Goal: Task Accomplishment & Management: Use online tool/utility

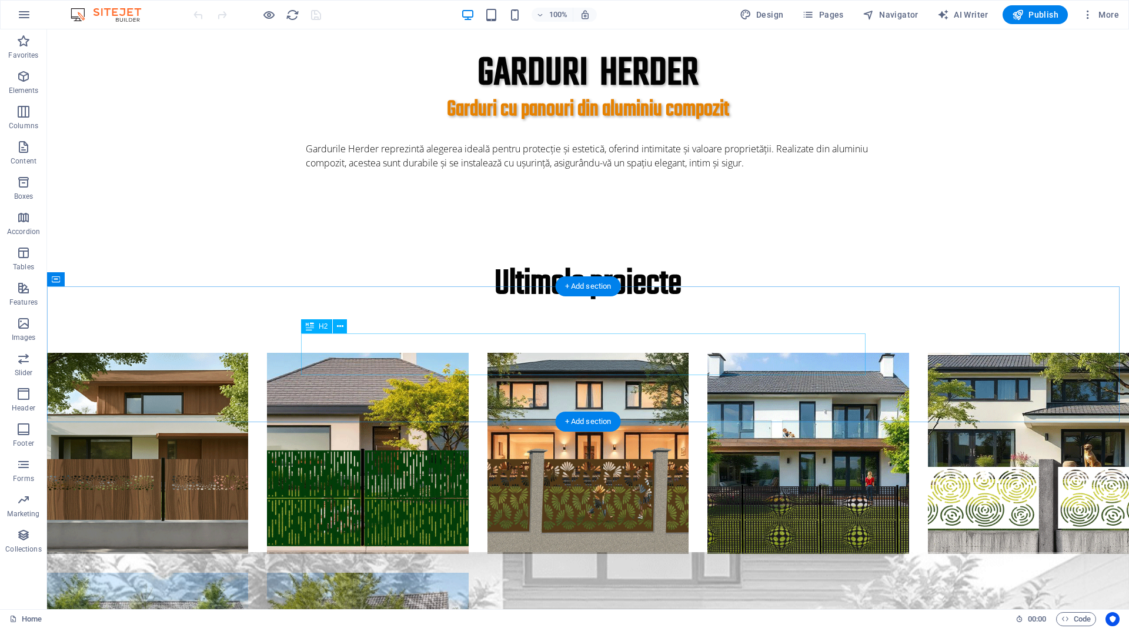
scroll to position [455, 0]
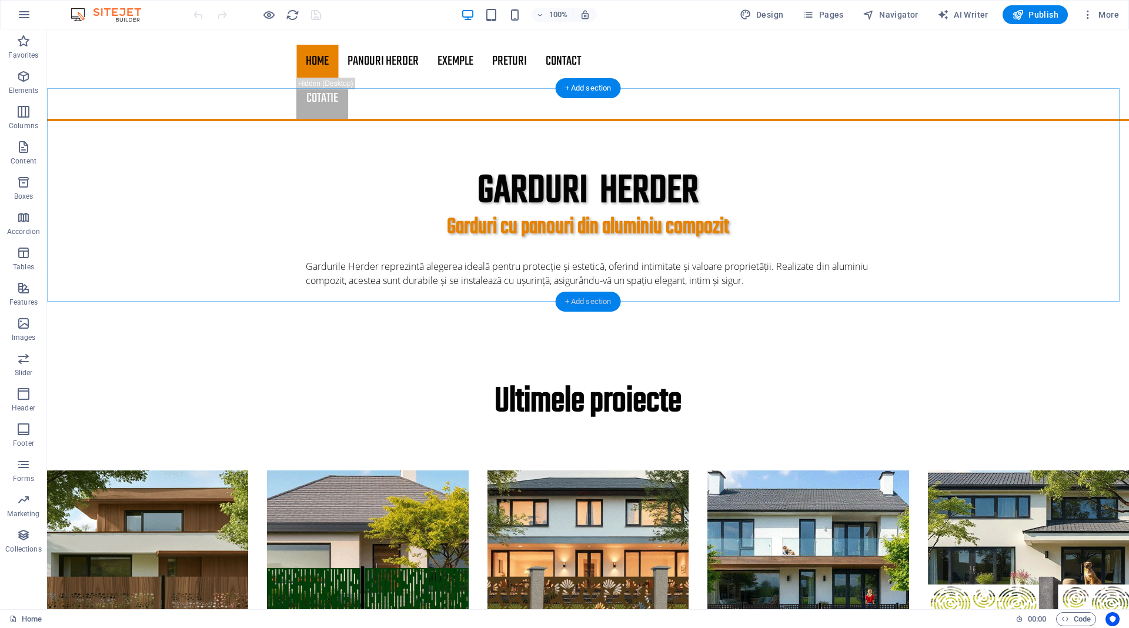
click at [584, 303] on div "+ Add section" at bounding box center [588, 302] width 65 height 20
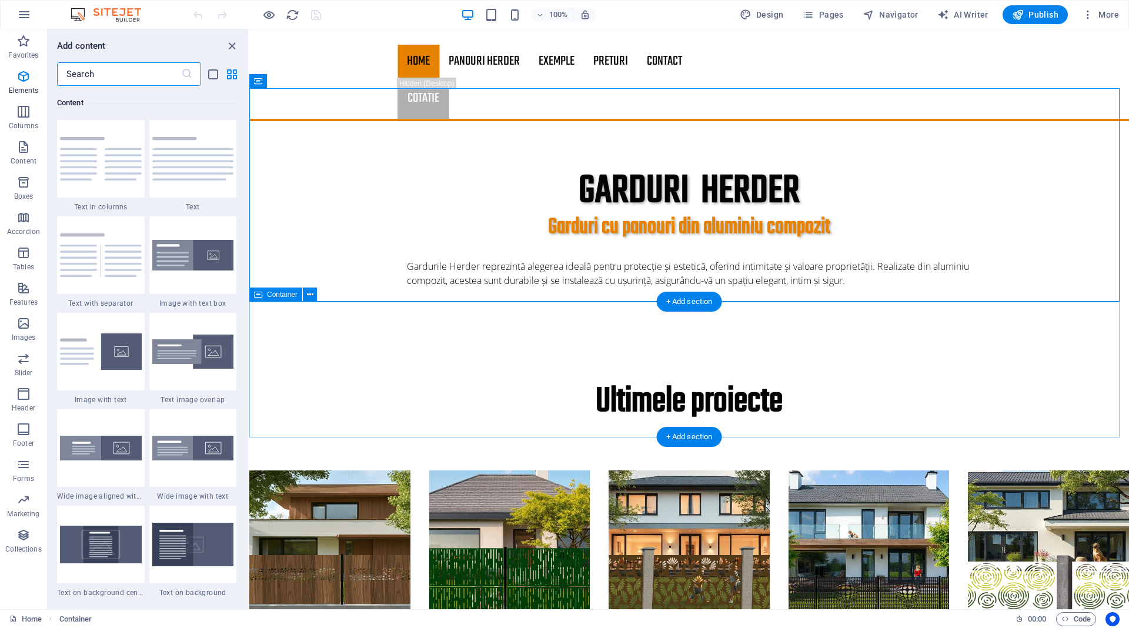
scroll to position [2057, 0]
click at [111, 76] on input "text" at bounding box center [119, 74] width 124 height 24
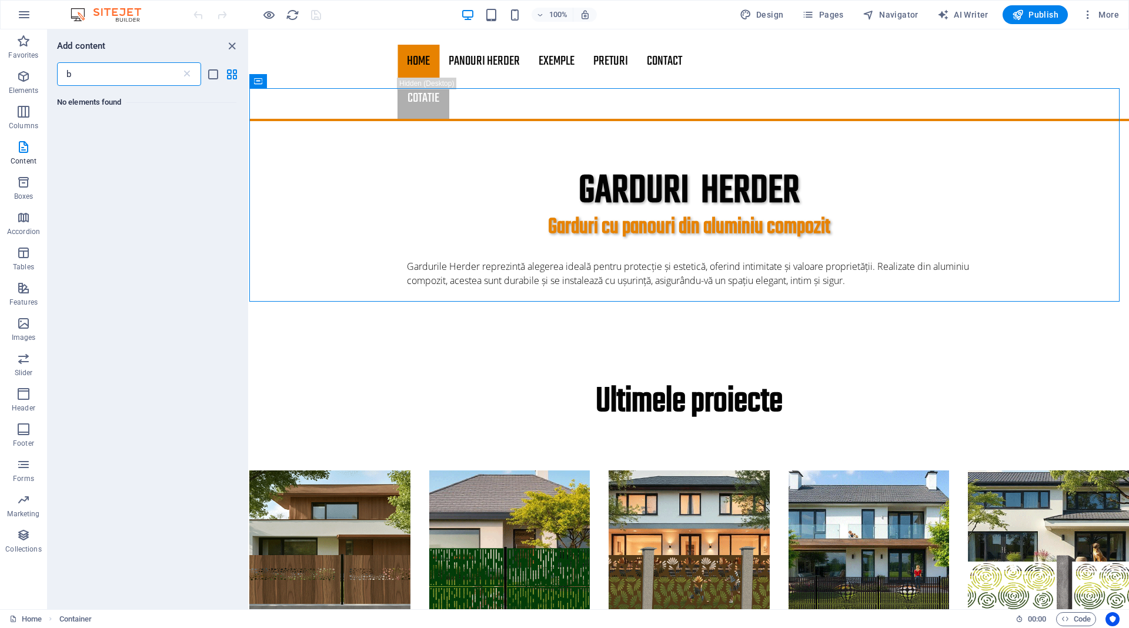
type input "b"
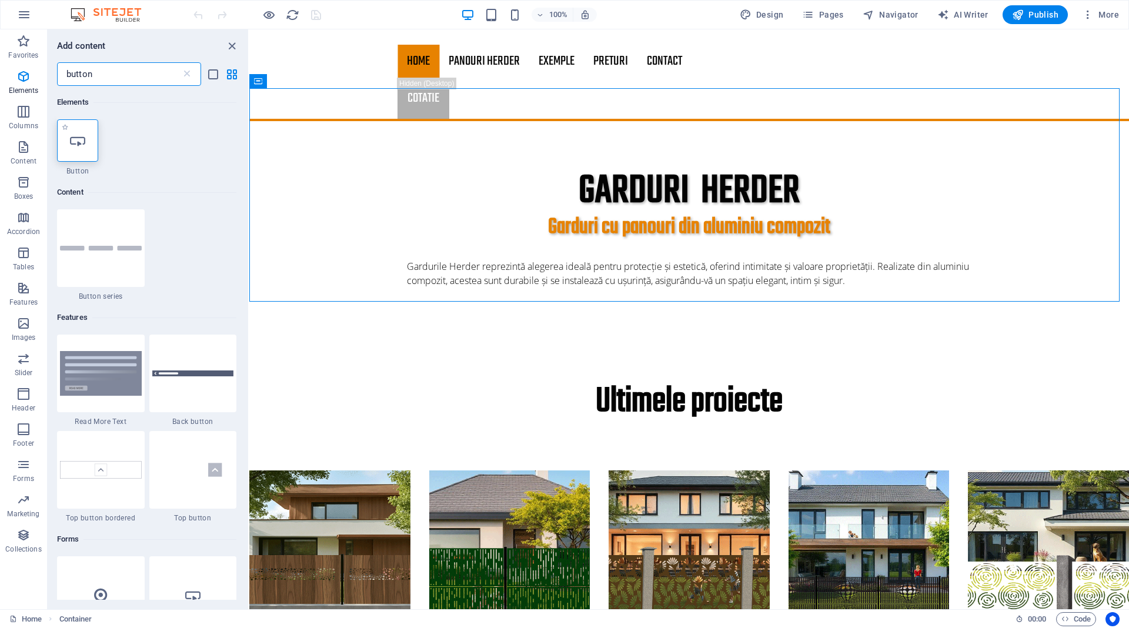
type input "button"
click at [64, 137] on div at bounding box center [77, 140] width 41 height 42
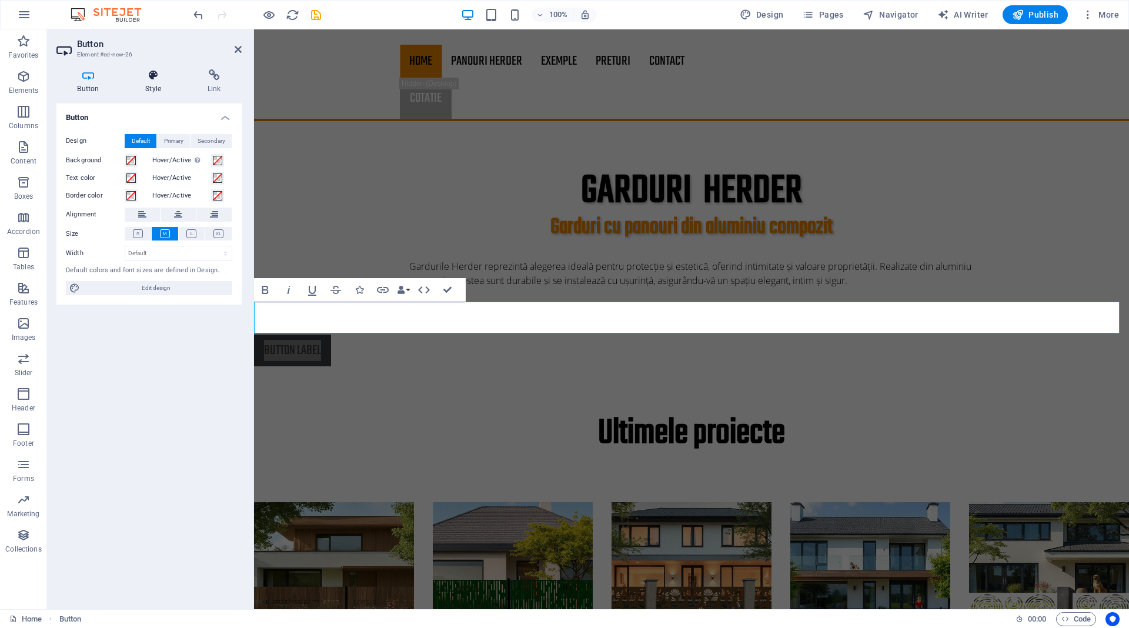
click at [153, 78] on icon at bounding box center [154, 75] width 58 height 12
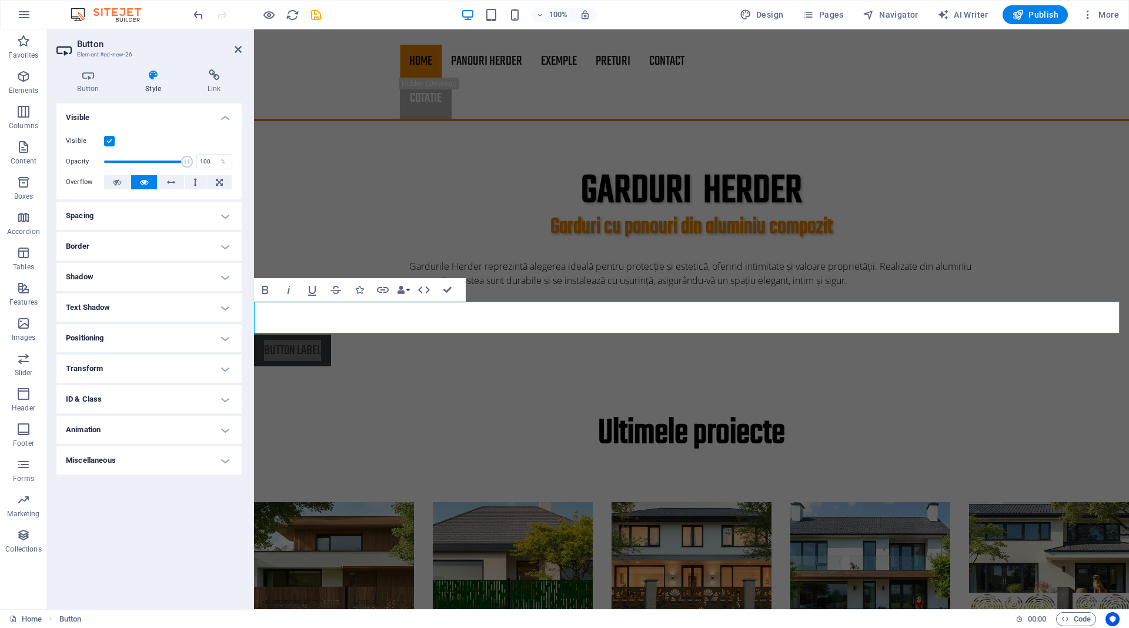
click at [94, 338] on h4 "Positioning" at bounding box center [148, 338] width 185 height 28
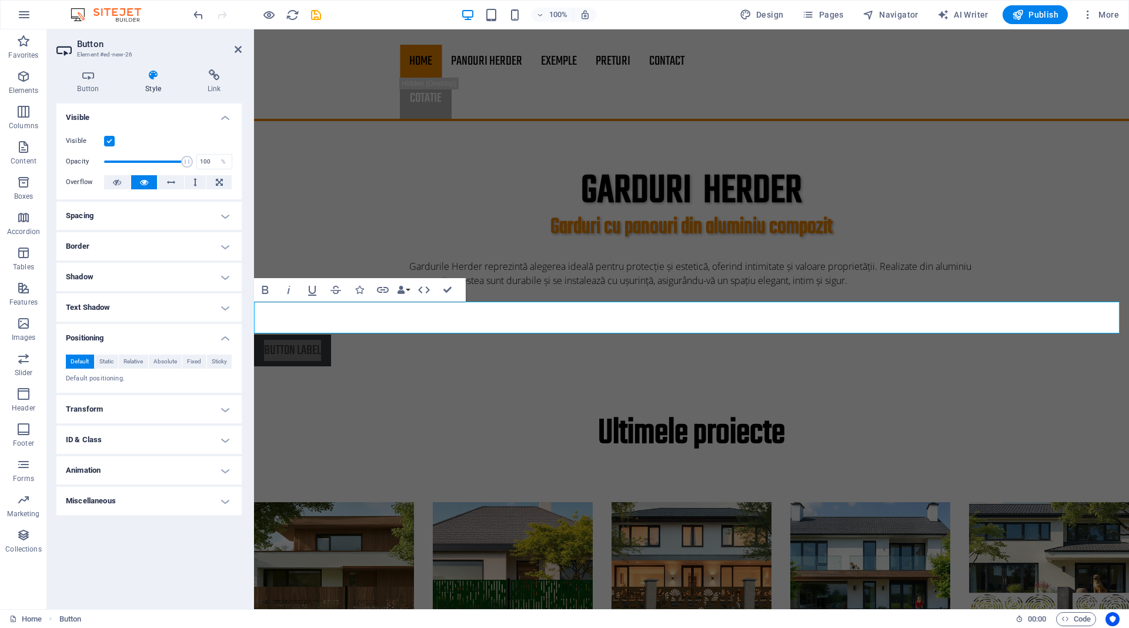
click at [94, 338] on h4 "Positioning" at bounding box center [148, 334] width 185 height 21
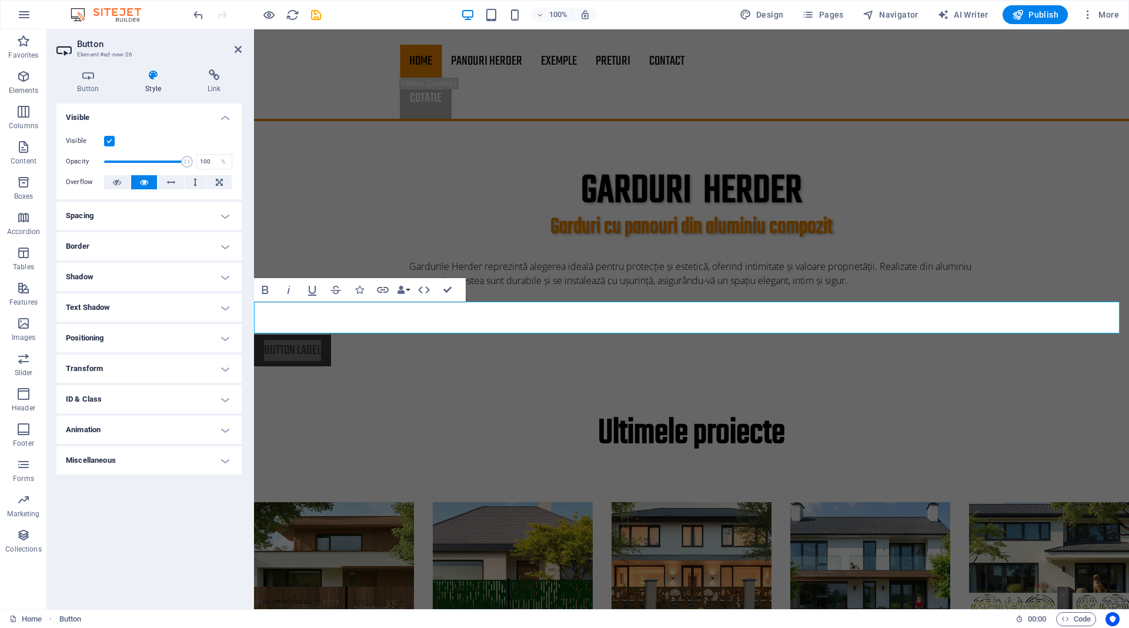
click at [222, 276] on h4 "Shadow" at bounding box center [148, 277] width 185 height 28
click at [222, 276] on h4 "Shadow" at bounding box center [148, 273] width 185 height 21
click at [215, 306] on h4 "Text Shadow" at bounding box center [148, 307] width 185 height 28
click at [225, 310] on h4 "Text Shadow" at bounding box center [148, 303] width 185 height 21
click at [226, 342] on h4 "Positioning" at bounding box center [148, 338] width 185 height 28
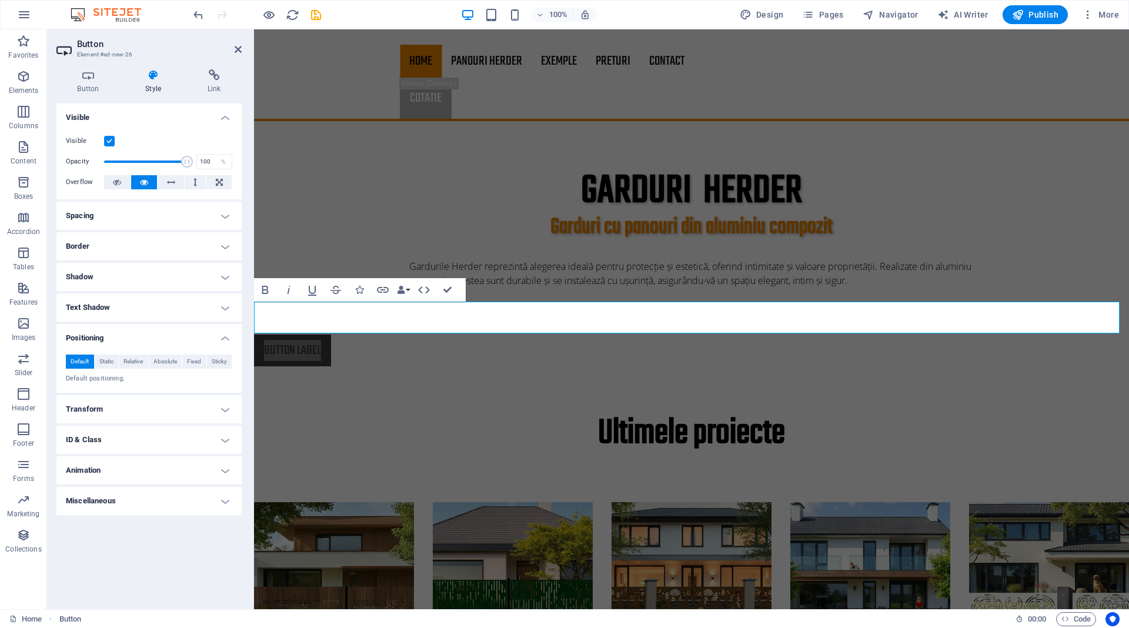
click at [223, 339] on h4 "Positioning" at bounding box center [148, 334] width 185 height 21
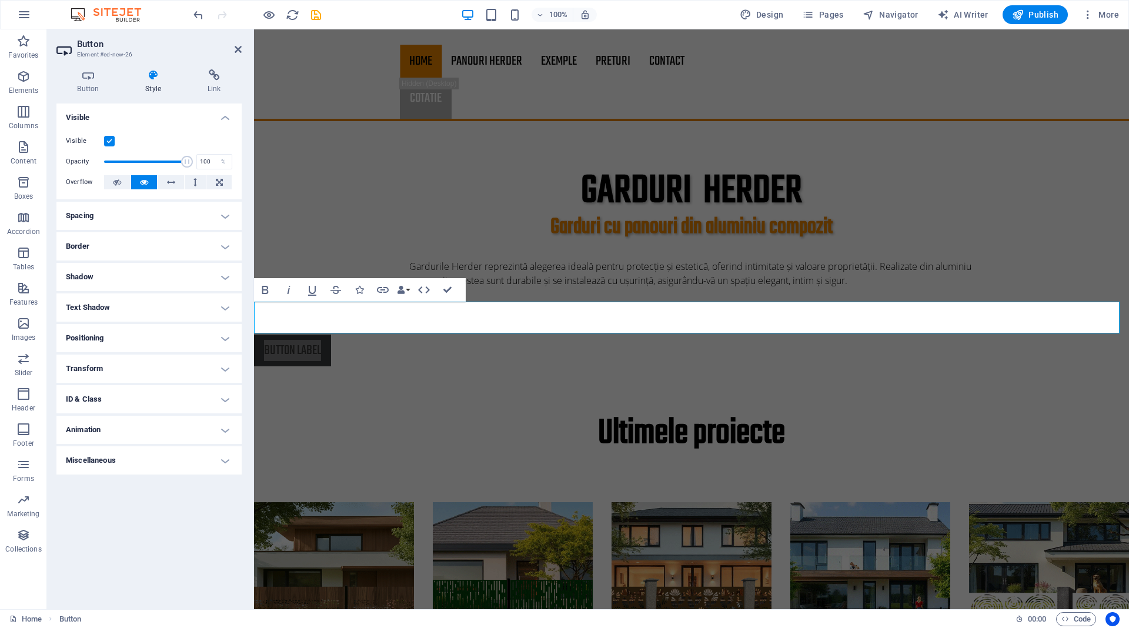
click at [224, 370] on h4 "Transform" at bounding box center [148, 369] width 185 height 28
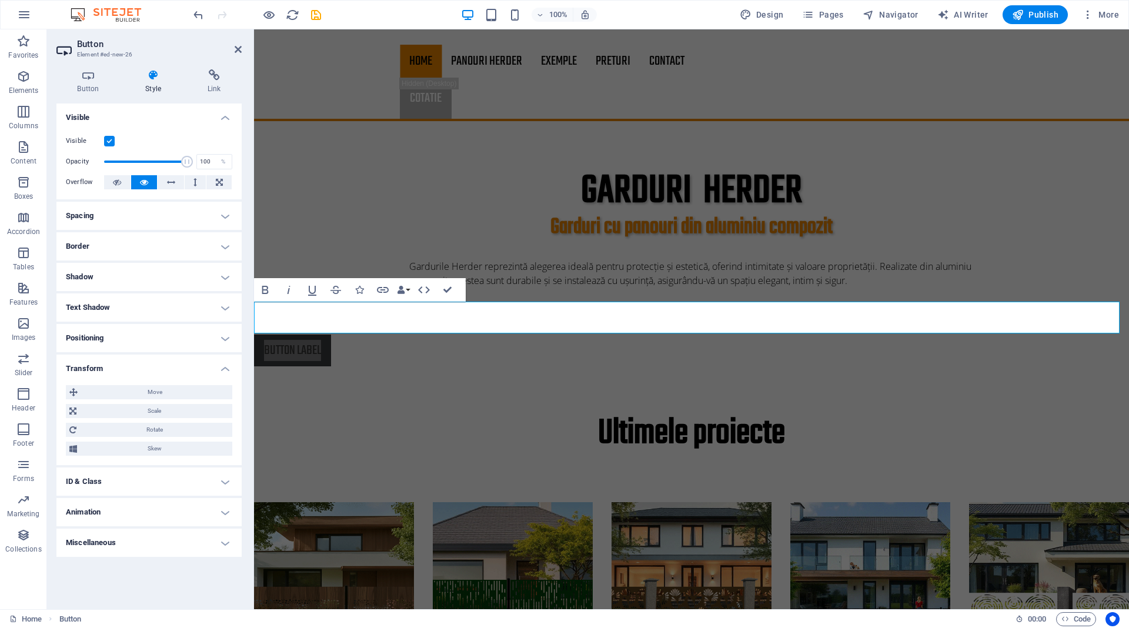
click at [224, 370] on h4 "Transform" at bounding box center [148, 365] width 185 height 21
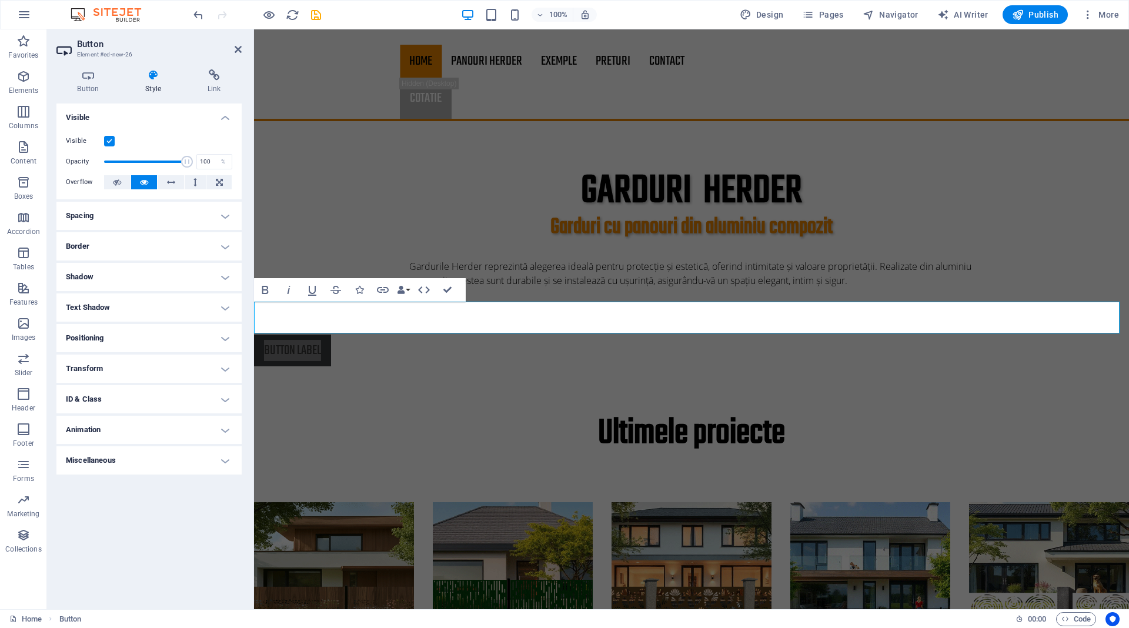
click at [219, 397] on h4 "ID & Class" at bounding box center [148, 399] width 185 height 28
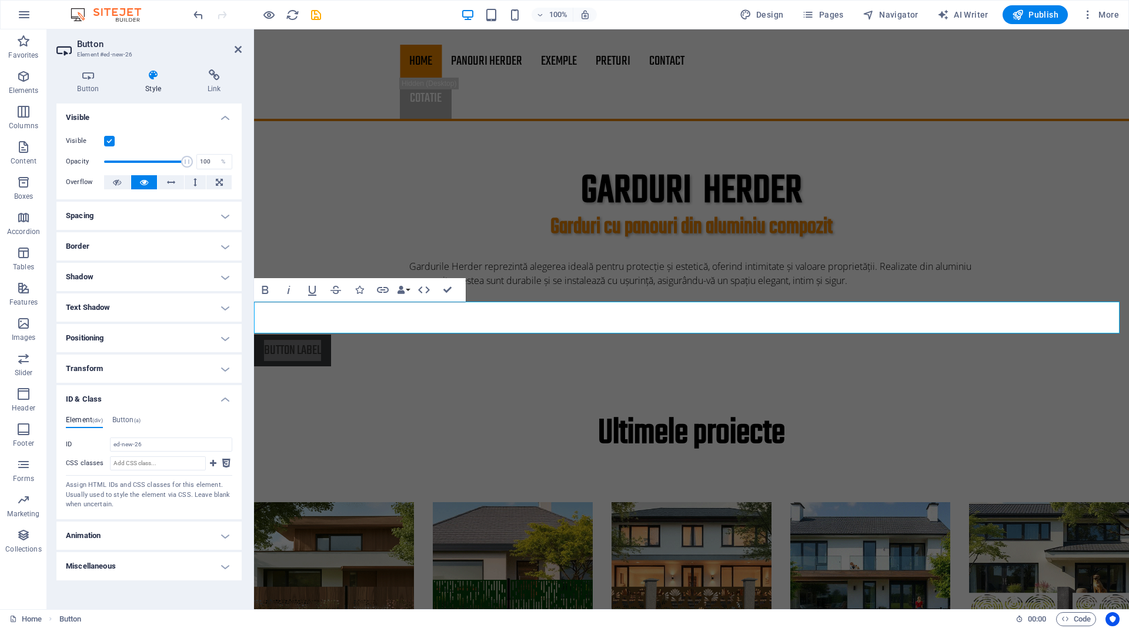
click at [220, 397] on h4 "ID & Class" at bounding box center [148, 395] width 185 height 21
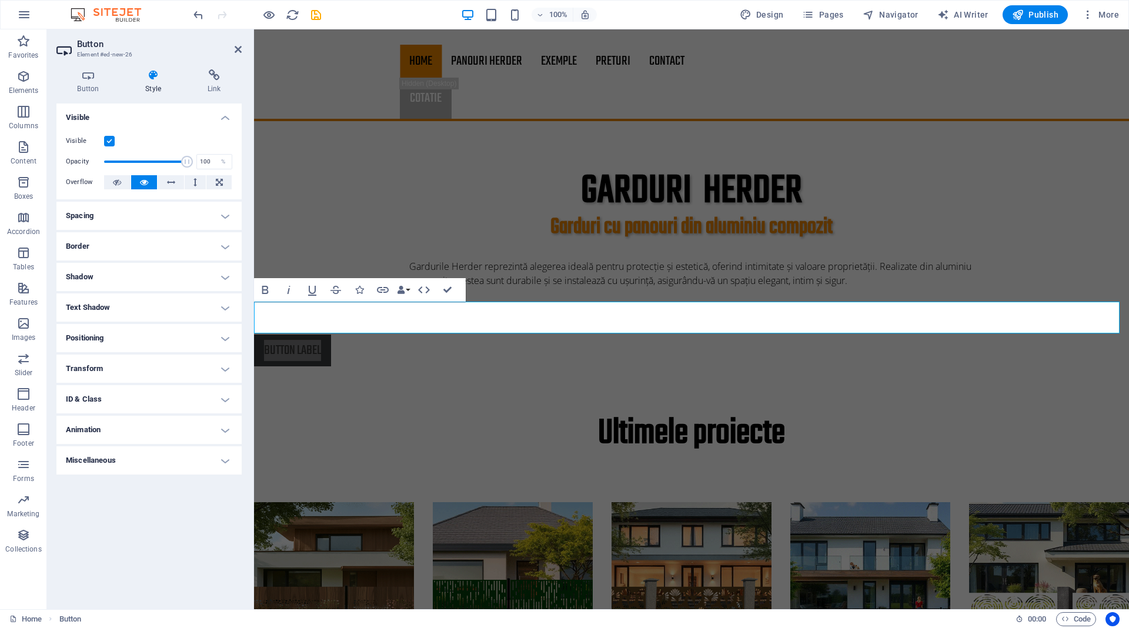
click at [221, 432] on h4 "Animation" at bounding box center [148, 430] width 185 height 28
click at [221, 432] on h4 "Animation" at bounding box center [148, 426] width 185 height 21
click at [94, 79] on icon at bounding box center [88, 75] width 64 height 12
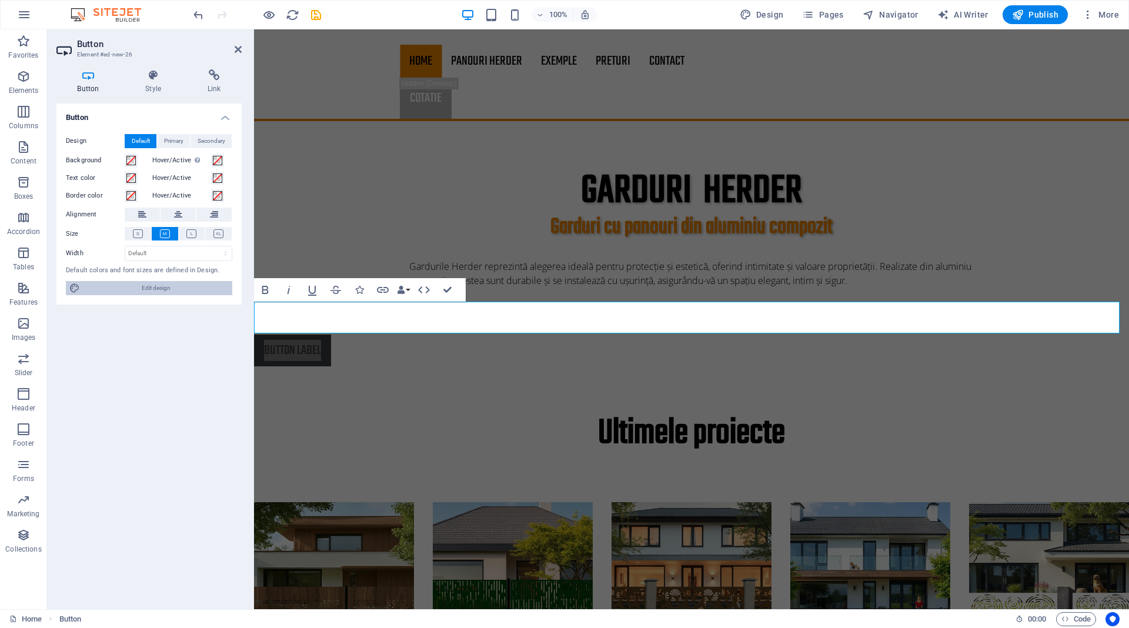
click at [151, 289] on span "Edit design" at bounding box center [155, 288] width 145 height 14
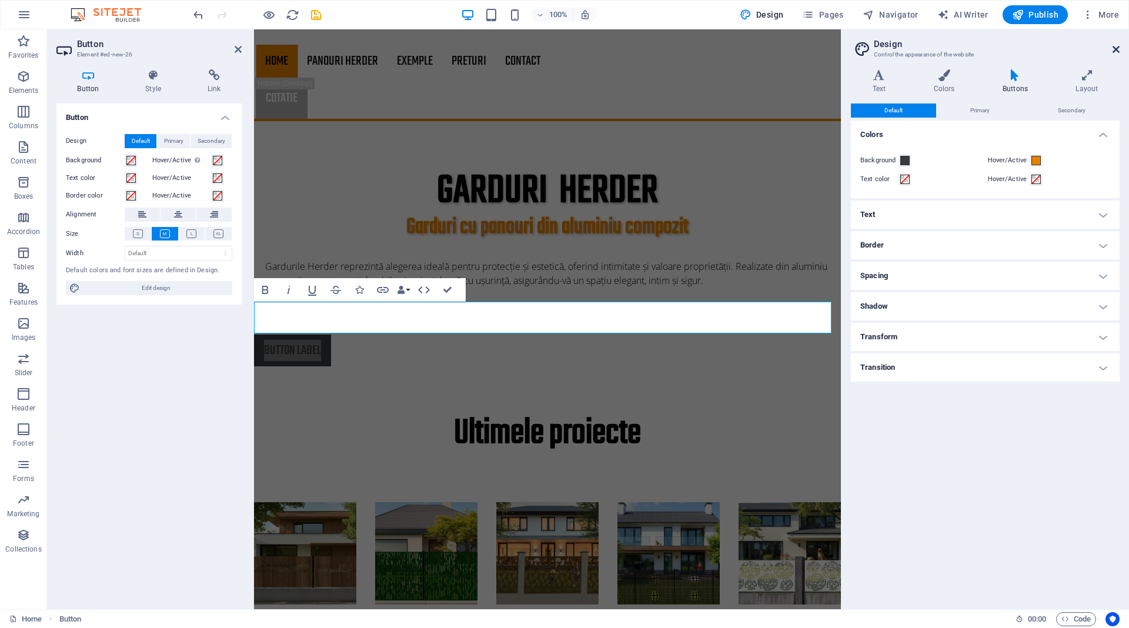
click at [1114, 49] on icon at bounding box center [1116, 49] width 7 height 9
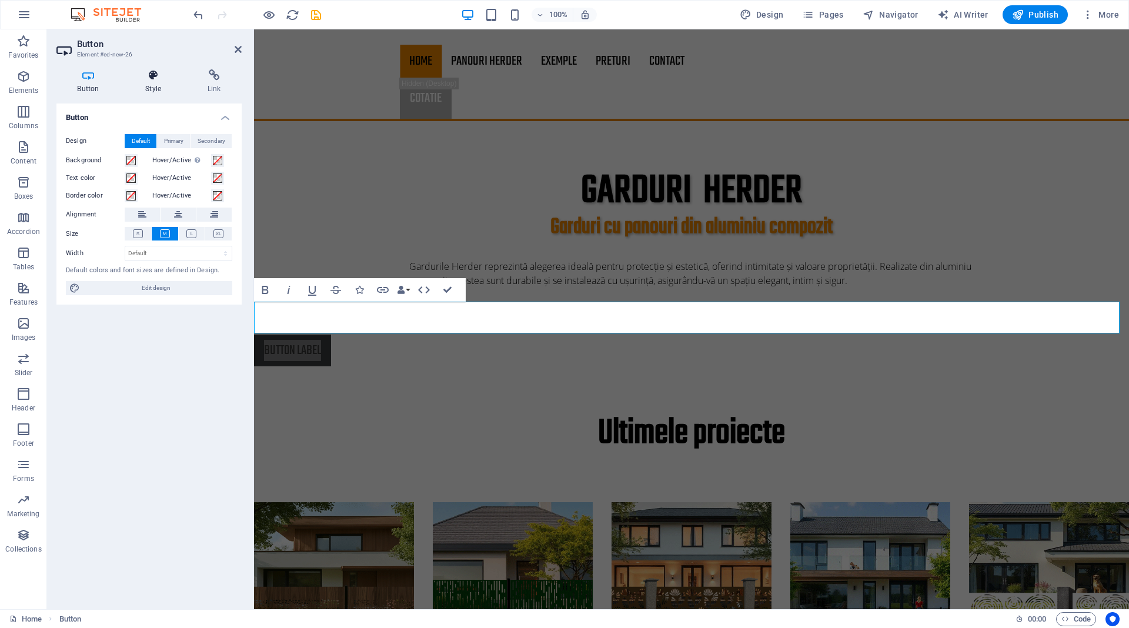
click at [156, 83] on h4 "Style" at bounding box center [156, 81] width 62 height 25
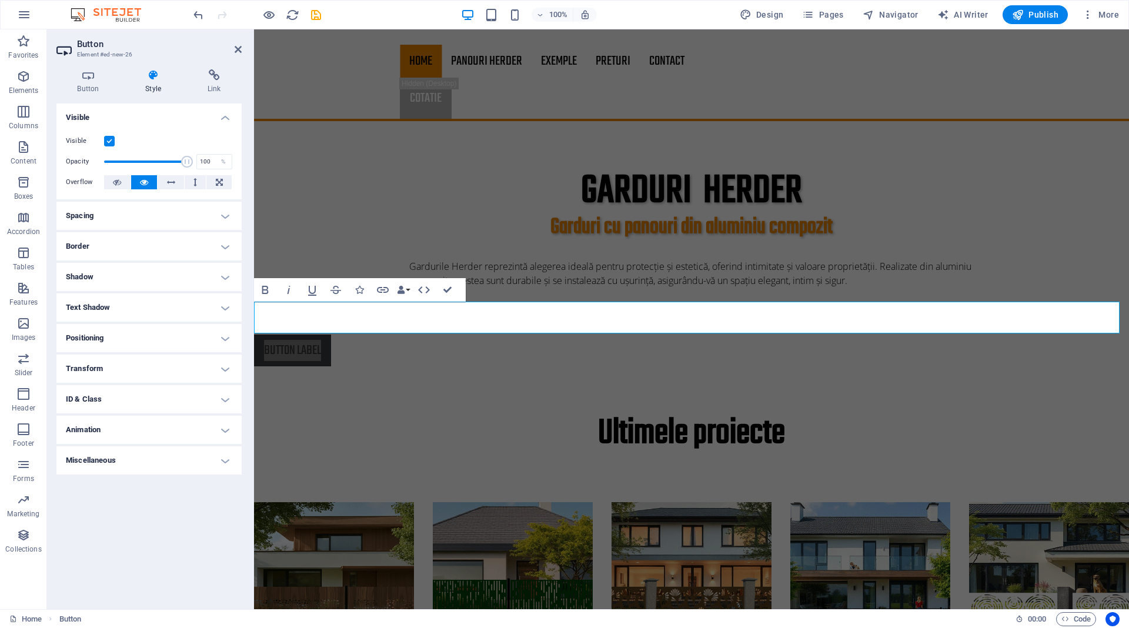
click at [157, 218] on h4 "Spacing" at bounding box center [148, 216] width 185 height 28
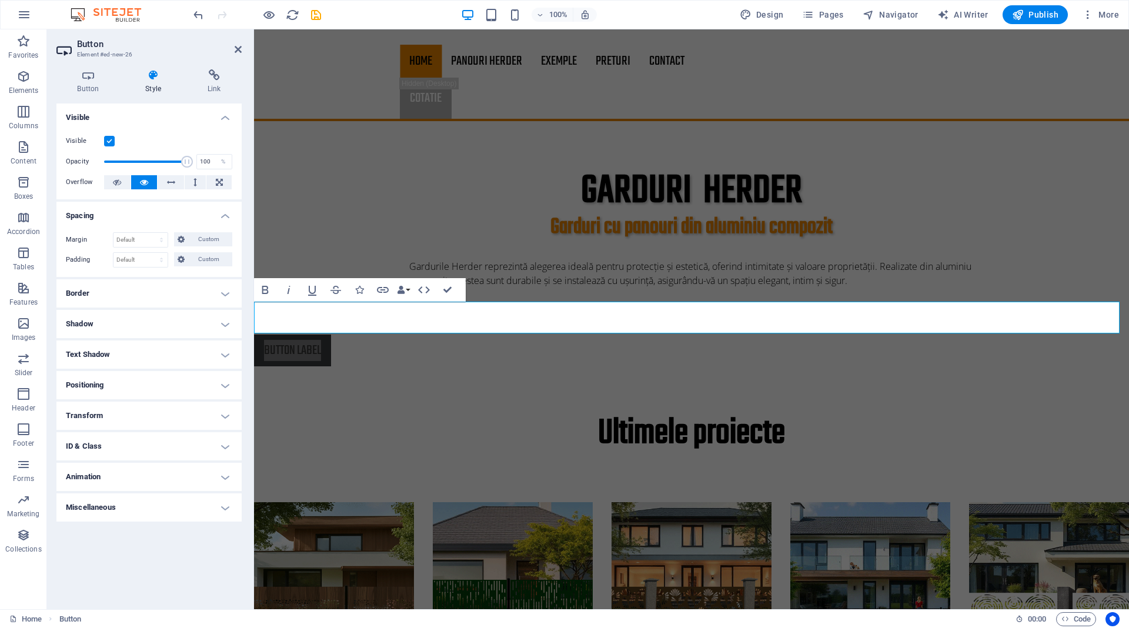
click at [157, 218] on h4 "Spacing" at bounding box center [148, 212] width 185 height 21
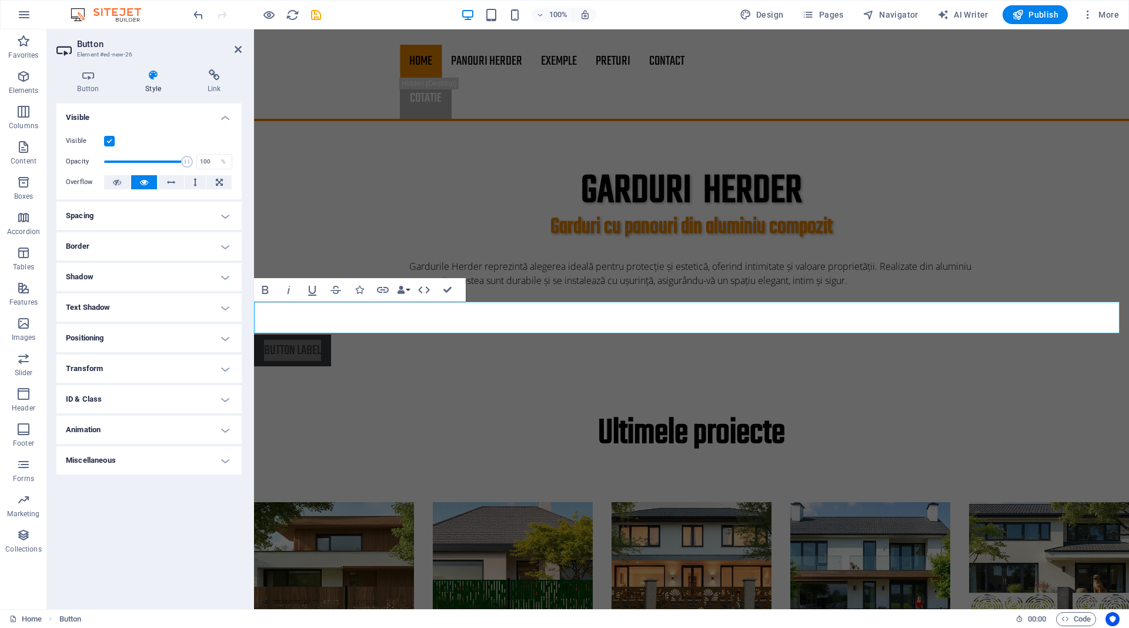
click at [122, 270] on h4 "Shadow" at bounding box center [148, 277] width 185 height 28
click at [119, 273] on h4 "Shadow" at bounding box center [148, 273] width 185 height 21
click at [120, 309] on h4 "Text Shadow" at bounding box center [148, 307] width 185 height 28
click at [120, 309] on h4 "Text Shadow" at bounding box center [148, 303] width 185 height 21
click at [92, 340] on h4 "Positioning" at bounding box center [148, 338] width 185 height 28
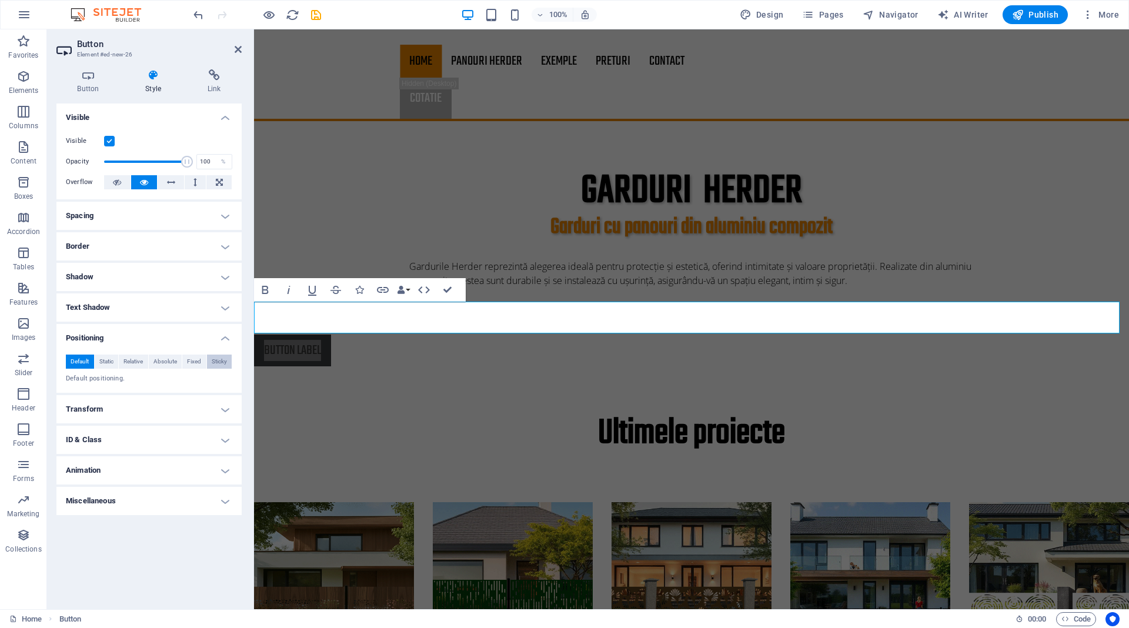
click at [217, 360] on span "Sticky" at bounding box center [219, 362] width 15 height 14
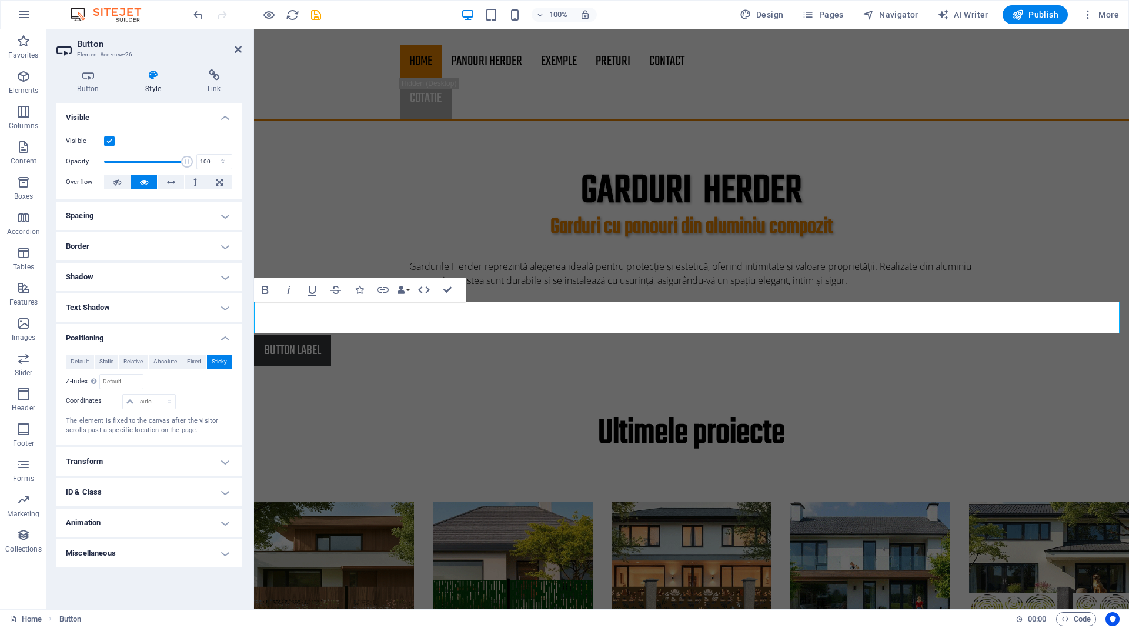
click at [383, 335] on div "Button label" at bounding box center [691, 351] width 875 height 32
click at [266, 335] on link "Button label" at bounding box center [292, 351] width 77 height 32
drag, startPoint x: 266, startPoint y: 312, endPoint x: 367, endPoint y: 319, distance: 100.8
click at [367, 335] on div "Button label" at bounding box center [691, 351] width 875 height 32
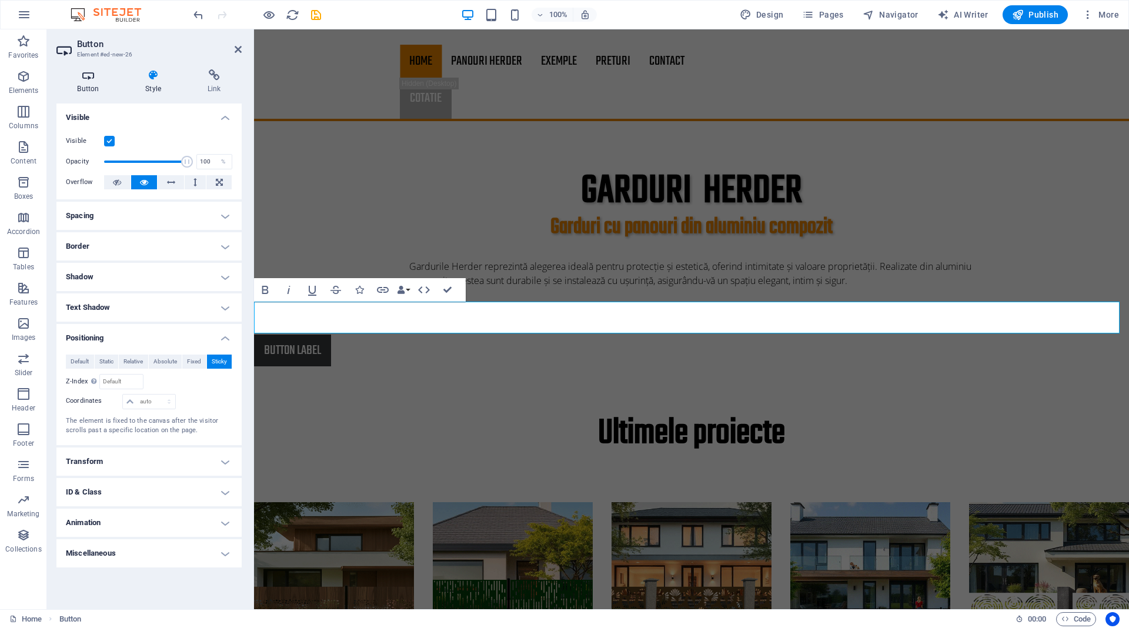
click at [88, 76] on icon at bounding box center [88, 75] width 64 height 12
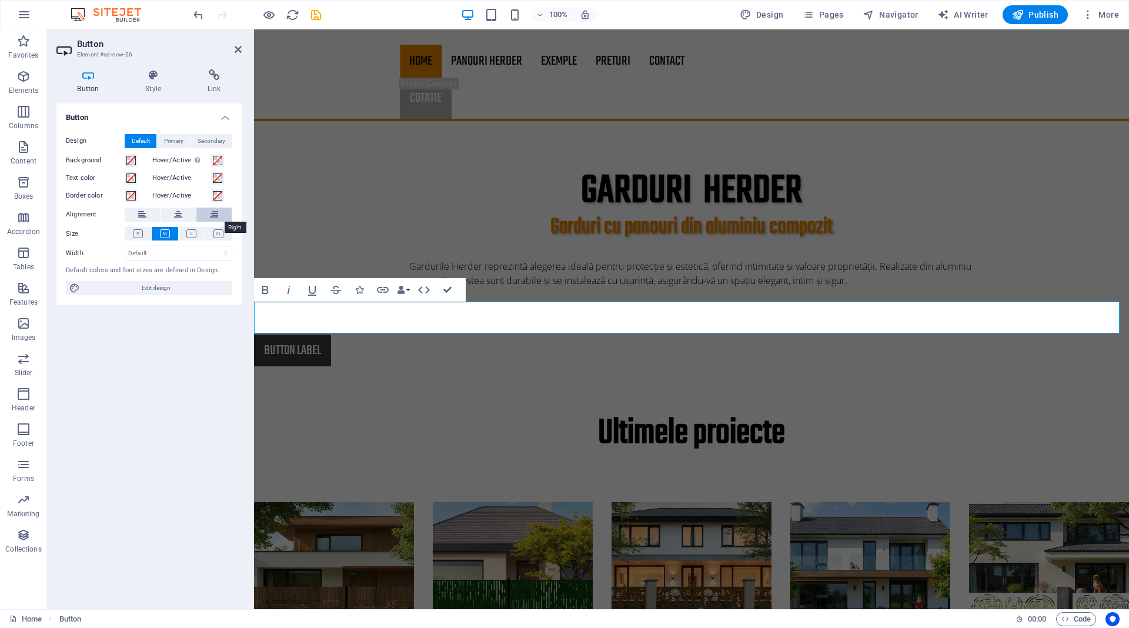
click at [216, 213] on icon at bounding box center [214, 215] width 8 height 14
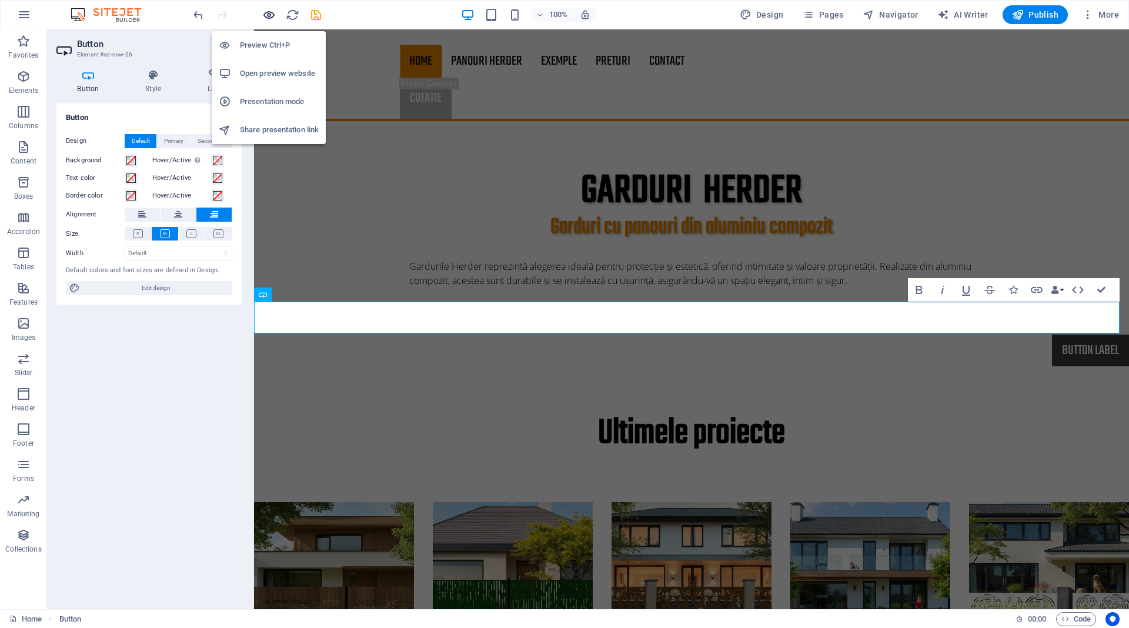
click at [267, 18] on icon "button" at bounding box center [269, 15] width 14 height 14
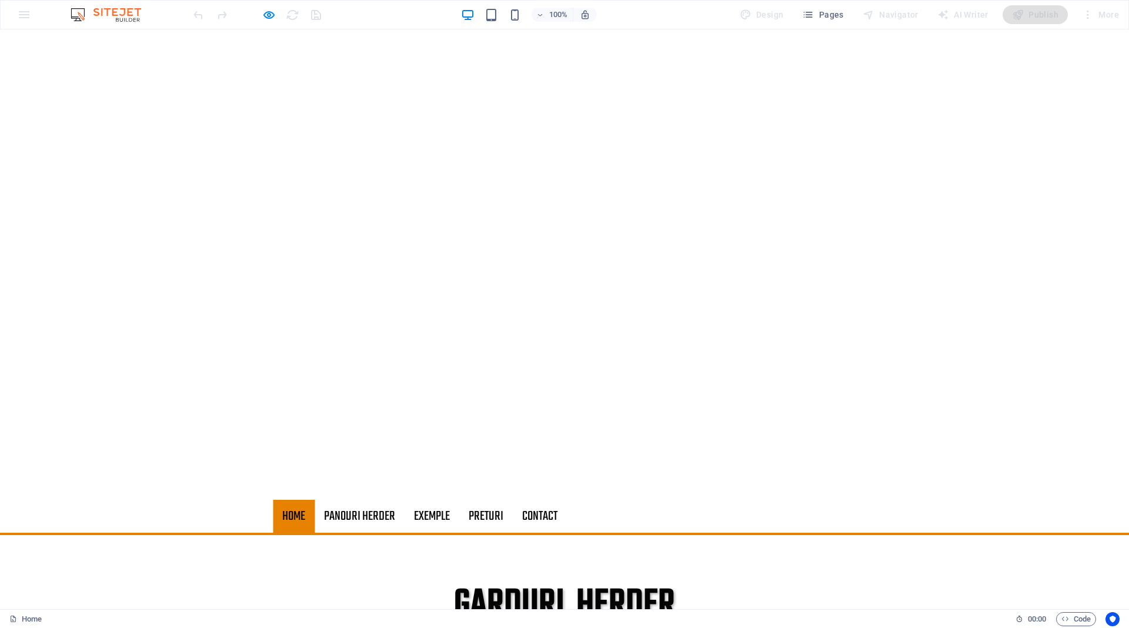
scroll to position [412, 0]
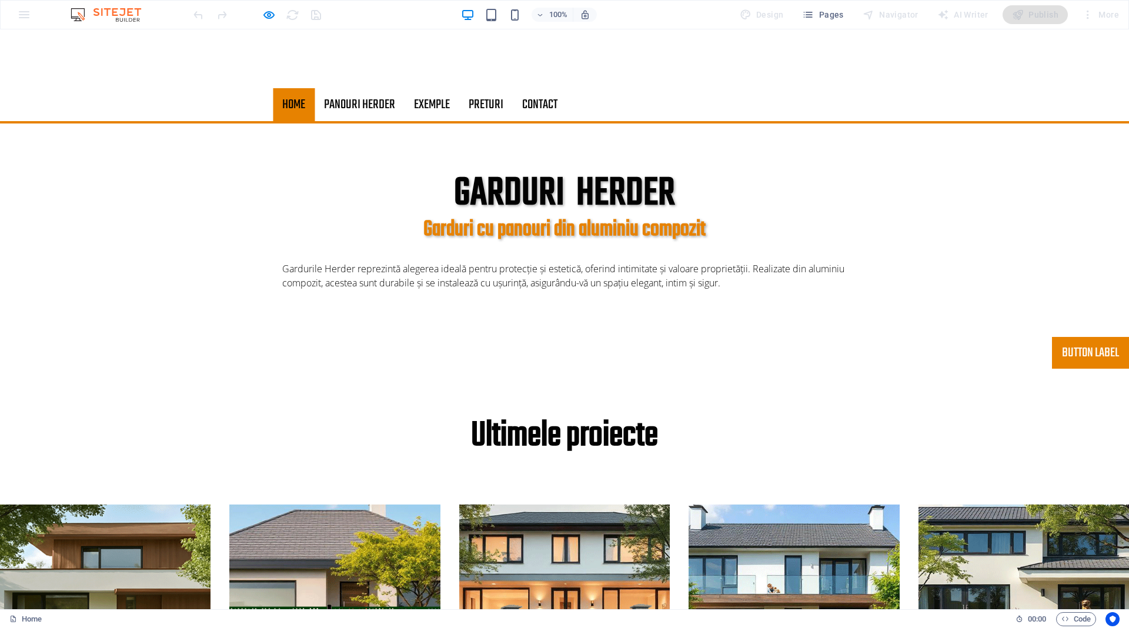
click at [1067, 354] on link "Button label" at bounding box center [1090, 353] width 77 height 32
click at [1066, 355] on link "Button label" at bounding box center [1090, 353] width 77 height 32
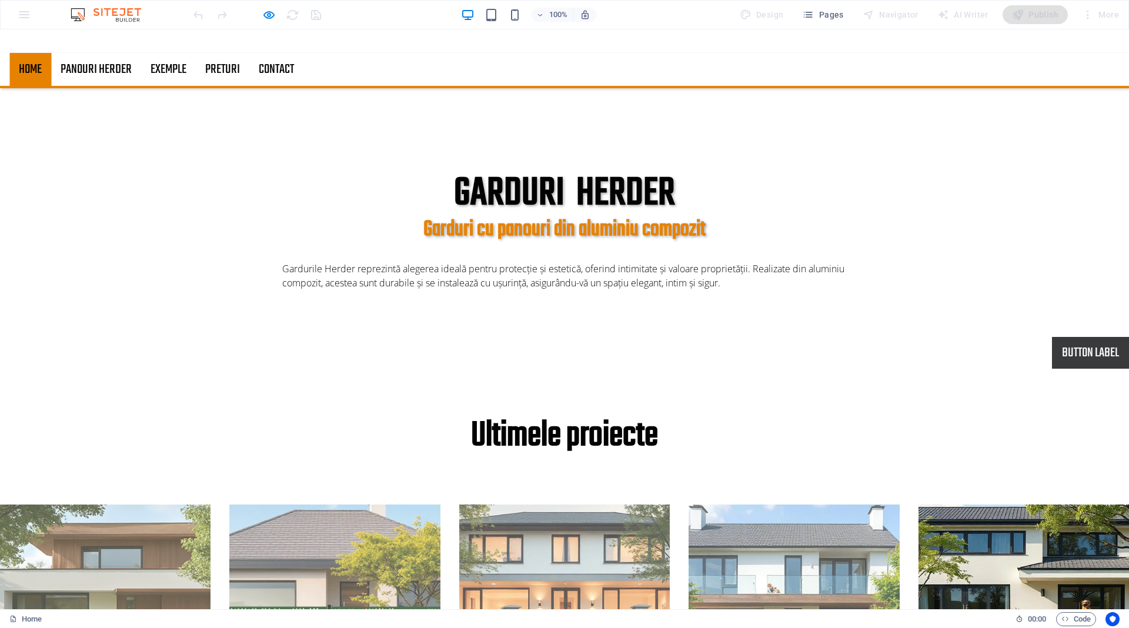
scroll to position [329, 0]
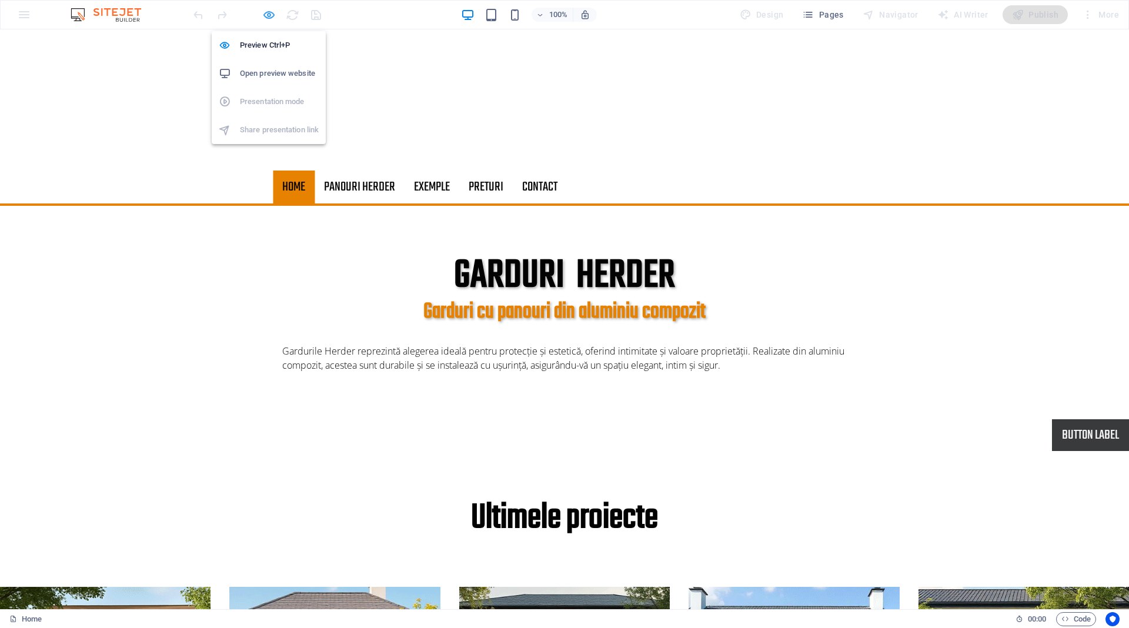
click at [273, 14] on icon "button" at bounding box center [269, 15] width 14 height 14
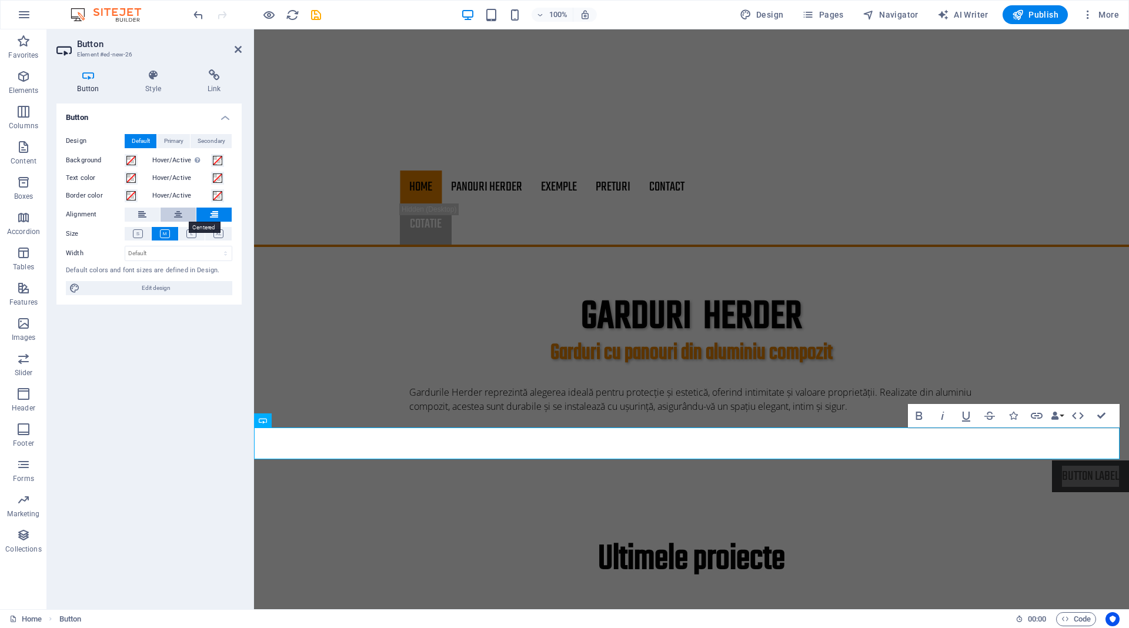
click at [179, 211] on icon at bounding box center [178, 215] width 8 height 14
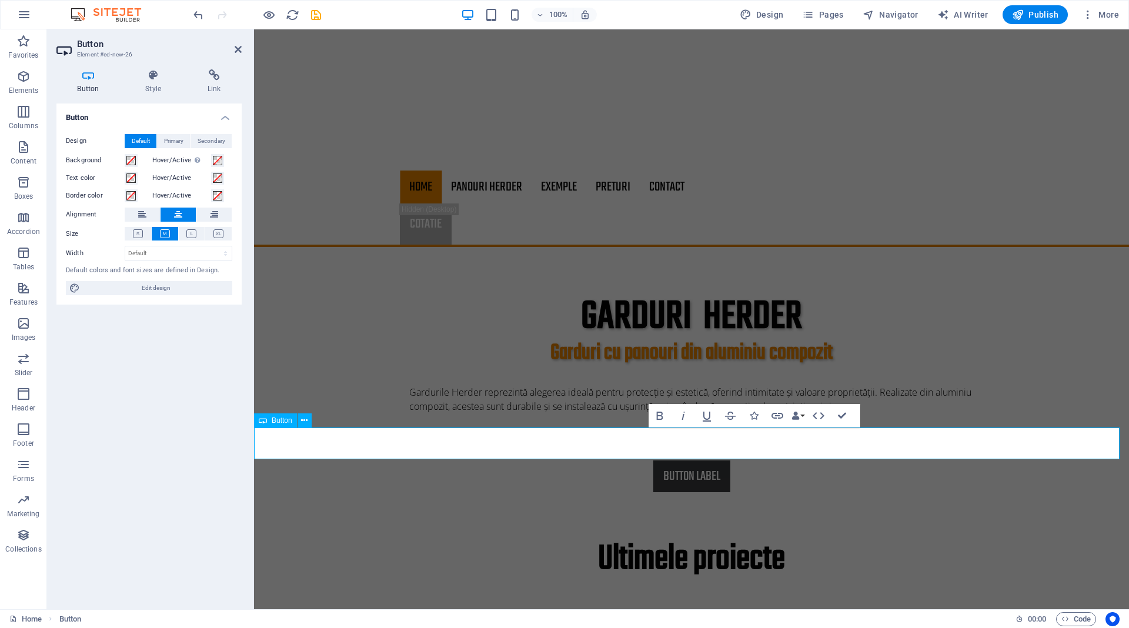
drag, startPoint x: 688, startPoint y: 441, endPoint x: 643, endPoint y: 452, distance: 45.9
click at [643, 460] on div "Button label" at bounding box center [691, 476] width 875 height 32
click at [660, 460] on link "Button label" at bounding box center [691, 476] width 77 height 32
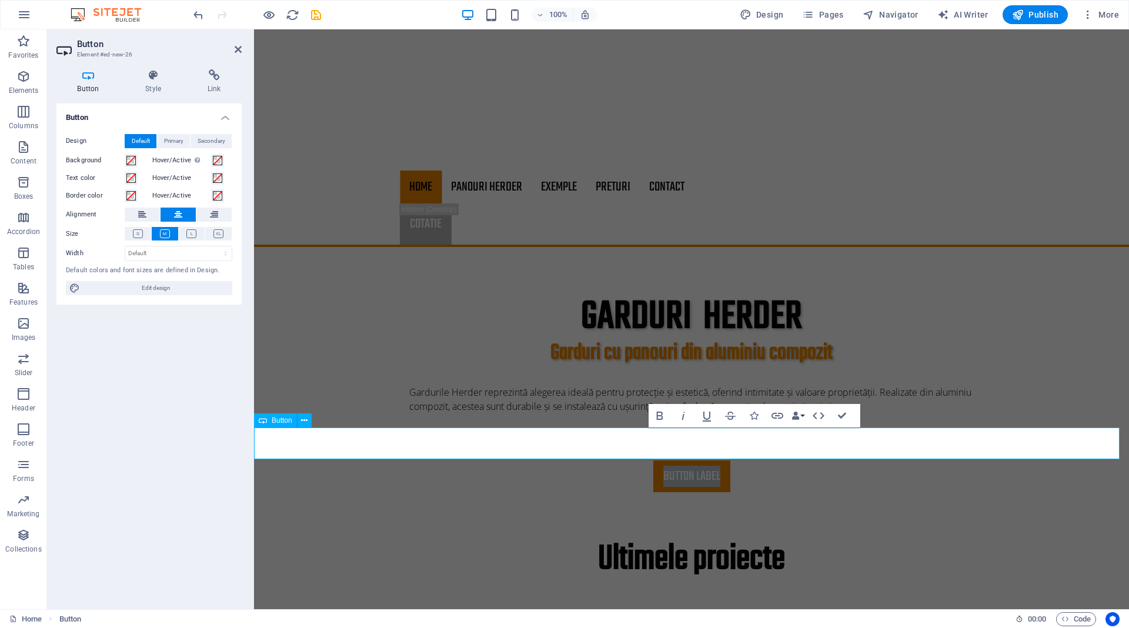
click at [660, 460] on link "Button label" at bounding box center [691, 476] width 77 height 32
click at [669, 460] on link "Button label" at bounding box center [691, 476] width 77 height 32
drag, startPoint x: 673, startPoint y: 445, endPoint x: 660, endPoint y: 446, distance: 12.4
click at [660, 460] on link "Button label" at bounding box center [691, 476] width 77 height 32
click at [791, 460] on div "Button label" at bounding box center [691, 476] width 875 height 32
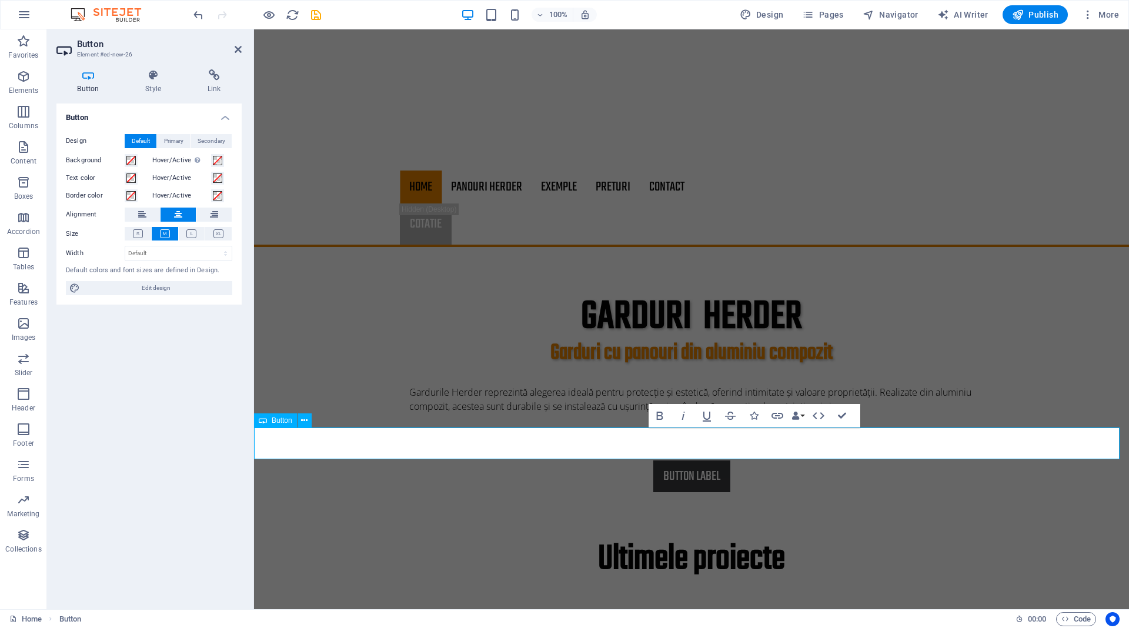
click at [746, 460] on div "Button label" at bounding box center [691, 476] width 875 height 32
drag, startPoint x: 674, startPoint y: 442, endPoint x: 602, endPoint y: 443, distance: 72.3
click at [602, 460] on div "Button label" at bounding box center [691, 476] width 875 height 32
click at [304, 419] on icon at bounding box center [304, 421] width 6 height 12
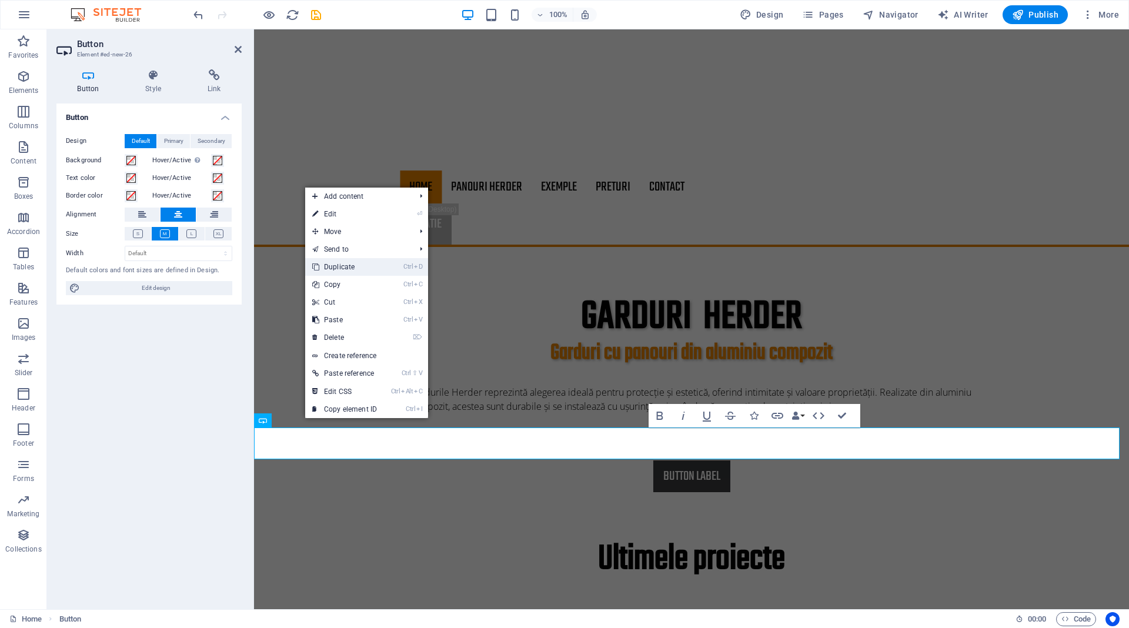
click at [384, 266] on link "Ctrl D Duplicate" at bounding box center [344, 267] width 79 height 18
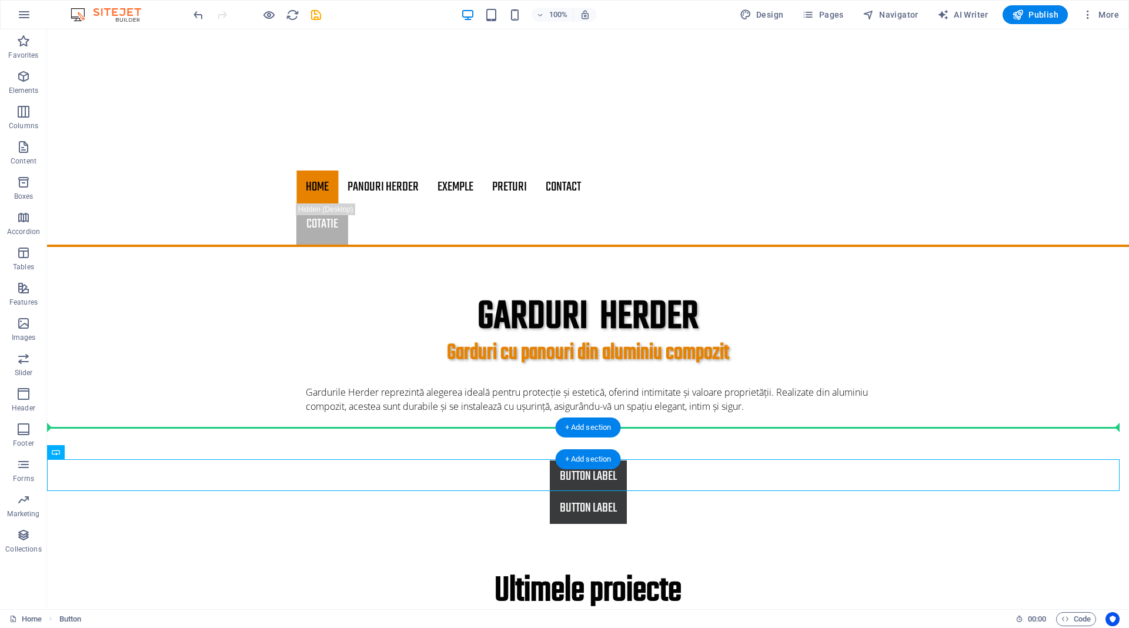
drag, startPoint x: 660, startPoint y: 482, endPoint x: 637, endPoint y: 441, distance: 46.8
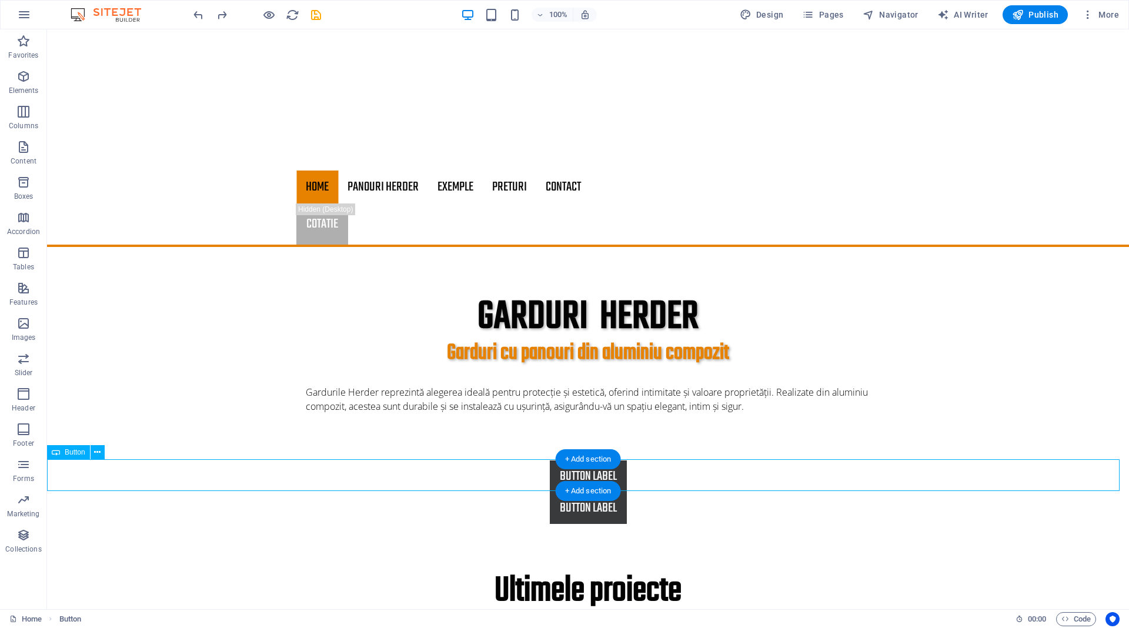
click at [637, 492] on div "Button label" at bounding box center [588, 508] width 1082 height 32
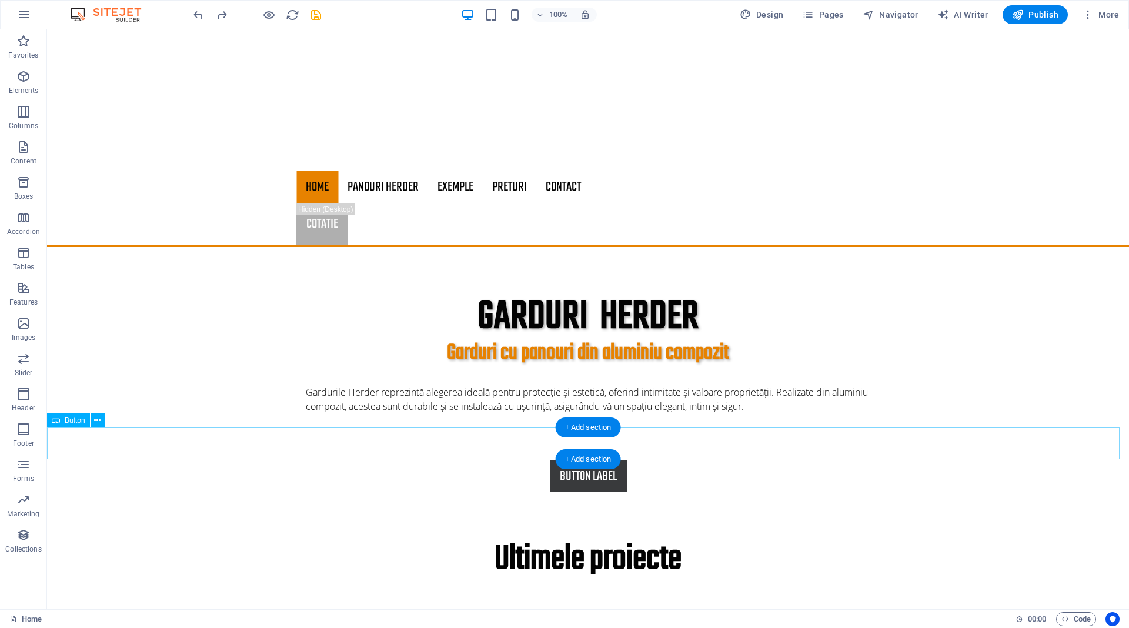
click at [608, 460] on div "Button label" at bounding box center [588, 476] width 1082 height 32
click at [614, 460] on div "Button label" at bounding box center [588, 476] width 1082 height 32
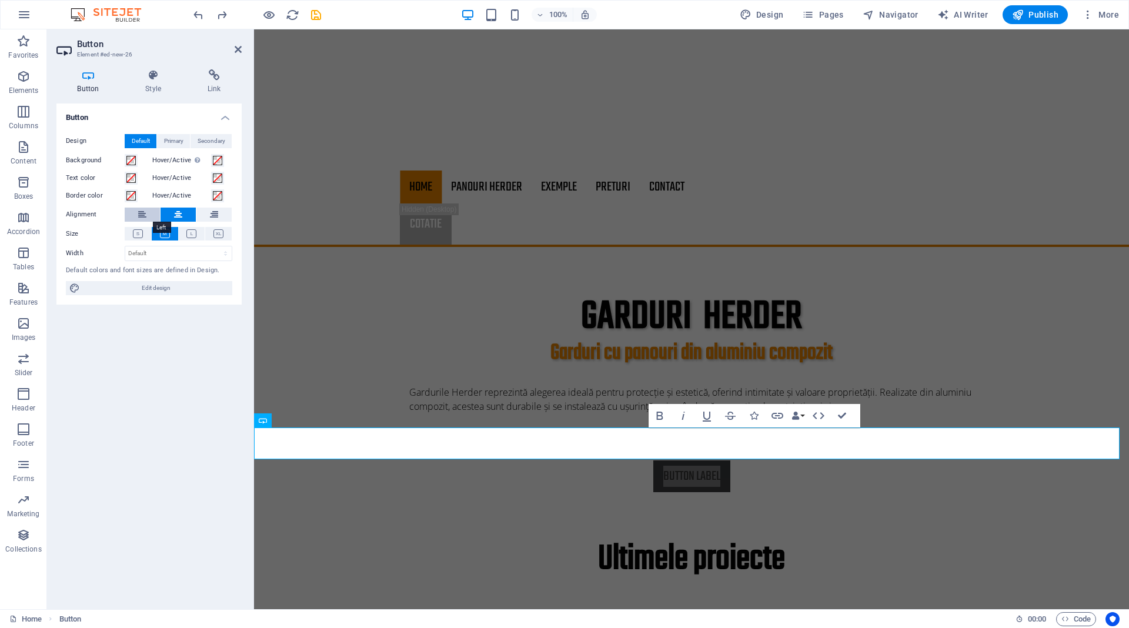
click at [143, 218] on icon at bounding box center [142, 215] width 8 height 14
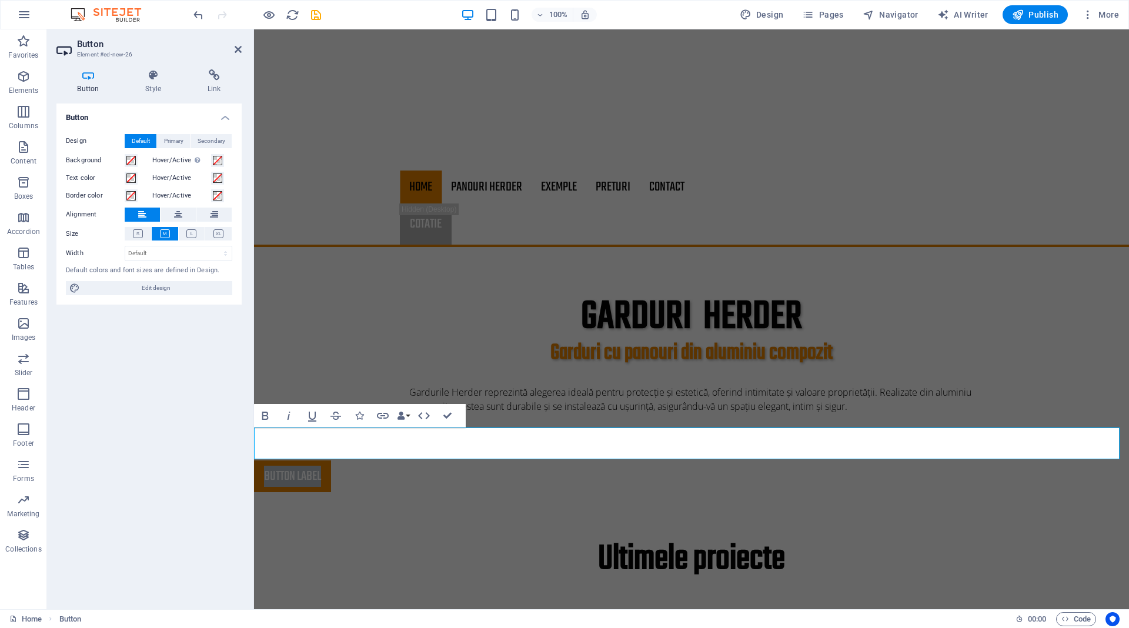
drag, startPoint x: 317, startPoint y: 449, endPoint x: 285, endPoint y: 440, distance: 33.5
click at [285, 460] on link "Button label" at bounding box center [292, 476] width 77 height 32
click at [410, 460] on div "Button label" at bounding box center [691, 476] width 875 height 32
click at [360, 460] on div "Button label" at bounding box center [691, 476] width 875 height 32
click at [88, 83] on h4 "Button" at bounding box center [90, 81] width 68 height 25
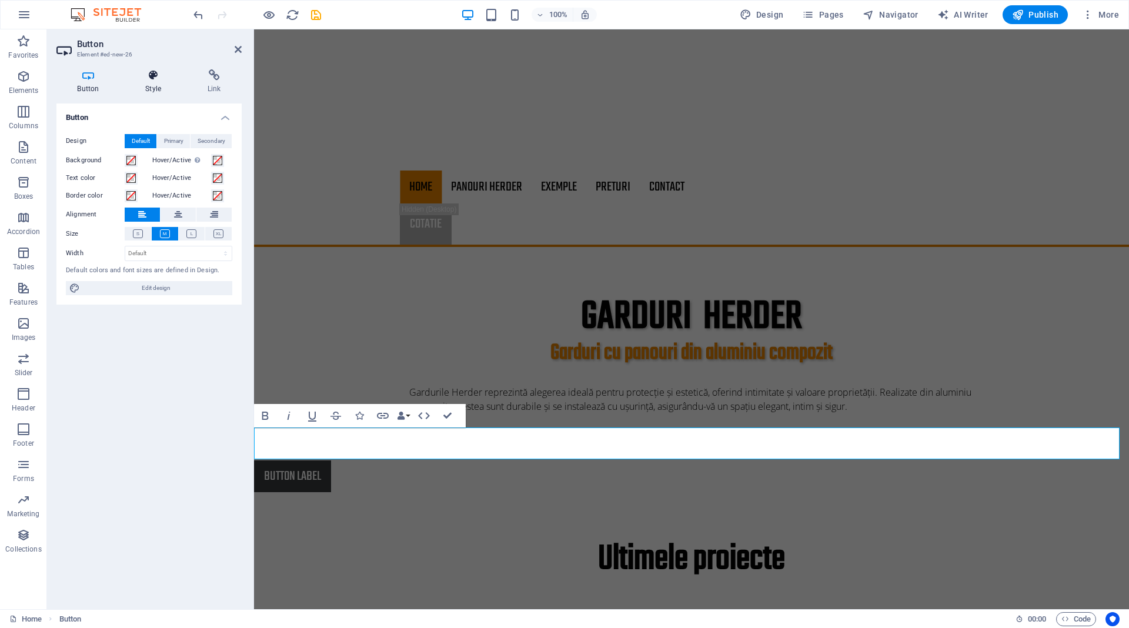
click at [142, 78] on icon at bounding box center [154, 75] width 58 height 12
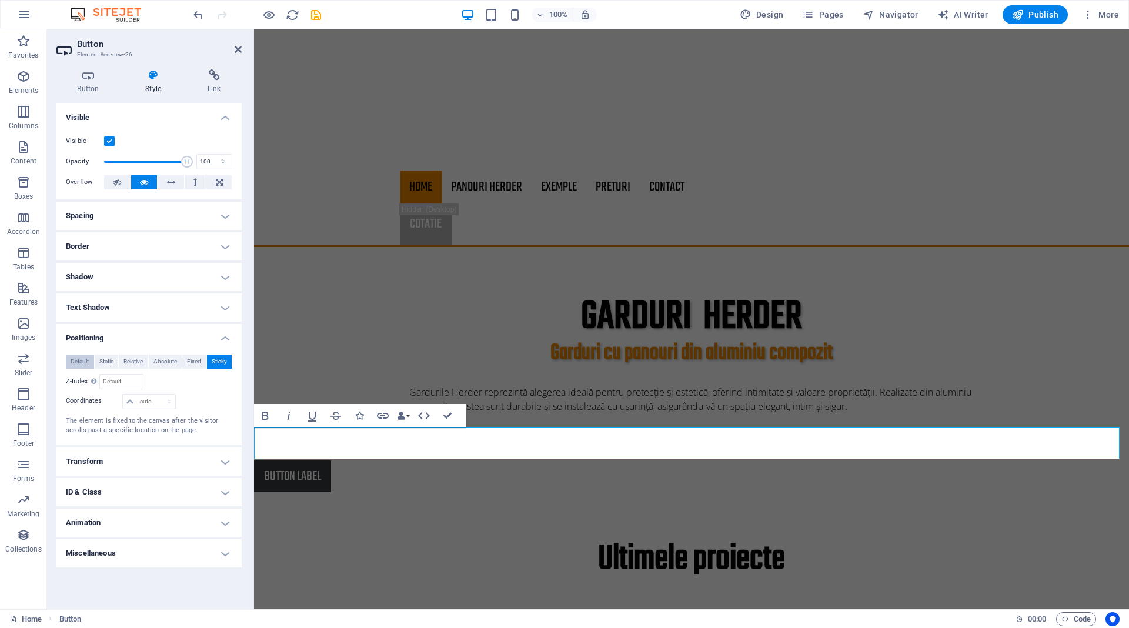
click at [76, 356] on span "Default" at bounding box center [80, 362] width 18 height 14
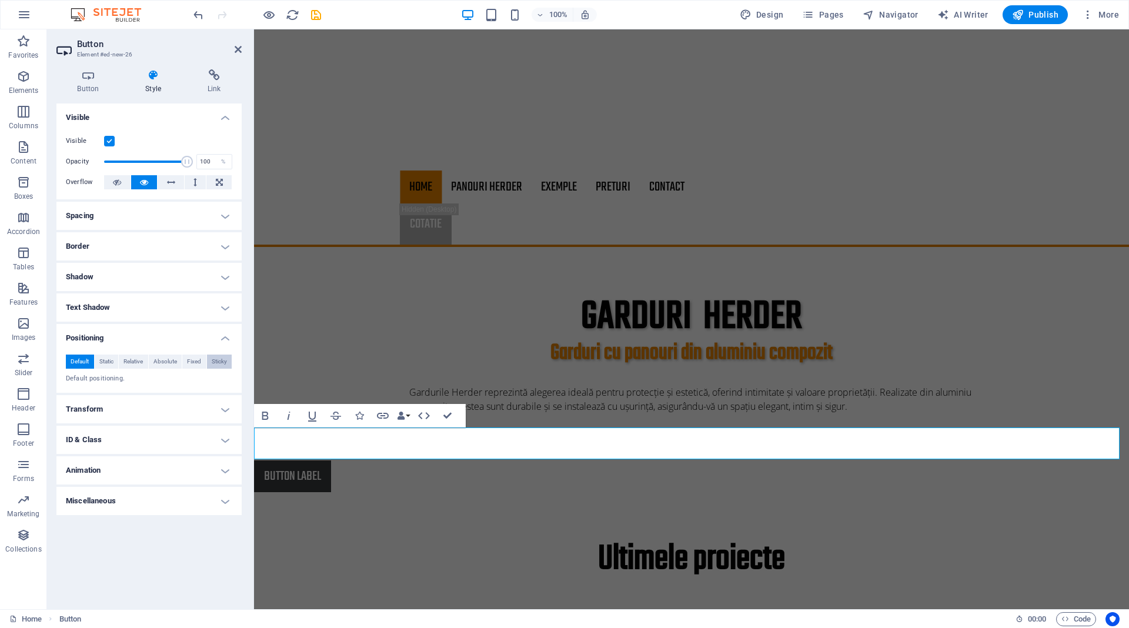
click at [225, 358] on span "Sticky" at bounding box center [219, 362] width 15 height 14
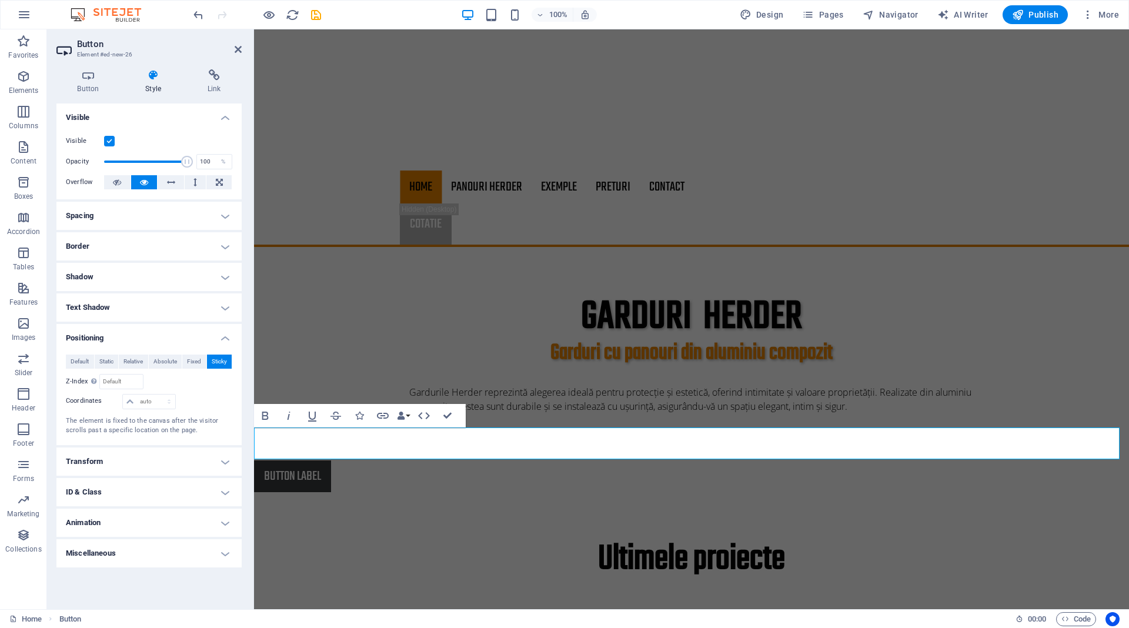
click at [390, 460] on div "Button label" at bounding box center [691, 476] width 875 height 32
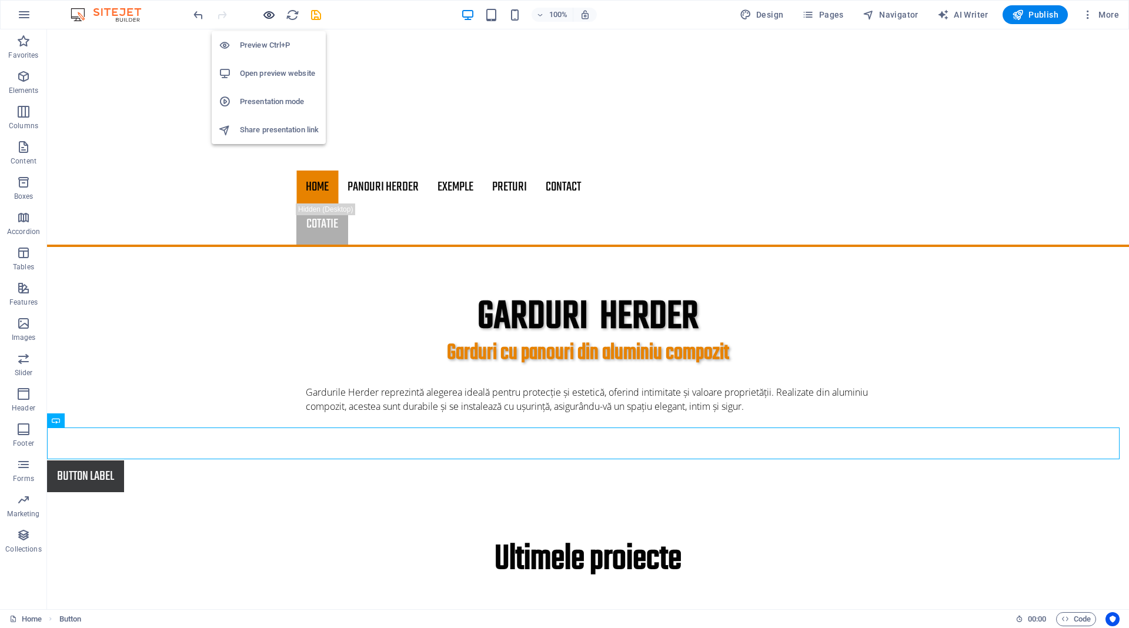
click at [266, 15] on icon "button" at bounding box center [269, 15] width 14 height 14
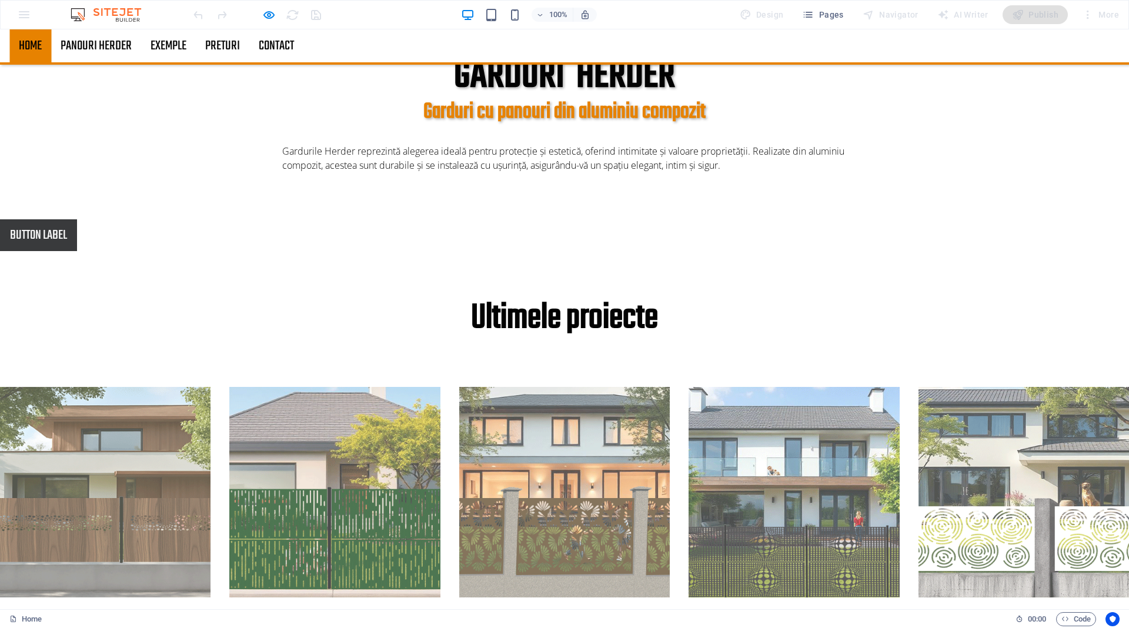
scroll to position [270, 0]
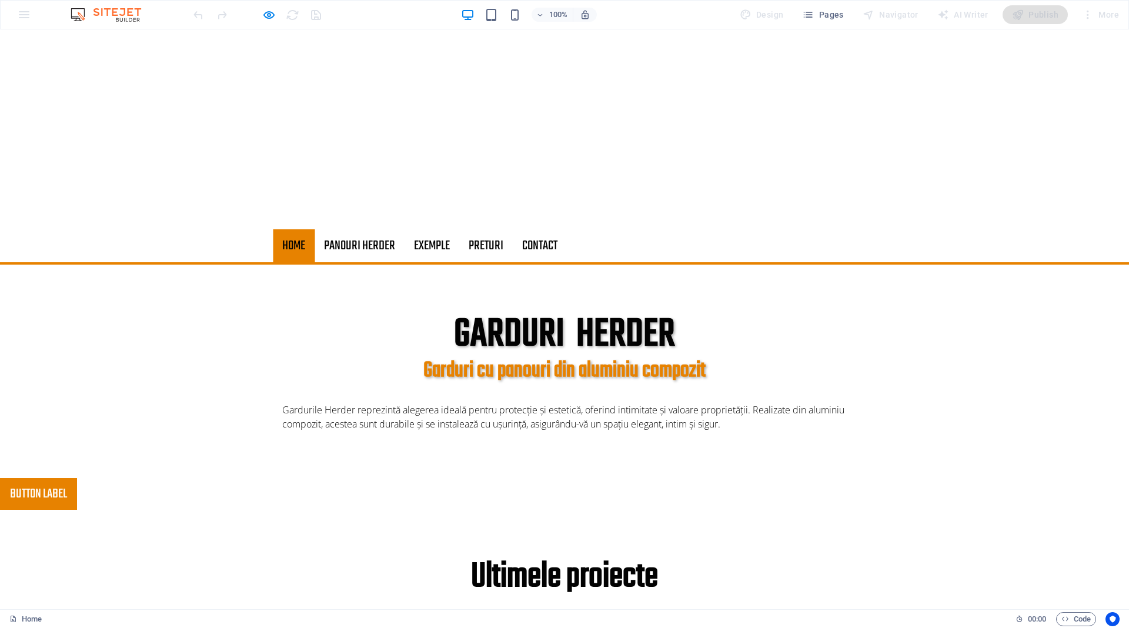
click at [34, 495] on link "Button label" at bounding box center [38, 494] width 77 height 32
click at [270, 12] on icon "button" at bounding box center [269, 15] width 14 height 14
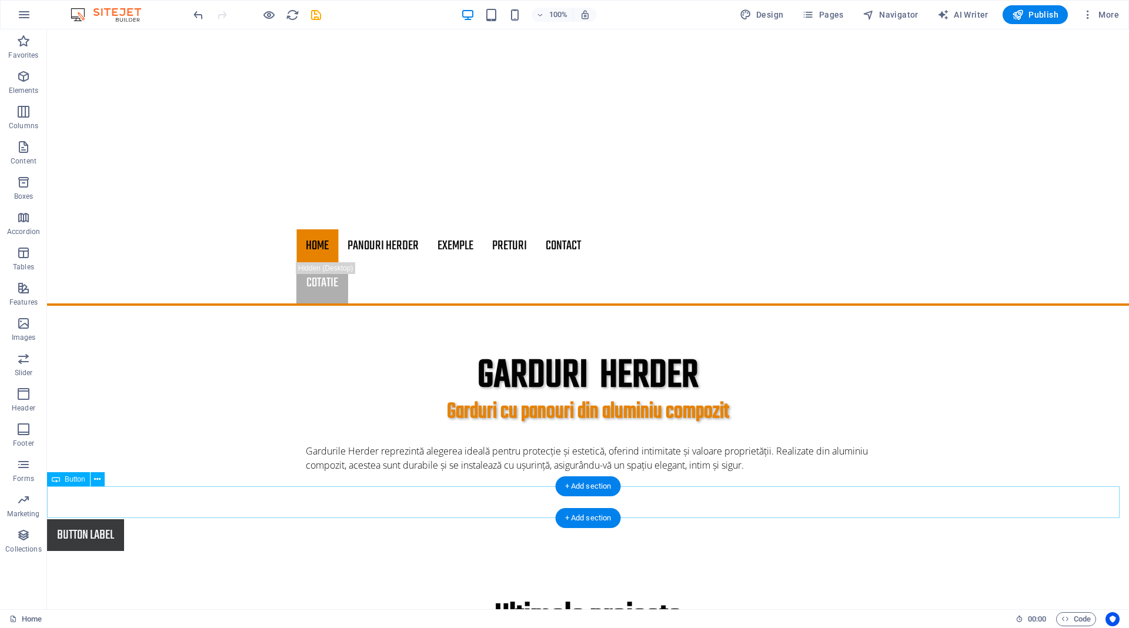
click at [188, 519] on div "Button label" at bounding box center [588, 535] width 1082 height 32
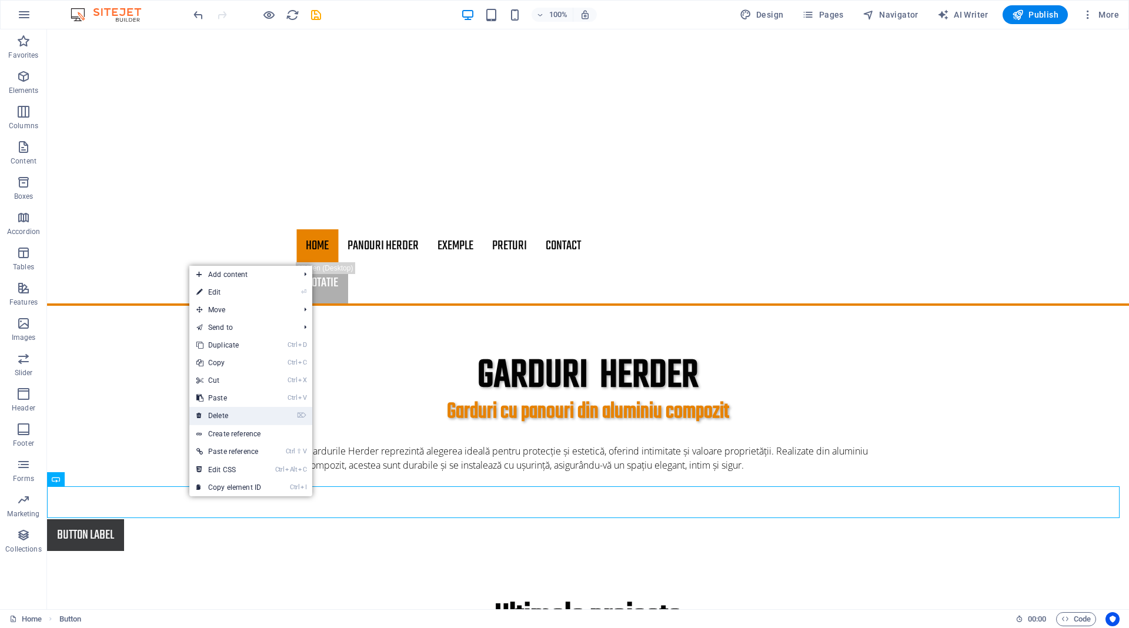
click at [245, 415] on link "⌦ Delete" at bounding box center [228, 416] width 79 height 18
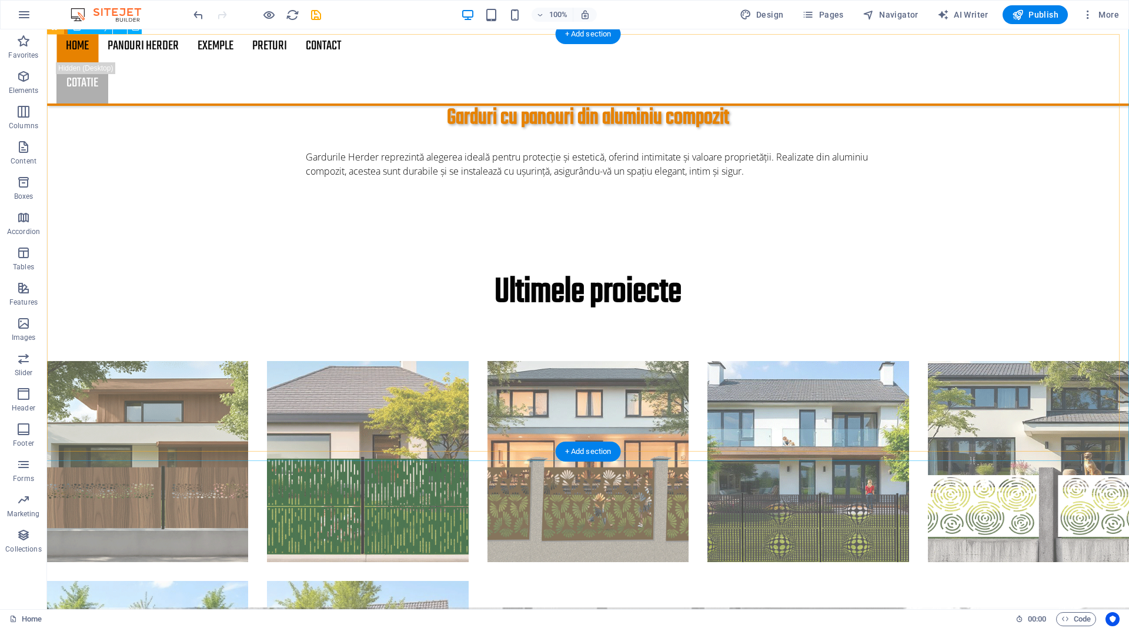
scroll to position [902, 0]
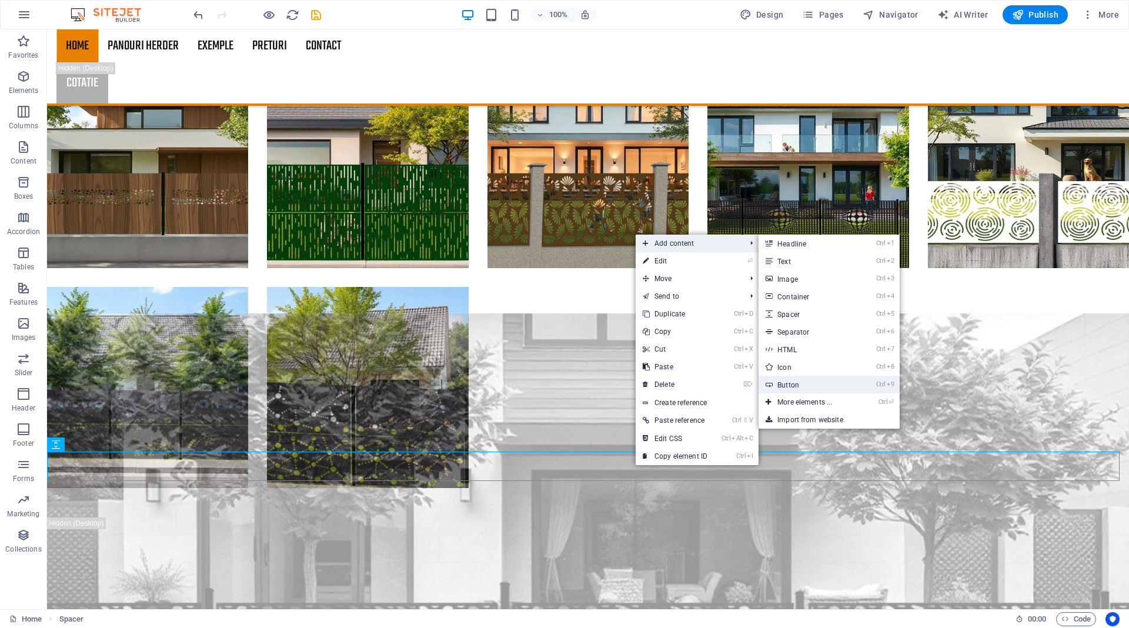
click at [814, 383] on link "Ctrl 9 Button" at bounding box center [807, 385] width 97 height 18
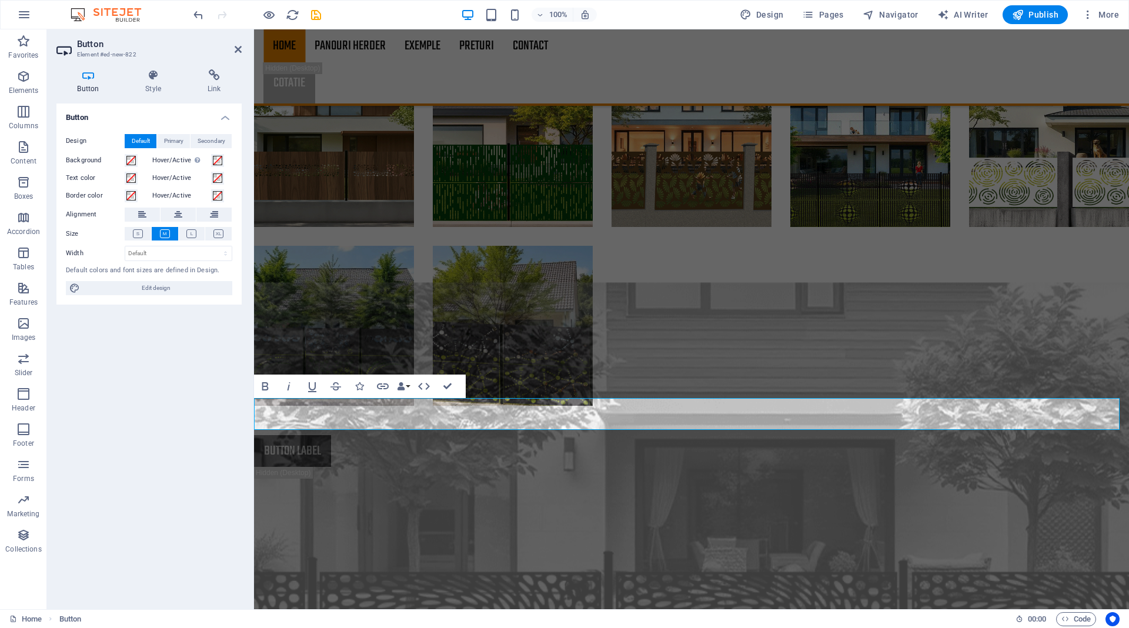
click at [406, 435] on div "Button label" at bounding box center [691, 451] width 875 height 32
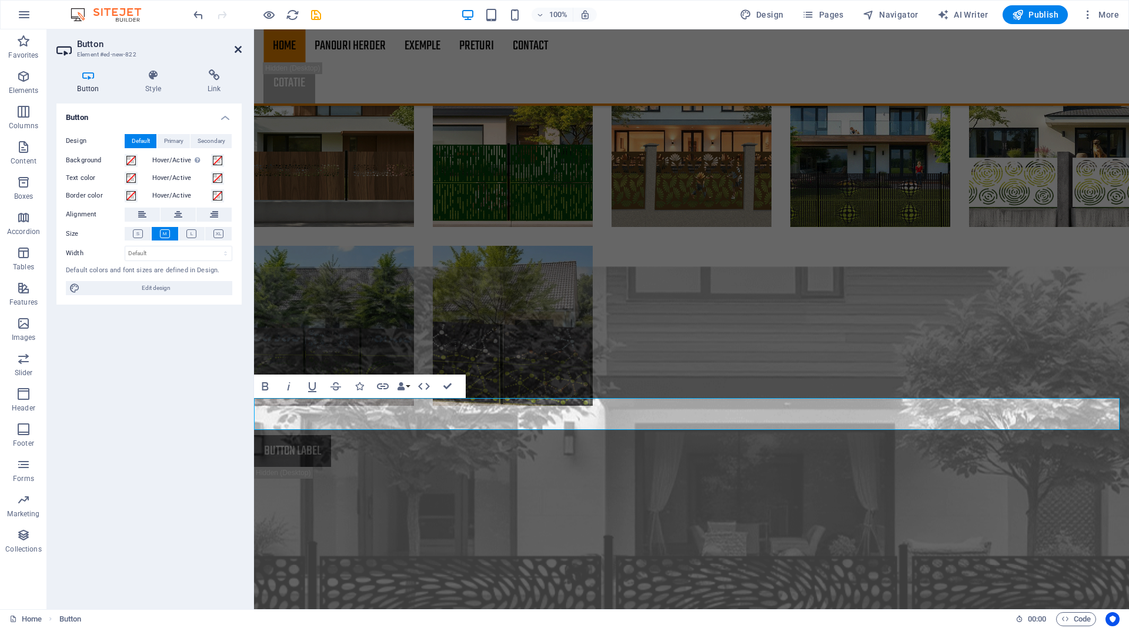
click at [238, 48] on icon at bounding box center [238, 49] width 7 height 9
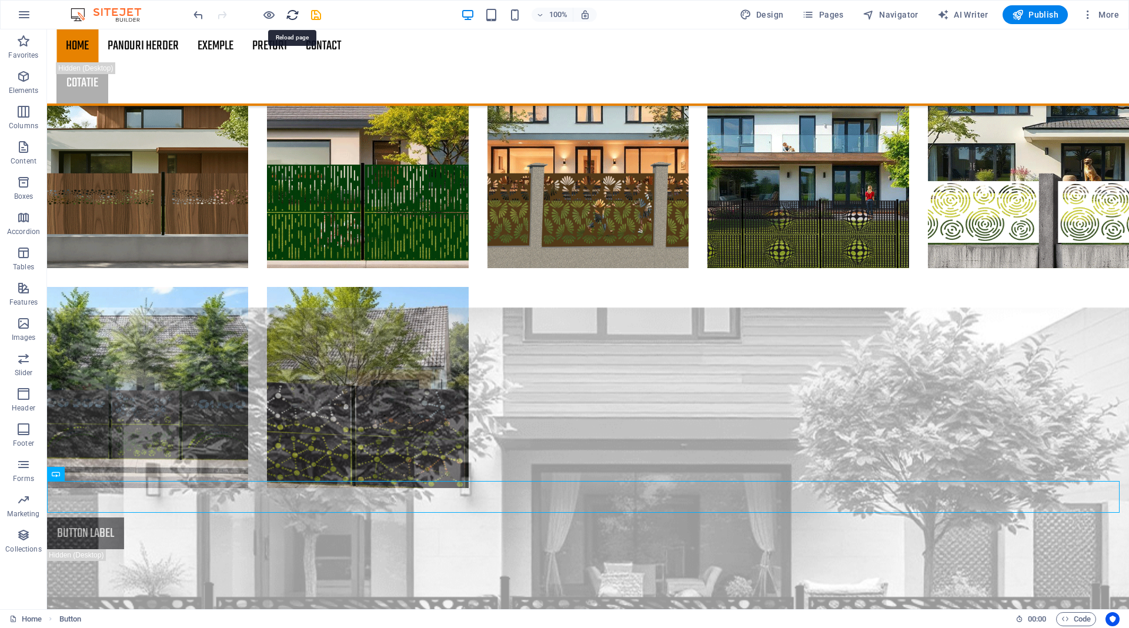
click at [289, 9] on icon "reload" at bounding box center [293, 15] width 14 height 14
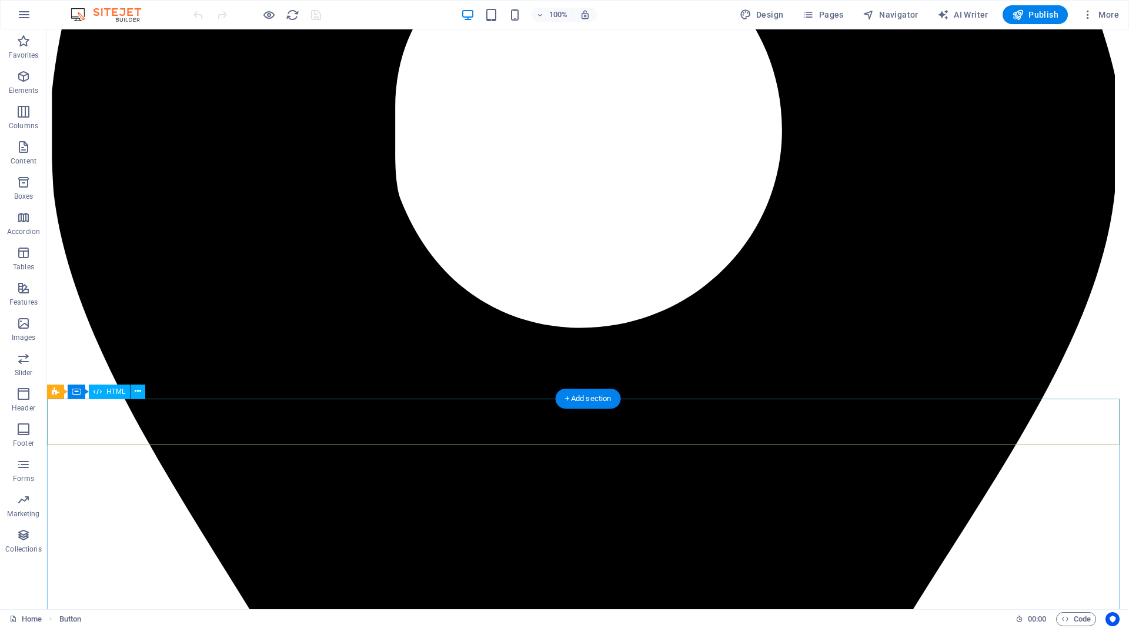
scroll to position [1043, 0]
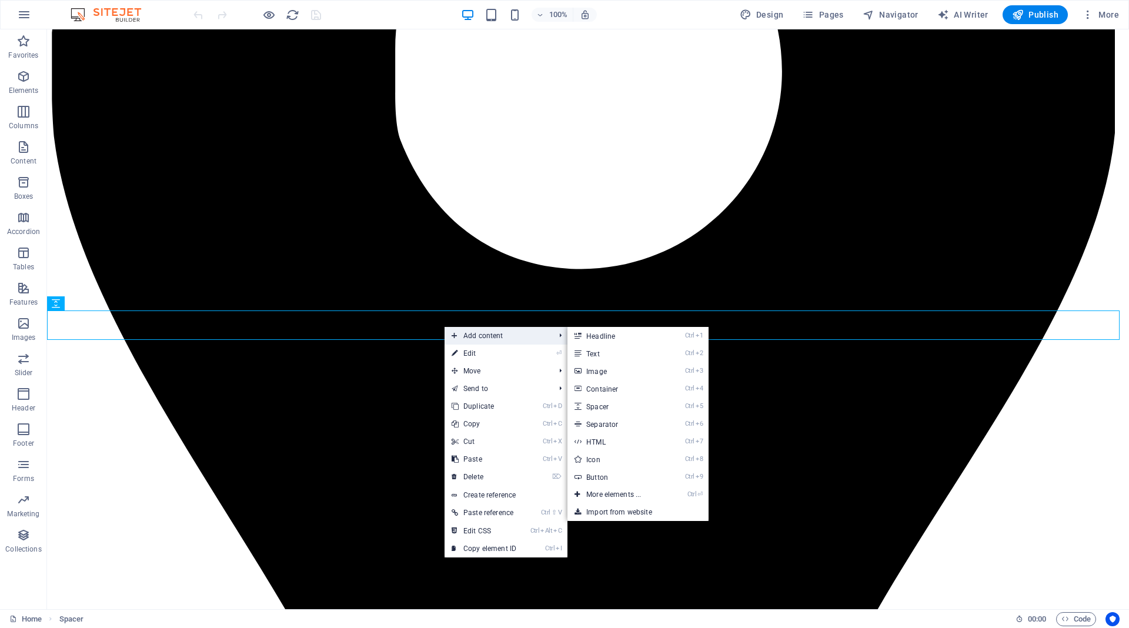
click at [467, 336] on span "Add content" at bounding box center [497, 336] width 105 height 18
click at [623, 388] on link "Ctrl 4 Container" at bounding box center [615, 389] width 97 height 18
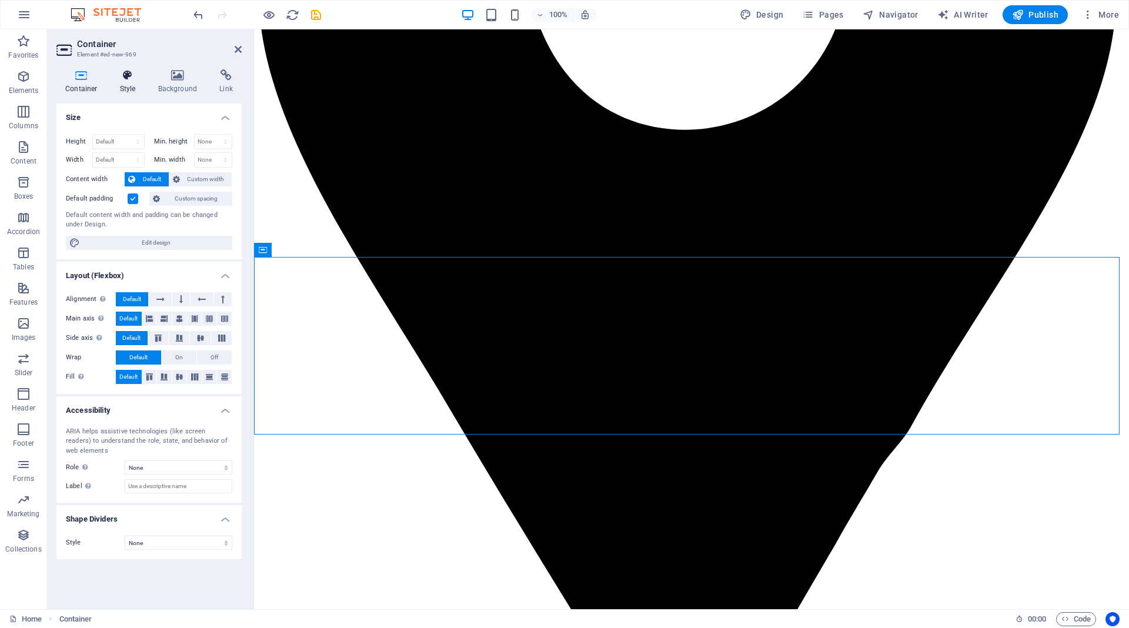
click at [122, 79] on icon at bounding box center [128, 75] width 34 height 12
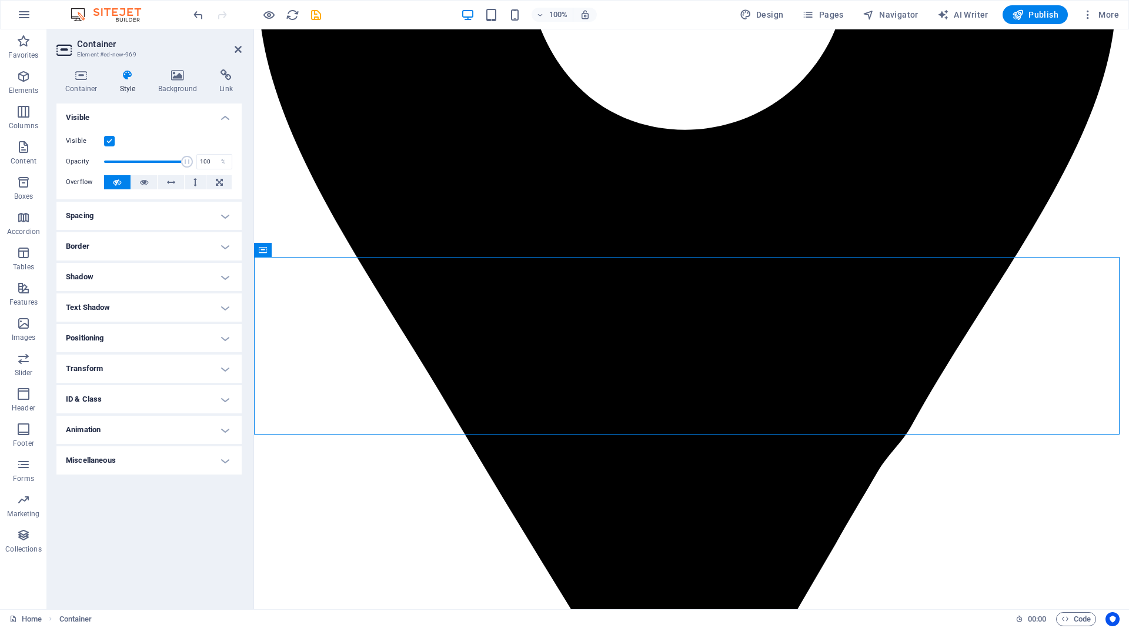
click at [119, 338] on h4 "Positioning" at bounding box center [148, 338] width 185 height 28
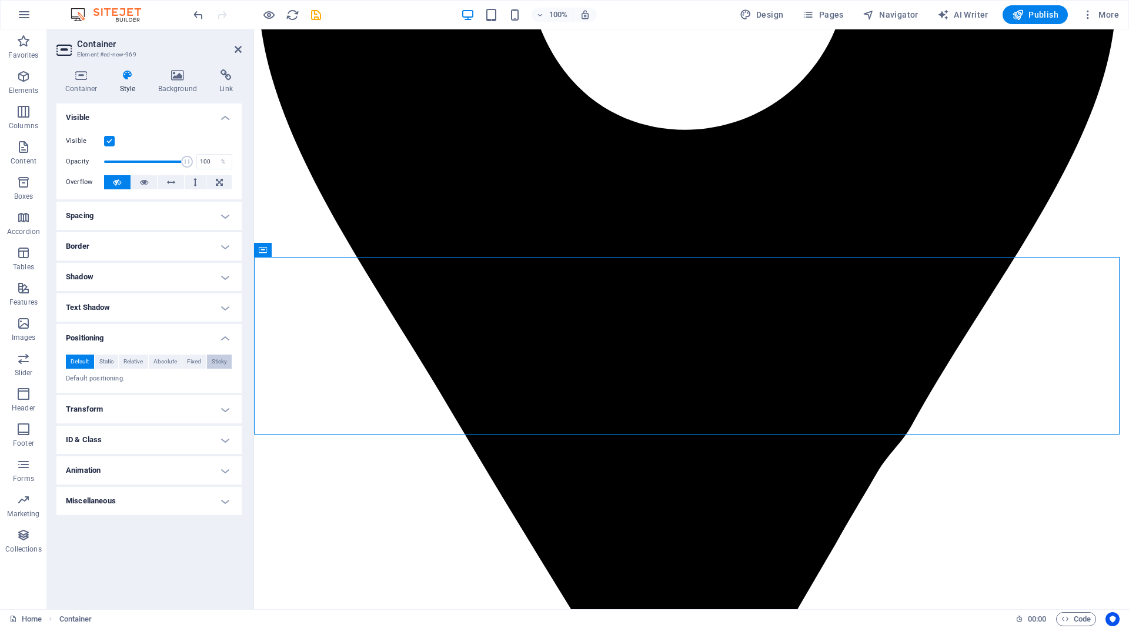
click at [221, 362] on span "Sticky" at bounding box center [219, 362] width 15 height 14
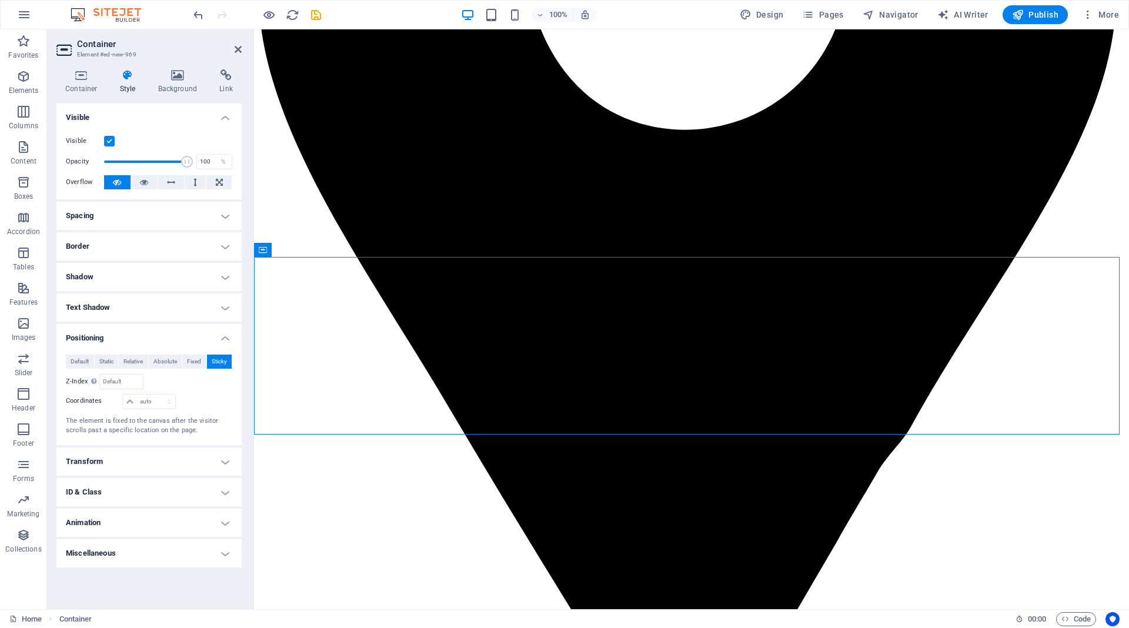
click at [161, 211] on h4 "Spacing" at bounding box center [148, 216] width 185 height 28
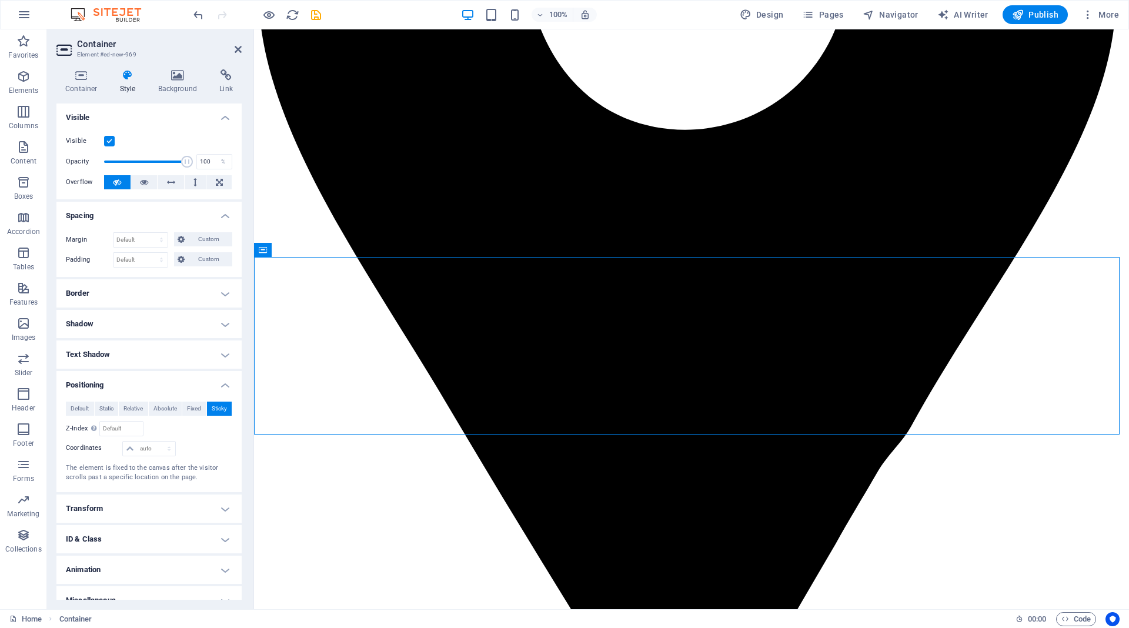
click at [161, 211] on h4 "Spacing" at bounding box center [148, 212] width 185 height 21
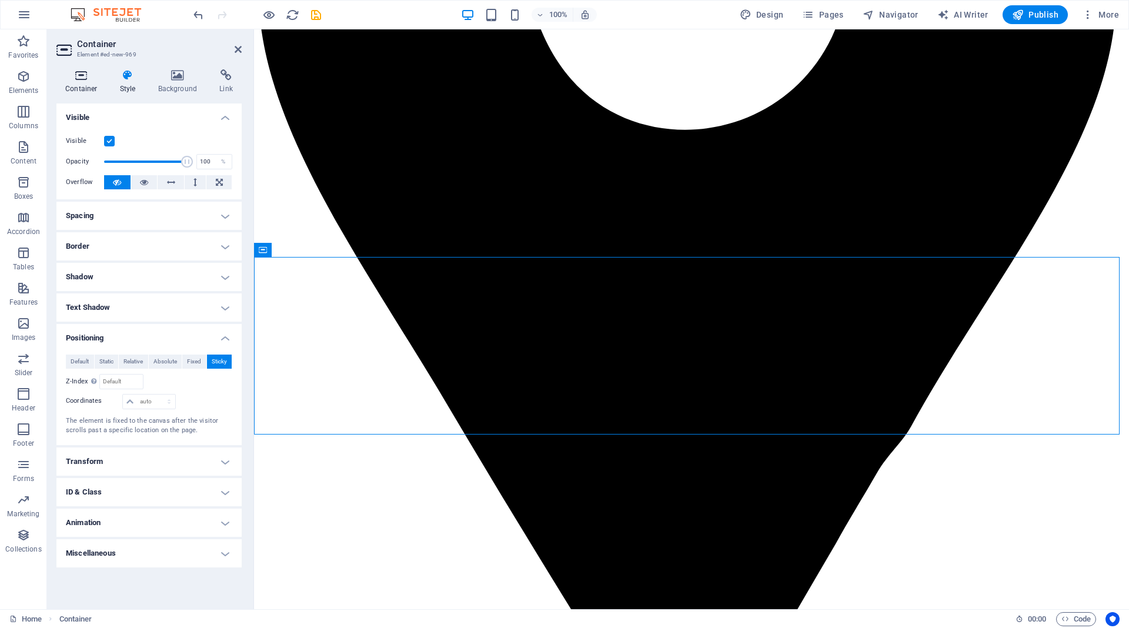
click at [82, 71] on icon at bounding box center [81, 75] width 50 height 12
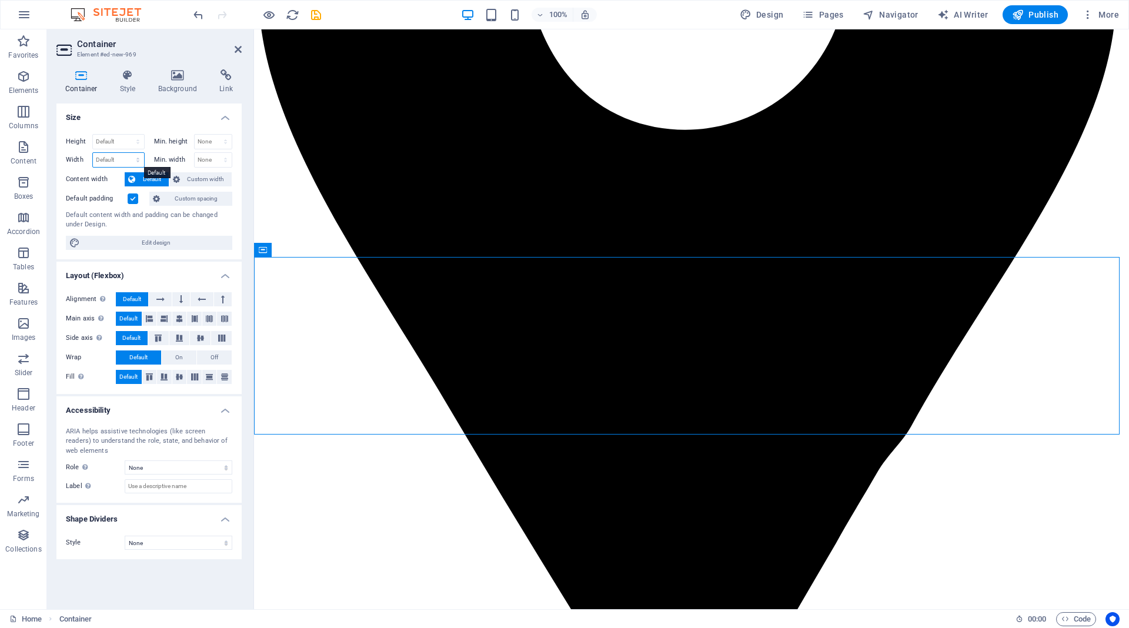
click at [122, 160] on select "Default px rem % em vh vw" at bounding box center [118, 160] width 51 height 14
select select "rem"
click at [127, 153] on select "Default px rem % em vh vw" at bounding box center [118, 160] width 51 height 14
click at [107, 161] on input "92" at bounding box center [118, 160] width 51 height 14
drag, startPoint x: 107, startPoint y: 161, endPoint x: 92, endPoint y: 159, distance: 15.4
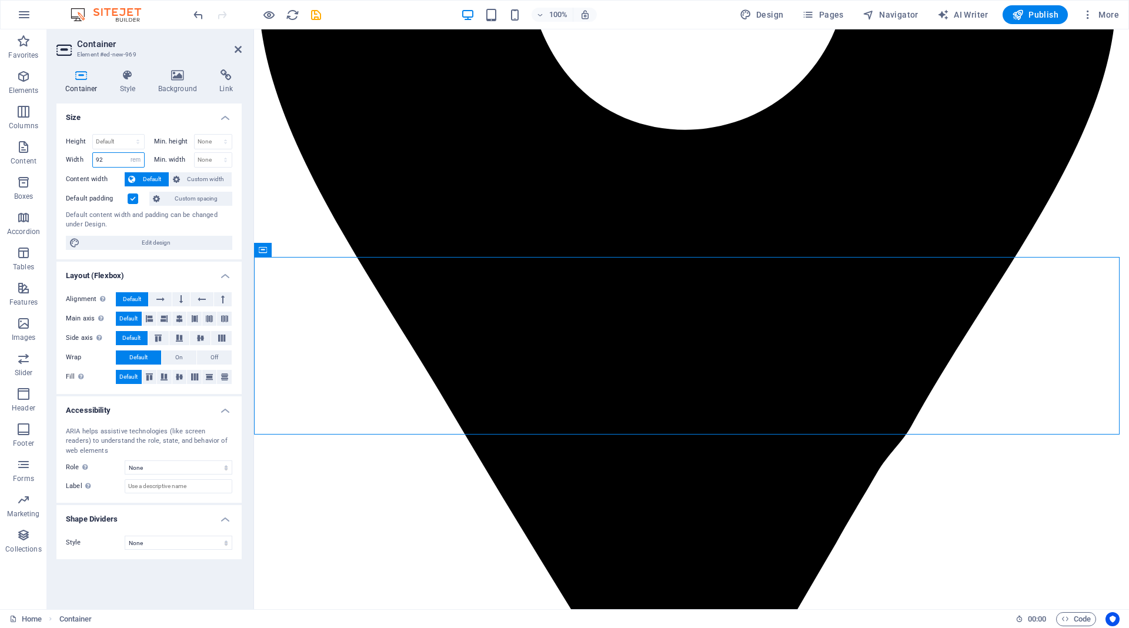
click at [92, 159] on div "Width 92 Default px rem % em vh vw" at bounding box center [105, 159] width 79 height 15
click at [118, 158] on input "150" at bounding box center [118, 160] width 51 height 14
click at [213, 159] on select "None px rem % vh vw" at bounding box center [214, 160] width 38 height 14
click at [108, 159] on input "150" at bounding box center [118, 160] width 51 height 14
click at [112, 139] on select "Default px rem % vh vw" at bounding box center [118, 142] width 51 height 14
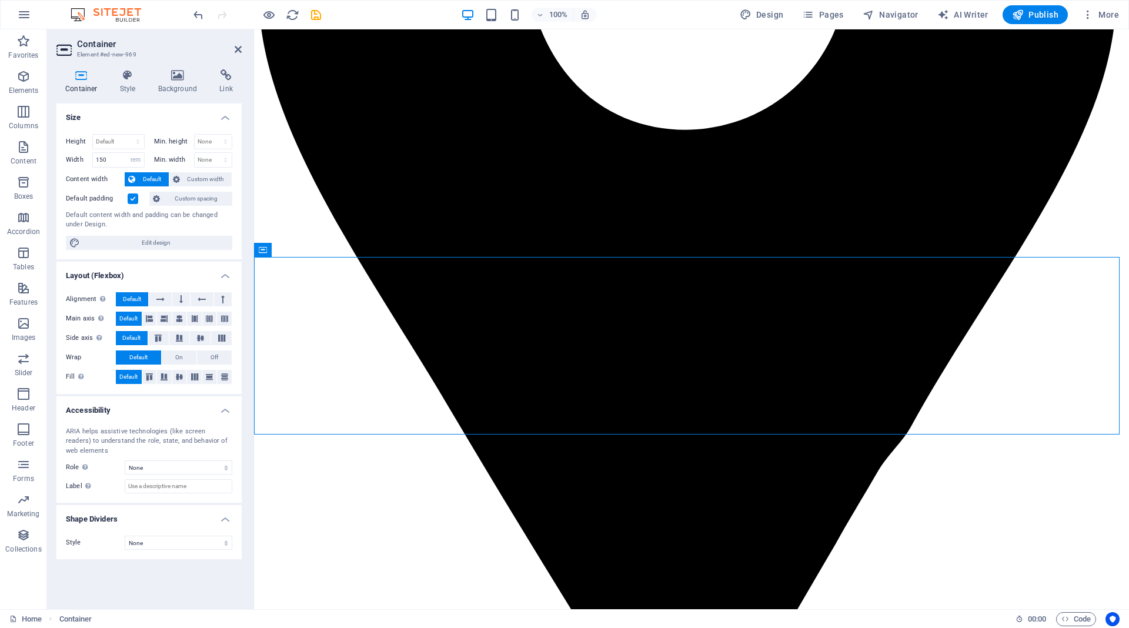
click at [74, 161] on label "Width" at bounding box center [79, 159] width 26 height 6
click at [245, 158] on div "Container Style Background Link Size Height Default px rem % vh vw Min. height …" at bounding box center [149, 334] width 204 height 549
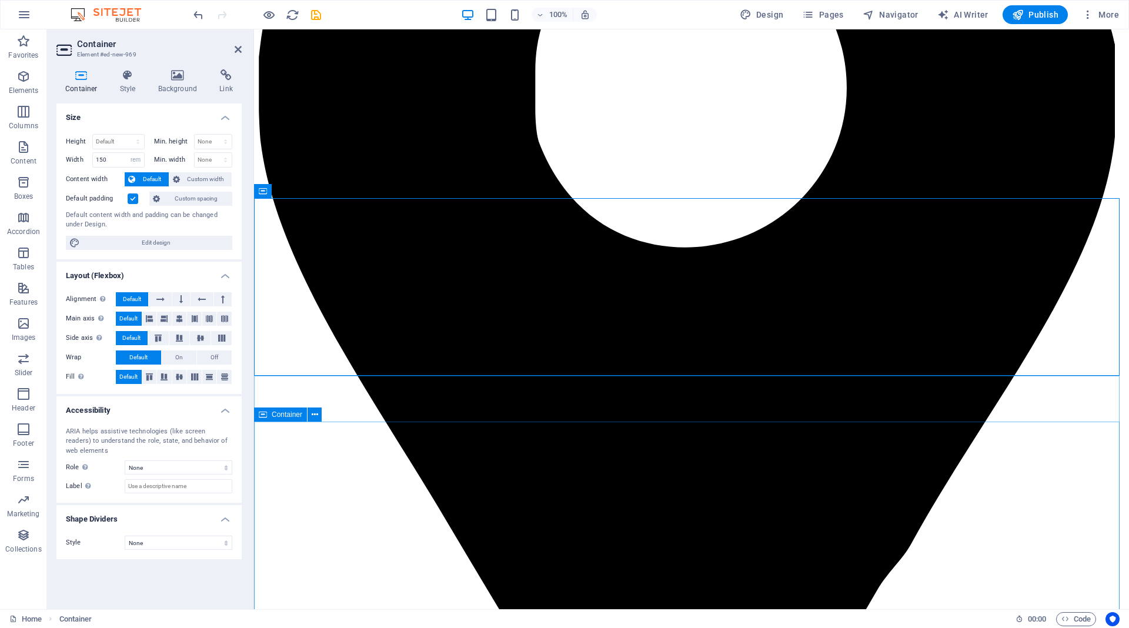
scroll to position [1102, 0]
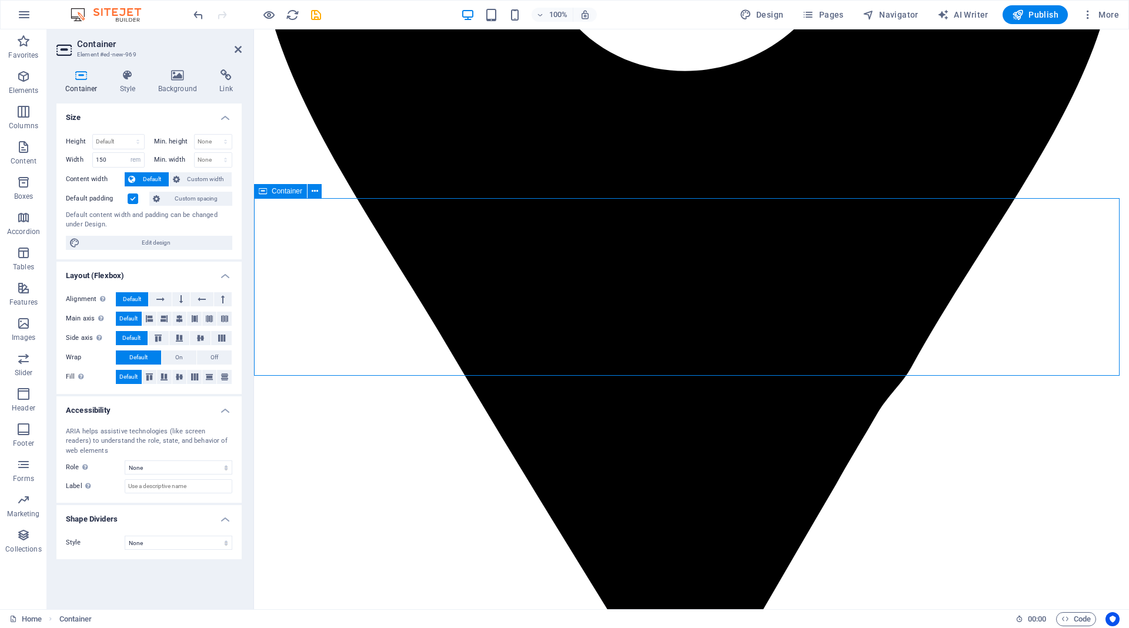
drag, startPoint x: 113, startPoint y: 158, endPoint x: 74, endPoint y: 158, distance: 39.4
click at [74, 158] on div "Width 150 Default px rem % em vh vw" at bounding box center [105, 159] width 79 height 15
type input "180"
click at [217, 227] on div "Default content width and padding can be changed under Design." at bounding box center [149, 220] width 166 height 19
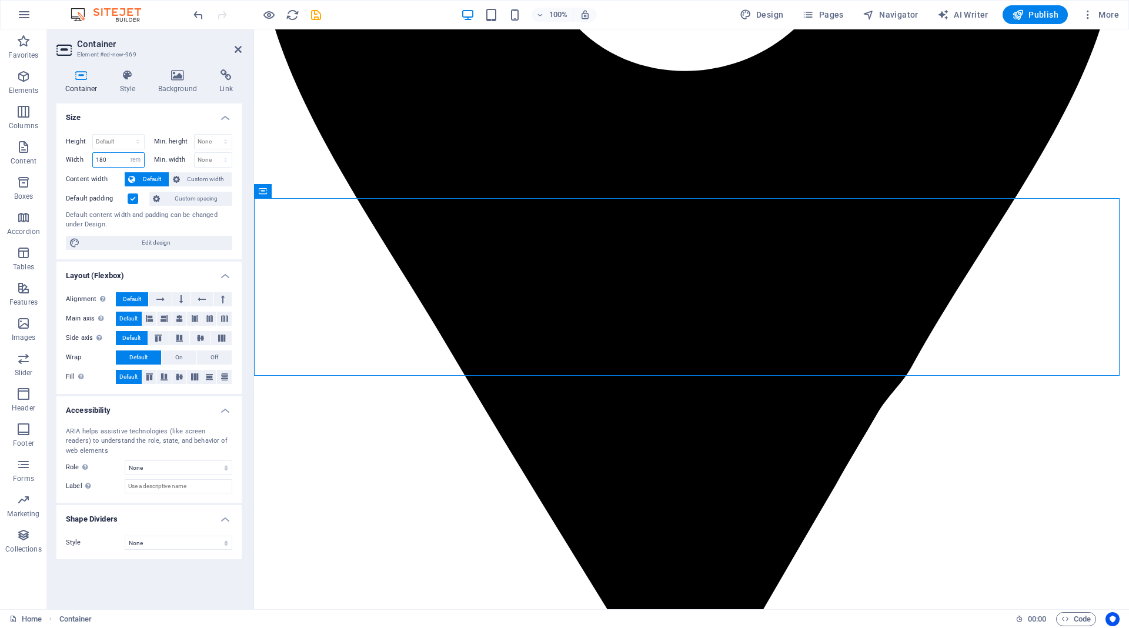
click at [108, 159] on input "180" at bounding box center [118, 160] width 51 height 14
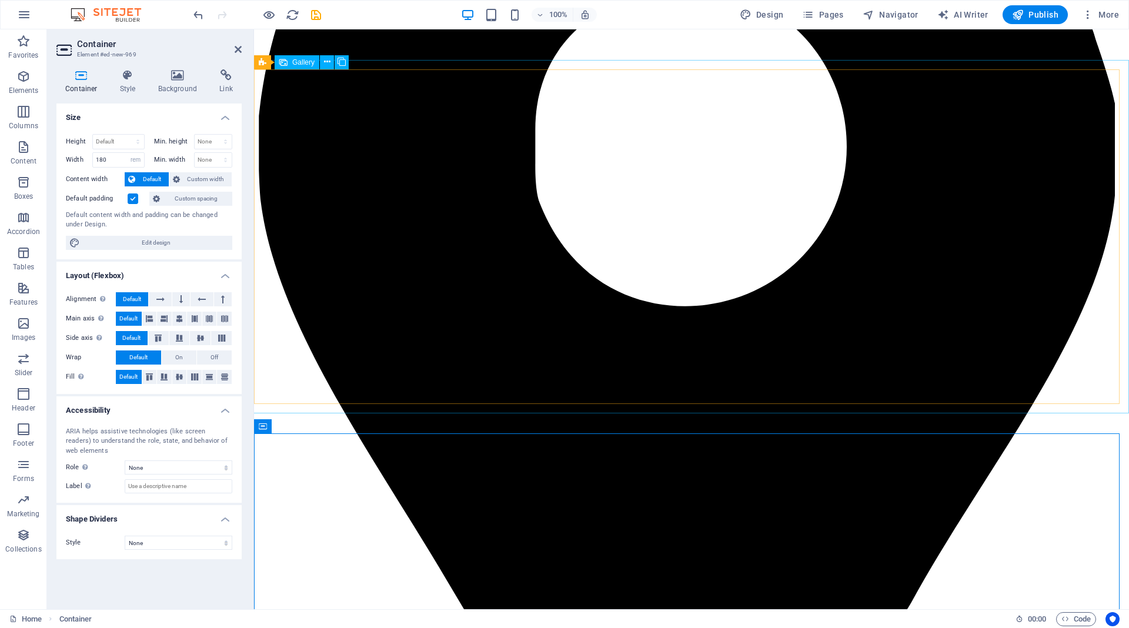
scroll to position [1161, 0]
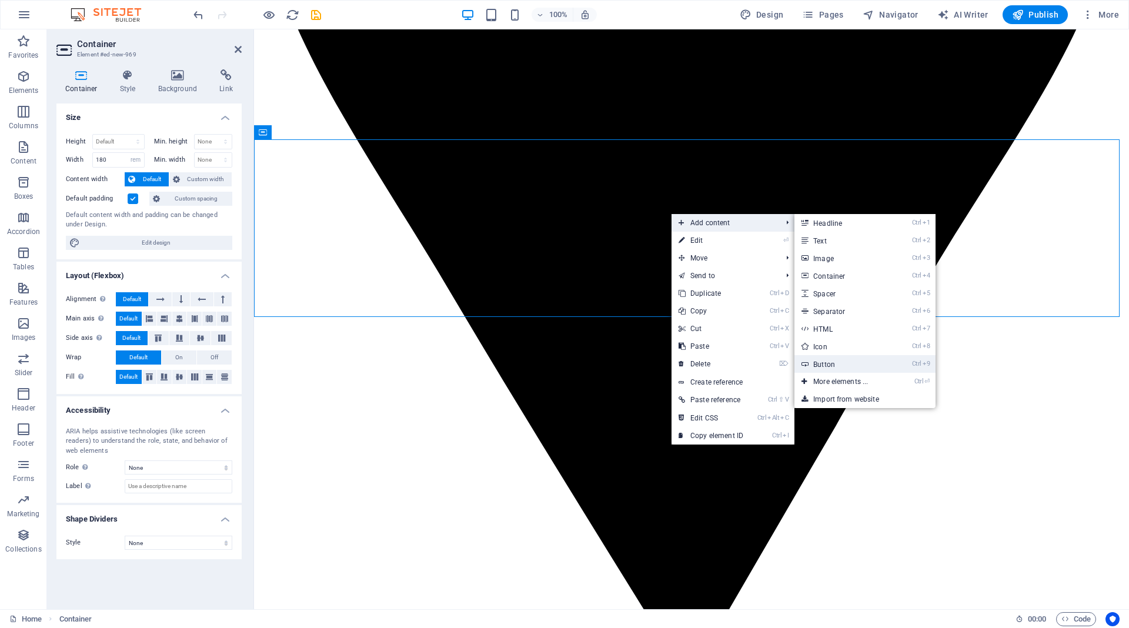
click at [826, 365] on link "Ctrl 9 Button" at bounding box center [842, 364] width 97 height 18
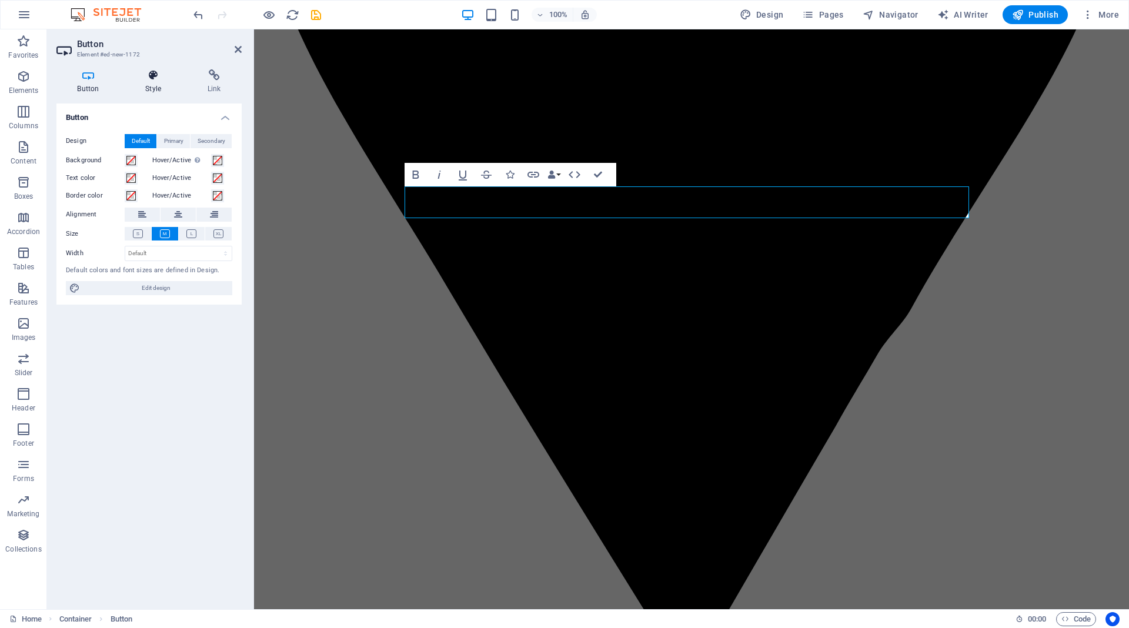
click at [145, 85] on h4 "Style" at bounding box center [156, 81] width 62 height 25
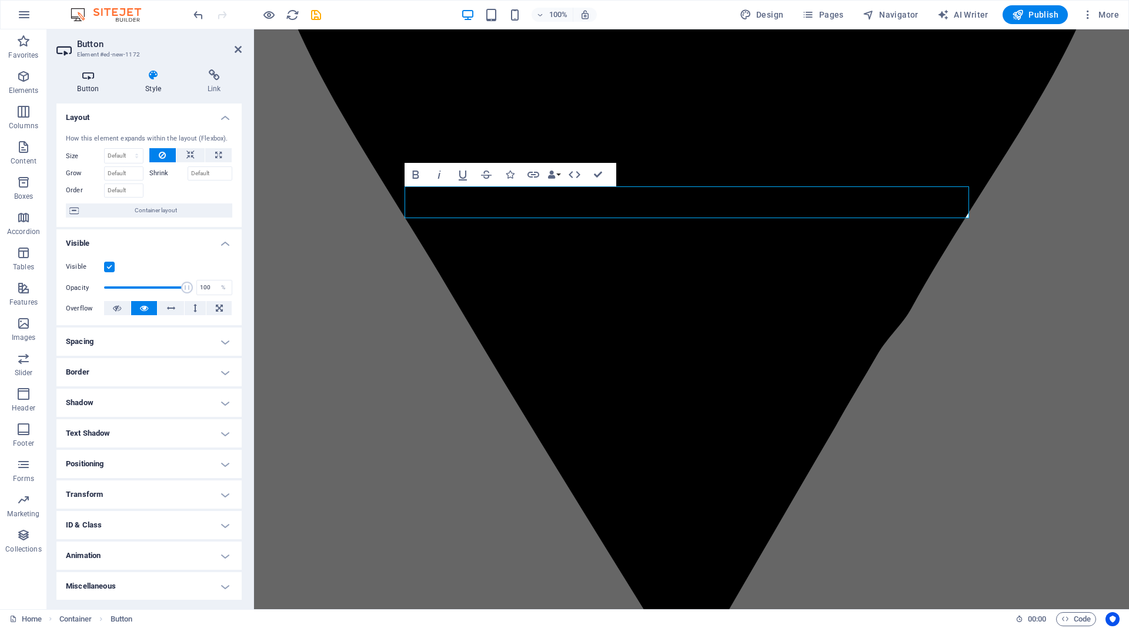
click at [85, 88] on h4 "Button" at bounding box center [90, 81] width 68 height 25
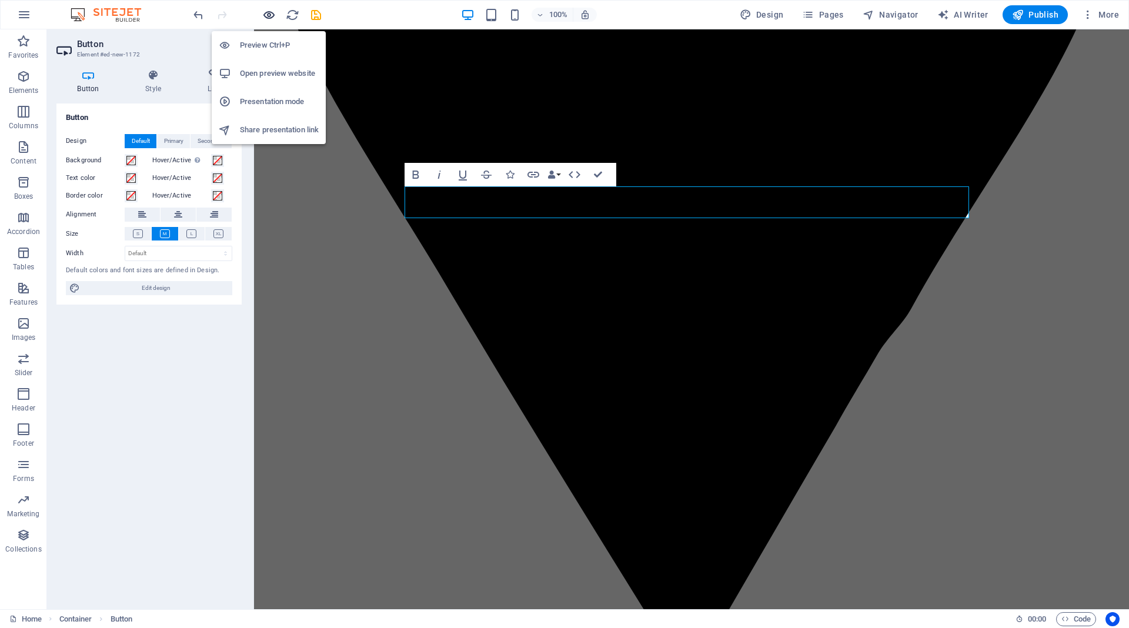
click at [267, 15] on icon "button" at bounding box center [269, 15] width 14 height 14
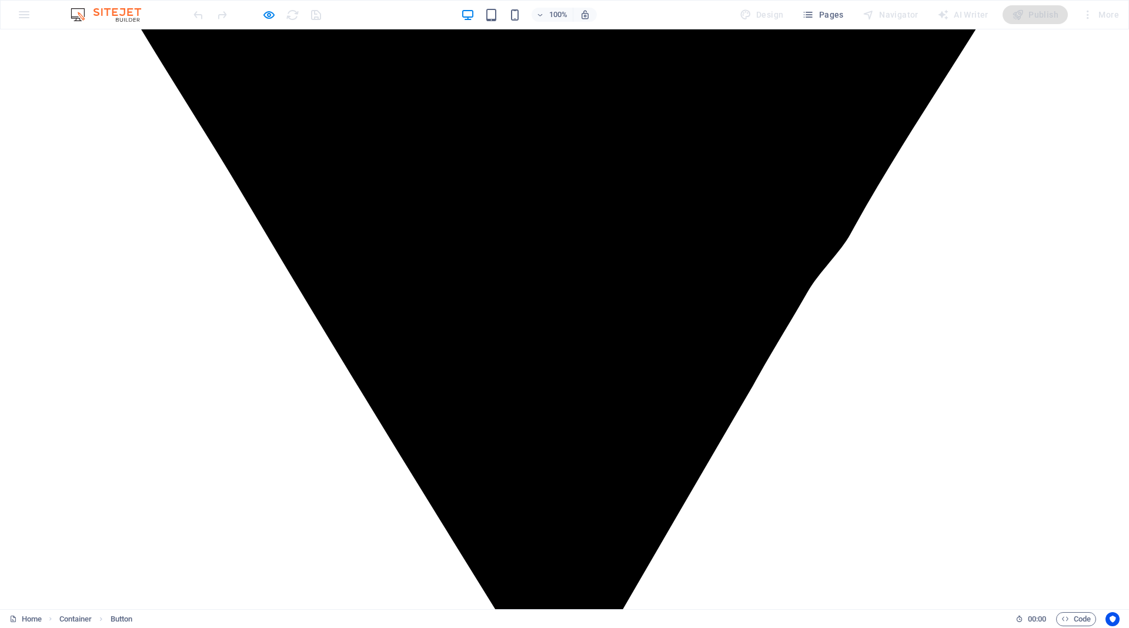
scroll to position [1142, 0]
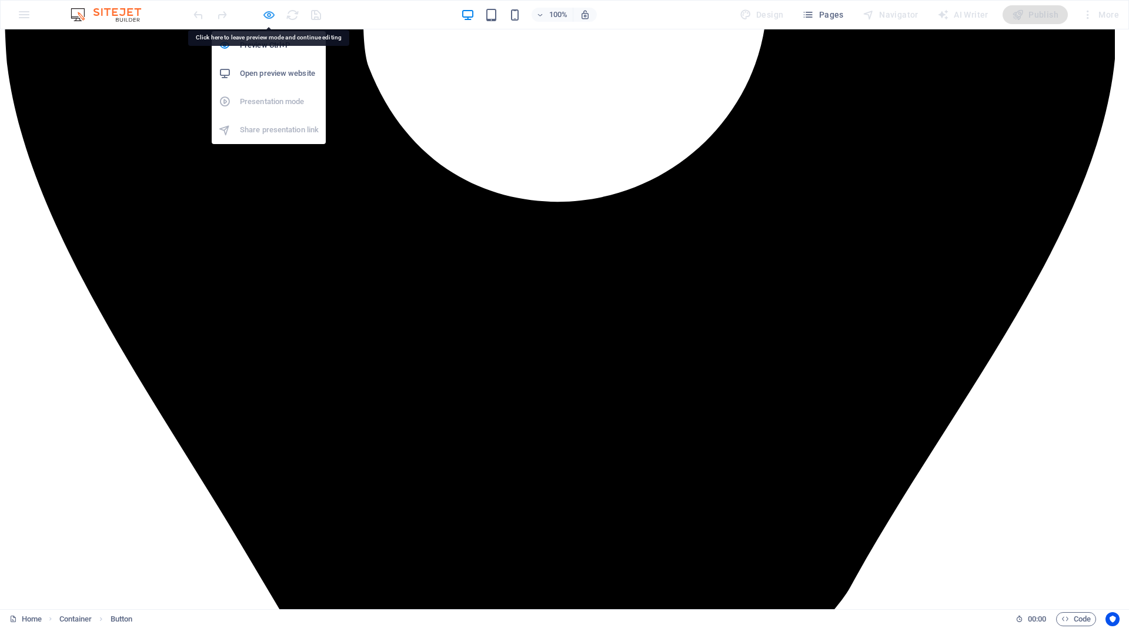
click at [266, 14] on icon "button" at bounding box center [269, 15] width 14 height 14
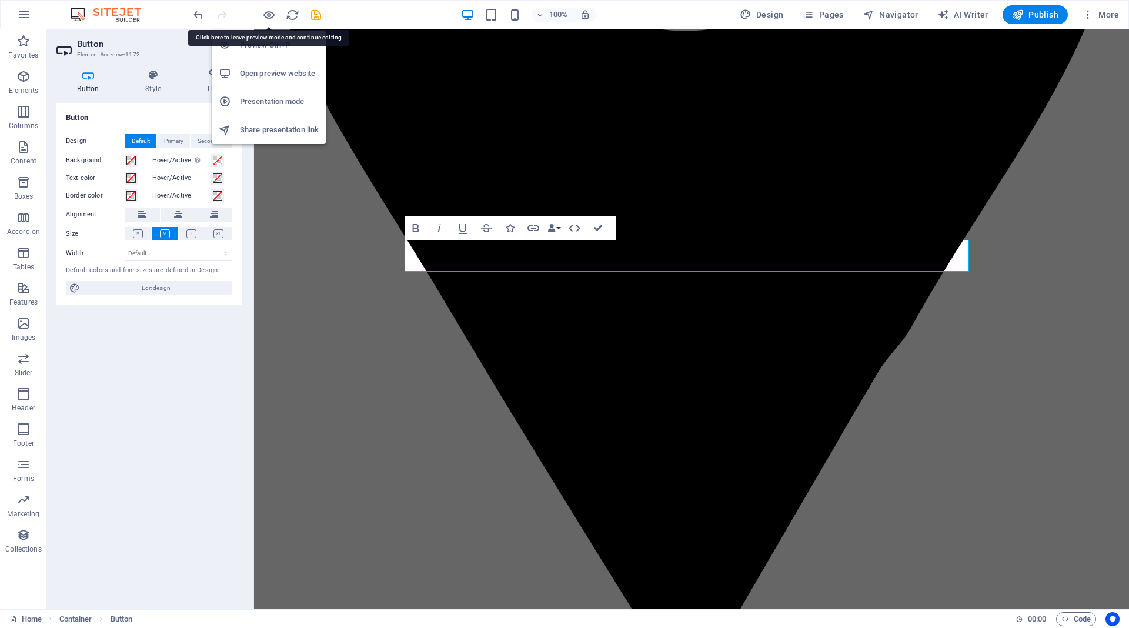
scroll to position [1107, 0]
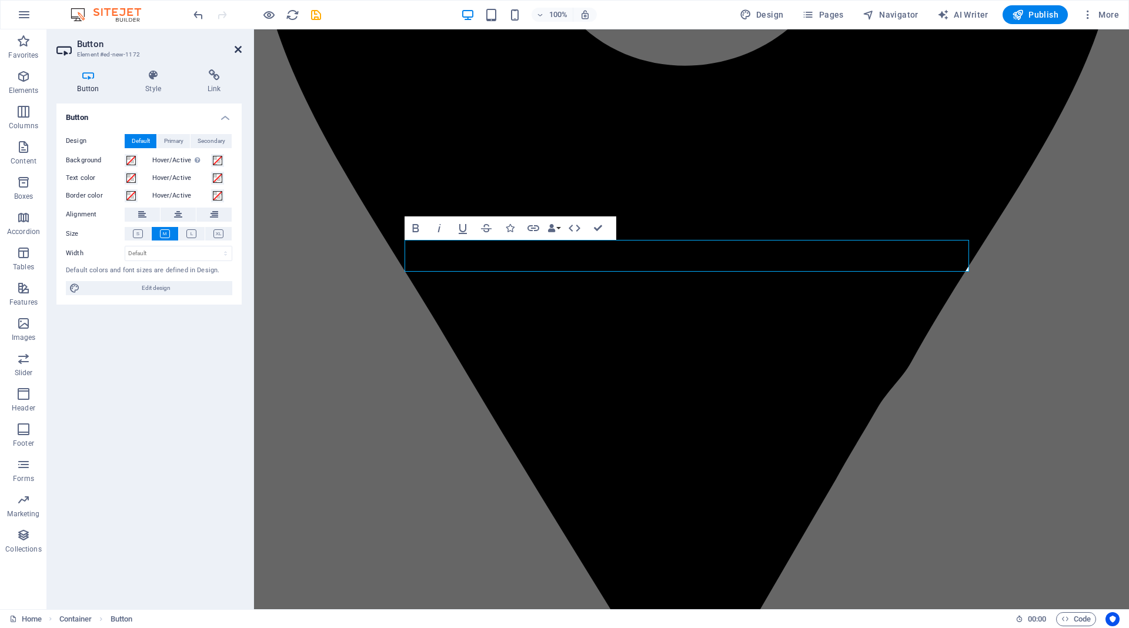
click at [239, 46] on icon at bounding box center [238, 49] width 7 height 9
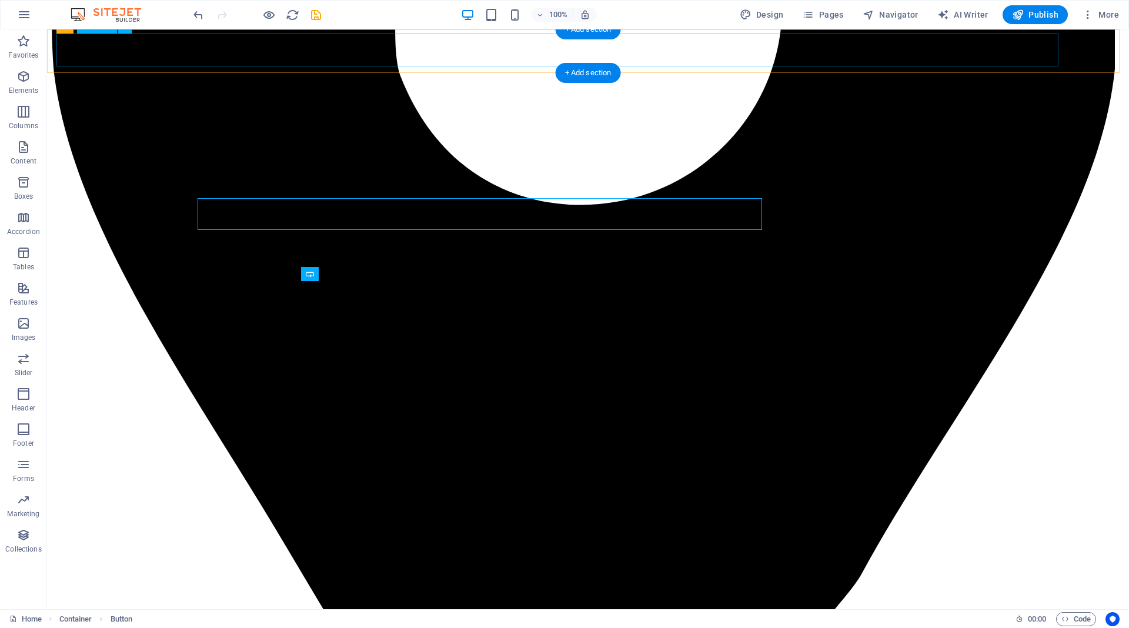
scroll to position [1149, 0]
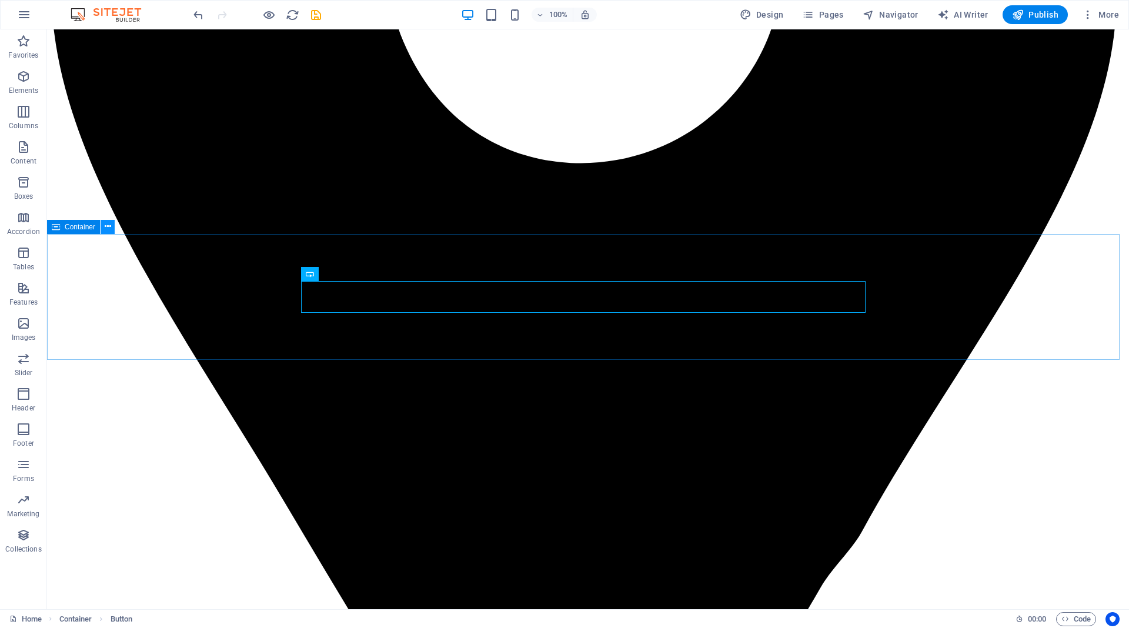
click at [108, 228] on icon at bounding box center [108, 227] width 6 height 12
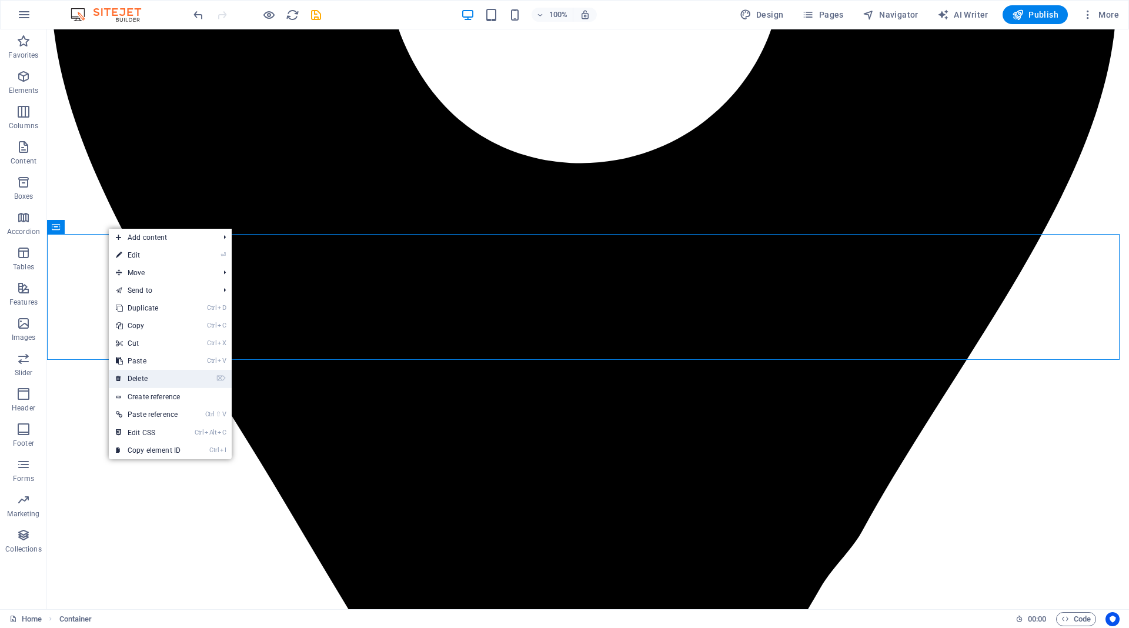
click at [158, 374] on link "⌦ Delete" at bounding box center [148, 379] width 79 height 18
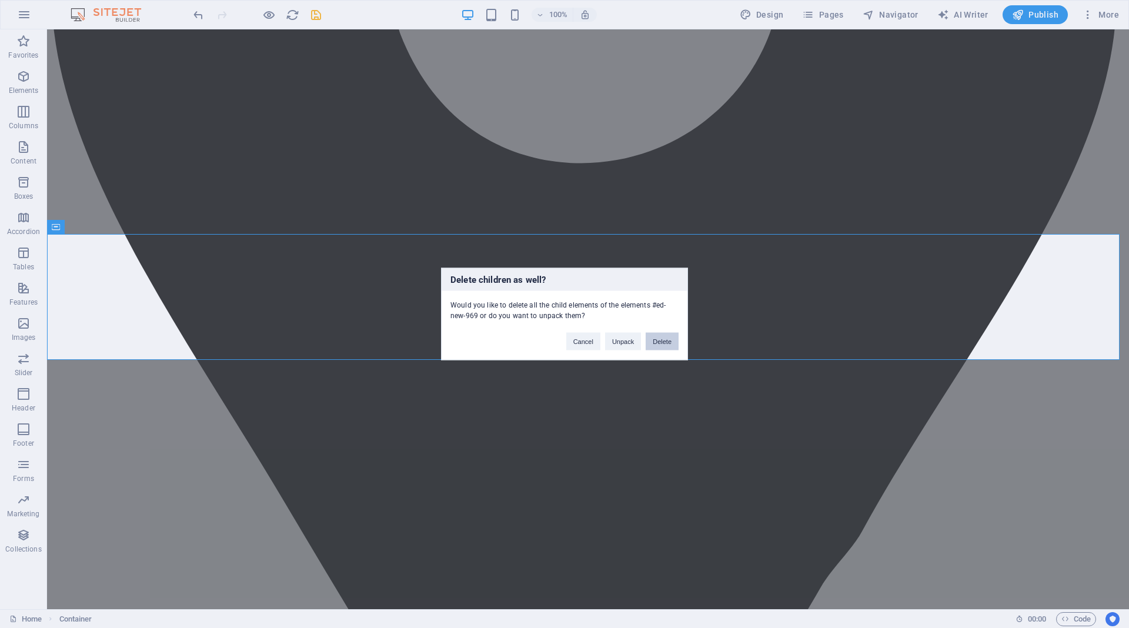
click at [669, 339] on button "Delete" at bounding box center [662, 342] width 33 height 18
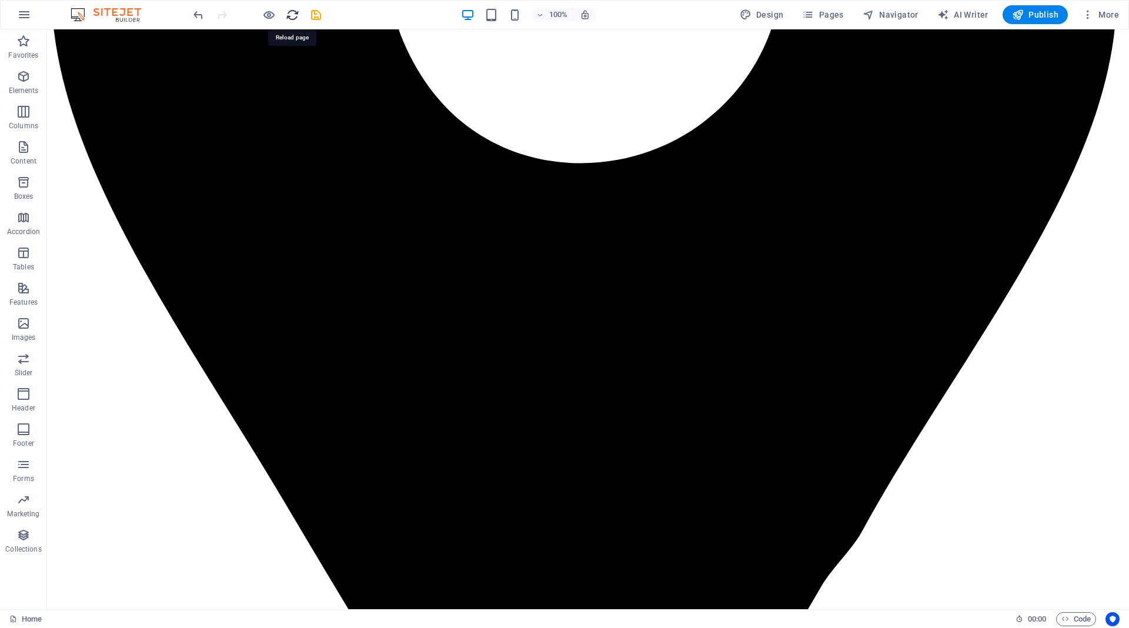
click at [290, 17] on icon "reload" at bounding box center [293, 15] width 14 height 14
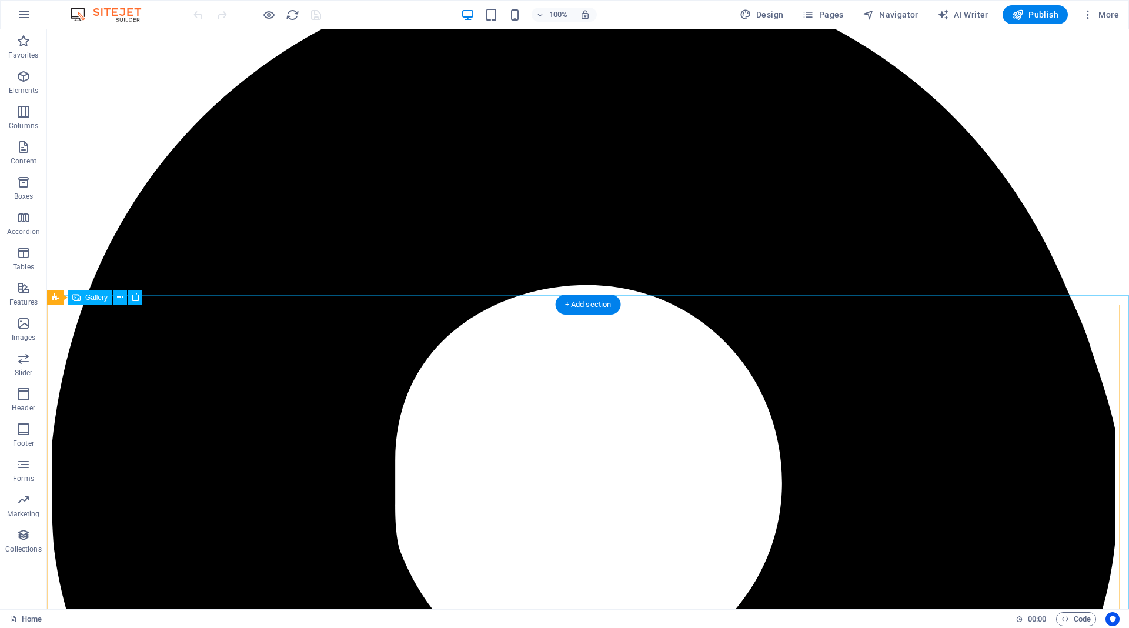
scroll to position [279, 0]
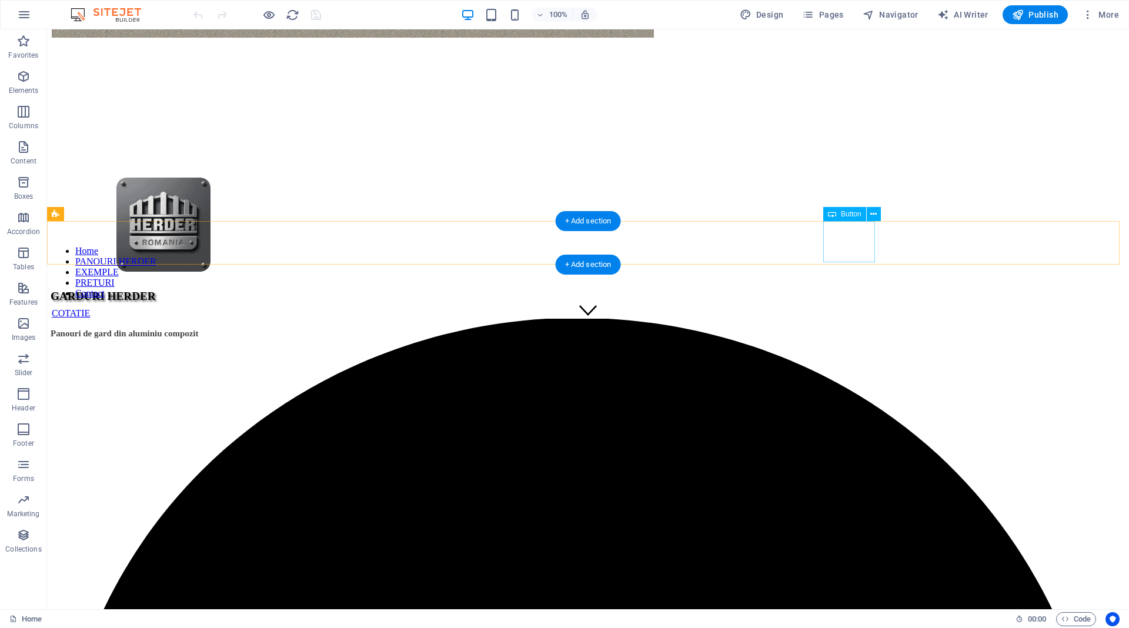
click at [847, 308] on div "COTATIE" at bounding box center [588, 313] width 1073 height 11
click at [871, 214] on icon at bounding box center [873, 214] width 6 height 12
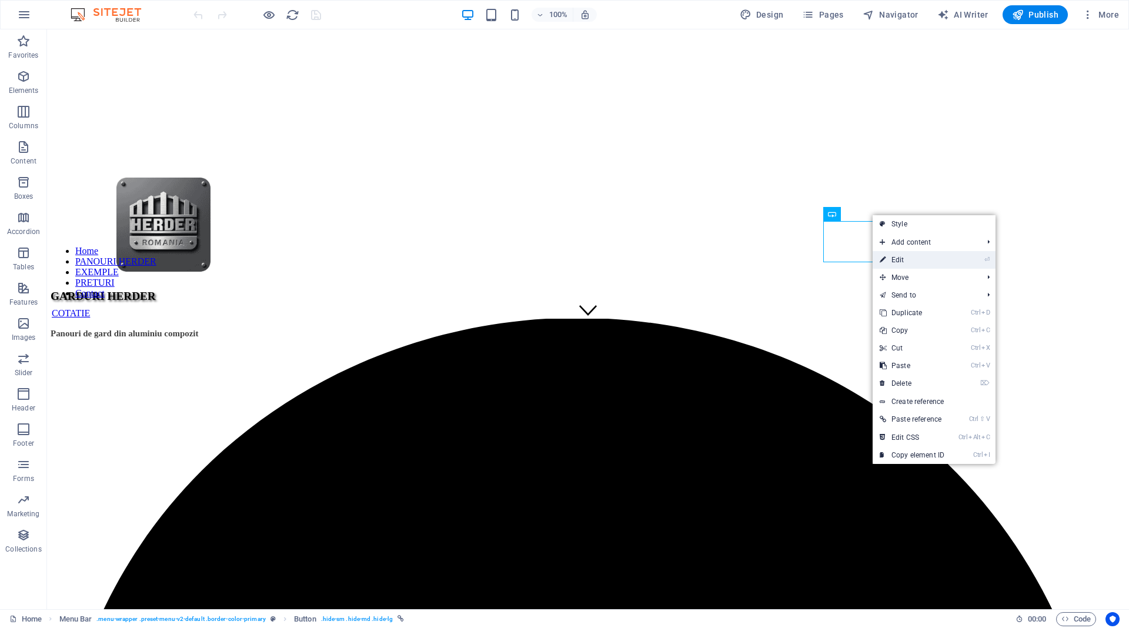
click at [891, 256] on link "⏎ Edit" at bounding box center [912, 260] width 79 height 18
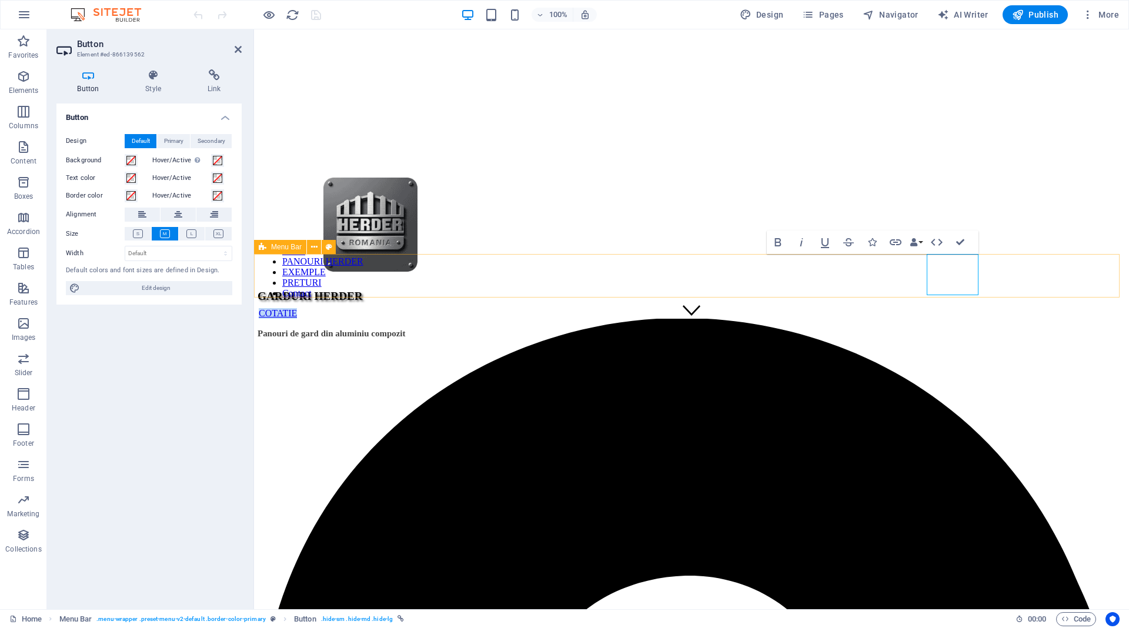
scroll to position [246, 0]
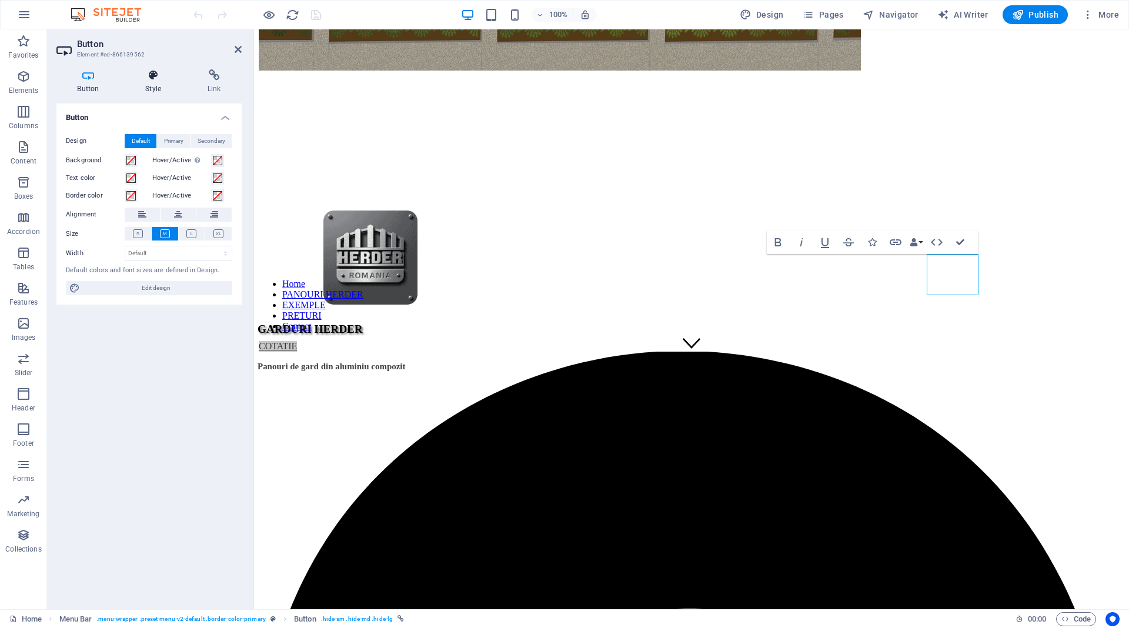
click at [149, 73] on icon at bounding box center [154, 75] width 58 height 12
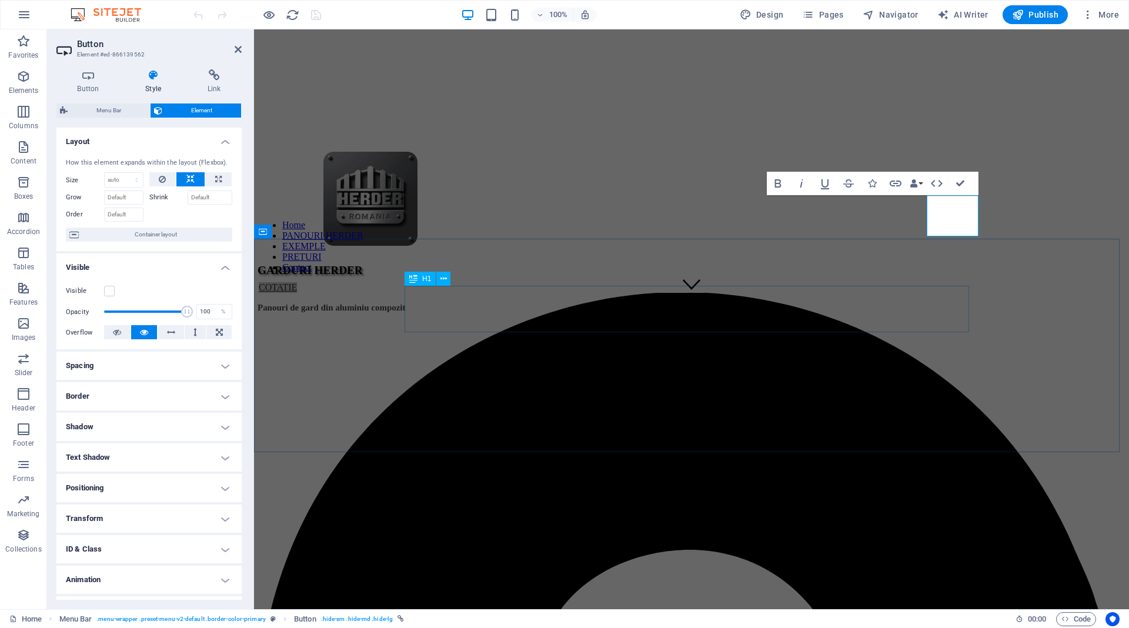
scroll to position [363, 0]
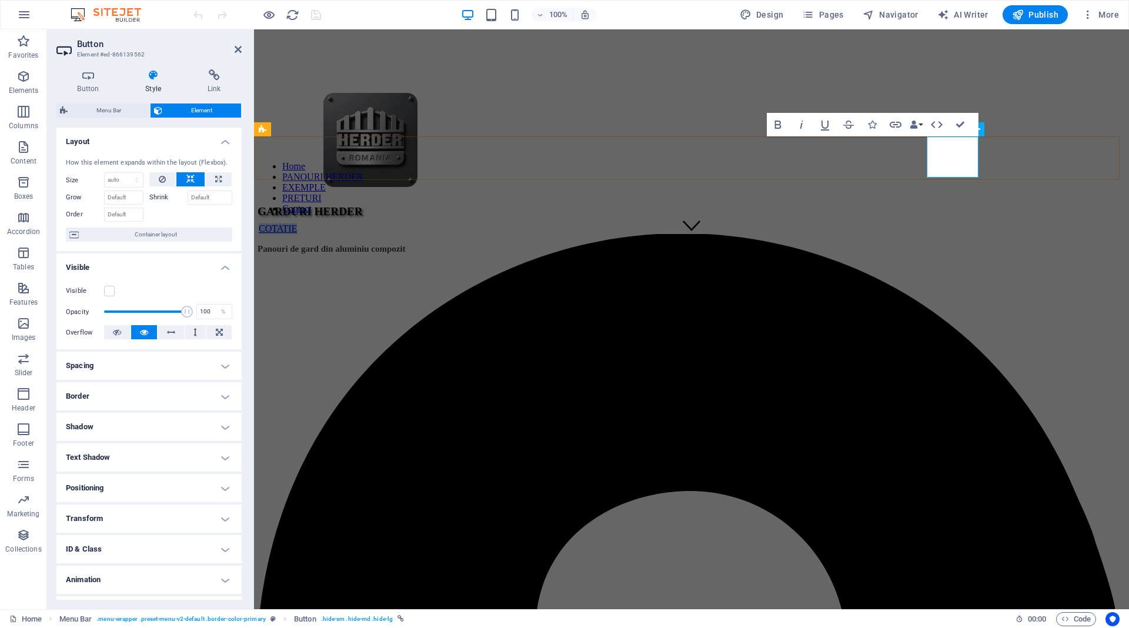
click at [297, 223] on link "COTATIE" at bounding box center [278, 228] width 38 height 10
click at [146, 79] on icon at bounding box center [154, 75] width 58 height 12
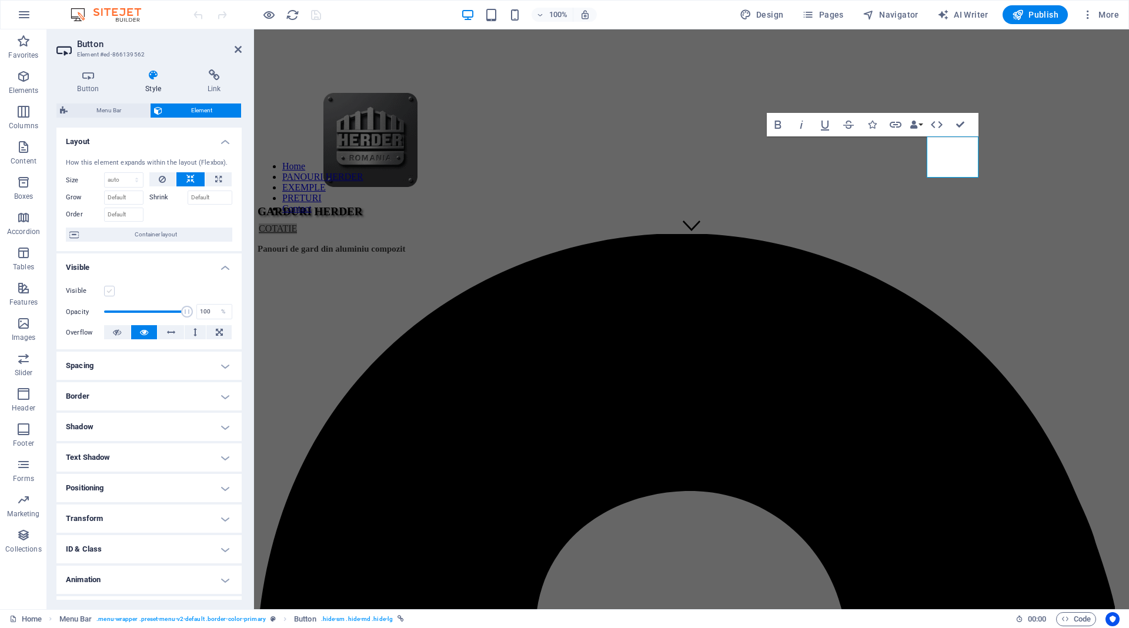
click at [108, 291] on label at bounding box center [109, 291] width 11 height 11
click at [0, 0] on input "Visible" at bounding box center [0, 0] width 0 height 0
click at [297, 223] on link "COTATIE" at bounding box center [278, 228] width 38 height 10
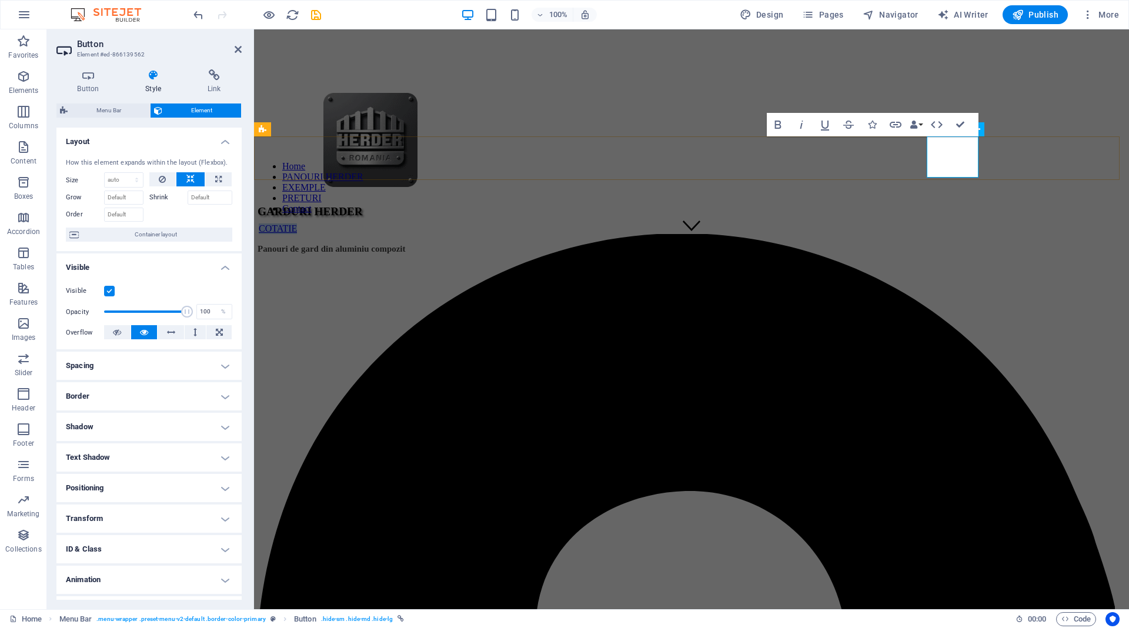
click at [297, 223] on link "COTATIE" at bounding box center [278, 228] width 38 height 10
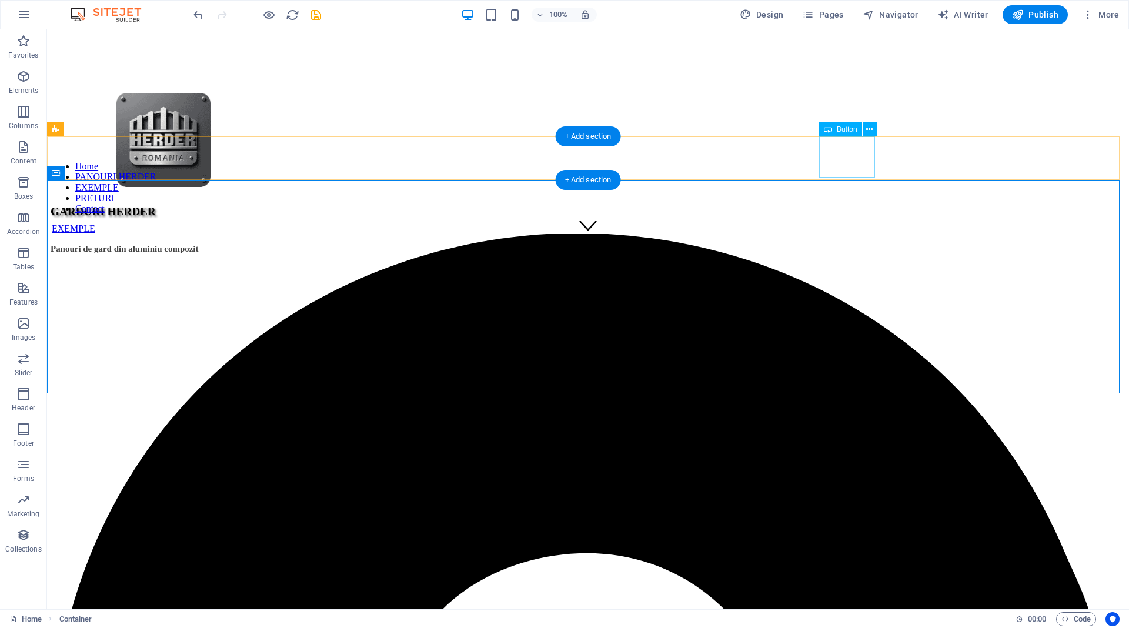
click at [849, 223] on div "EXEMPLE" at bounding box center [588, 228] width 1073 height 11
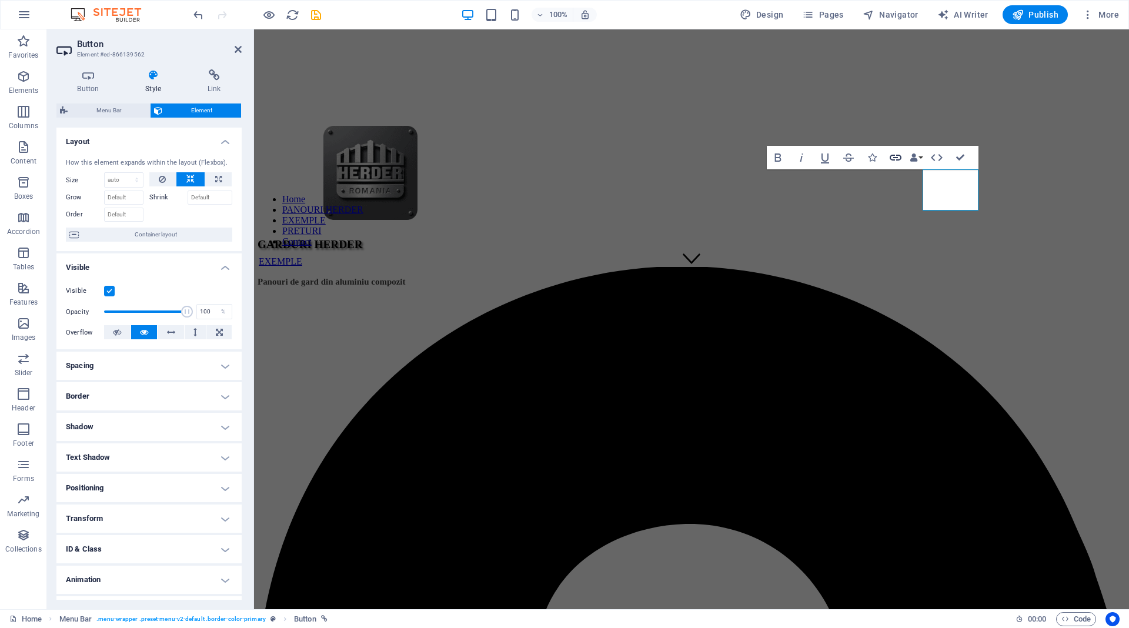
click at [894, 154] on icon "button" at bounding box center [896, 158] width 14 height 14
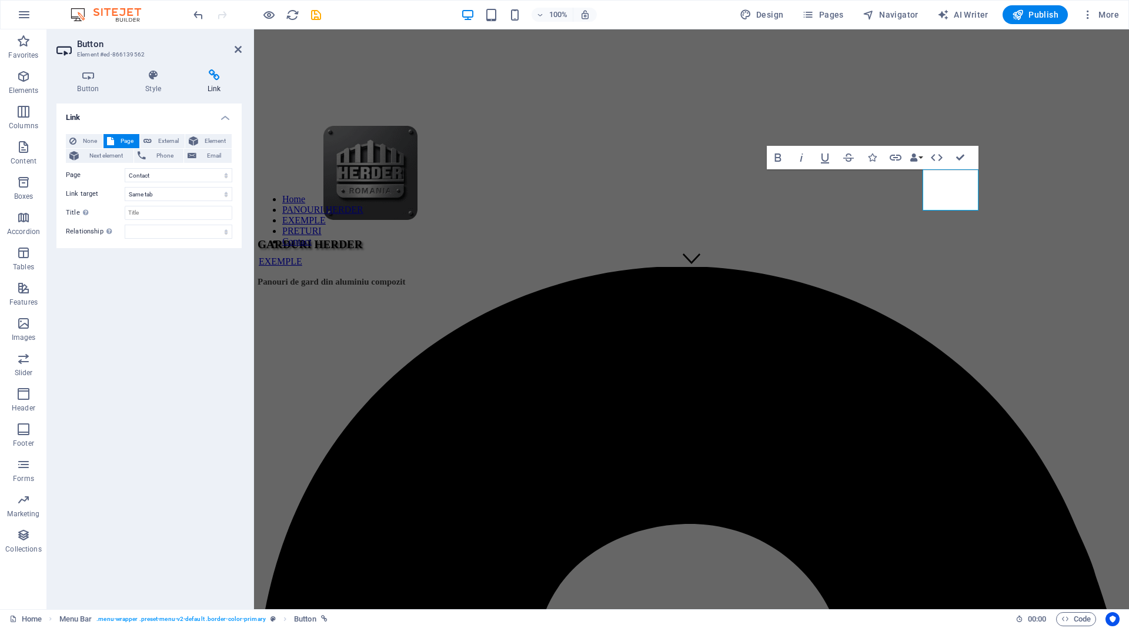
click at [111, 144] on icon at bounding box center [110, 141] width 7 height 14
click at [198, 176] on select "Home Panouri Herder Proiecte Preturi Contact Privacy" at bounding box center [179, 175] width 108 height 14
select select "2"
click at [125, 168] on select "Home Panouri Herder Proiecte Preturi Contact Privacy" at bounding box center [179, 175] width 108 height 14
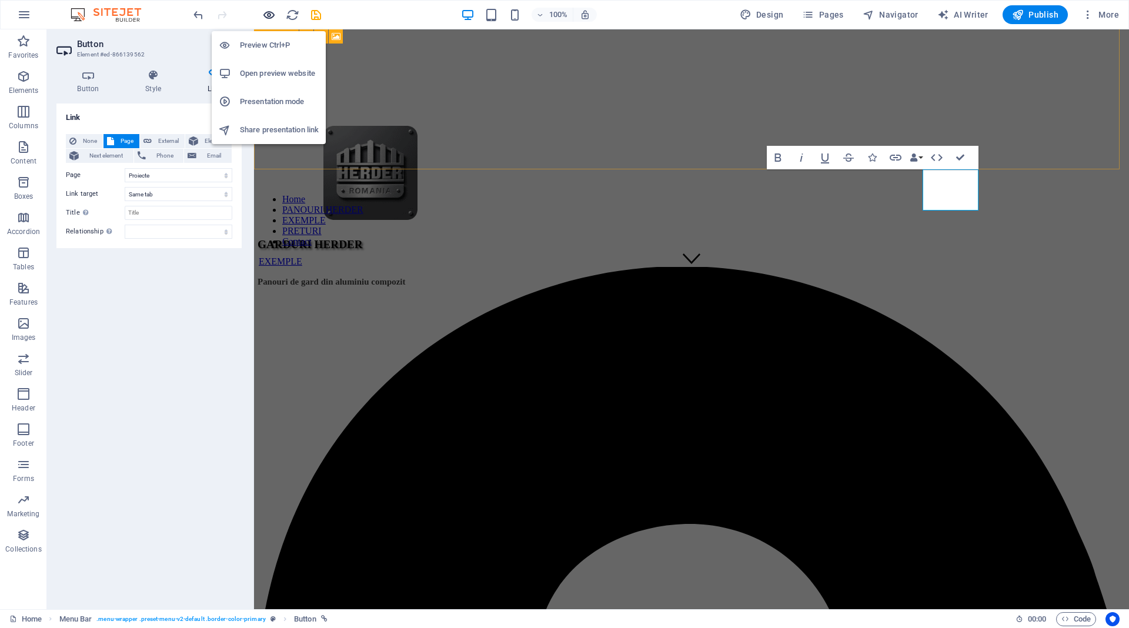
click at [270, 12] on icon "button" at bounding box center [269, 15] width 14 height 14
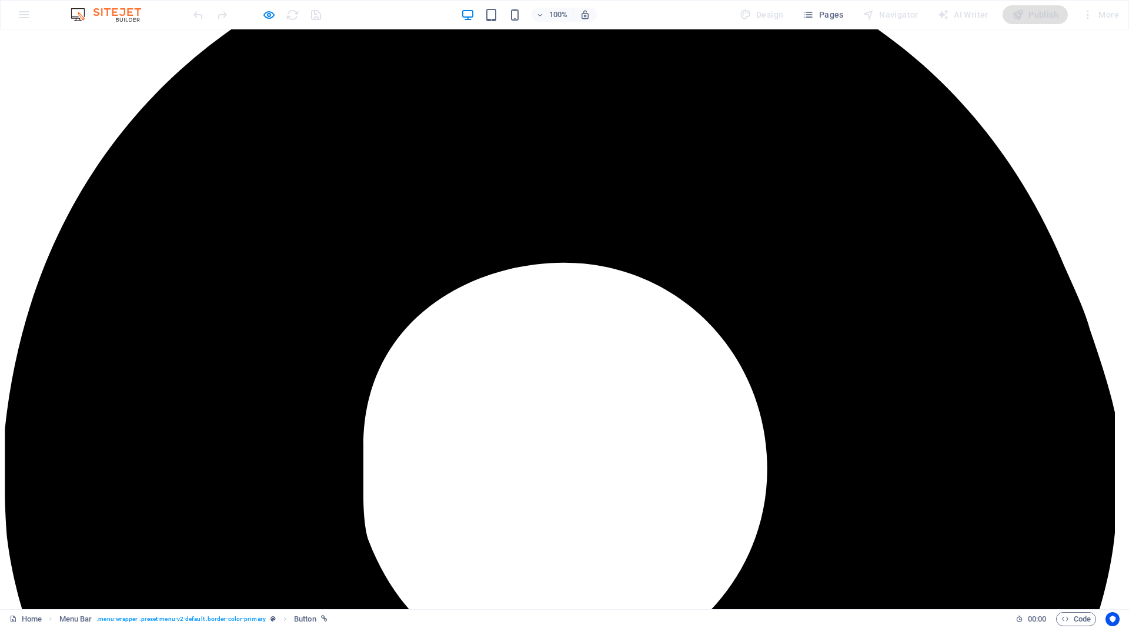
scroll to position [1021, 0]
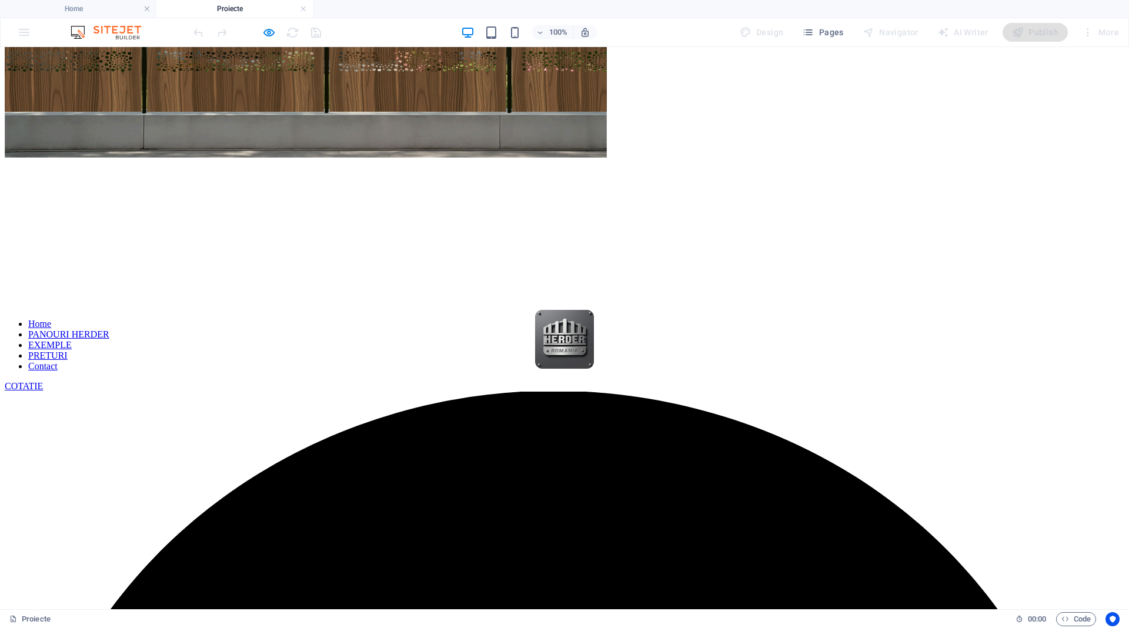
scroll to position [0, 0]
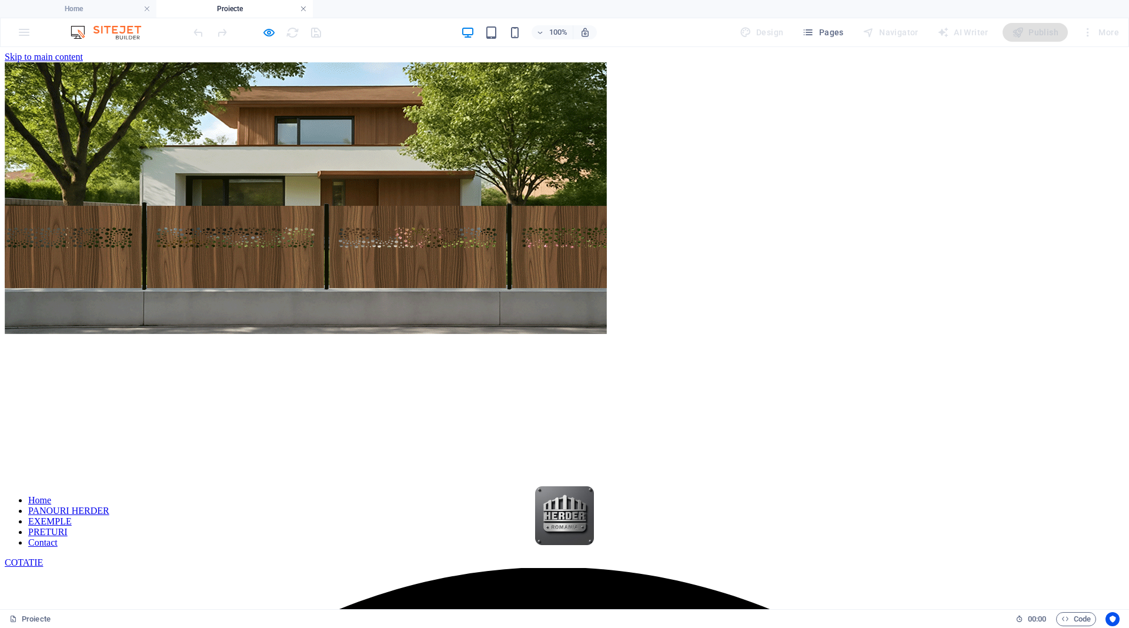
click at [303, 9] on link at bounding box center [303, 9] width 7 height 11
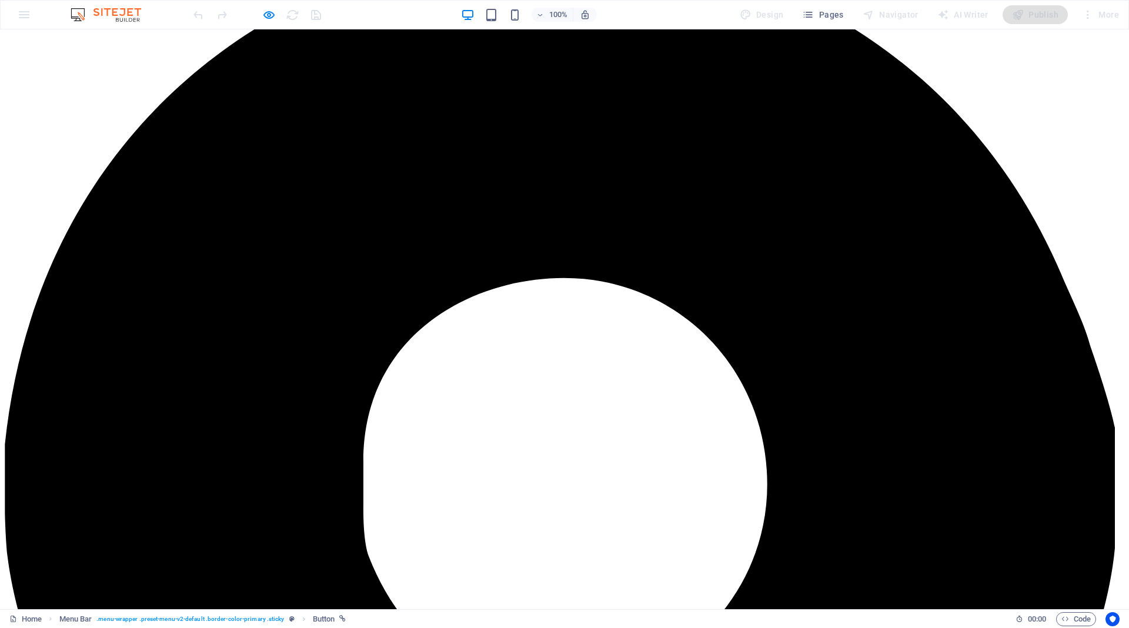
scroll to position [594, 0]
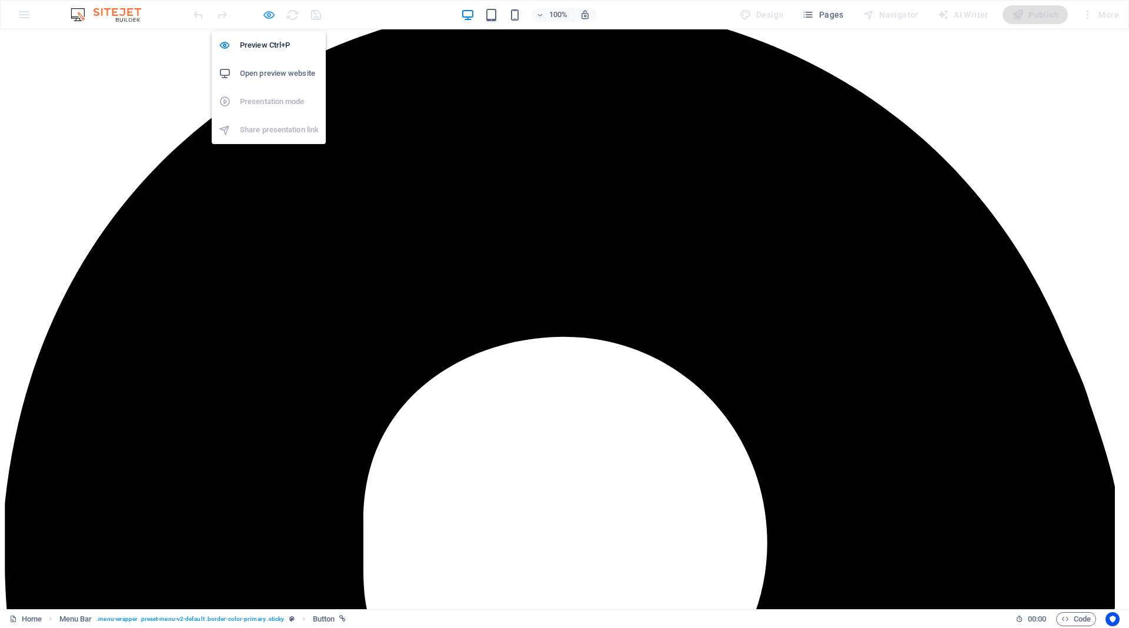
click at [266, 16] on icon "button" at bounding box center [269, 15] width 14 height 14
select select "2"
select select
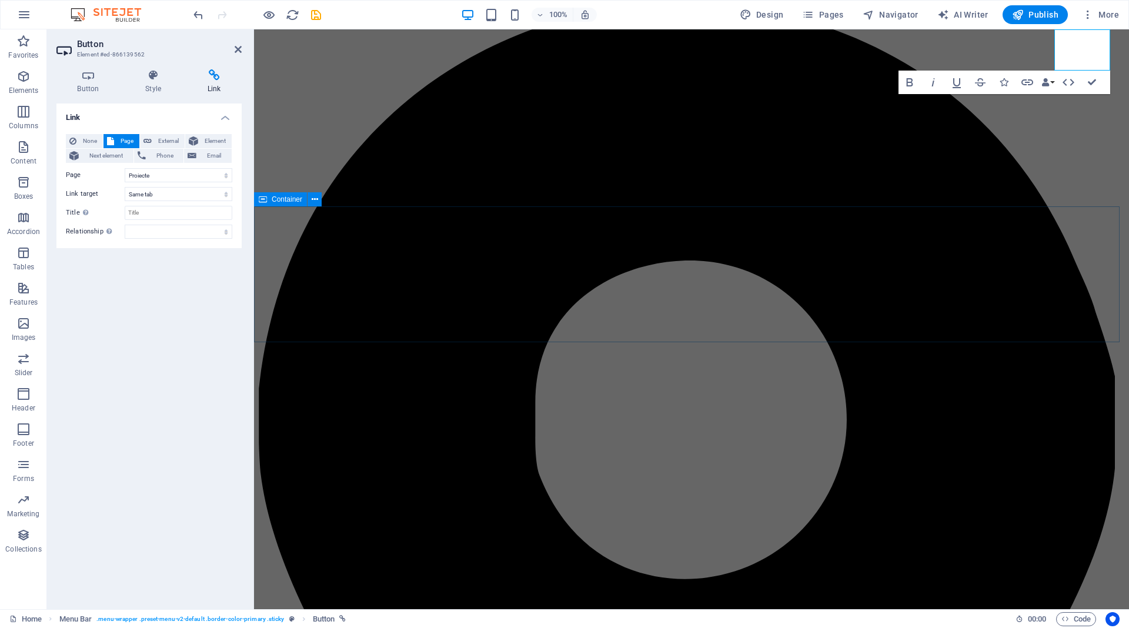
scroll to position [241, 0]
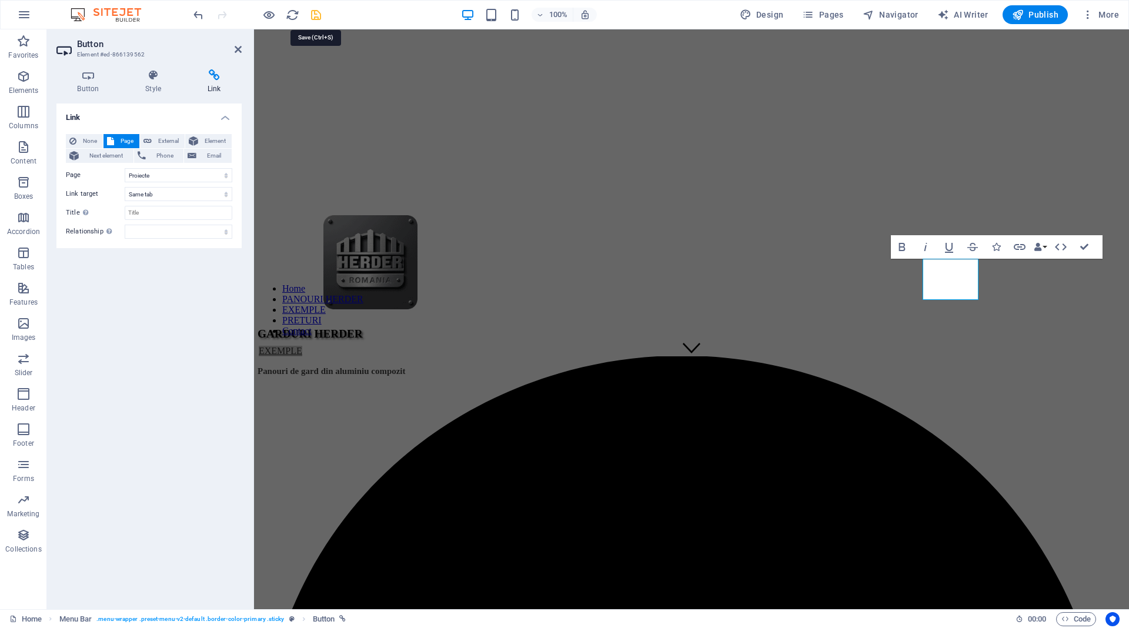
drag, startPoint x: 317, startPoint y: 16, endPoint x: 439, endPoint y: 86, distance: 140.9
click at [317, 16] on icon "save" at bounding box center [316, 15] width 14 height 14
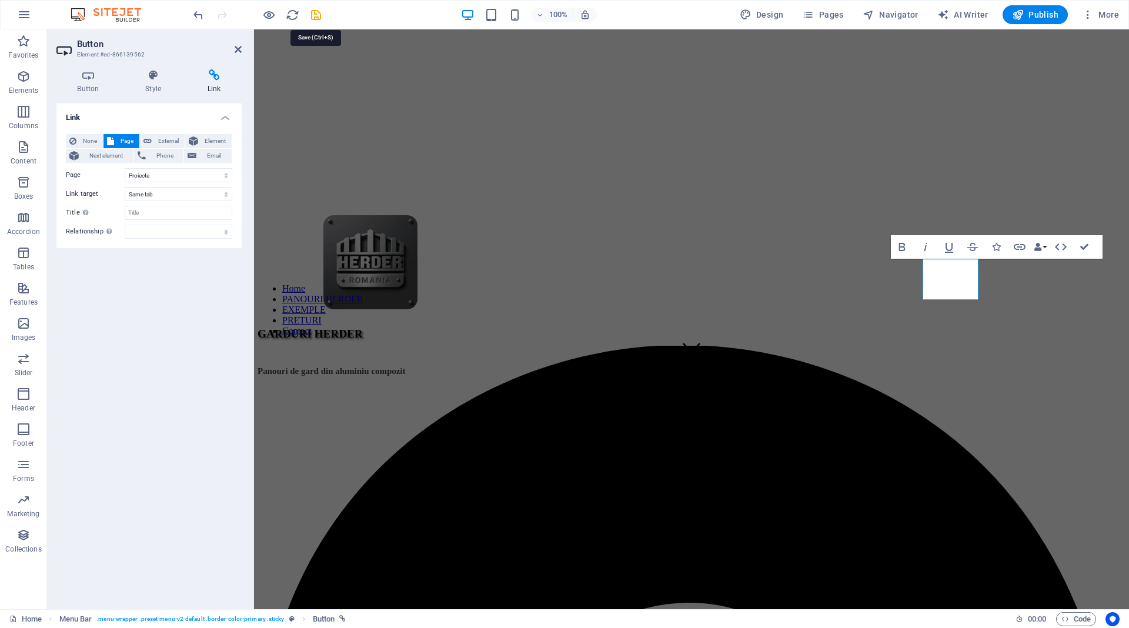
select select "2"
select select
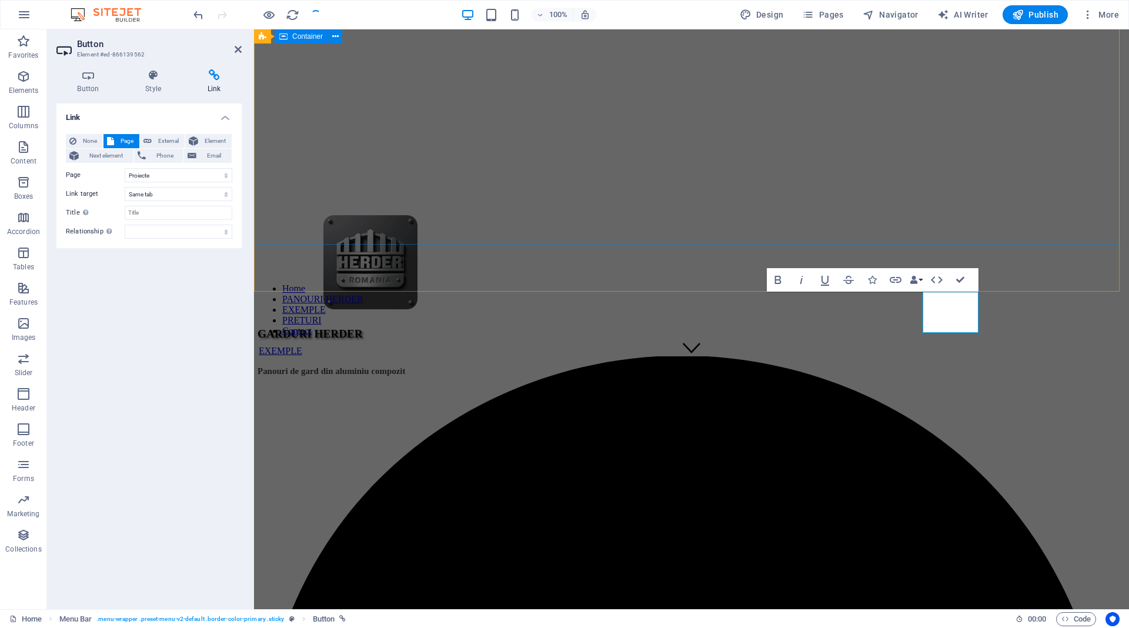
scroll to position [208, 0]
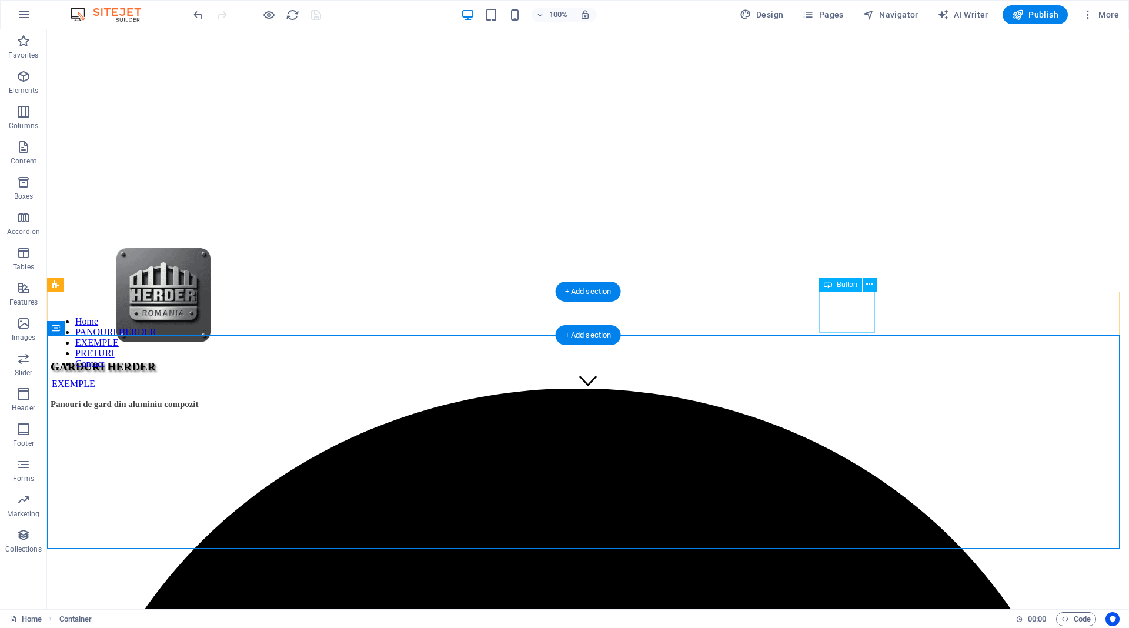
click at [854, 379] on div "EXEMPLE" at bounding box center [588, 384] width 1073 height 11
select select "2"
select select
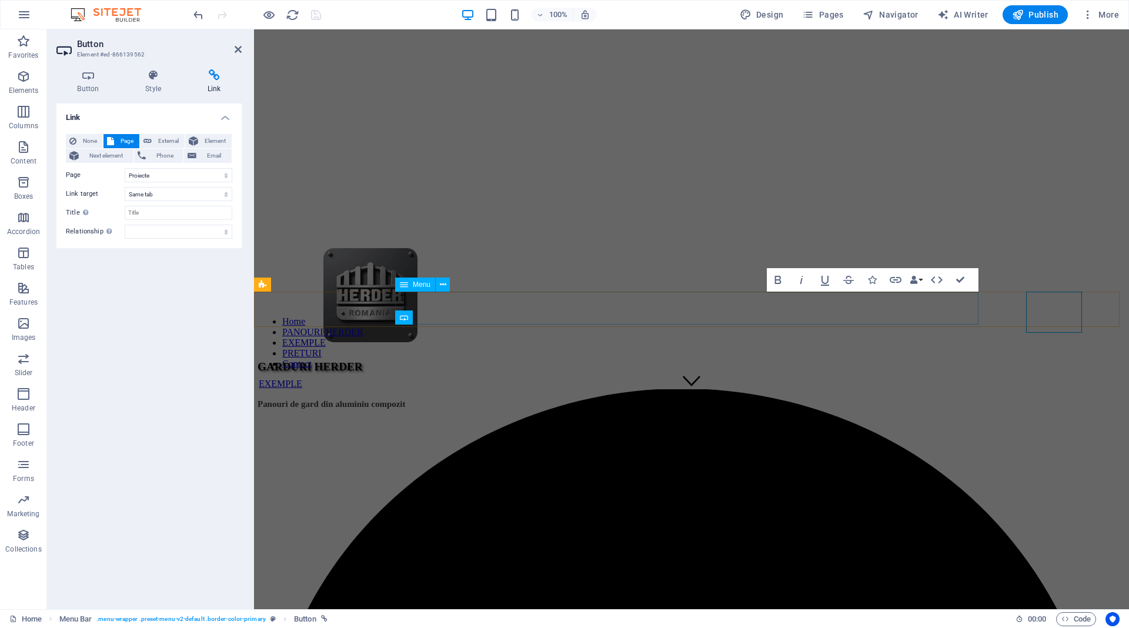
scroll to position [175, 0]
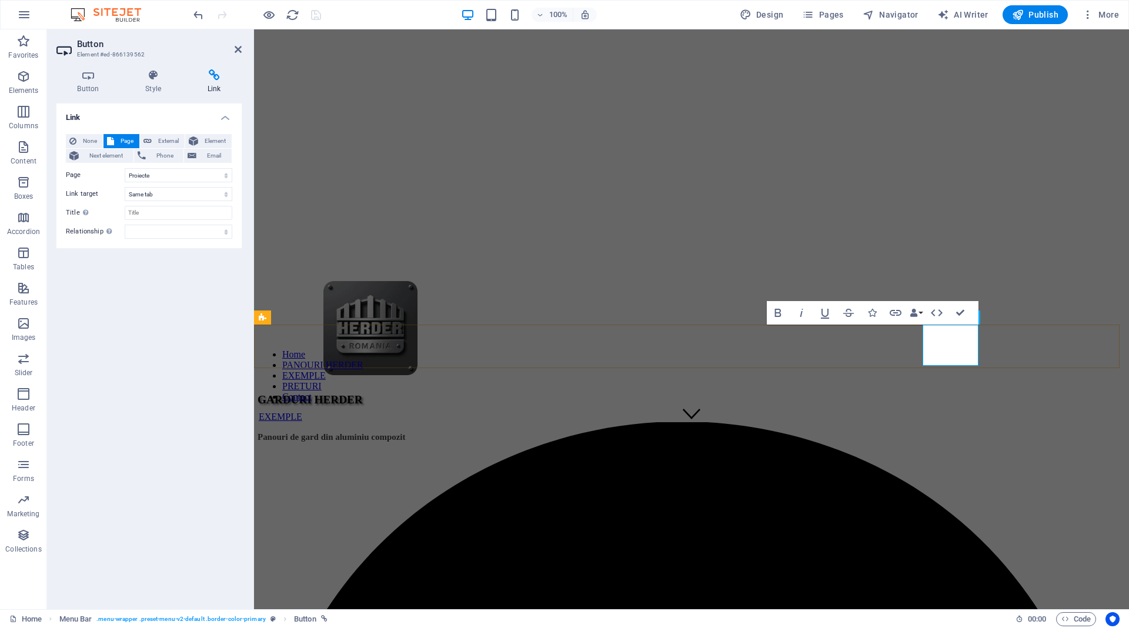
click at [302, 412] on link "EXEMPLE" at bounding box center [281, 417] width 44 height 10
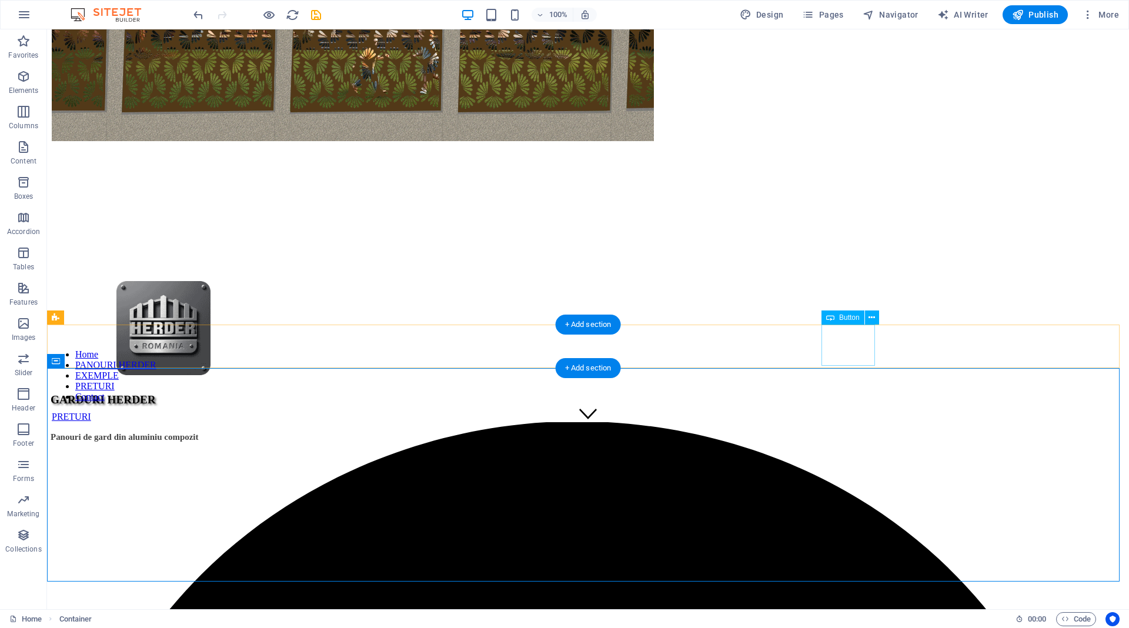
click at [852, 412] on div "PRETURI" at bounding box center [588, 417] width 1073 height 11
select select "2"
select select
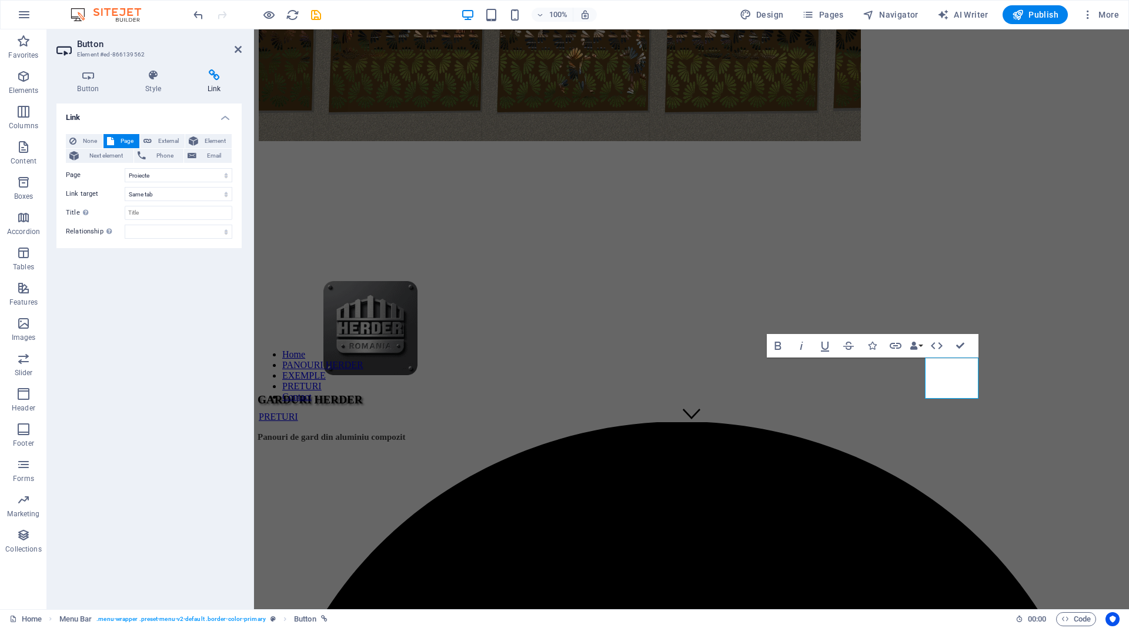
scroll to position [142, 0]
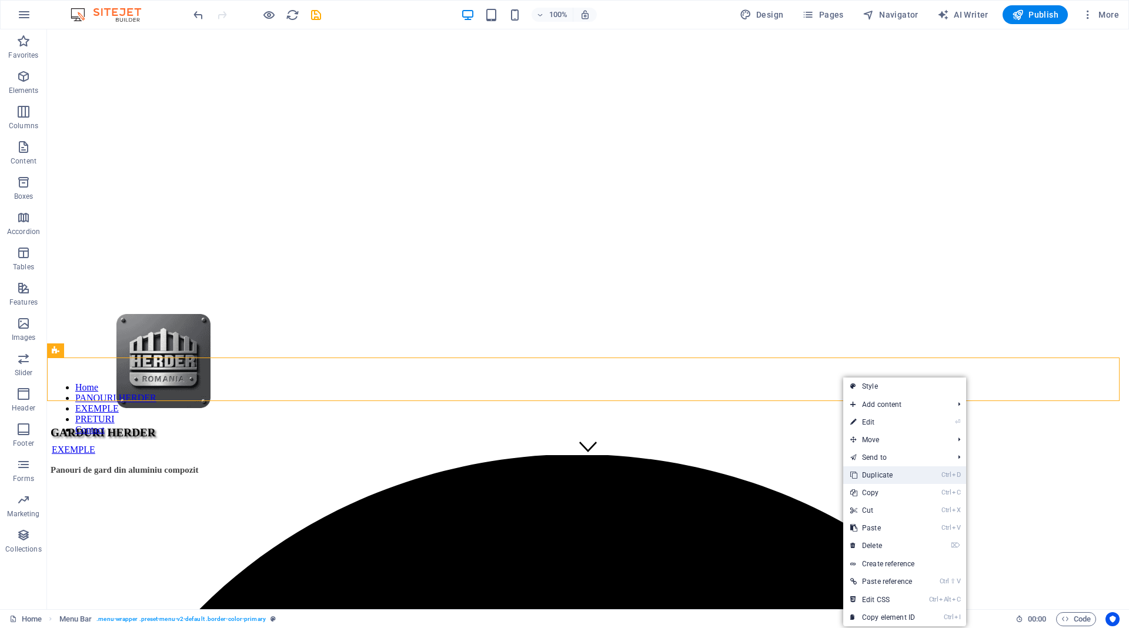
click at [890, 474] on link "Ctrl D Duplicate" at bounding box center [882, 475] width 79 height 18
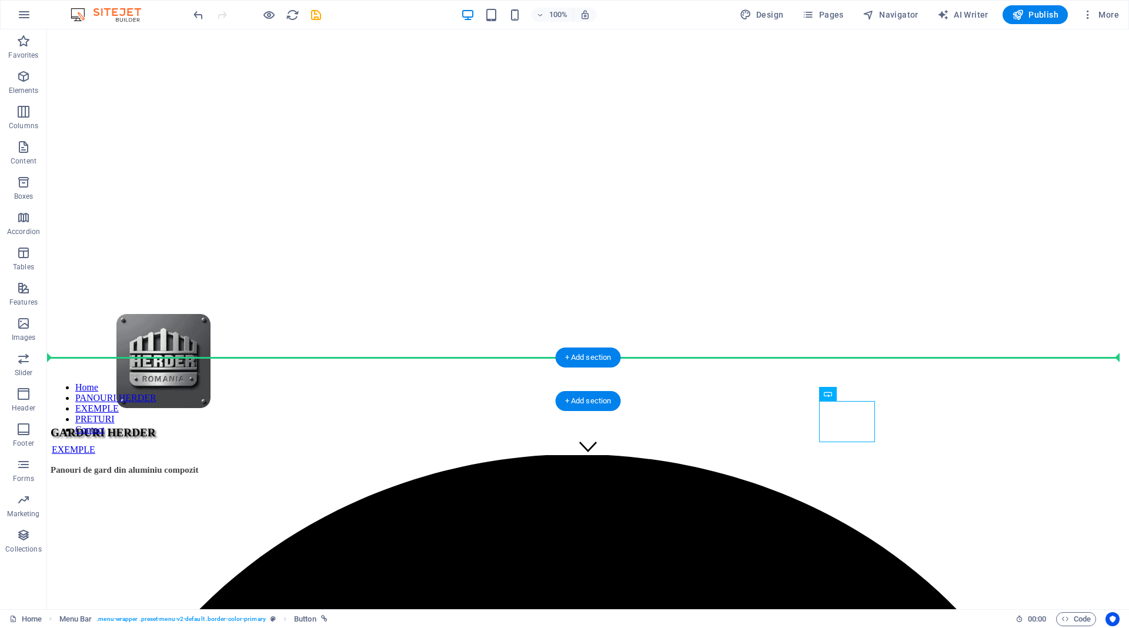
drag, startPoint x: 871, startPoint y: 406, endPoint x: 901, endPoint y: 378, distance: 41.2
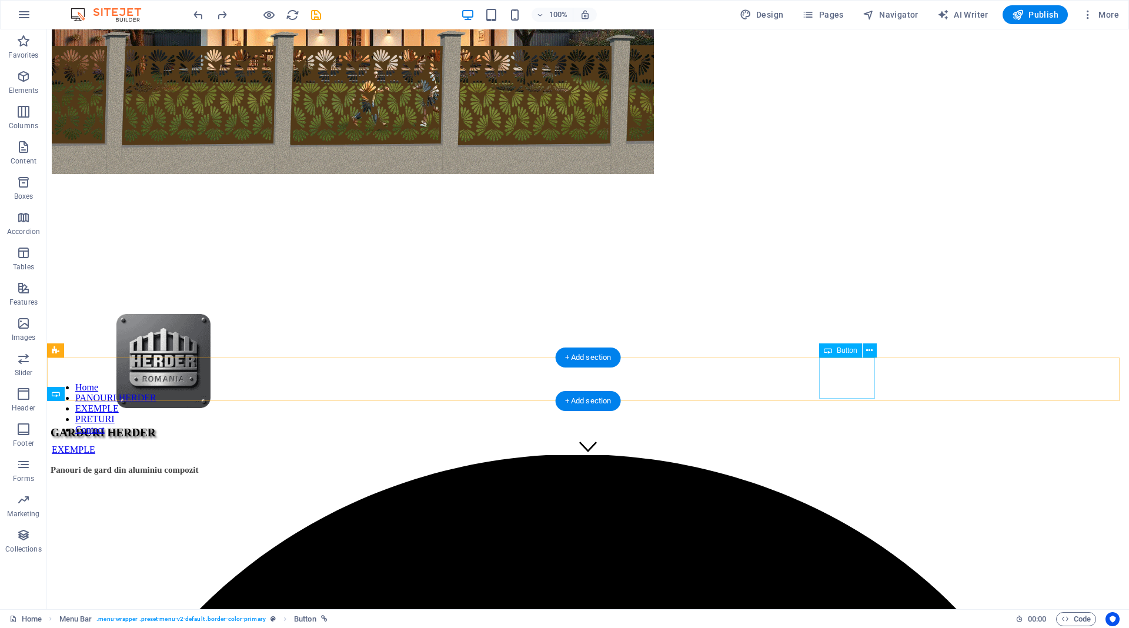
click at [832, 445] on div "EXEMPLE" at bounding box center [588, 450] width 1073 height 11
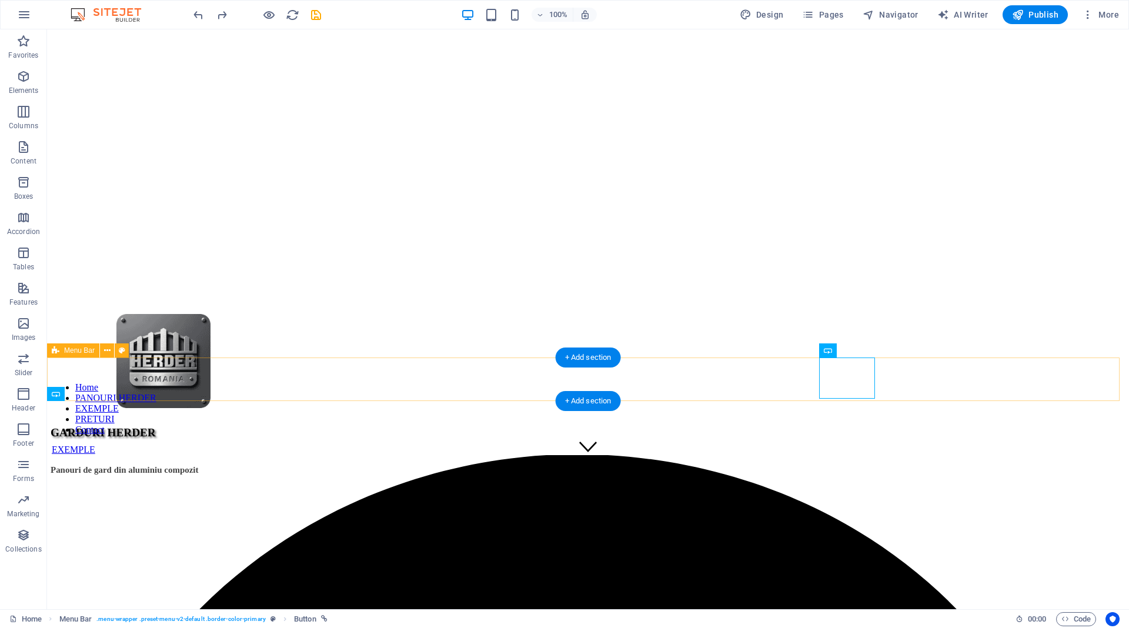
click at [870, 350] on icon at bounding box center [869, 351] width 6 height 12
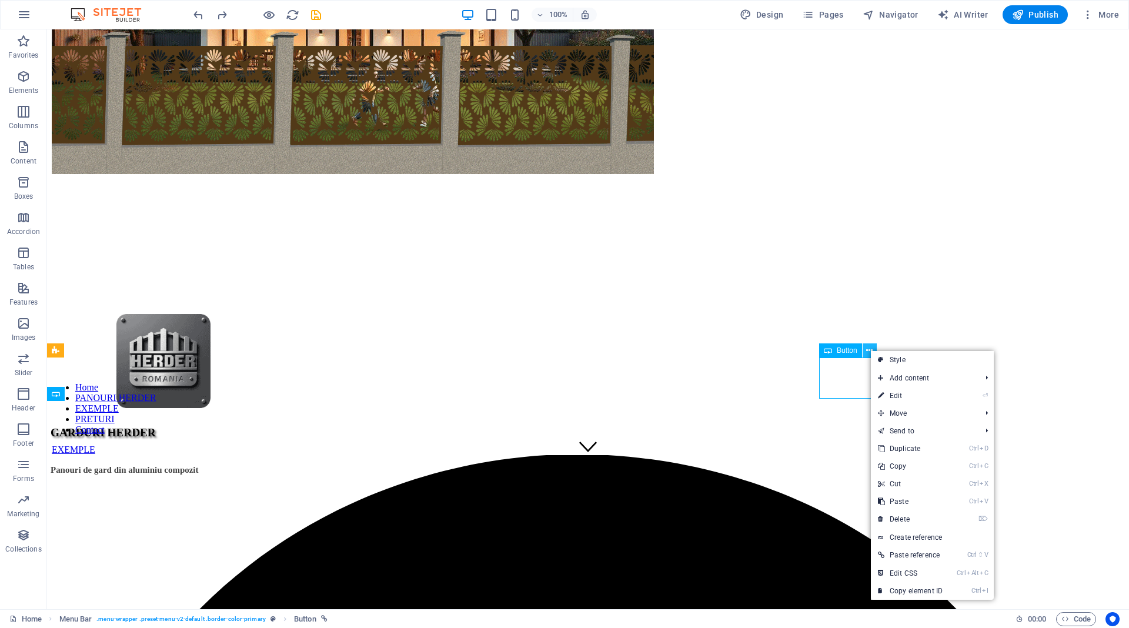
click at [870, 350] on icon at bounding box center [869, 351] width 6 height 12
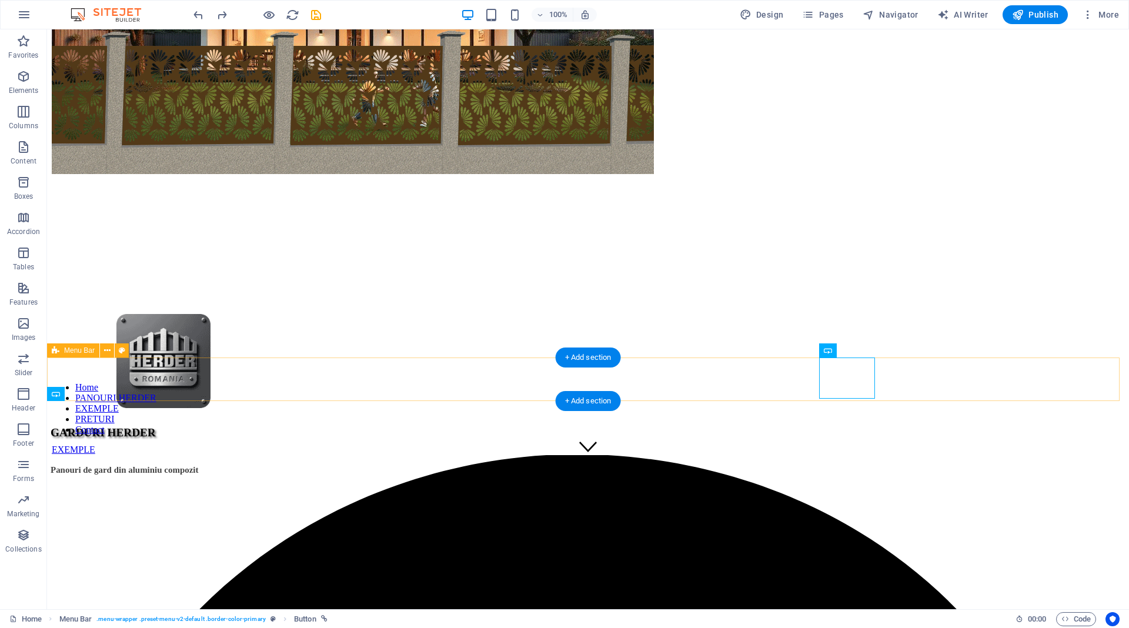
click at [850, 445] on div "EXEMPLE" at bounding box center [588, 450] width 1073 height 11
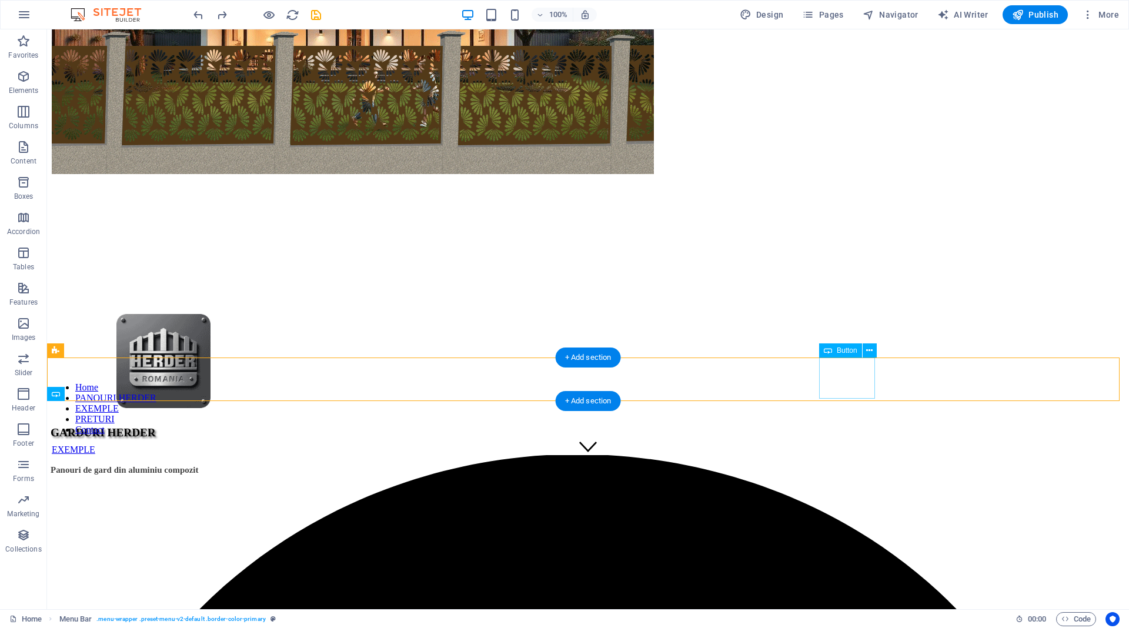
click at [871, 445] on div "EXEMPLE" at bounding box center [588, 450] width 1073 height 11
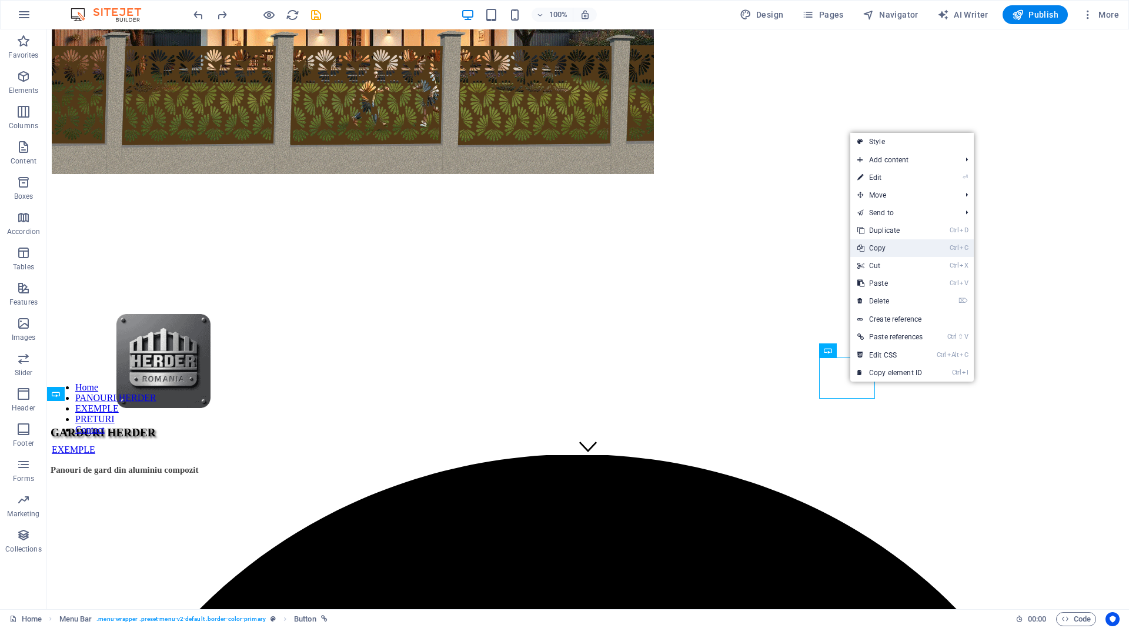
click at [881, 245] on link "Ctrl C Copy" at bounding box center [889, 248] width 79 height 18
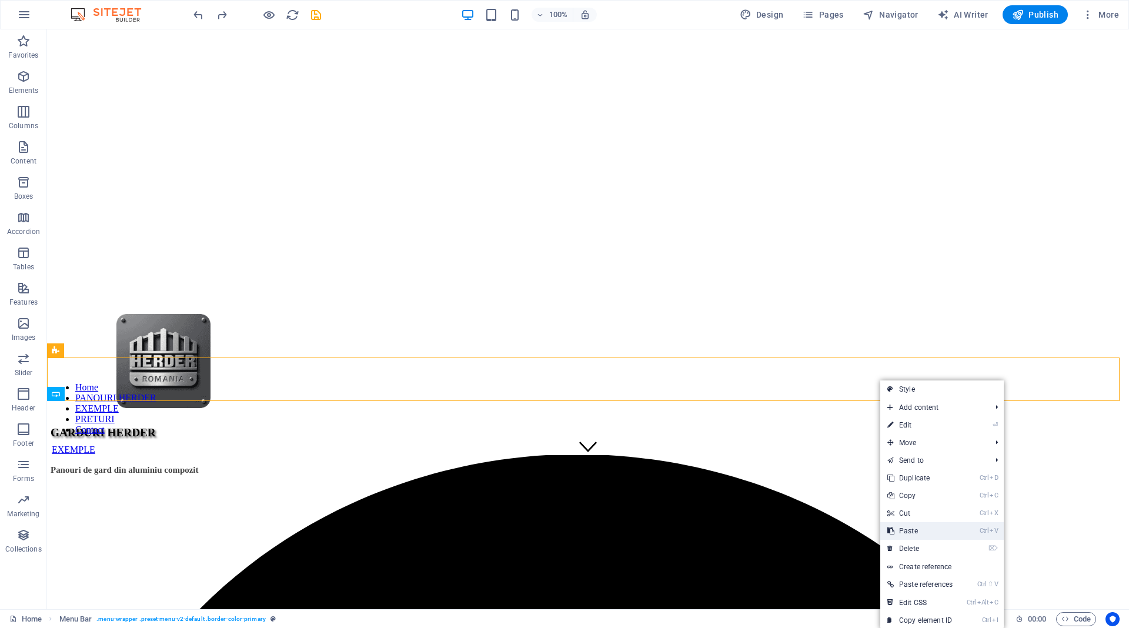
click at [912, 527] on link "Ctrl V Paste" at bounding box center [919, 531] width 79 height 18
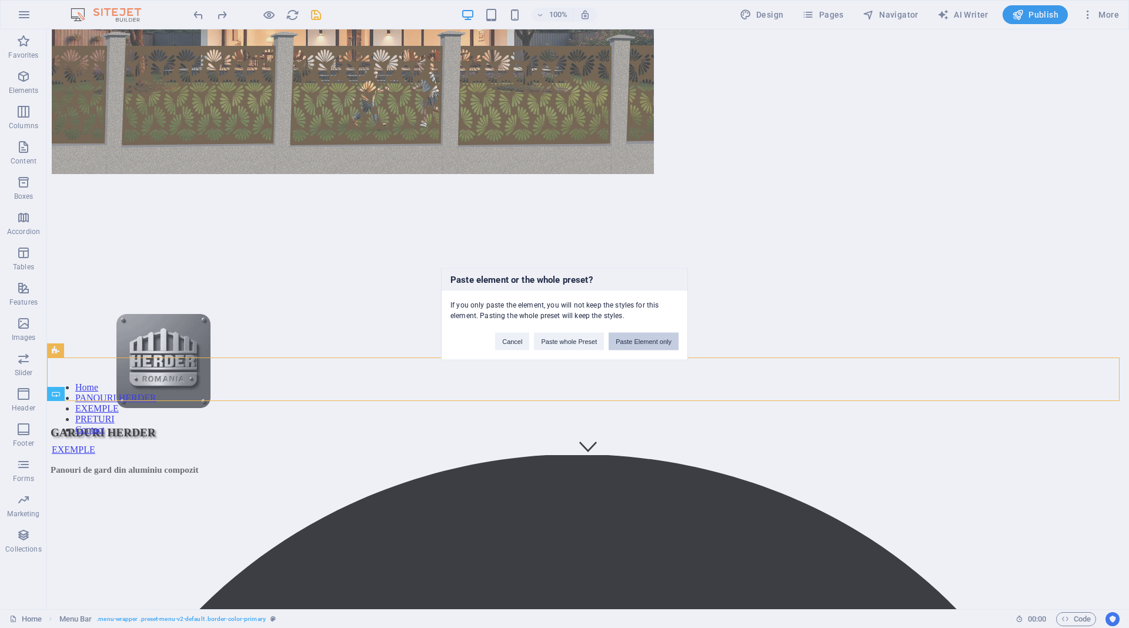
click at [660, 340] on button "Paste Element only" at bounding box center [644, 342] width 70 height 18
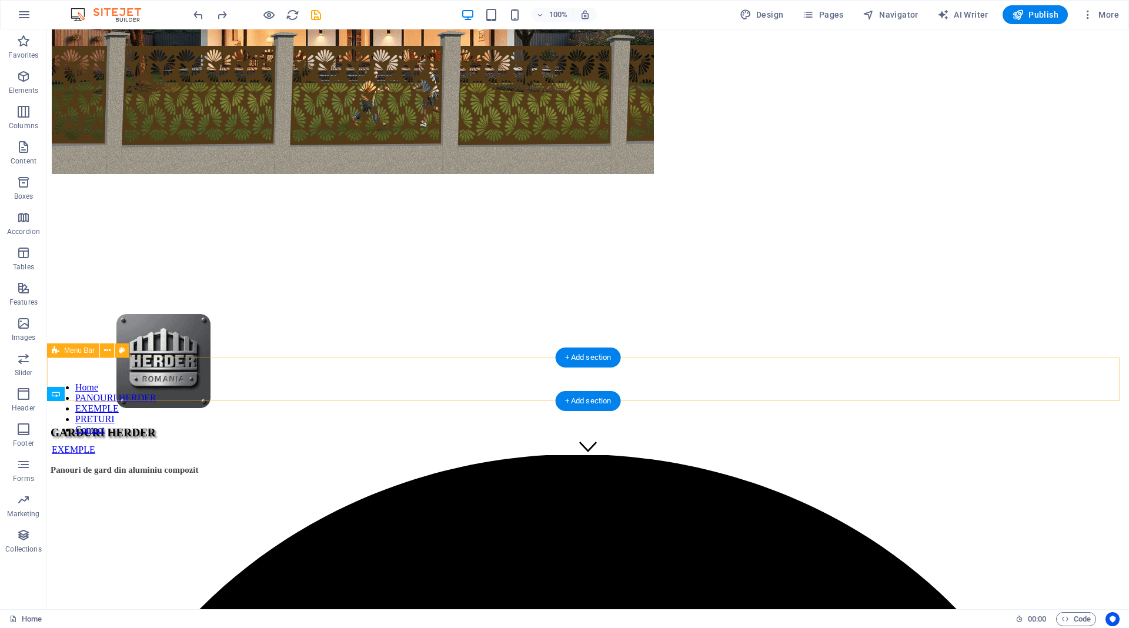
select select "header"
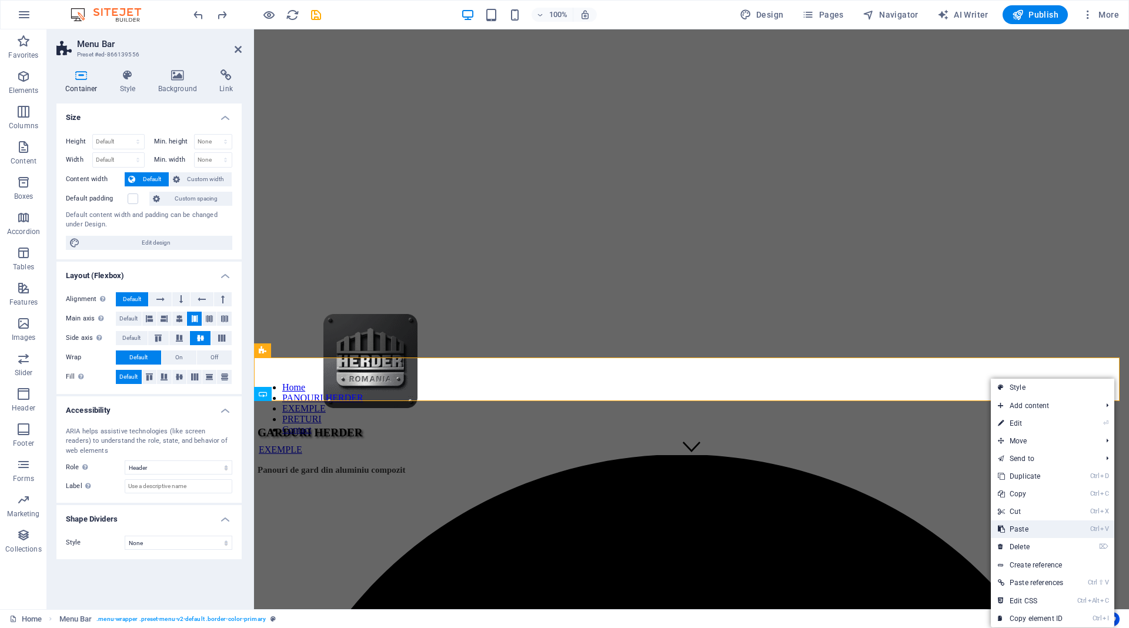
click at [1009, 531] on link "Ctrl V Paste" at bounding box center [1030, 529] width 79 height 18
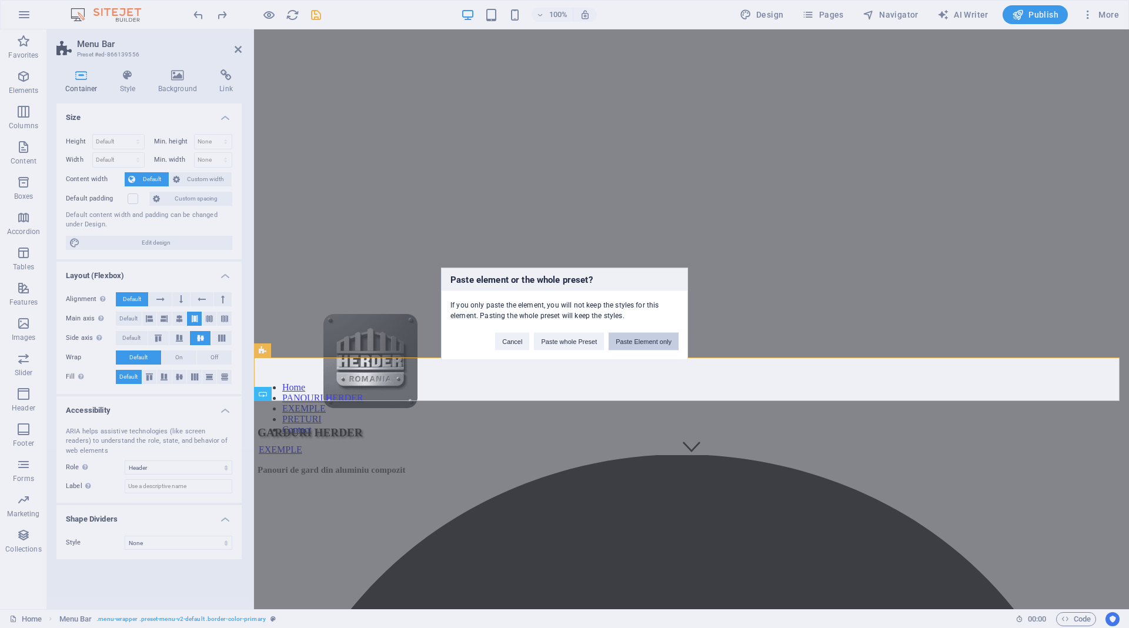
click at [627, 339] on button "Paste Element only" at bounding box center [644, 342] width 70 height 18
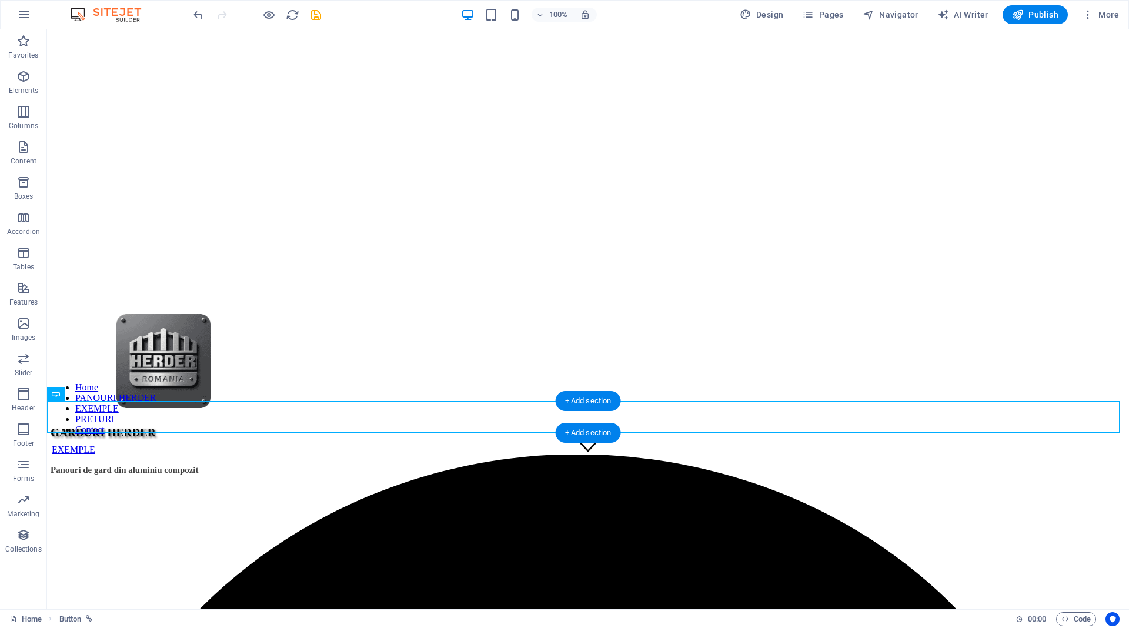
drag, startPoint x: 65, startPoint y: 416, endPoint x: 891, endPoint y: 422, distance: 826.2
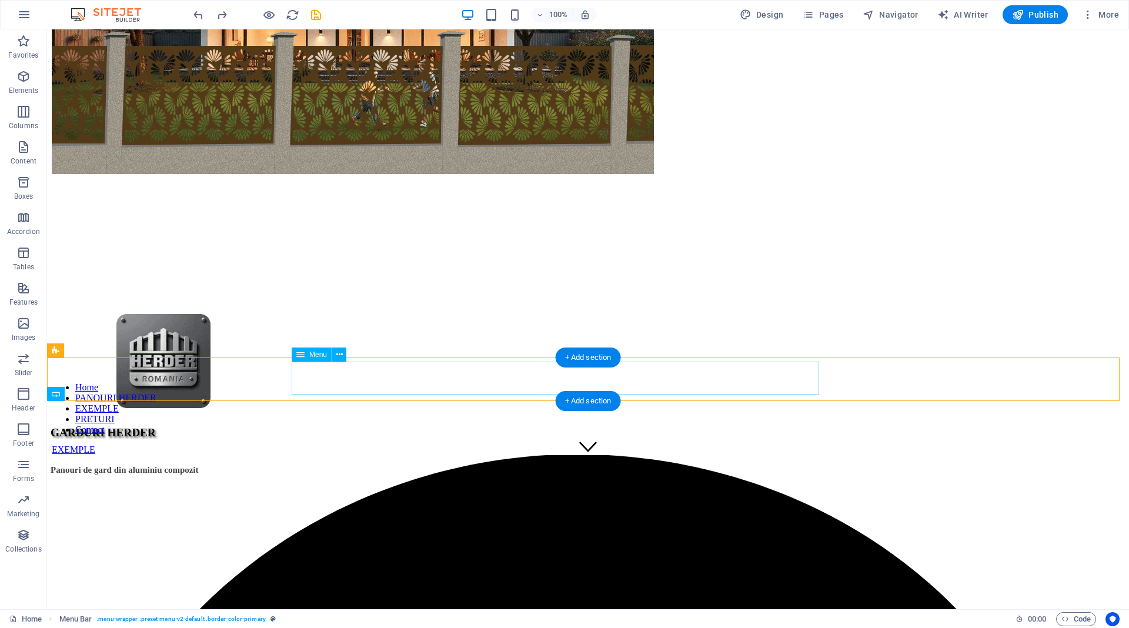
click at [713, 388] on nav "Home PANOURI HERDER EXEMPLE PRETURI Contact" at bounding box center [588, 408] width 1073 height 53
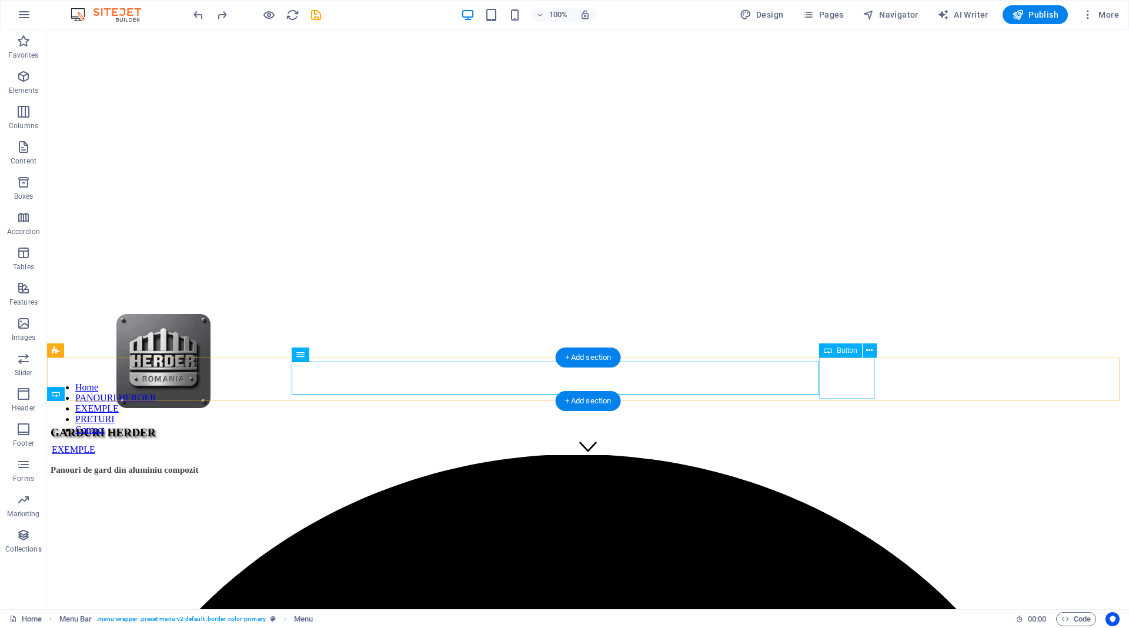
click at [851, 445] on div "EXEMPLE" at bounding box center [588, 450] width 1073 height 11
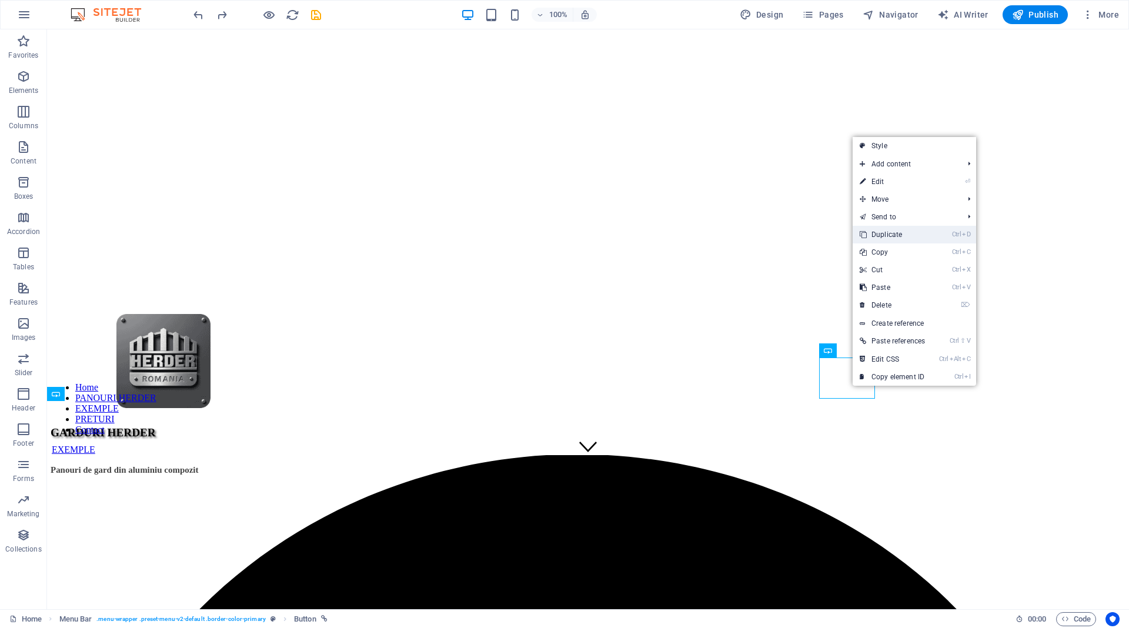
click at [901, 241] on link "Ctrl D Duplicate" at bounding box center [892, 235] width 79 height 18
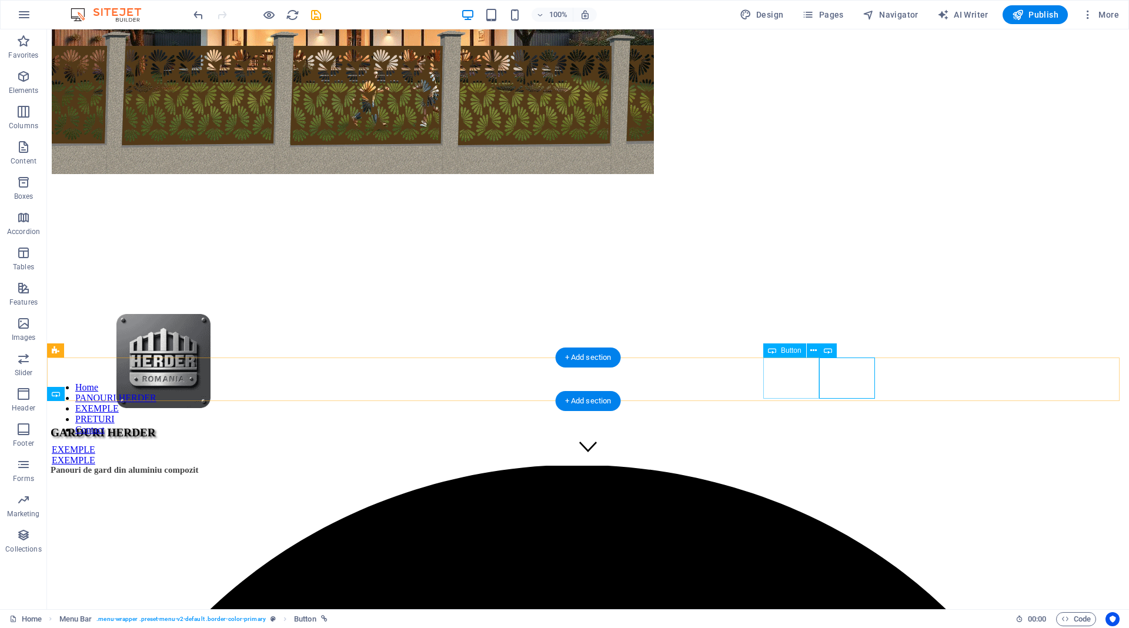
click at [800, 445] on div "EXEMPLE" at bounding box center [588, 450] width 1073 height 11
select select "2"
select select
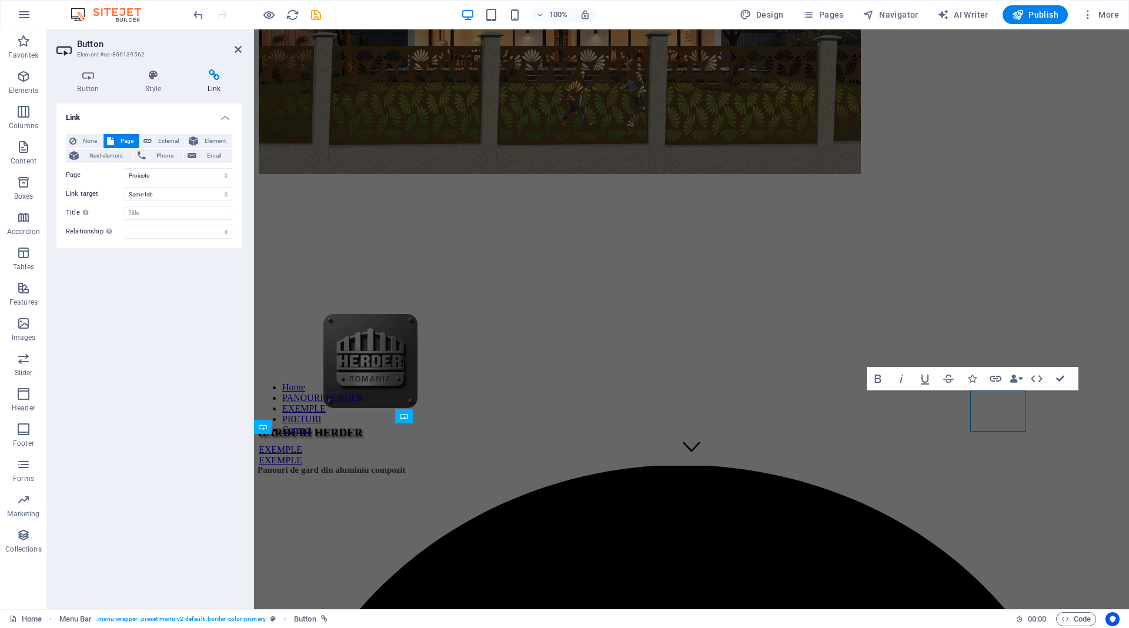
scroll to position [109, 0]
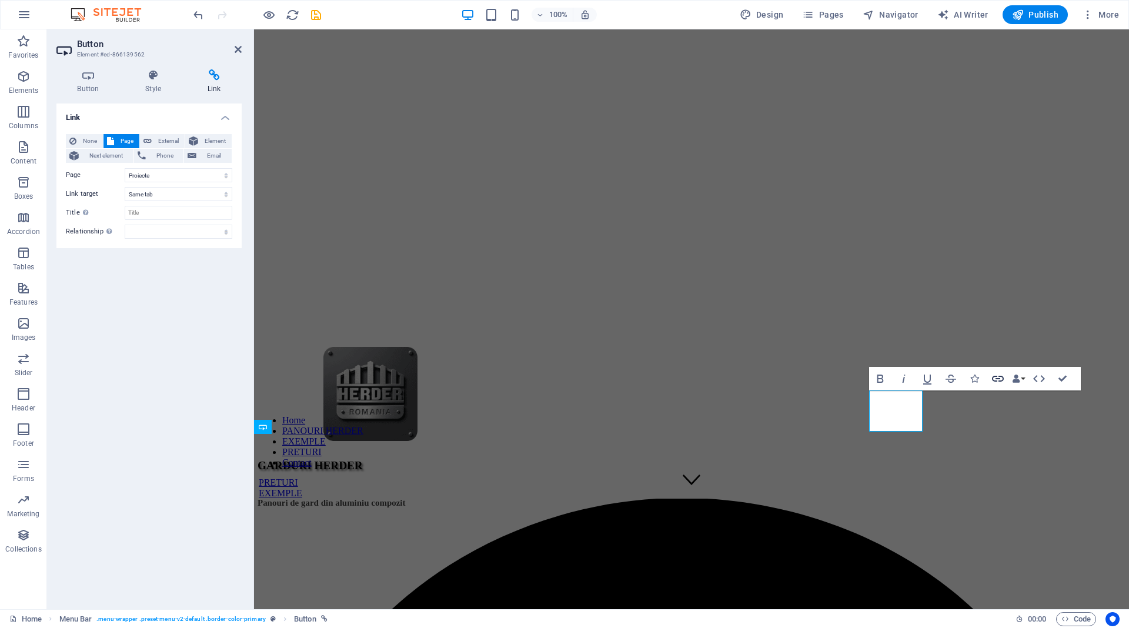
click at [997, 379] on icon "button" at bounding box center [998, 379] width 12 height 6
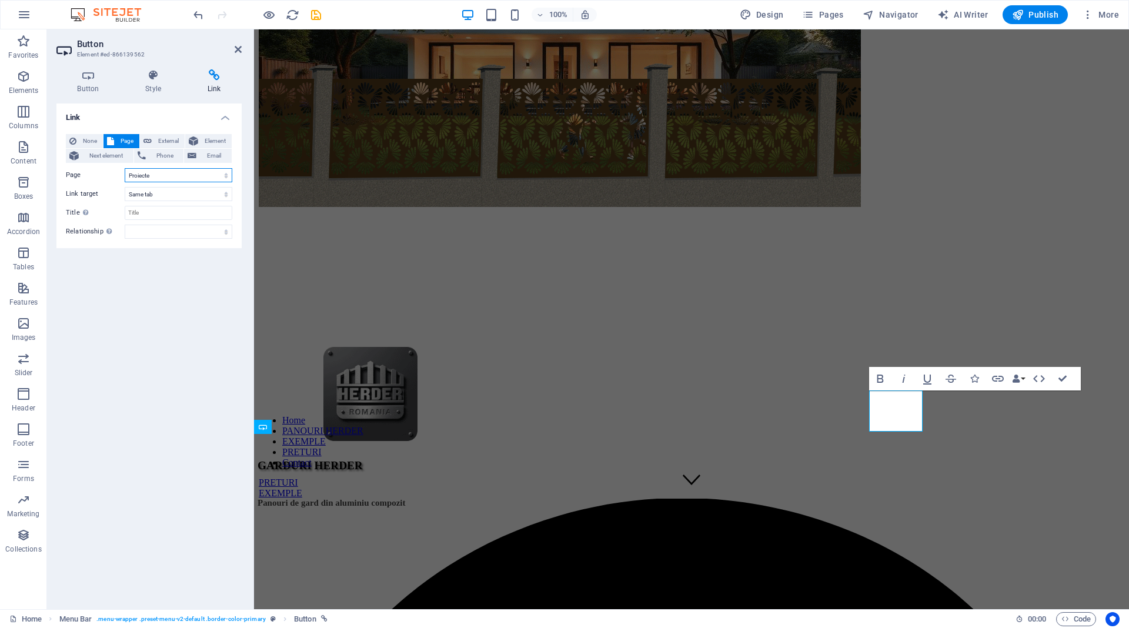
click at [153, 179] on select "Home Panouri Herder Proiecte Preturi Contact Privacy" at bounding box center [179, 175] width 108 height 14
select select "3"
click at [125, 168] on select "Home Panouri Herder Proiecte Preturi Contact Privacy" at bounding box center [179, 175] width 108 height 14
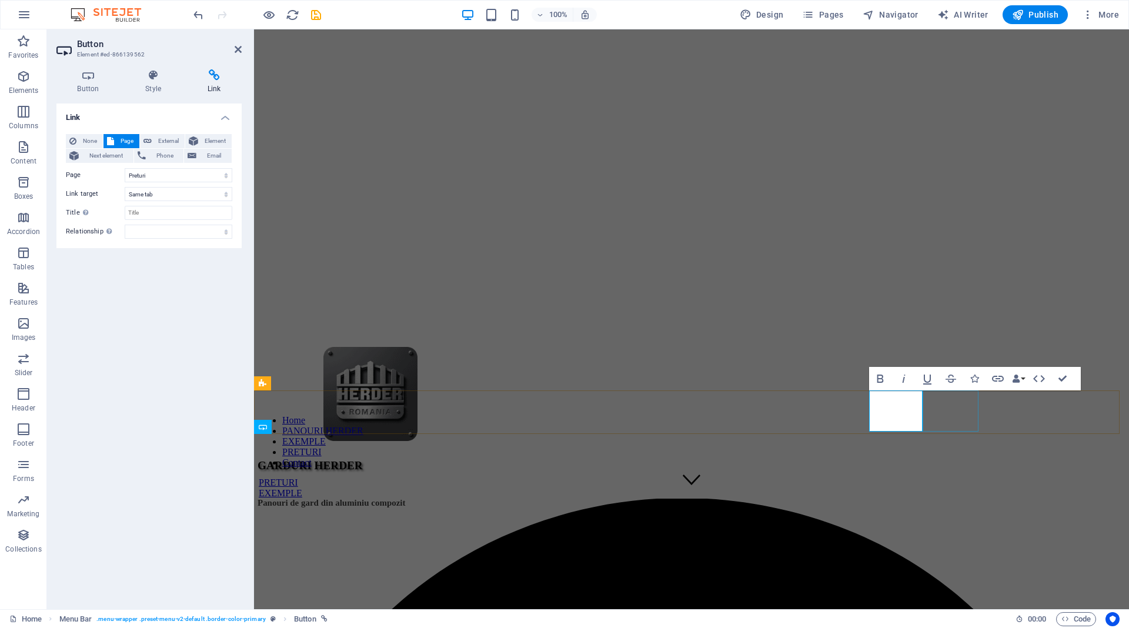
click at [946, 488] on div "EXEMPLE" at bounding box center [692, 493] width 866 height 11
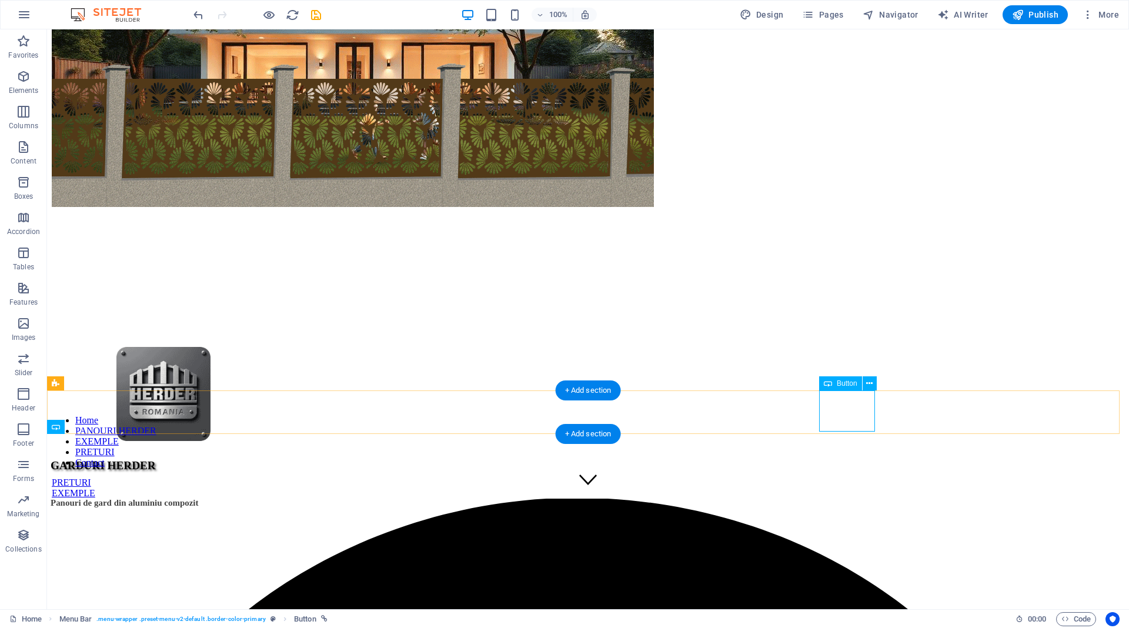
click at [849, 488] on div "EXEMPLE" at bounding box center [588, 493] width 1073 height 11
drag, startPoint x: 849, startPoint y: 414, endPoint x: 54, endPoint y: 346, distance: 797.3
click at [849, 488] on div "EXEMPLE" at bounding box center [588, 493] width 1073 height 11
select select "2"
select select
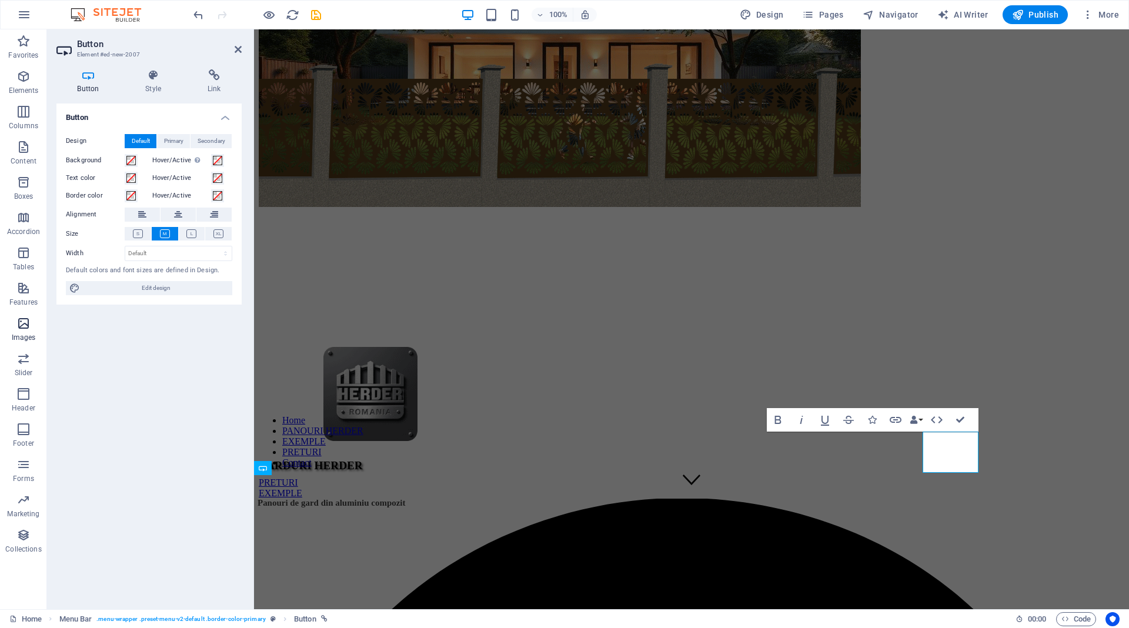
scroll to position [68, 0]
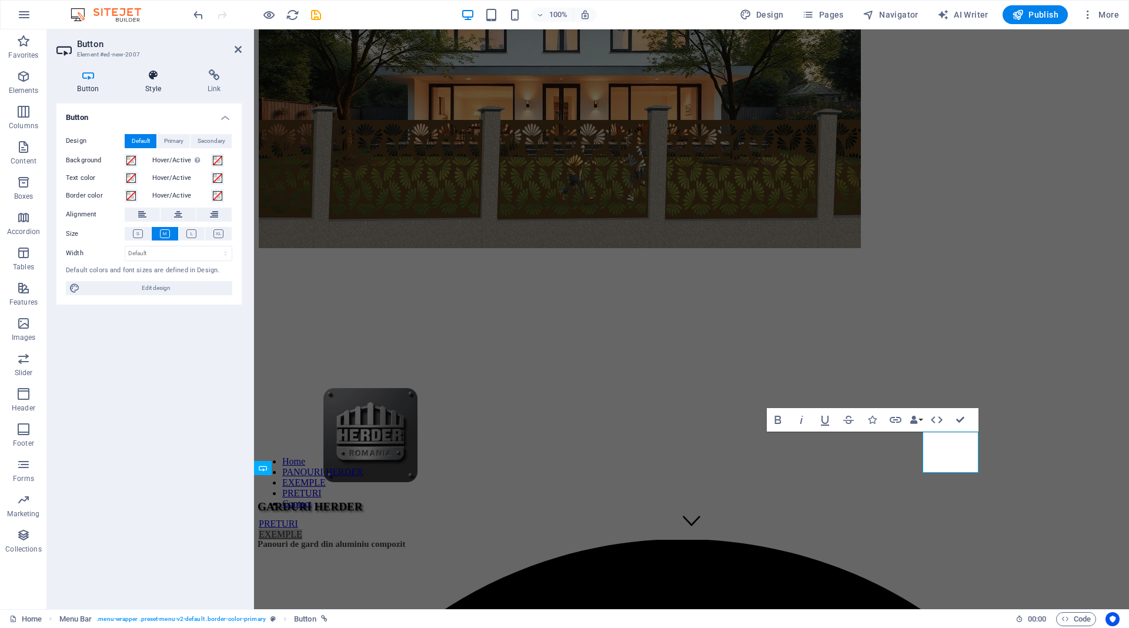
click at [154, 84] on h4 "Style" at bounding box center [156, 81] width 62 height 25
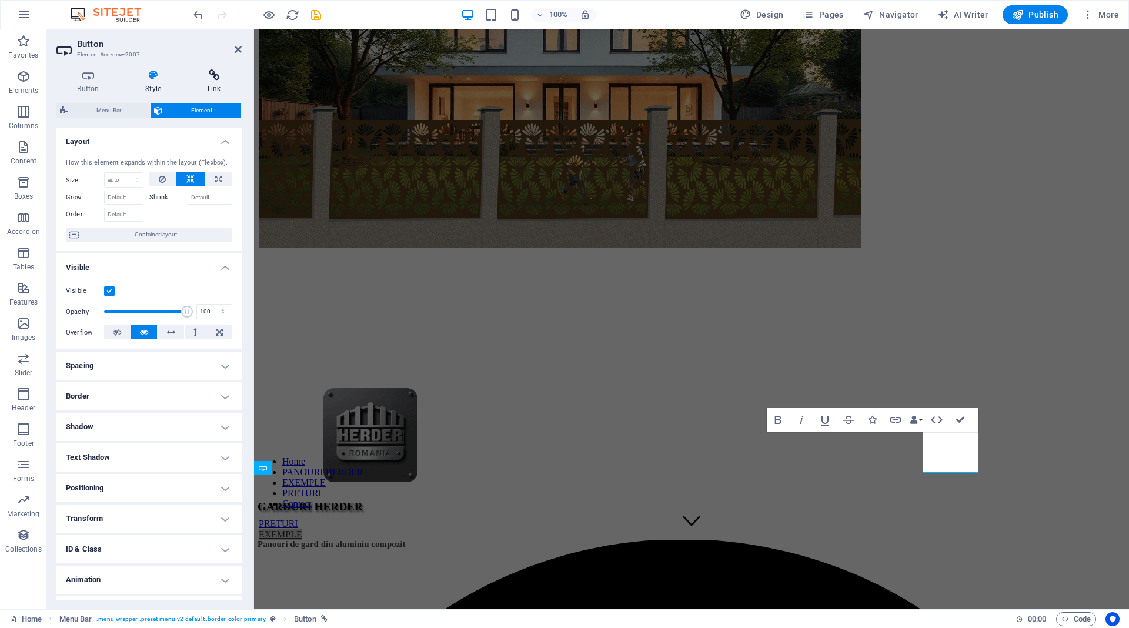
click at [210, 81] on icon at bounding box center [213, 75] width 55 height 12
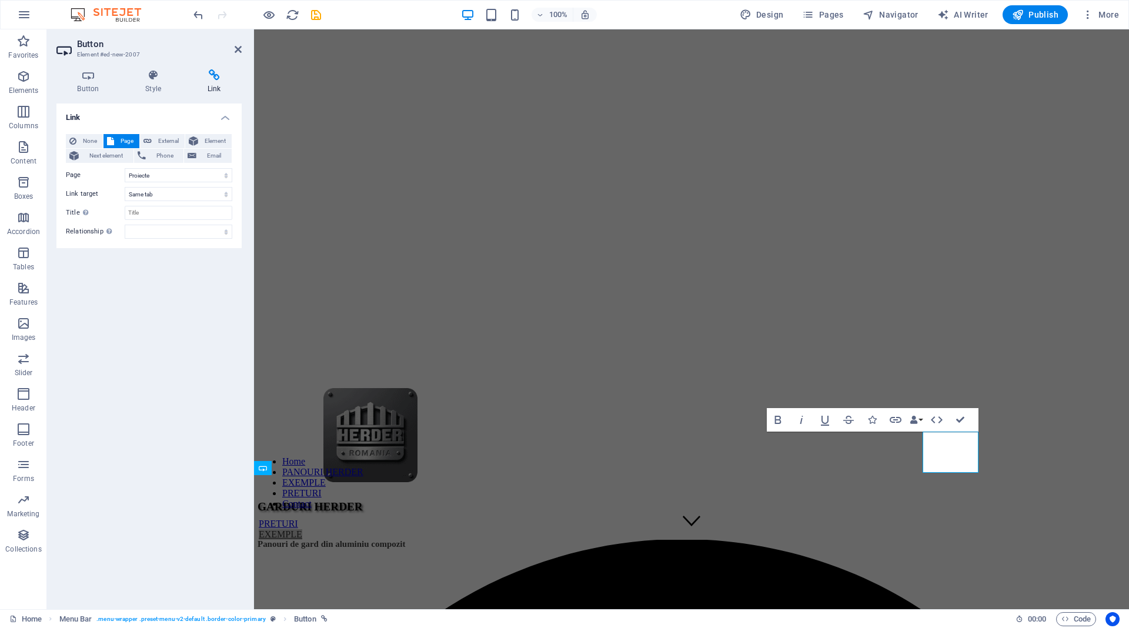
click at [141, 292] on div "Link None Page External Element Next element Phone Email Page Home Panouri Herd…" at bounding box center [148, 351] width 185 height 496
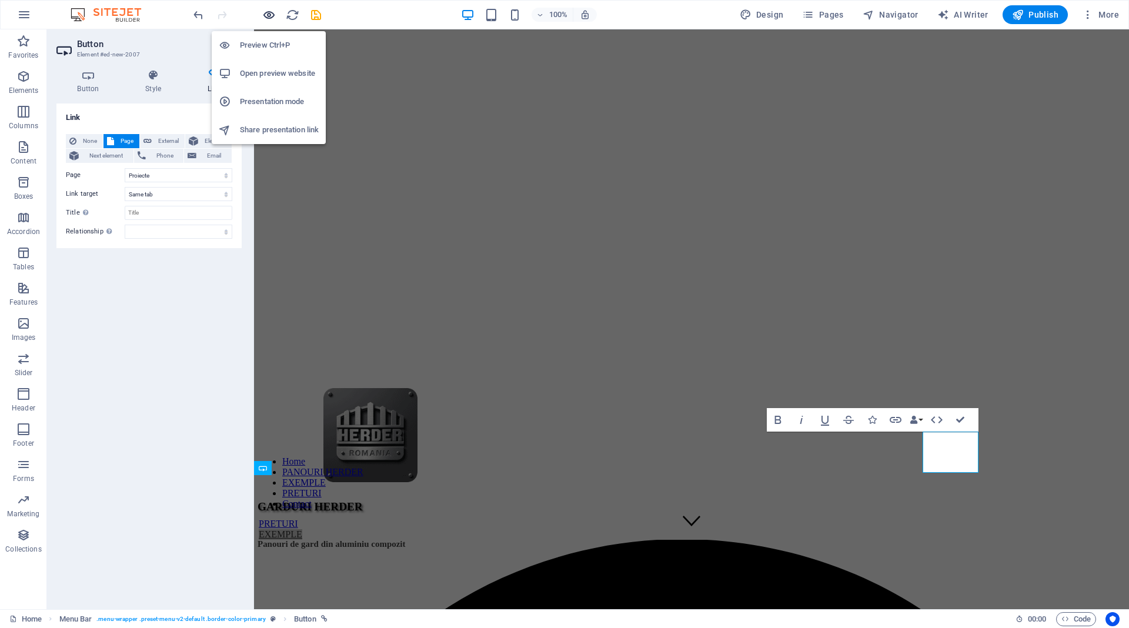
click at [272, 13] on icon "button" at bounding box center [269, 15] width 14 height 14
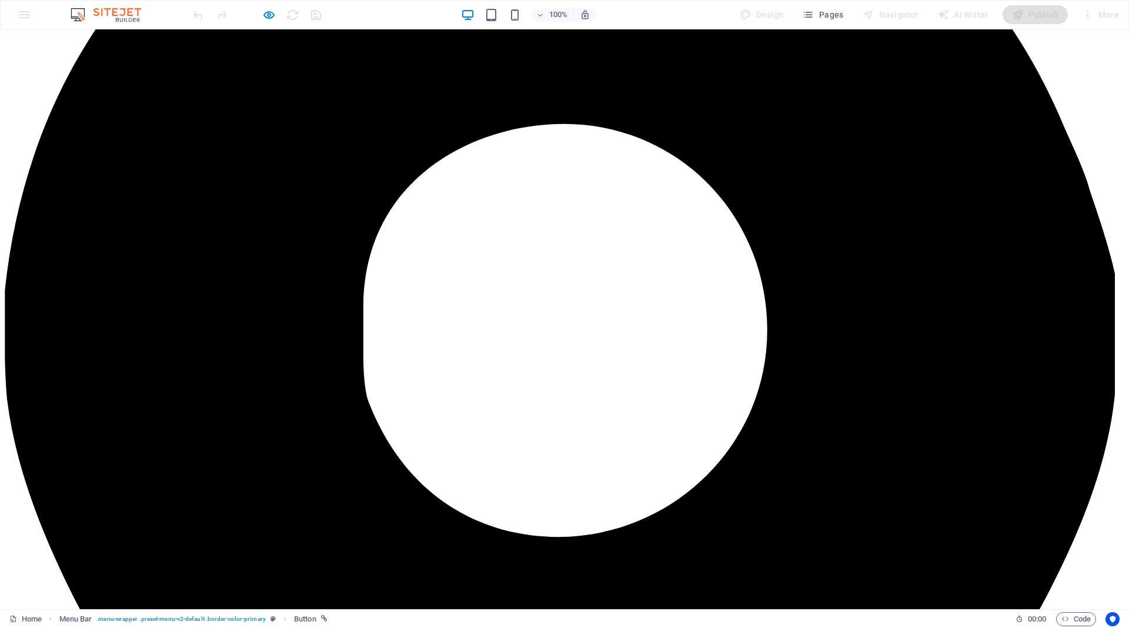
scroll to position [876, 0]
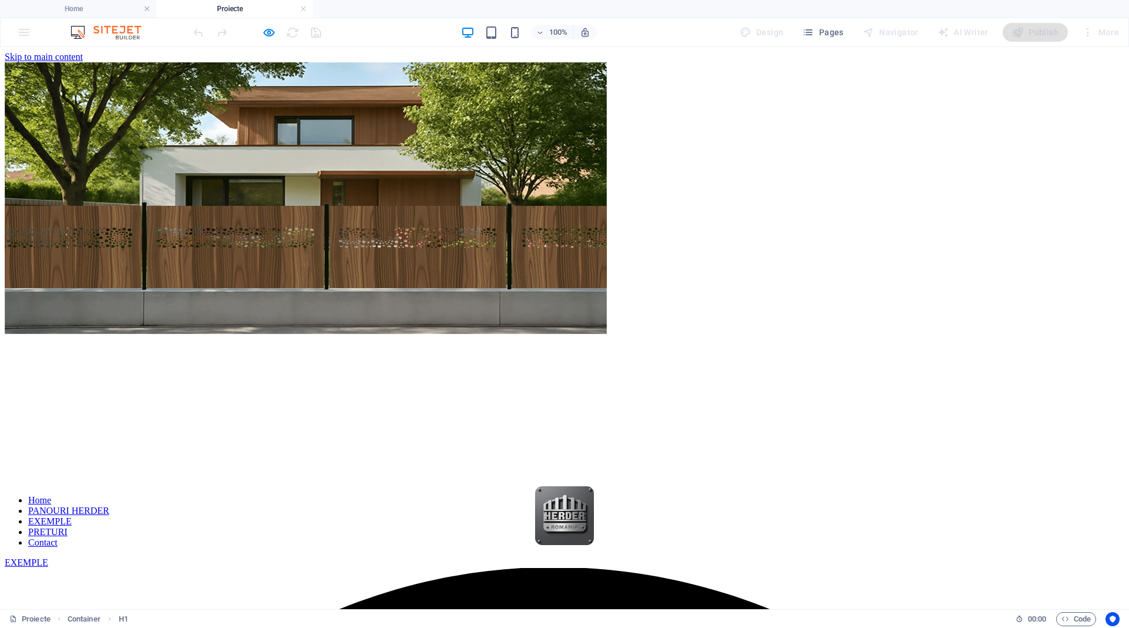
scroll to position [0, 0]
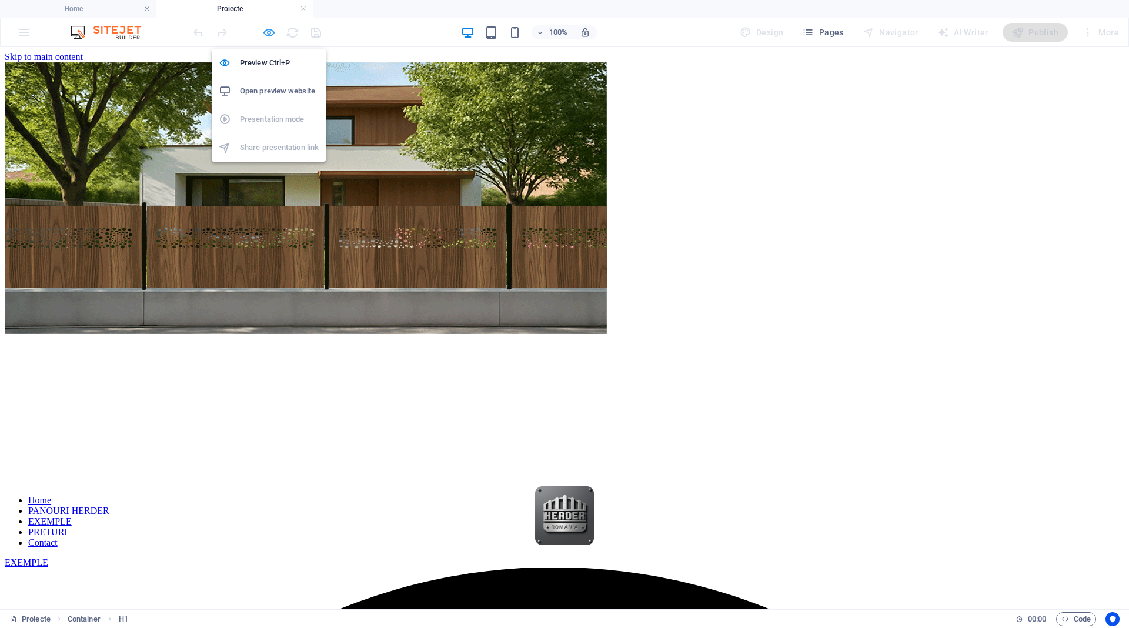
click at [265, 33] on icon "button" at bounding box center [269, 33] width 14 height 14
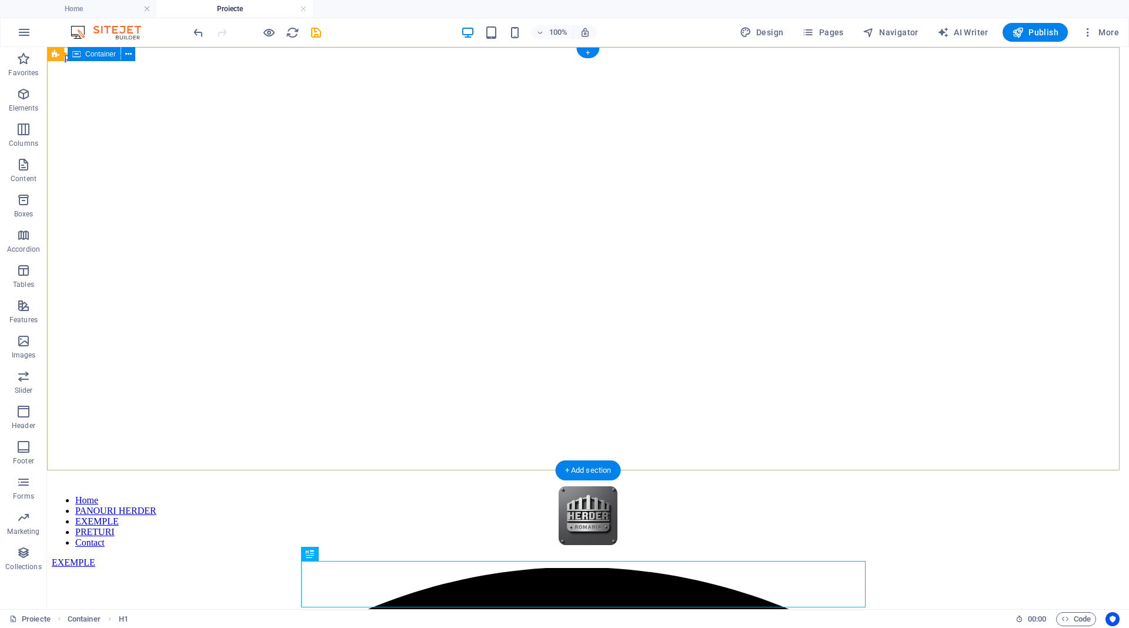
scroll to position [235, 0]
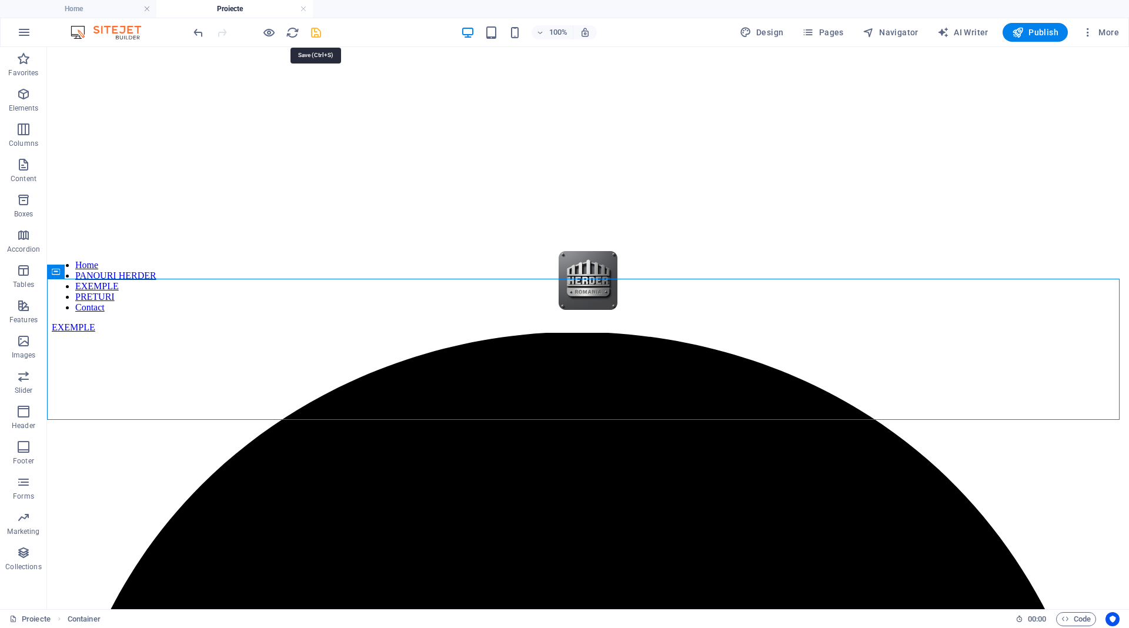
click at [313, 34] on icon "save" at bounding box center [316, 33] width 14 height 14
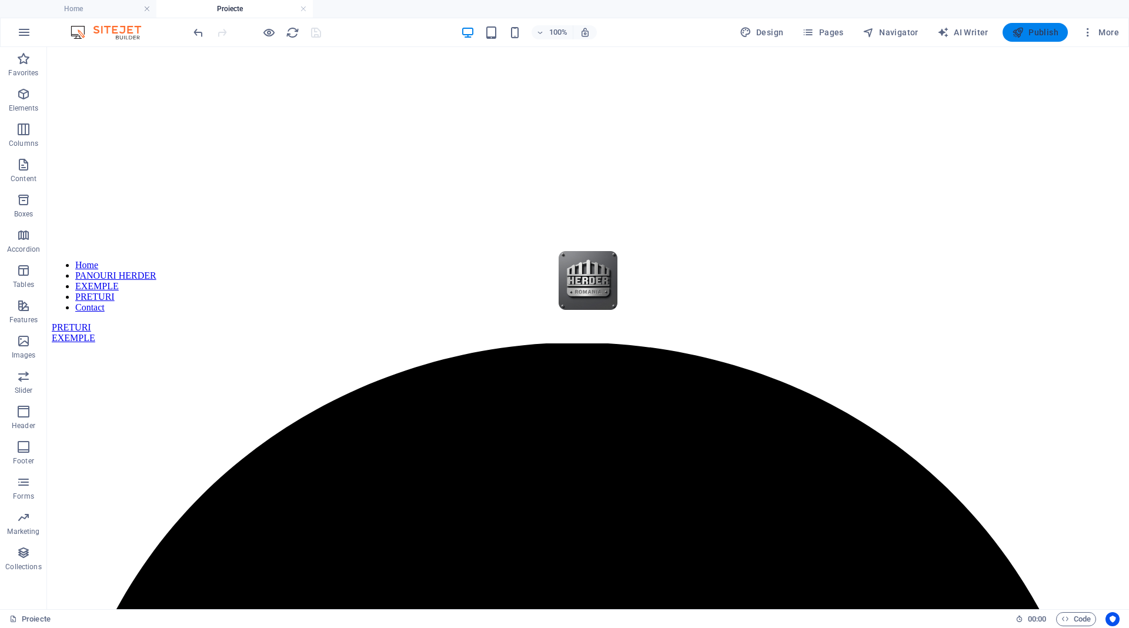
click at [1037, 34] on span "Publish" at bounding box center [1035, 32] width 46 height 12
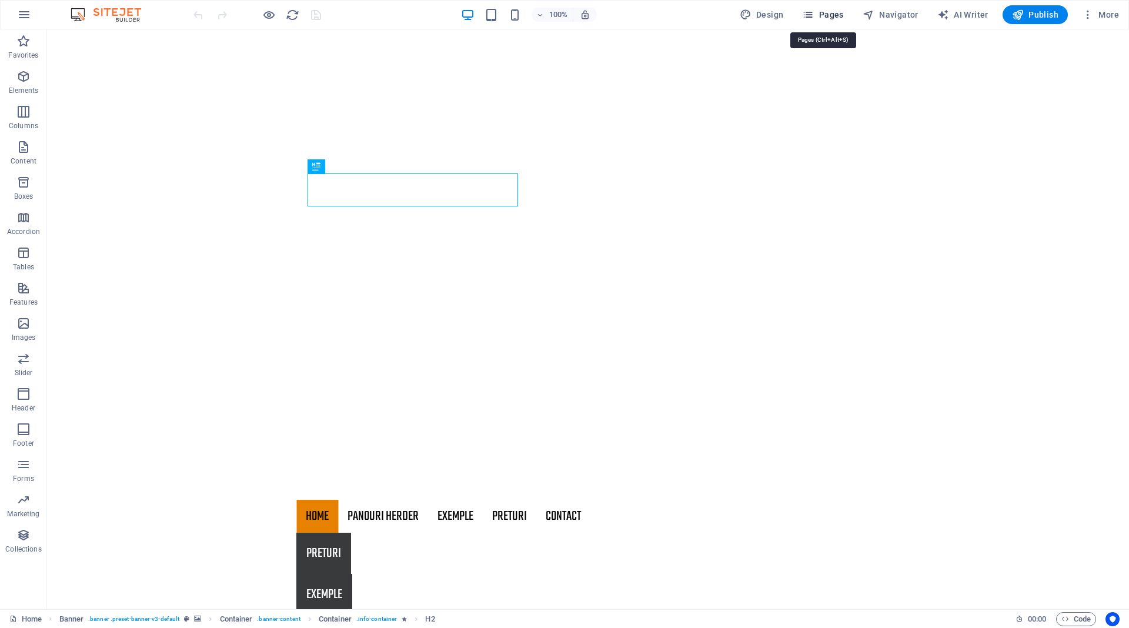
click at [829, 19] on span "Pages" at bounding box center [822, 15] width 41 height 12
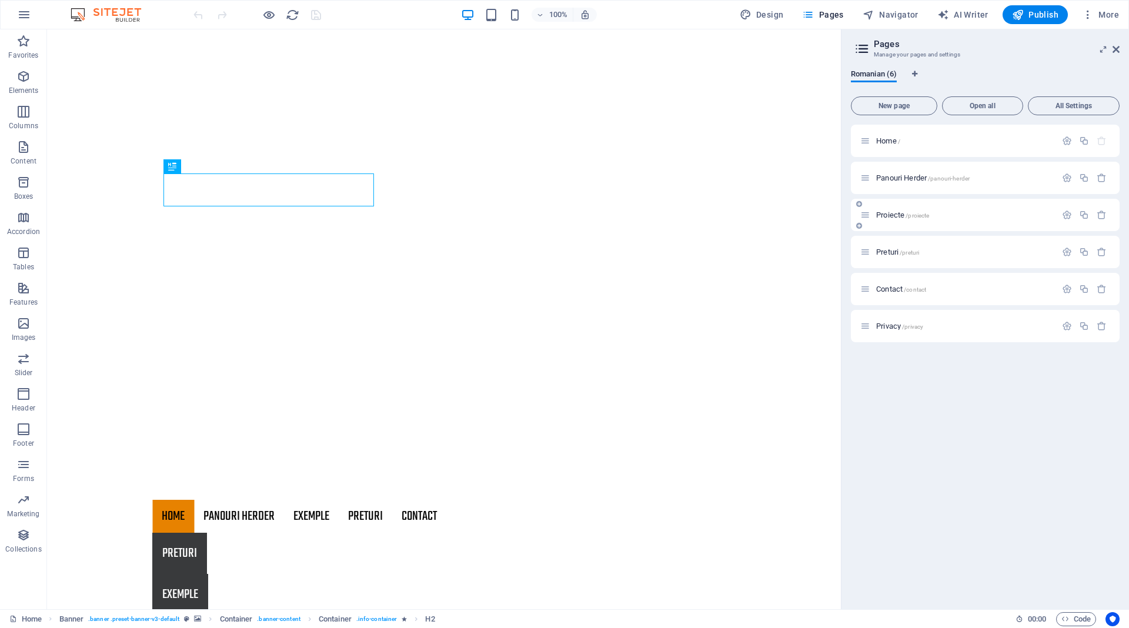
click at [892, 213] on span "Proiecte /proiecte" at bounding box center [902, 215] width 53 height 9
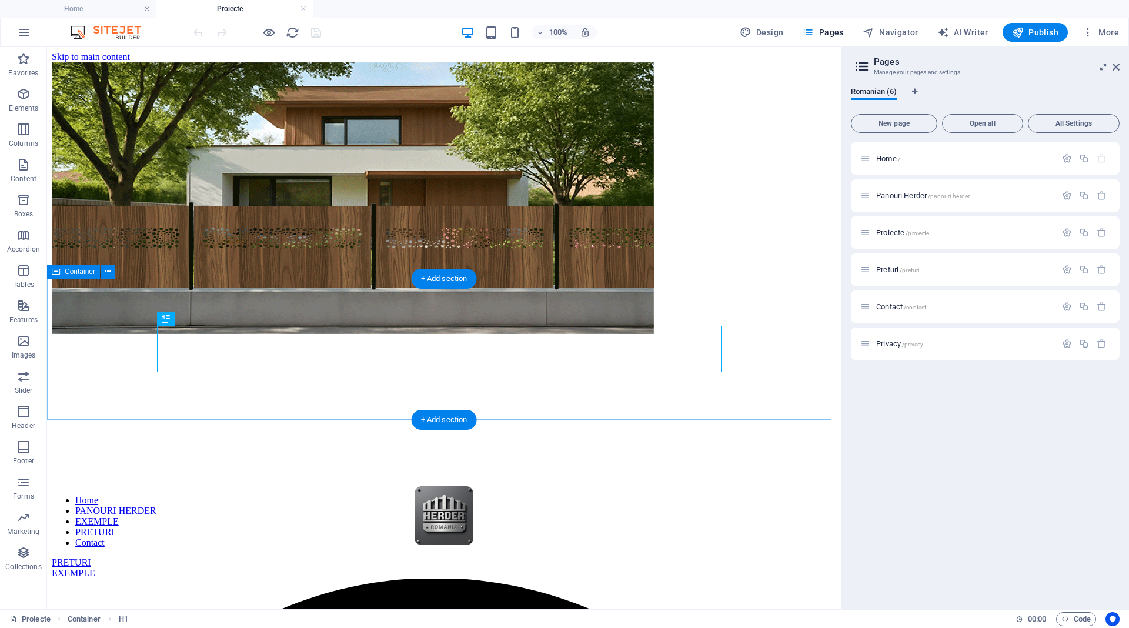
scroll to position [235, 0]
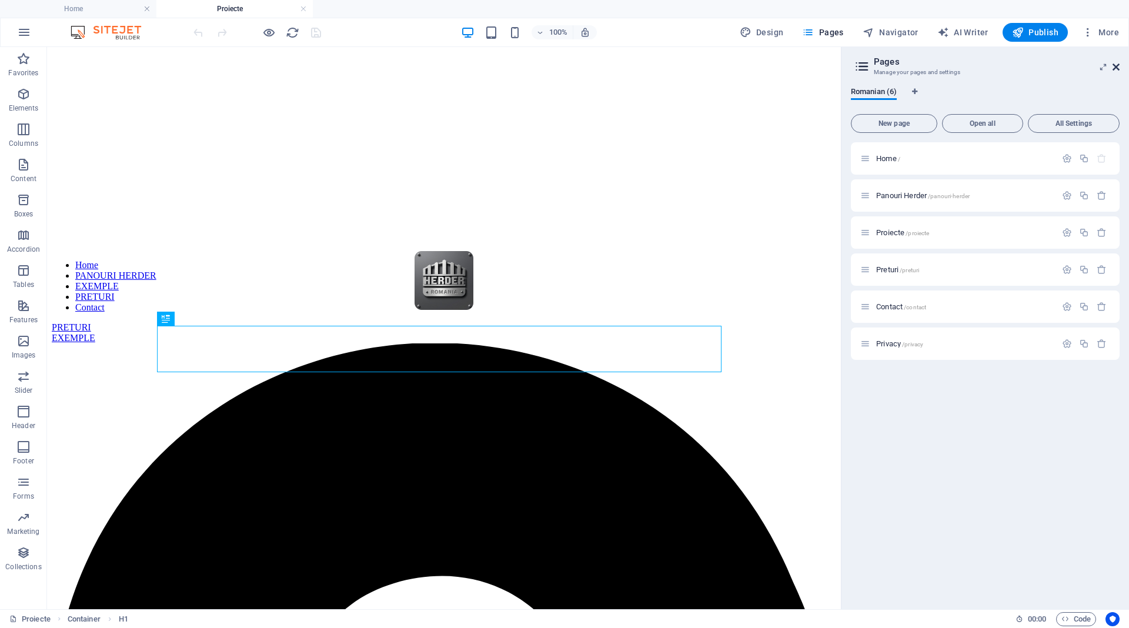
click at [1116, 68] on icon at bounding box center [1116, 66] width 7 height 9
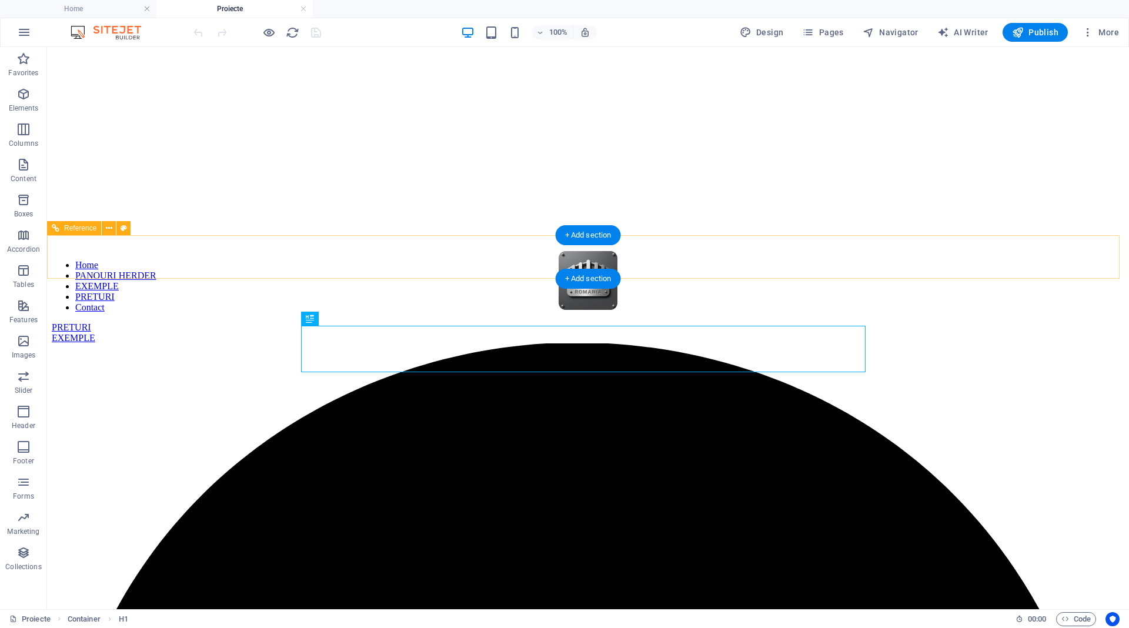
click at [730, 260] on nav "Home PANOURI HERDER EXEMPLE PRETURI Contact" at bounding box center [588, 286] width 1073 height 53
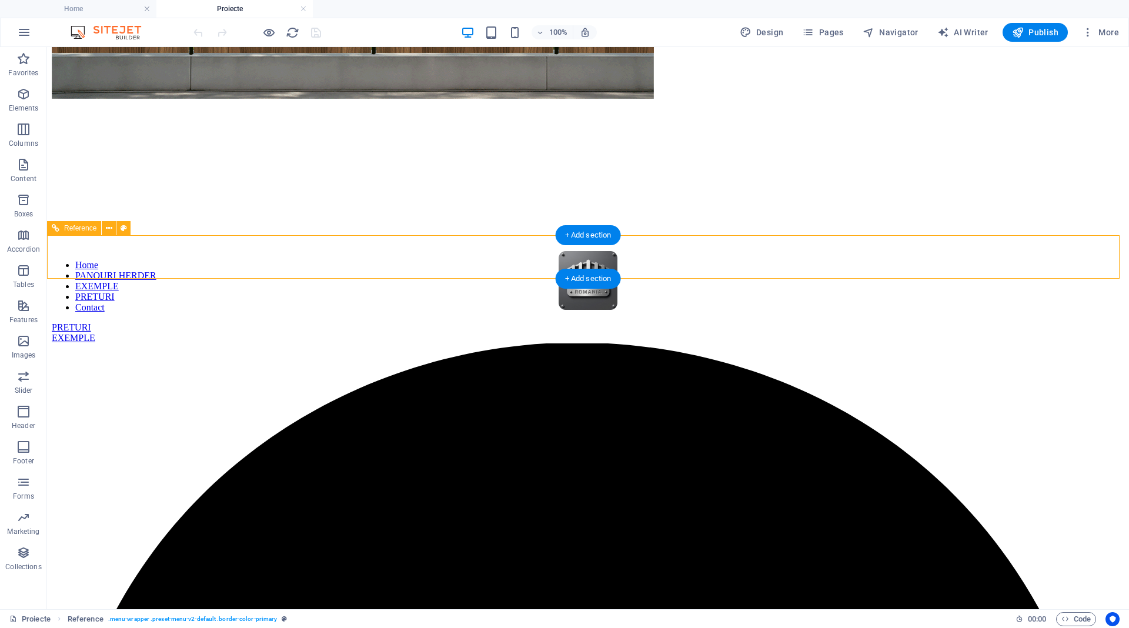
click at [671, 260] on nav "Home PANOURI HERDER EXEMPLE PRETURI Contact" at bounding box center [588, 286] width 1073 height 53
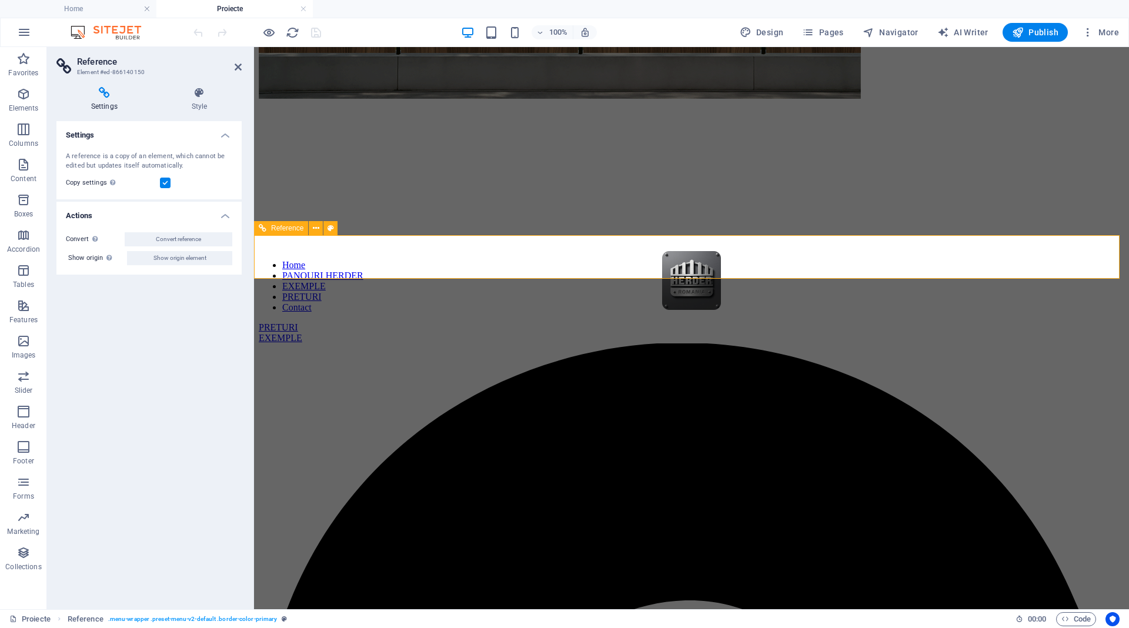
click at [814, 260] on nav "Home PANOURI HERDER EXEMPLE PRETURI Contact" at bounding box center [692, 286] width 866 height 53
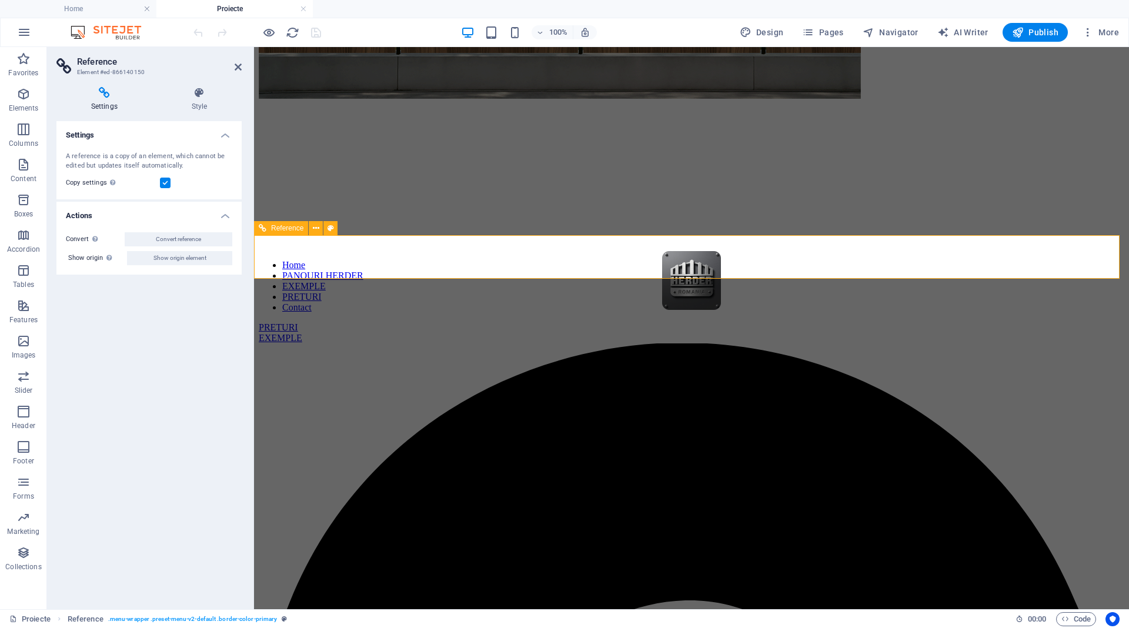
click at [814, 260] on nav "Home PANOURI HERDER EXEMPLE PRETURI Contact" at bounding box center [692, 286] width 866 height 53
click at [238, 66] on icon at bounding box center [238, 66] width 7 height 9
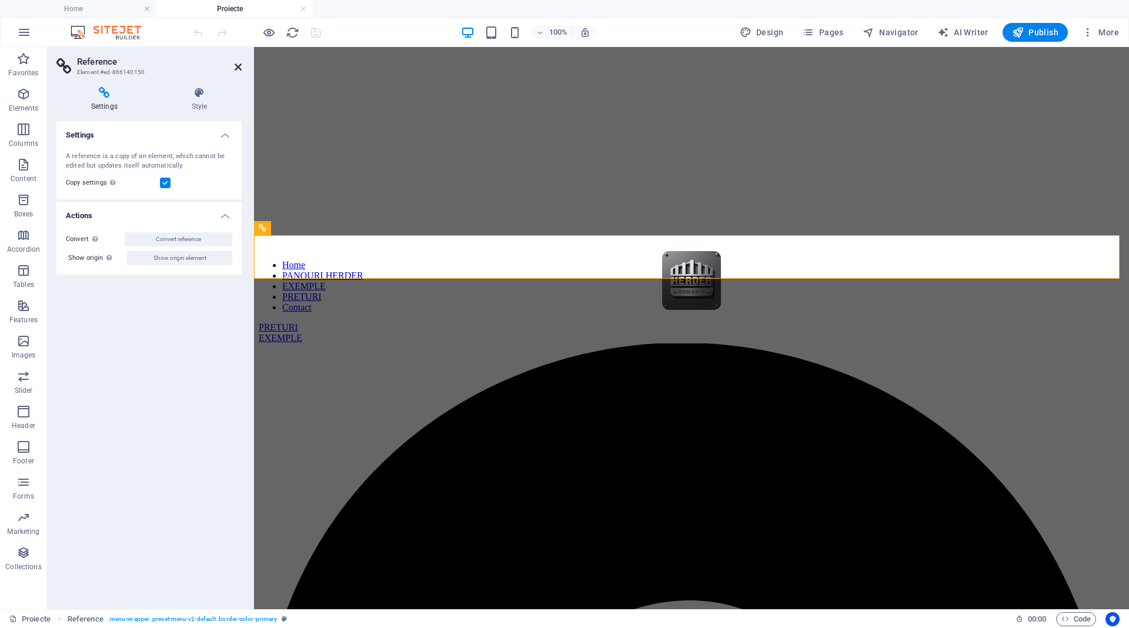
click at [238, 65] on icon at bounding box center [238, 66] width 7 height 9
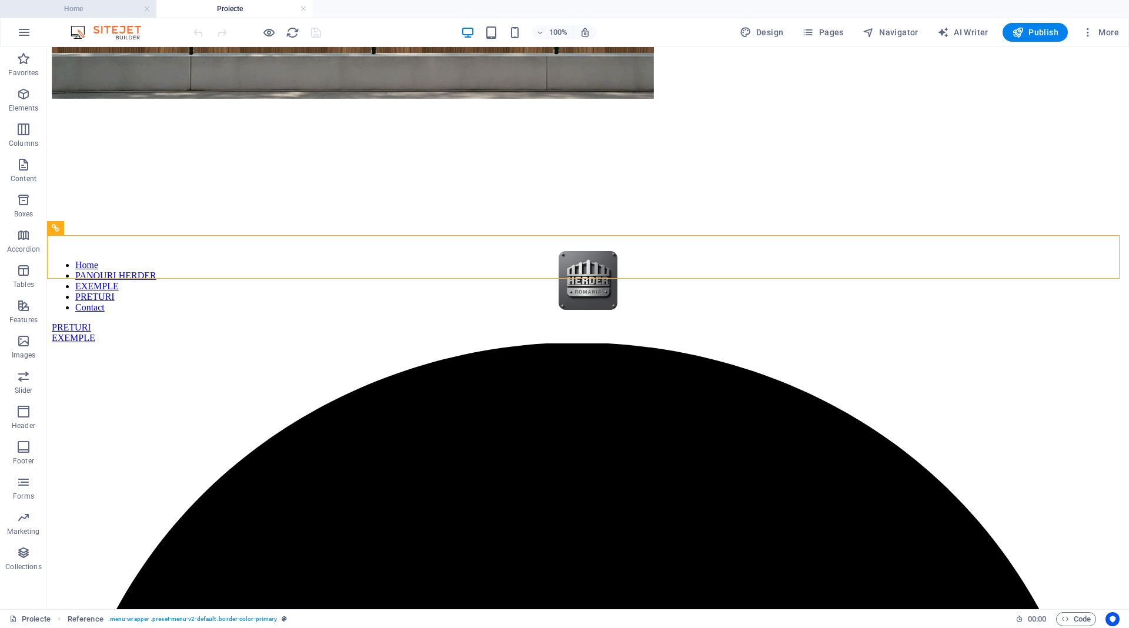
click at [45, 5] on h4 "Home" at bounding box center [78, 8] width 156 height 13
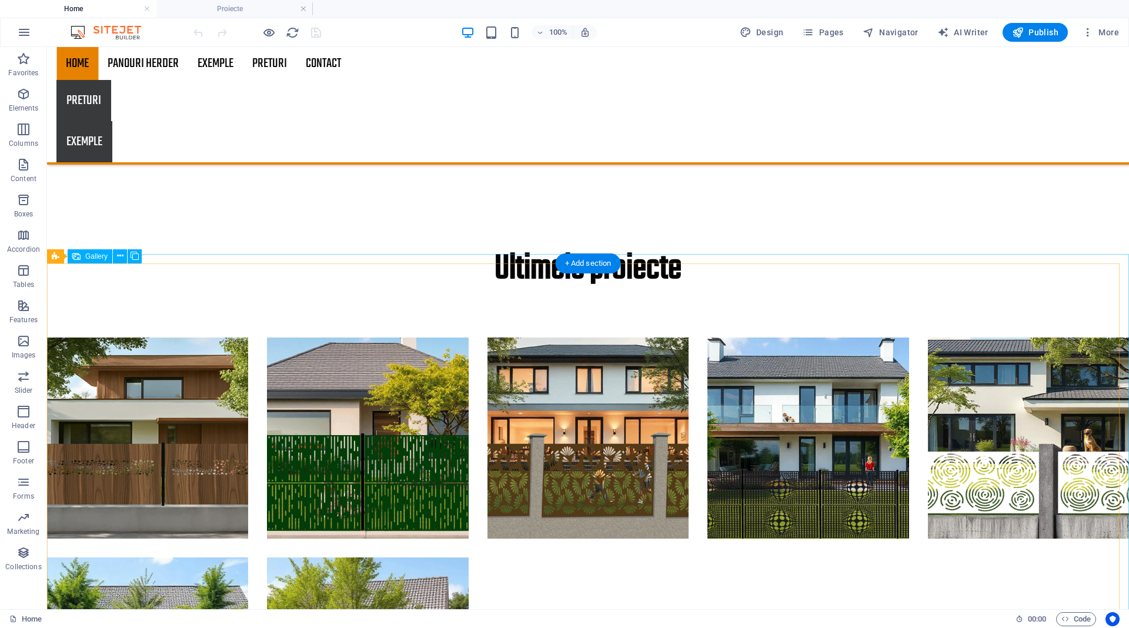
scroll to position [338, 0]
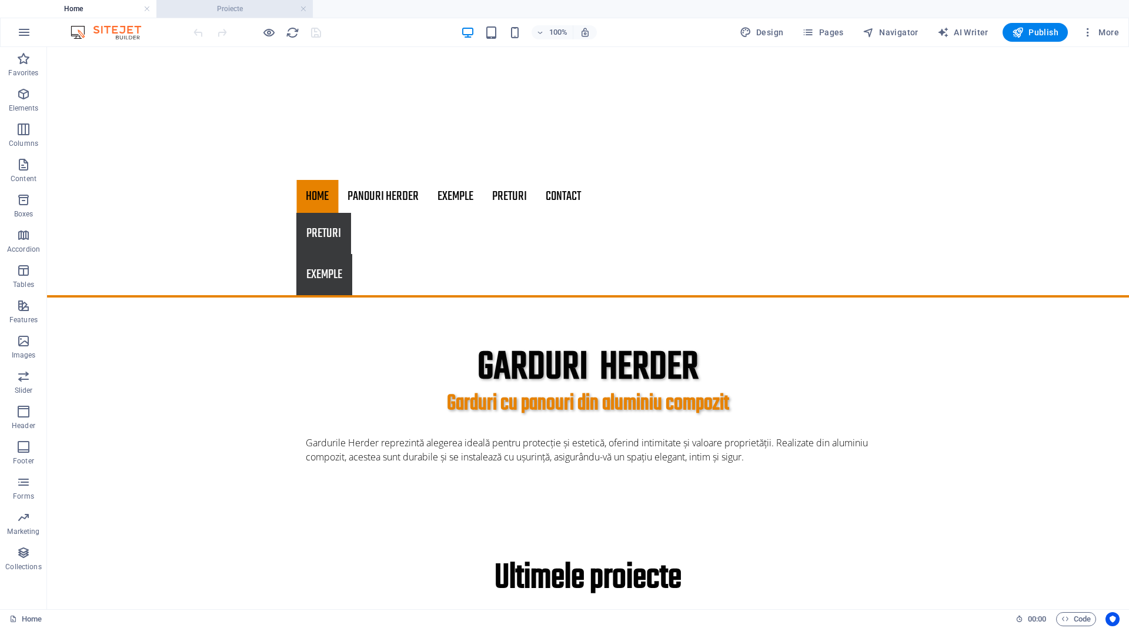
click at [255, 13] on h4 "Proiecte" at bounding box center [234, 8] width 156 height 13
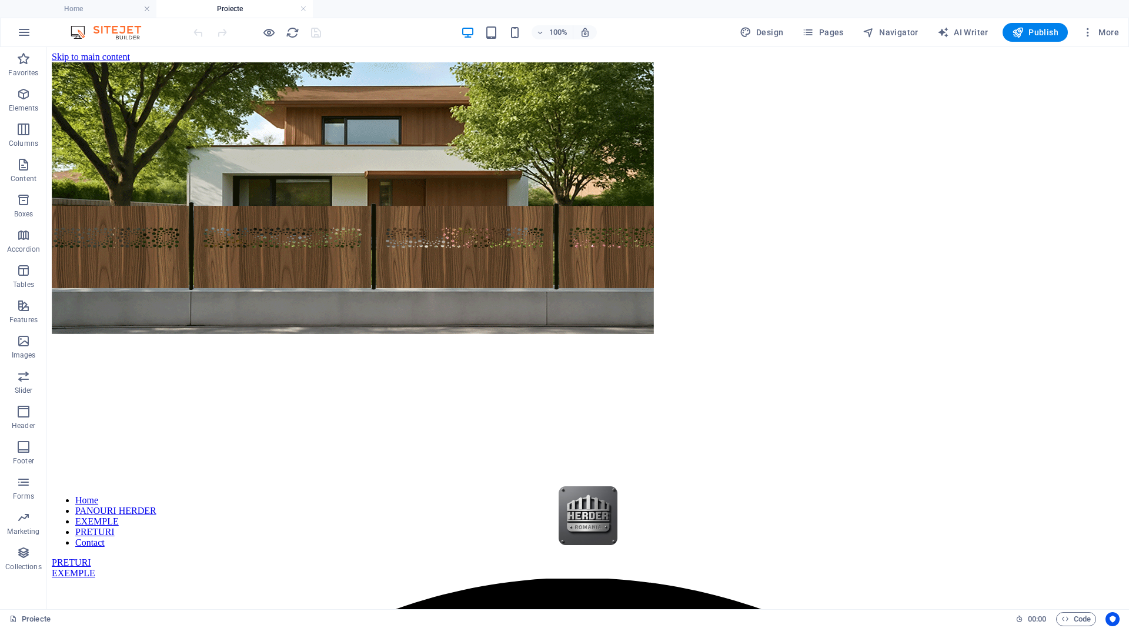
scroll to position [235, 0]
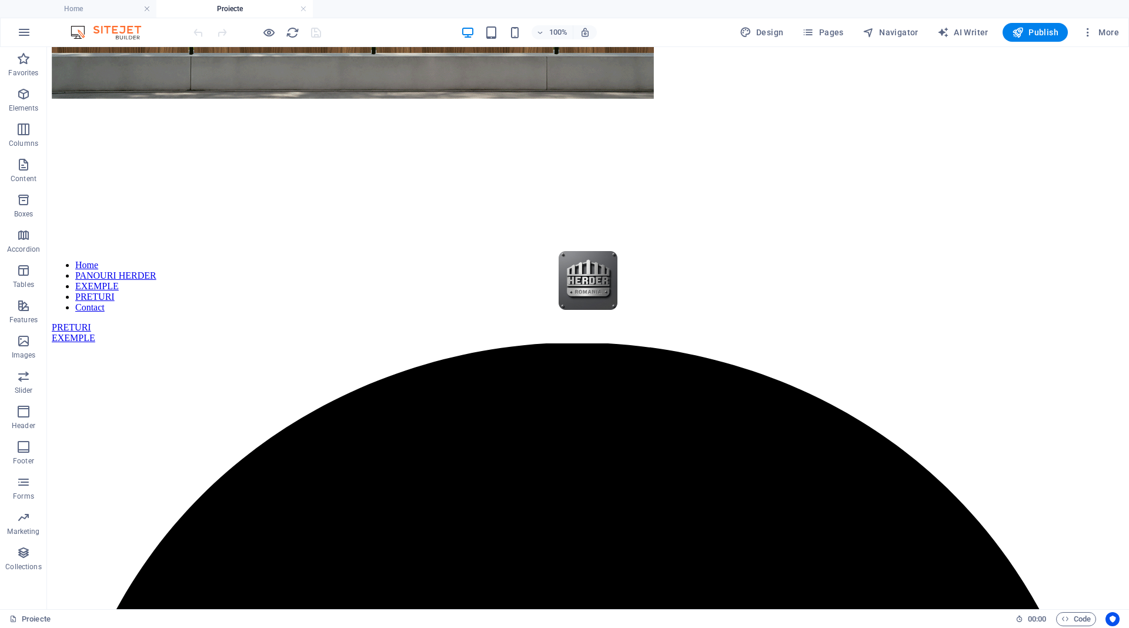
drag, startPoint x: 89, startPoint y: 6, endPoint x: 150, endPoint y: 46, distance: 73.1
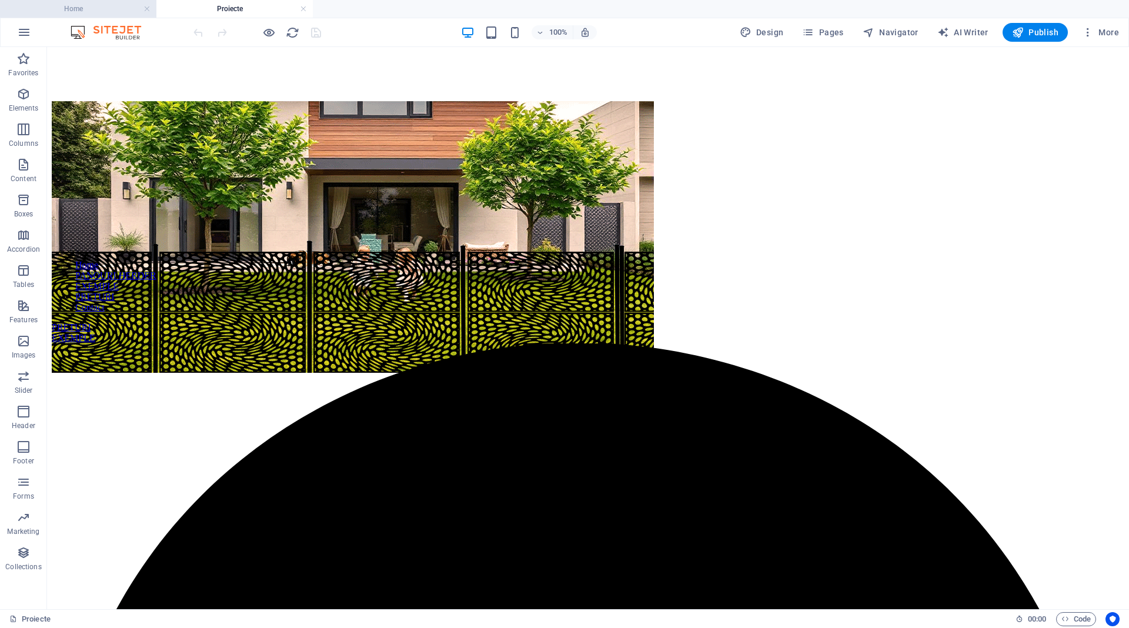
click at [72, 9] on h4 "Home" at bounding box center [78, 8] width 156 height 13
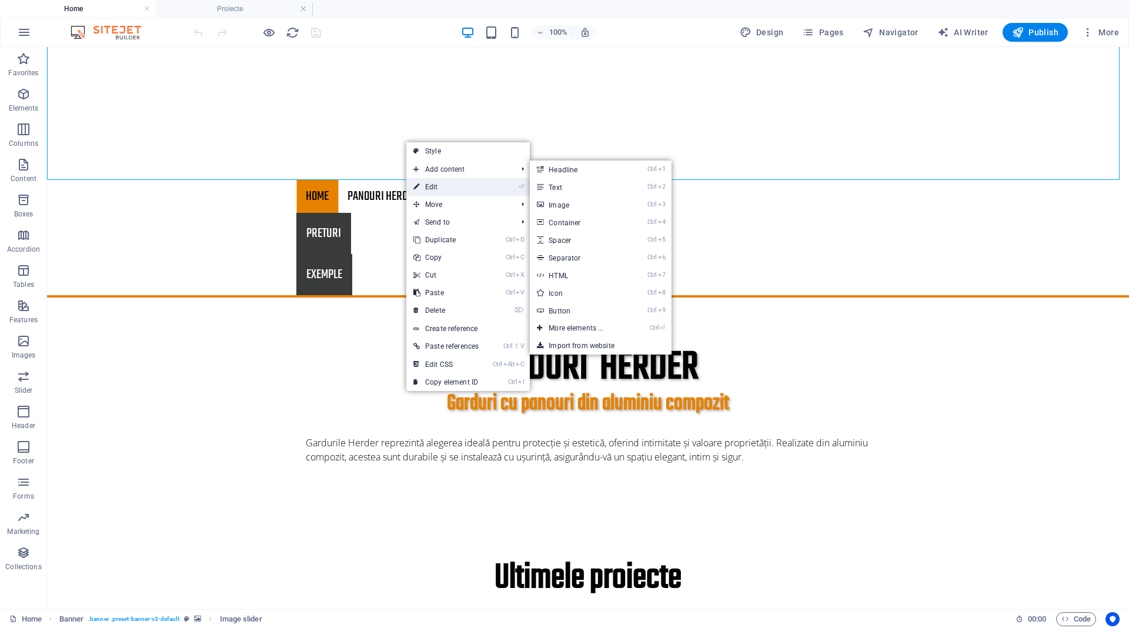
click at [465, 188] on link "⏎ Edit" at bounding box center [445, 187] width 79 height 18
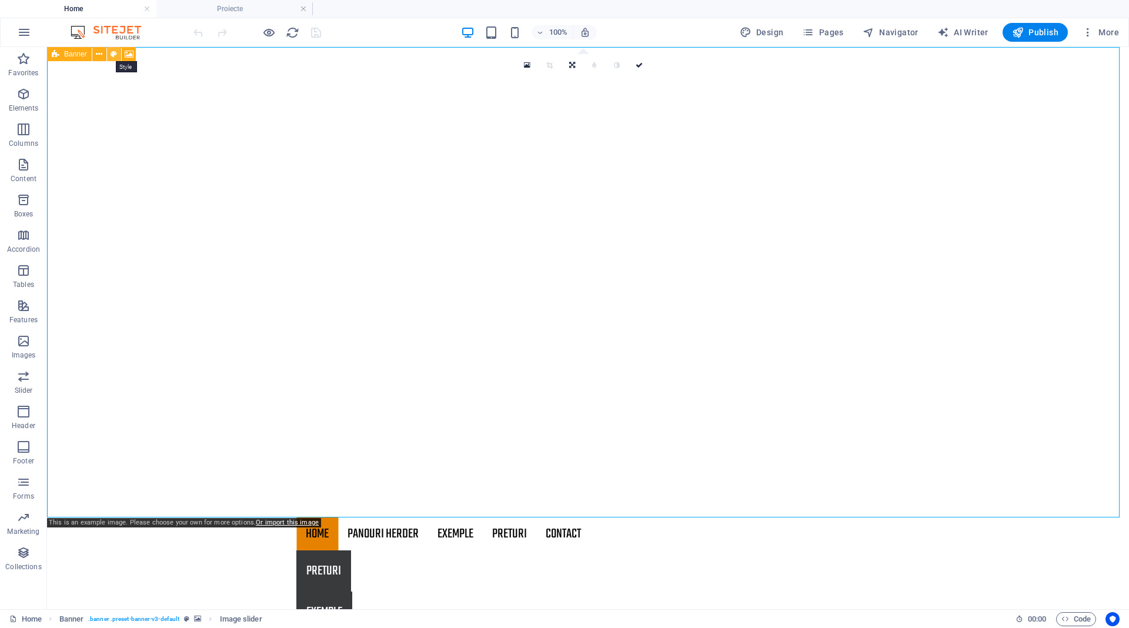
click at [112, 53] on icon at bounding box center [114, 54] width 6 height 12
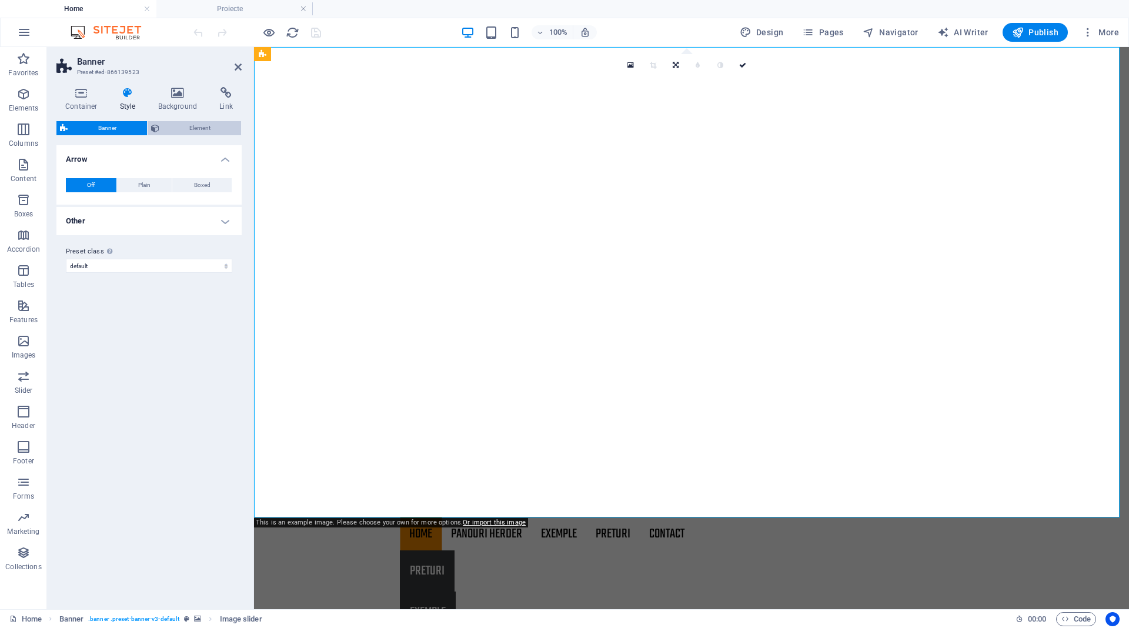
click at [182, 131] on span "Element" at bounding box center [200, 128] width 75 height 14
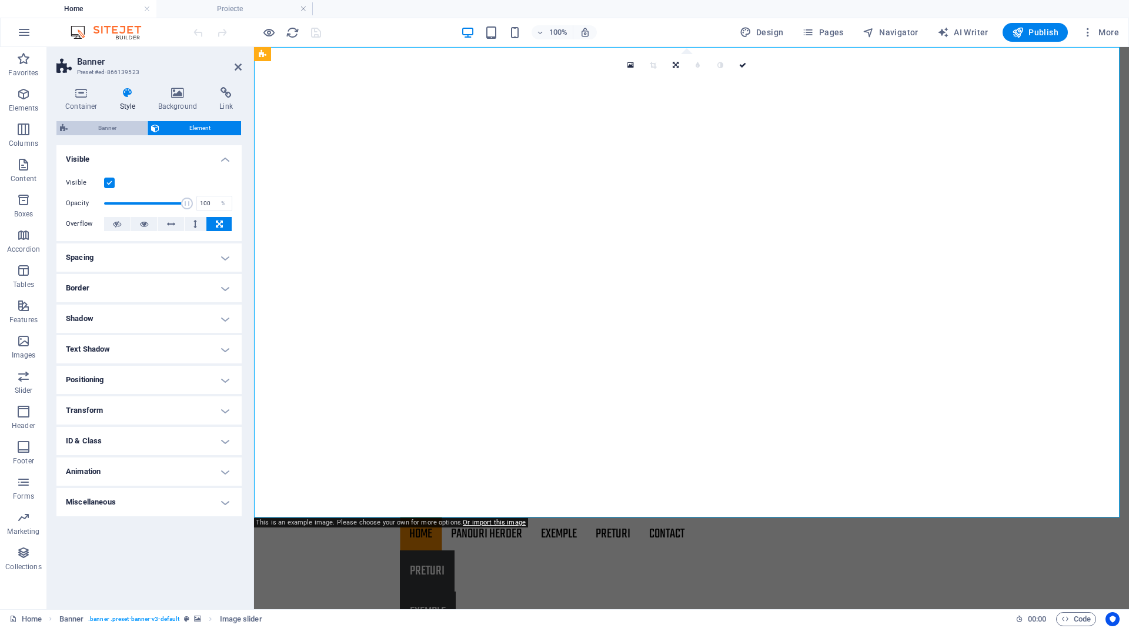
click at [126, 129] on span "Banner" at bounding box center [107, 128] width 72 height 14
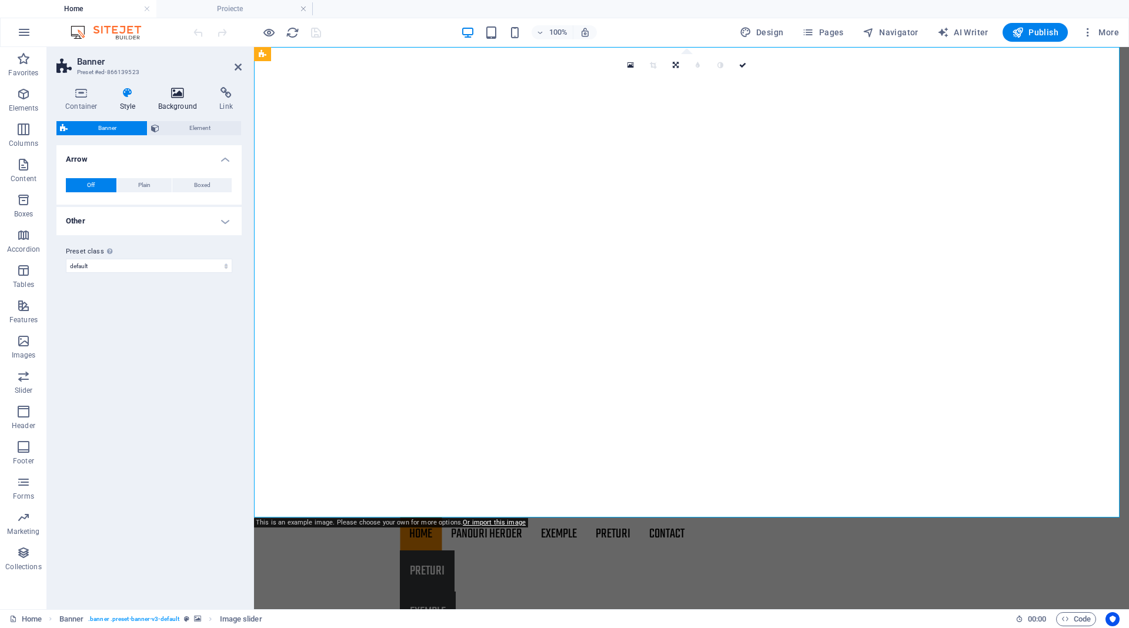
click at [163, 92] on icon at bounding box center [177, 93] width 57 height 12
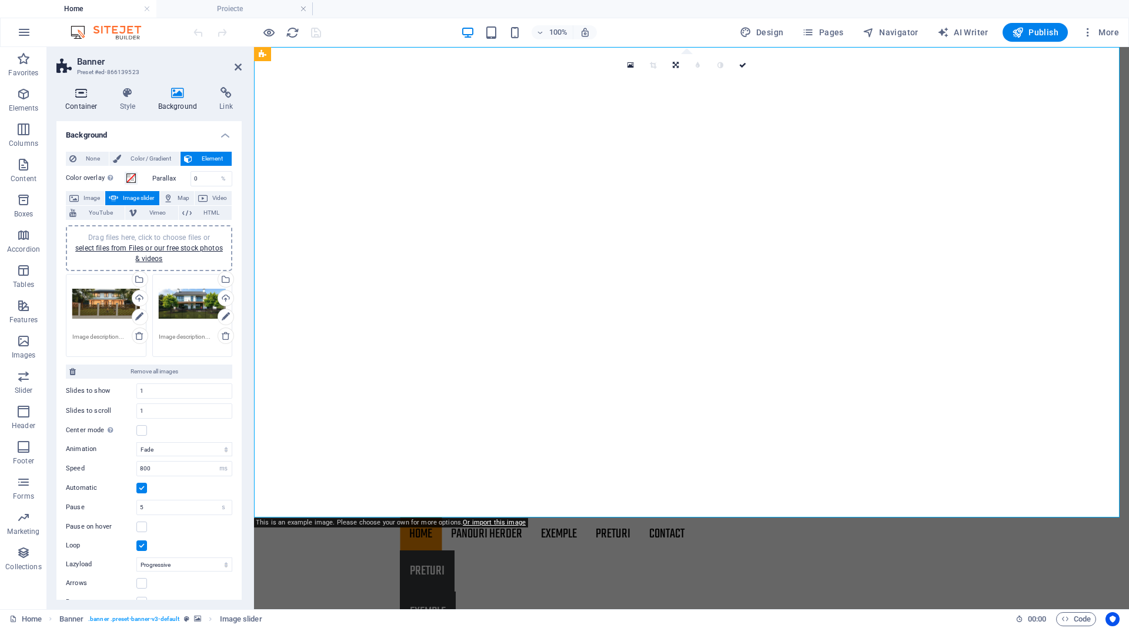
click at [81, 99] on h4 "Container" at bounding box center [83, 99] width 55 height 25
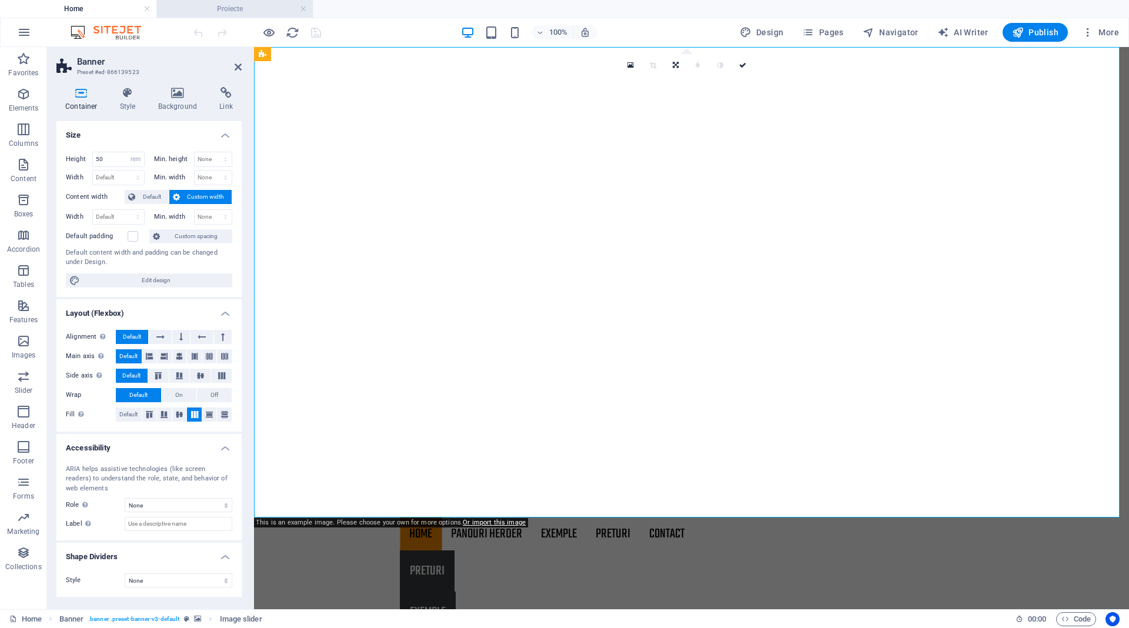
click at [244, 12] on h4 "Proiecte" at bounding box center [234, 8] width 156 height 13
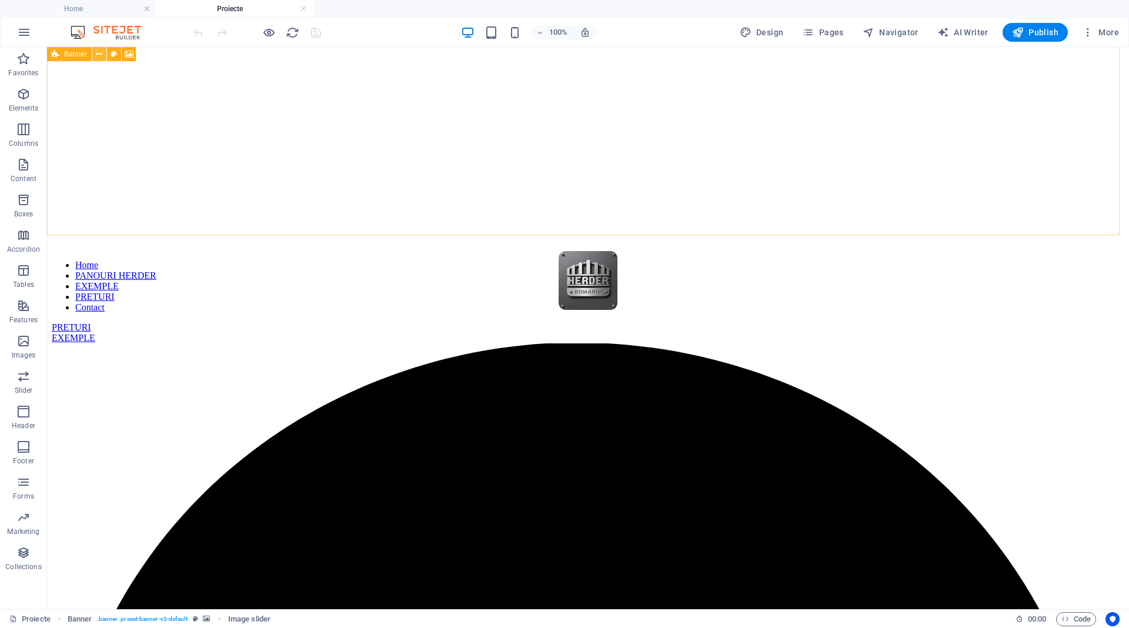
click at [100, 55] on icon at bounding box center [99, 54] width 6 height 12
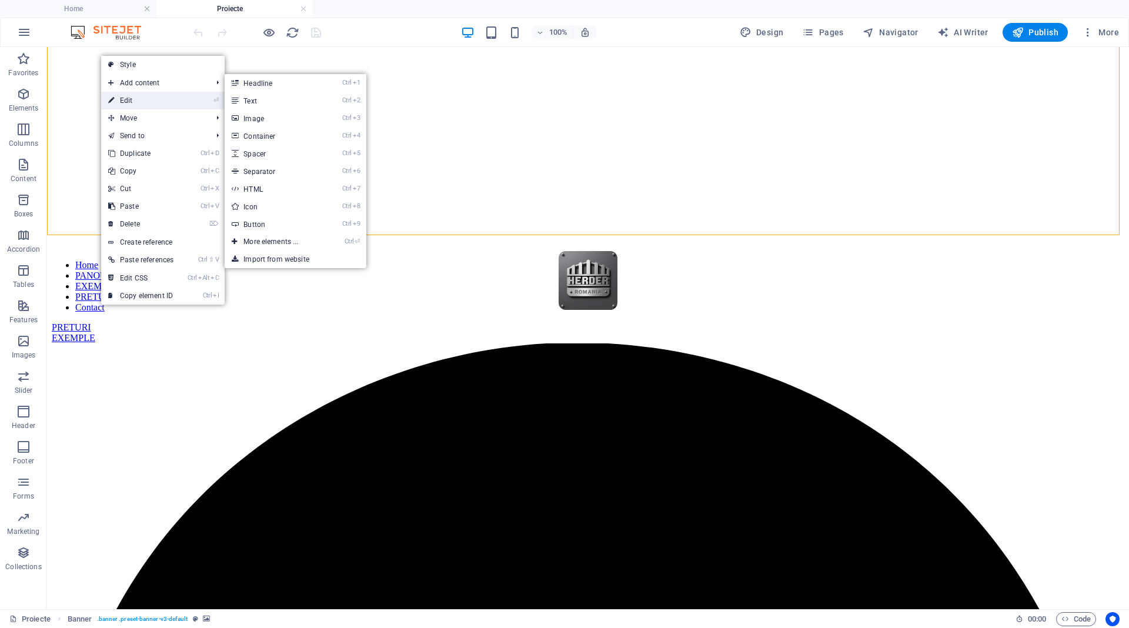
click at [129, 98] on link "⏎ Edit" at bounding box center [140, 101] width 79 height 18
select select "rem"
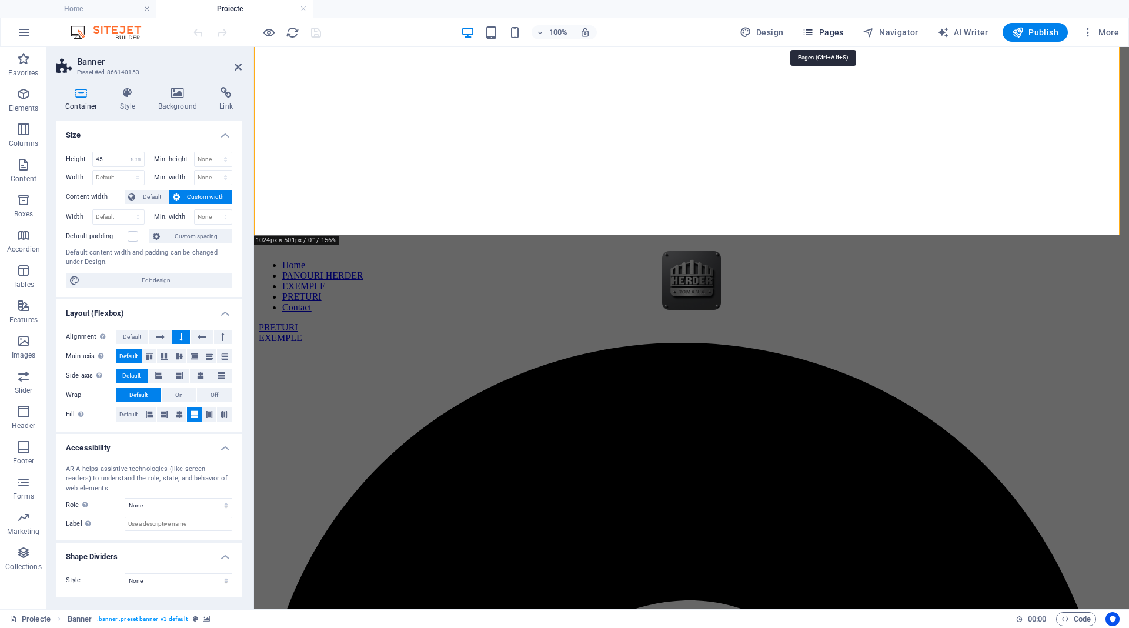
click at [837, 33] on span "Pages" at bounding box center [822, 32] width 41 height 12
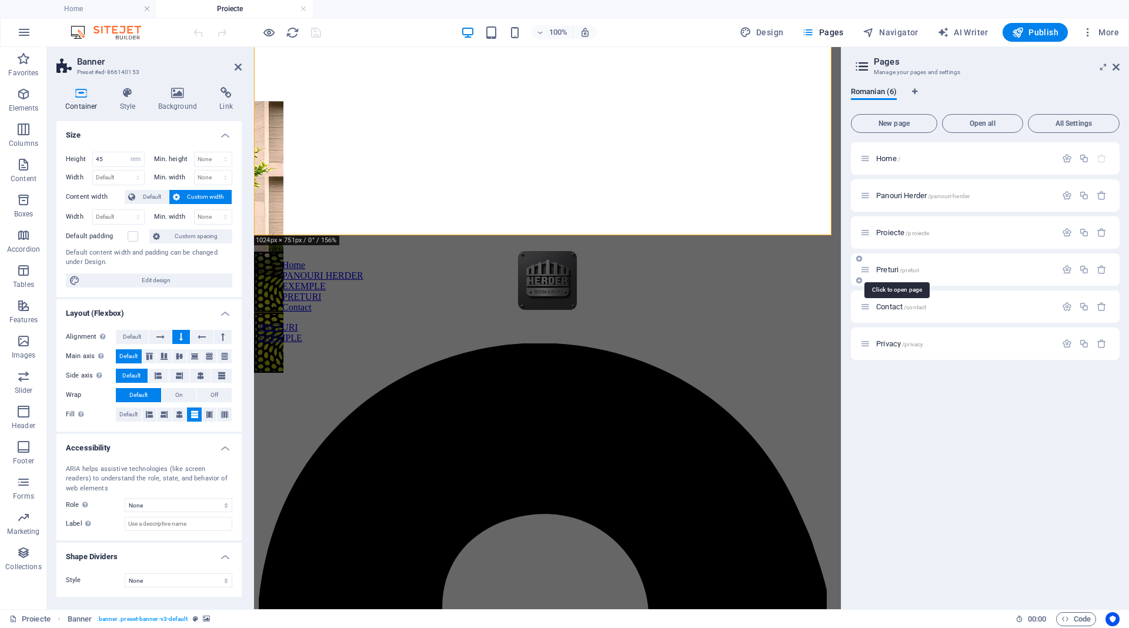
click at [881, 270] on span "Preturi /preturi" at bounding box center [897, 269] width 43 height 9
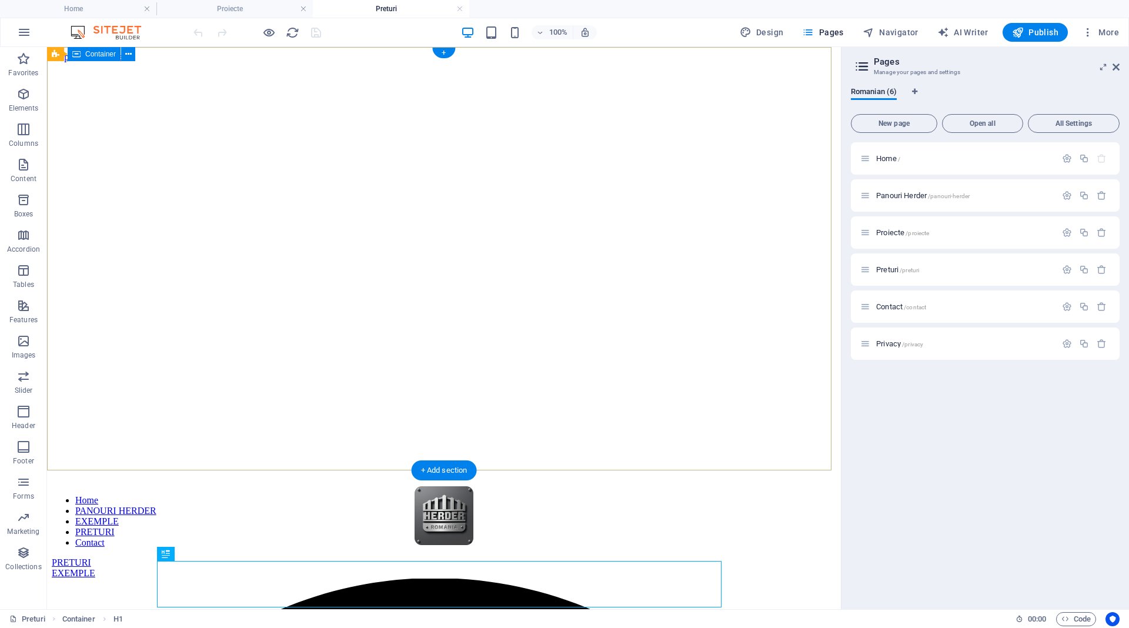
scroll to position [0, 0]
click at [100, 52] on icon at bounding box center [99, 54] width 6 height 12
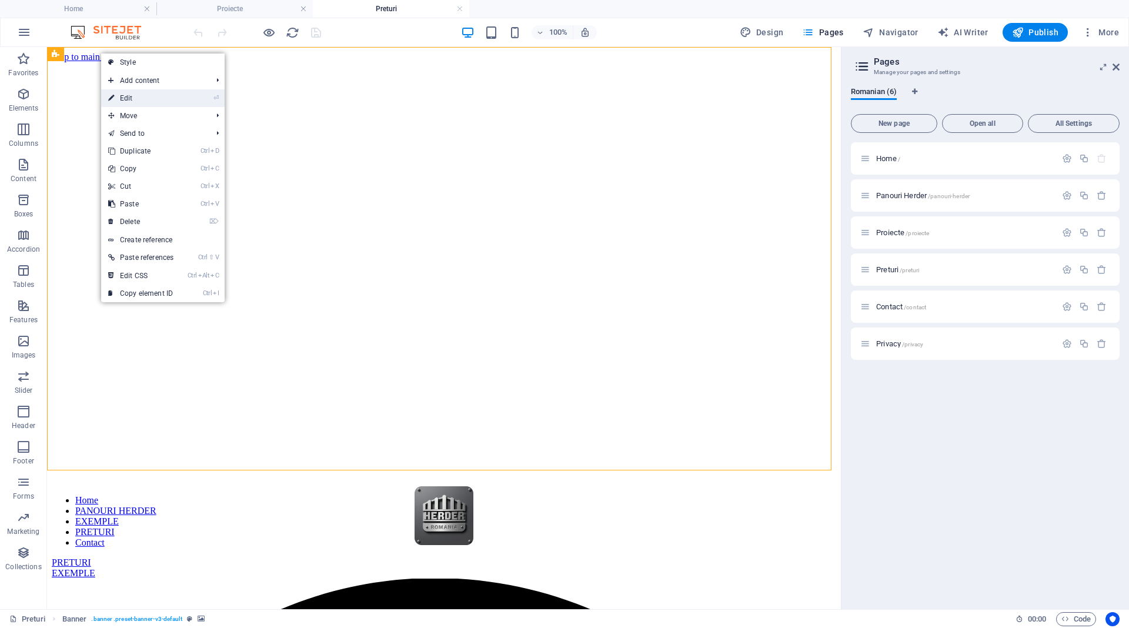
click at [144, 99] on link "⏎ Edit" at bounding box center [140, 98] width 79 height 18
select select "rem"
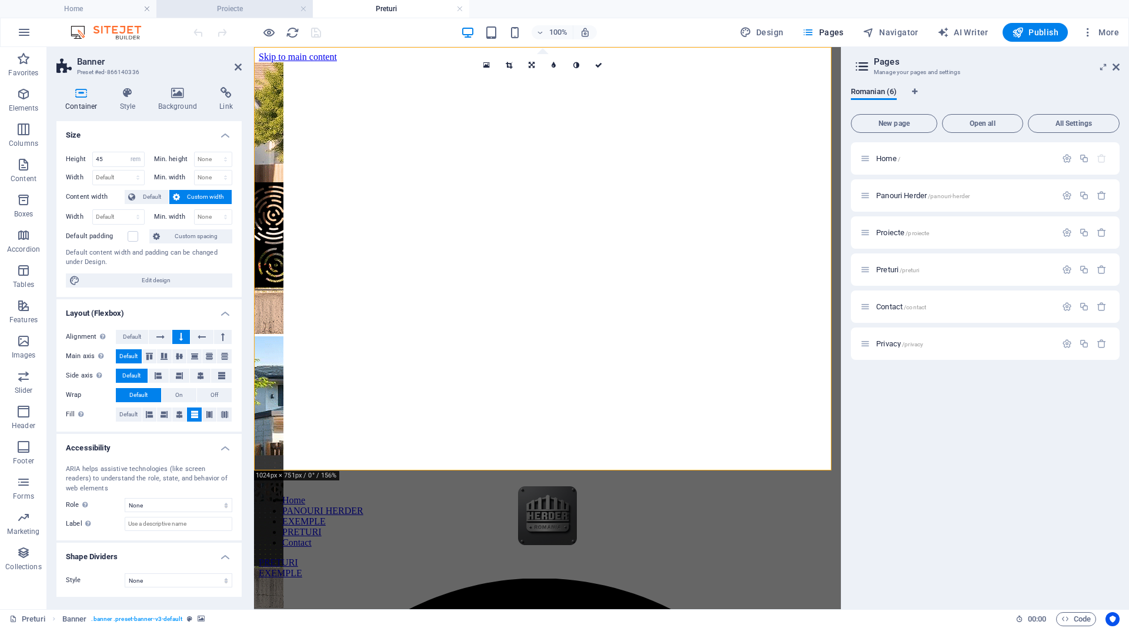
click at [213, 5] on h4 "Proiecte" at bounding box center [234, 8] width 156 height 13
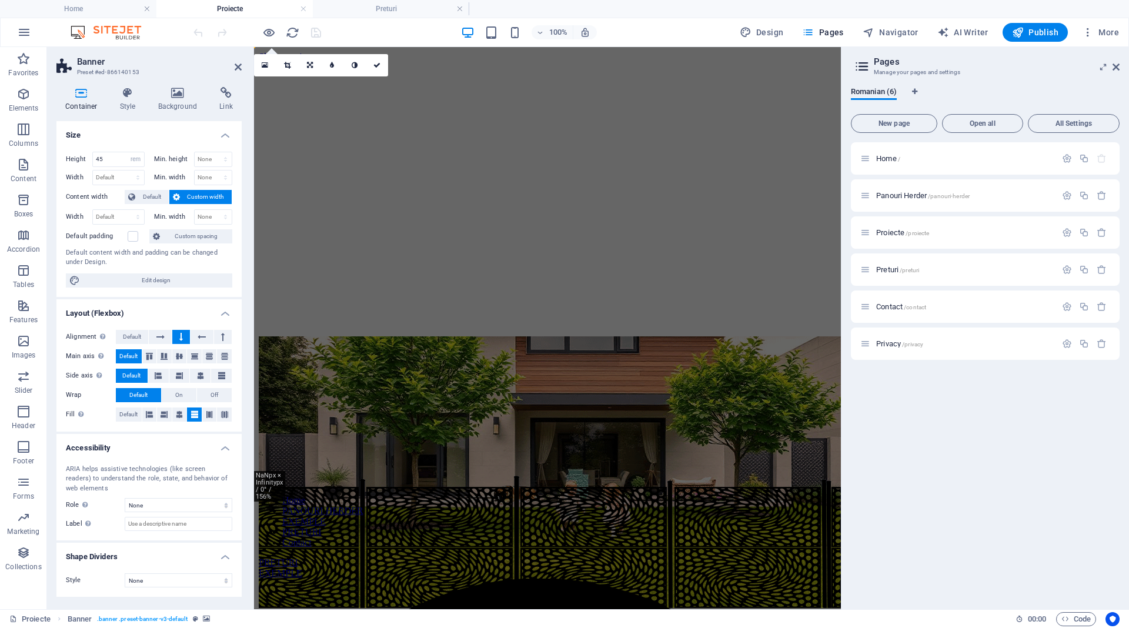
scroll to position [235, 0]
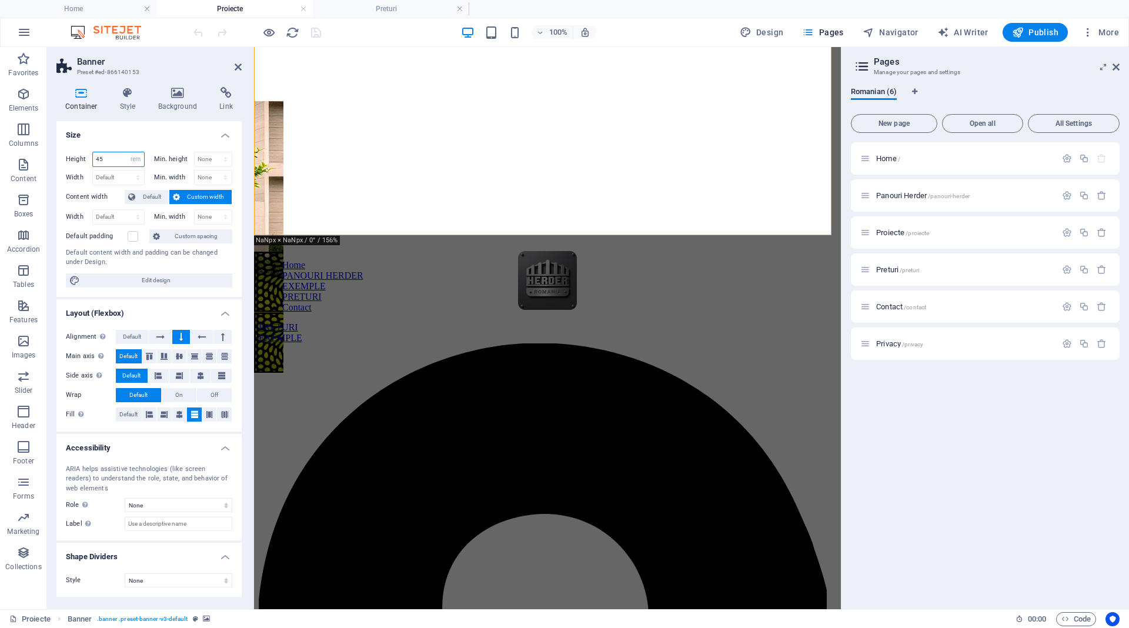
drag, startPoint x: 110, startPoint y: 158, endPoint x: 64, endPoint y: 168, distance: 47.4
click at [64, 168] on div "Height 45 Default px rem % vh vw Min. height None px rem % vh vw Width Default …" at bounding box center [148, 219] width 185 height 155
type input "6"
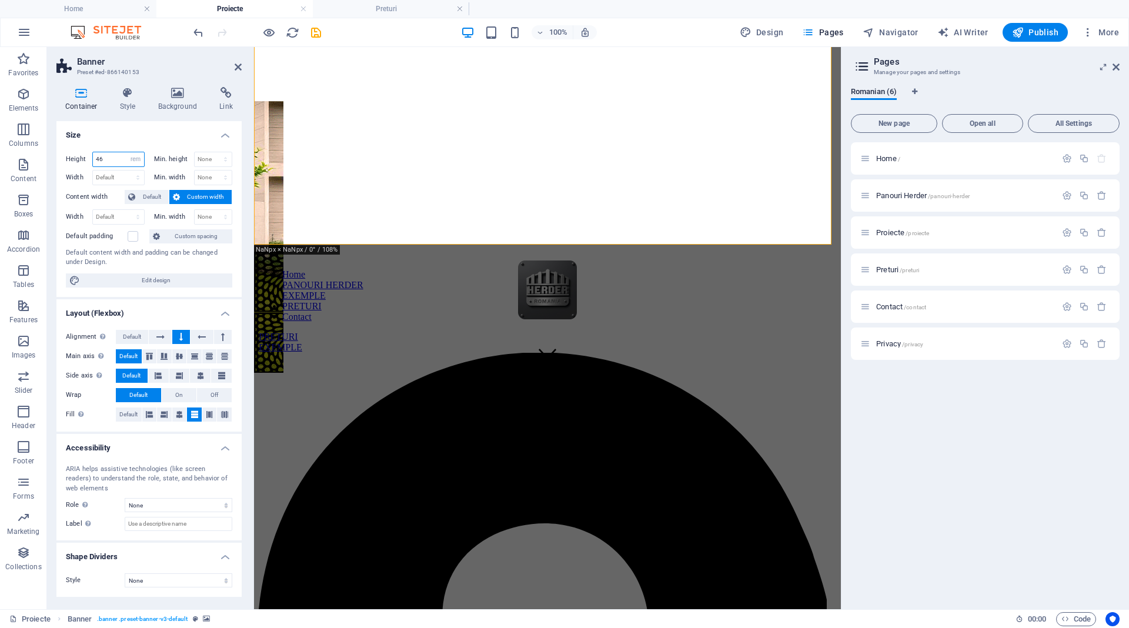
type input "46"
click at [158, 135] on h4 "Size" at bounding box center [148, 131] width 185 height 21
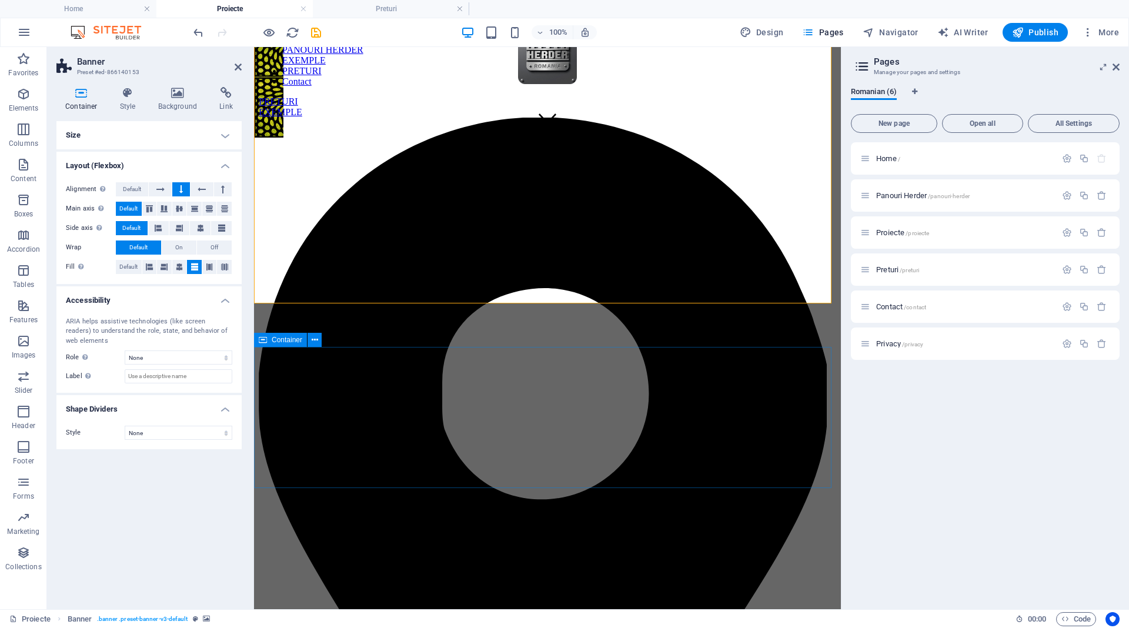
scroll to position [176, 0]
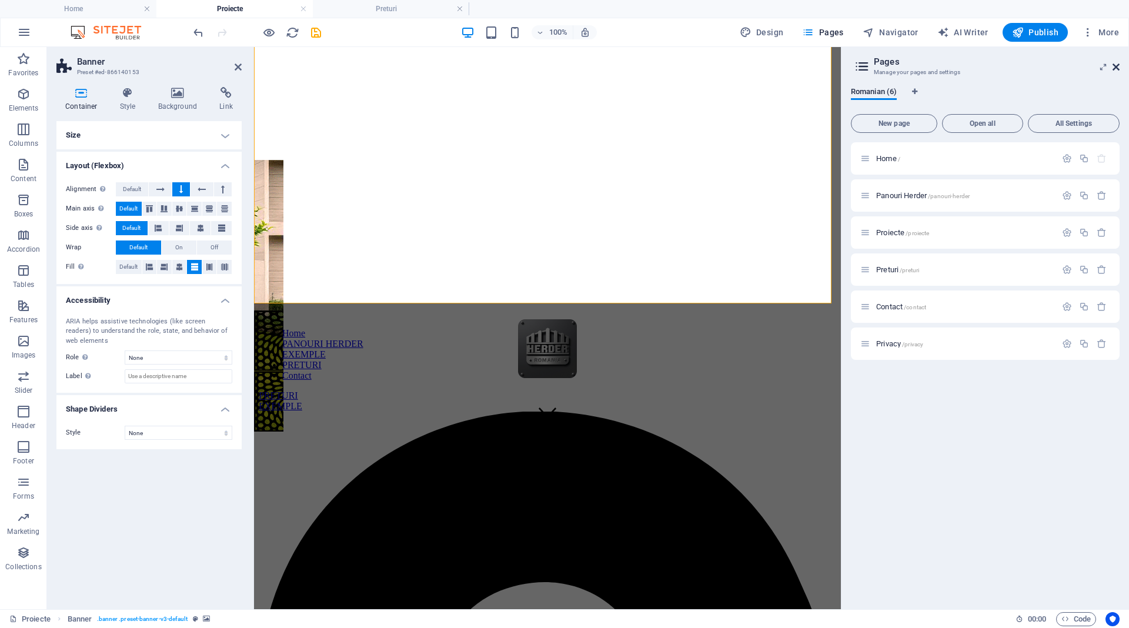
click at [1116, 70] on icon at bounding box center [1116, 66] width 7 height 9
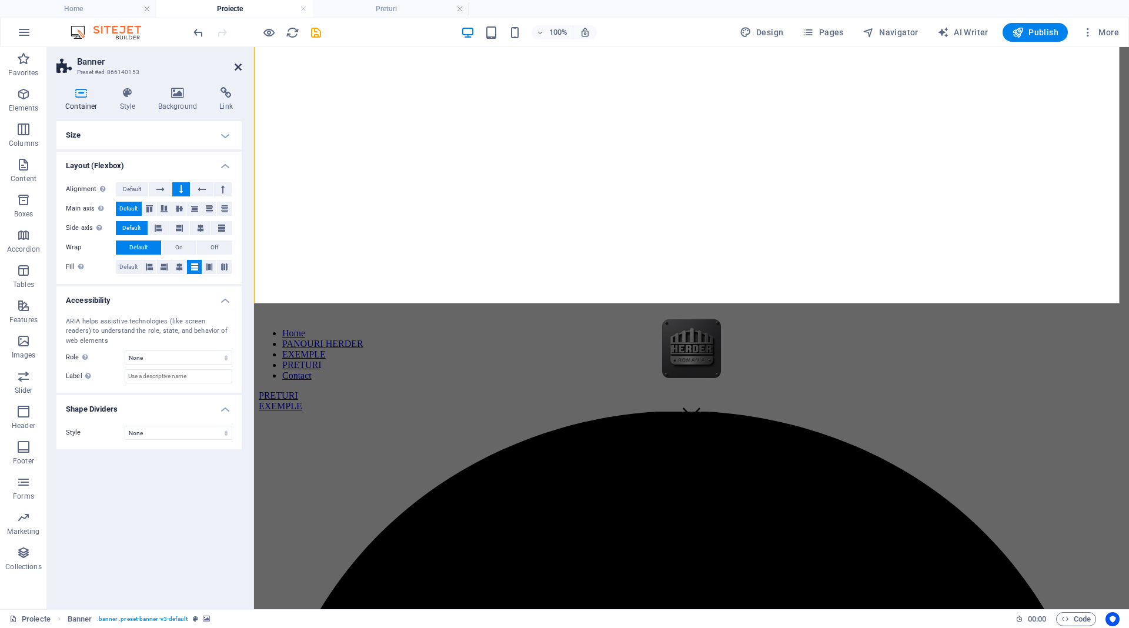
click at [238, 70] on icon at bounding box center [238, 66] width 7 height 9
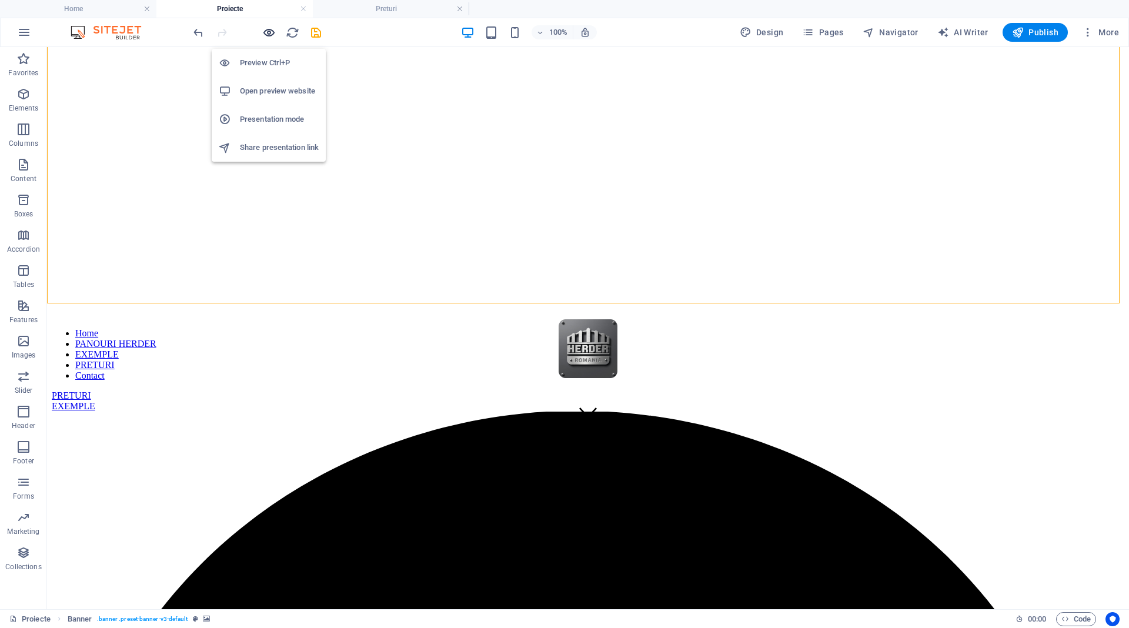
drag, startPoint x: 269, startPoint y: 34, endPoint x: 326, endPoint y: 91, distance: 81.1
click at [269, 34] on icon "button" at bounding box center [269, 33] width 14 height 14
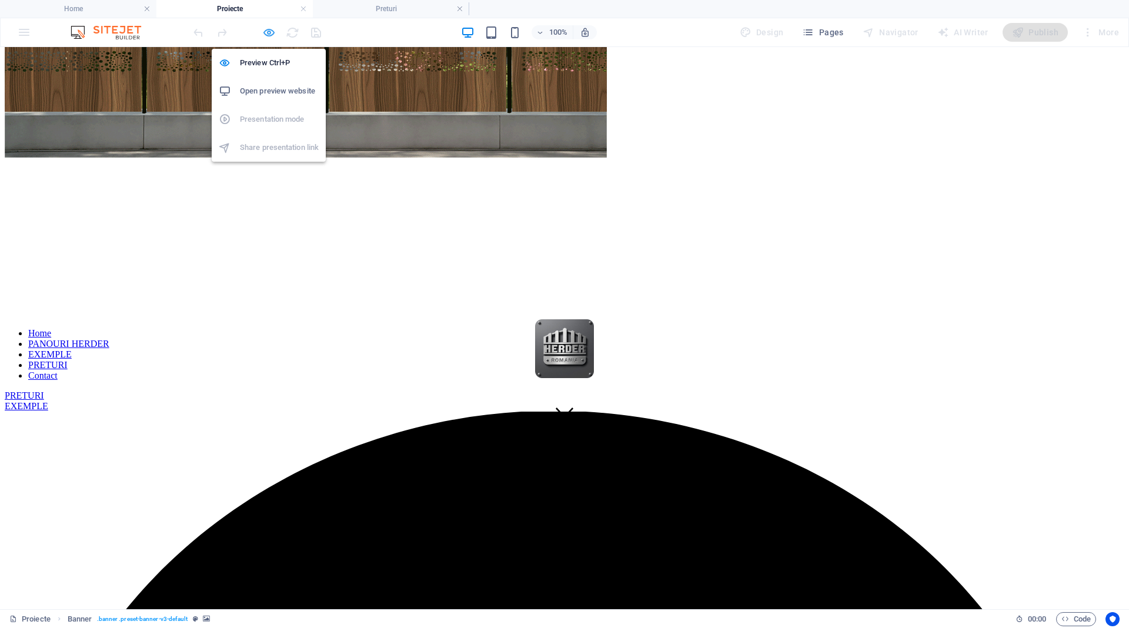
click at [268, 35] on icon "button" at bounding box center [269, 33] width 14 height 14
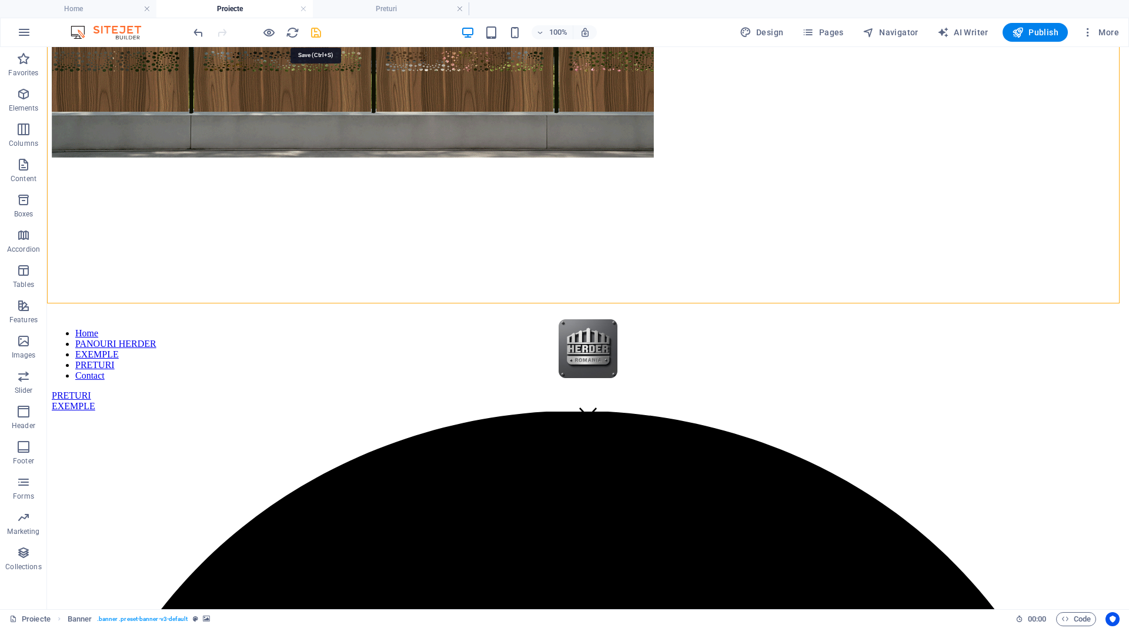
click at [317, 33] on icon "save" at bounding box center [316, 33] width 14 height 14
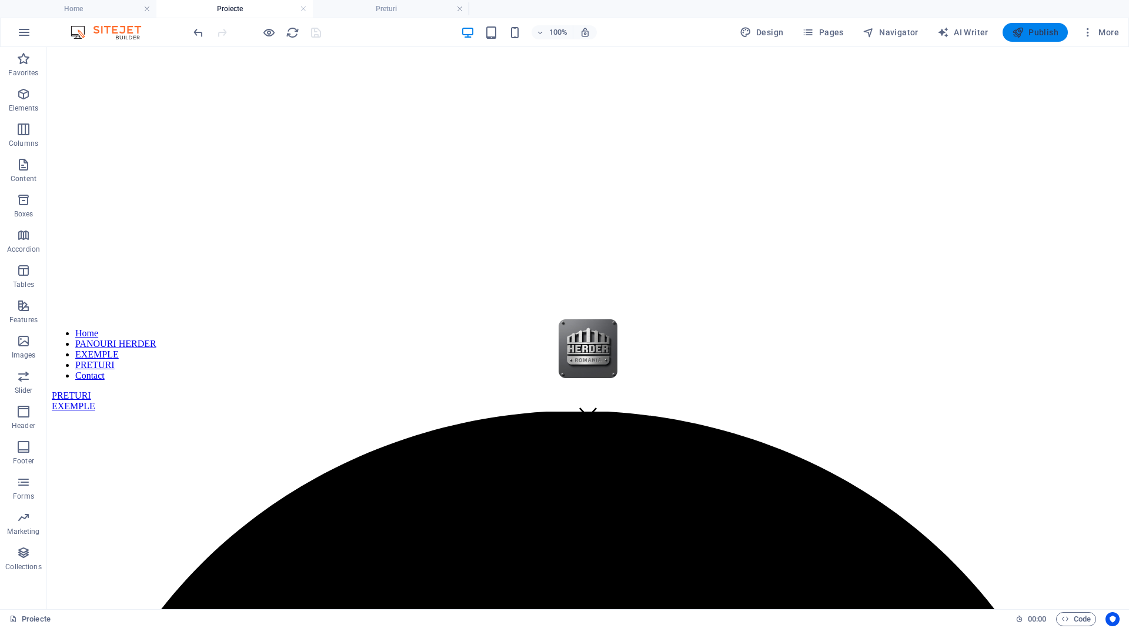
click at [1023, 32] on icon "button" at bounding box center [1018, 32] width 12 height 12
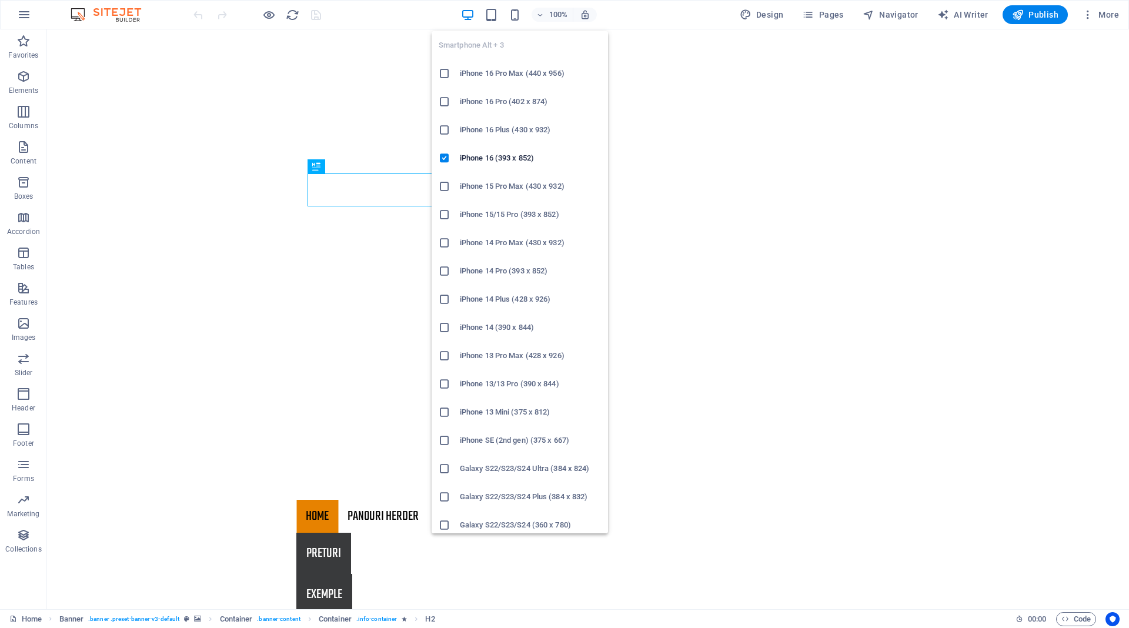
drag, startPoint x: 510, startPoint y: 15, endPoint x: 514, endPoint y: 36, distance: 20.9
click at [510, 15] on icon "button" at bounding box center [515, 15] width 14 height 14
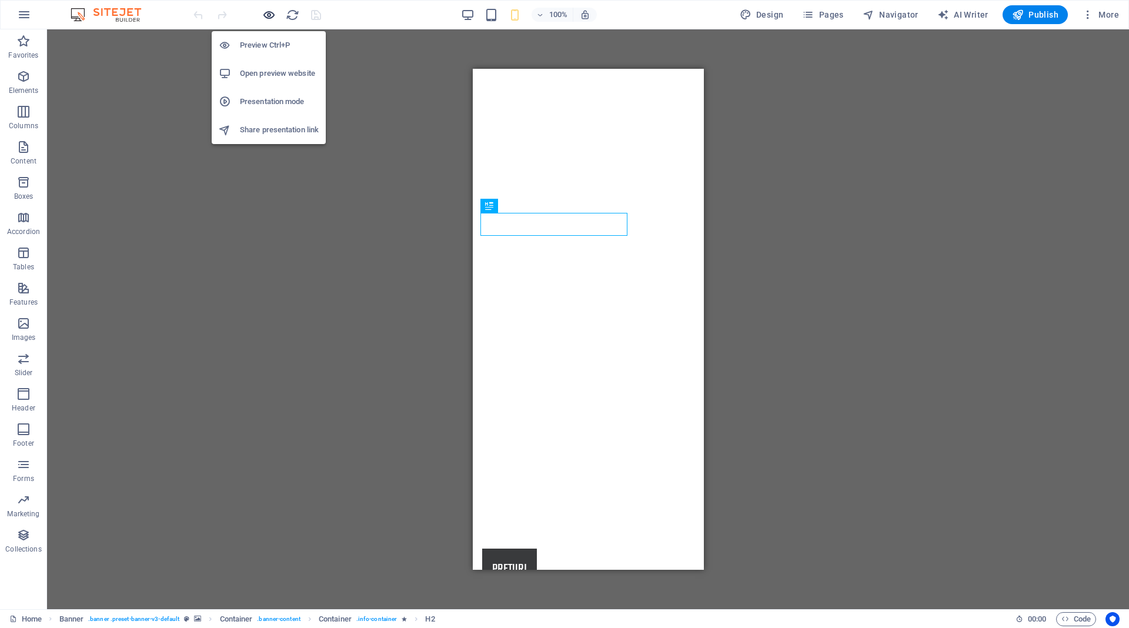
click at [268, 15] on icon "button" at bounding box center [269, 15] width 14 height 14
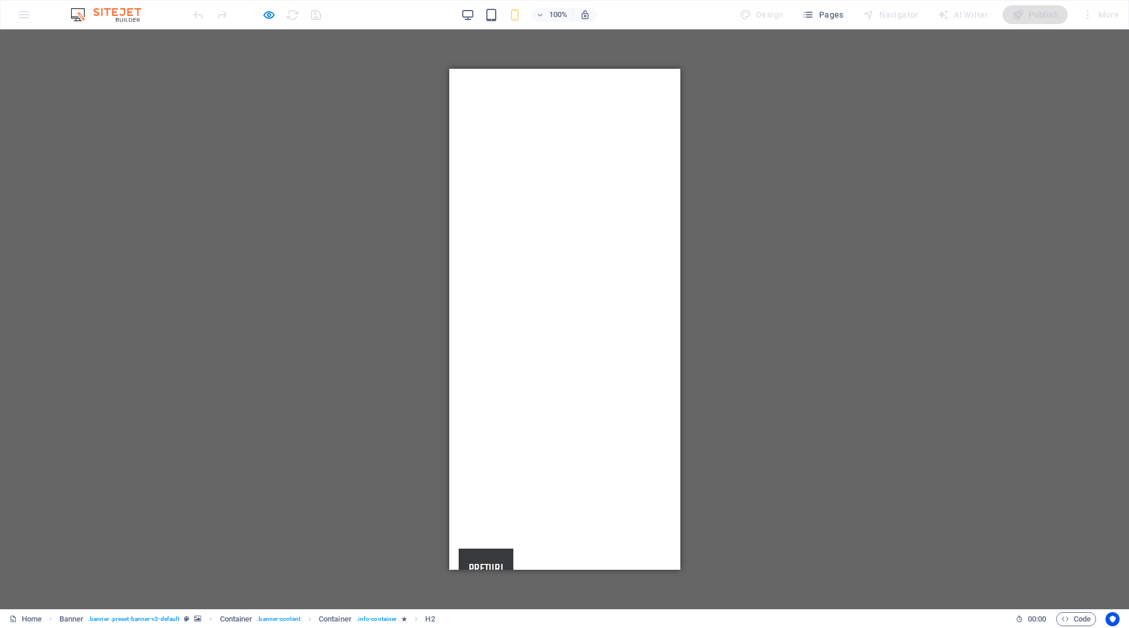
scroll to position [235, 0]
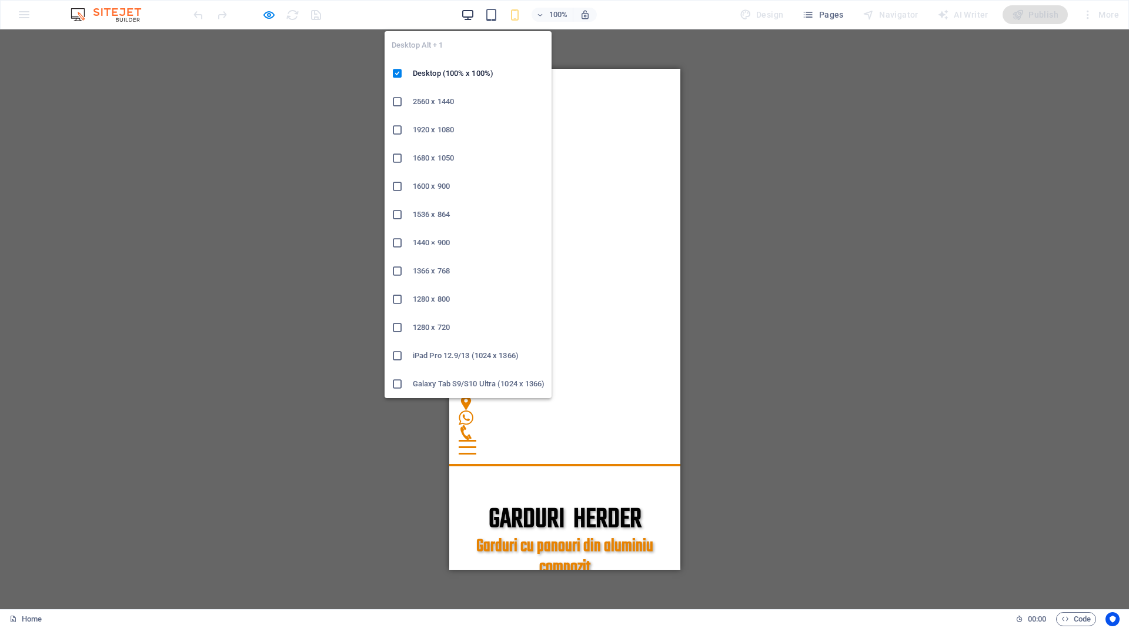
click at [472, 14] on icon "button" at bounding box center [468, 15] width 14 height 14
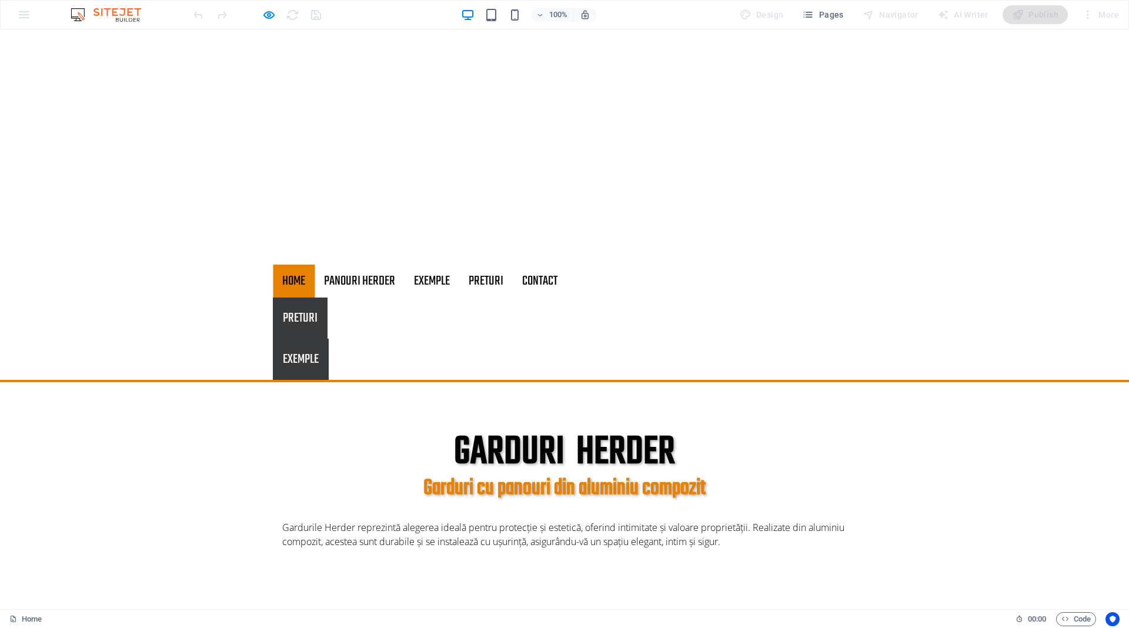
drag, startPoint x: 300, startPoint y: 340, endPoint x: 296, endPoint y: 318, distance: 22.0
click at [300, 382] on div "GARDURI HERDER Garduri cu panouri din aluminiu compozit Gardurile Herder reprez…" at bounding box center [564, 488] width 1129 height 213
click at [285, 280] on link "Home" at bounding box center [294, 281] width 42 height 33
click at [267, 16] on icon "button" at bounding box center [269, 15] width 14 height 14
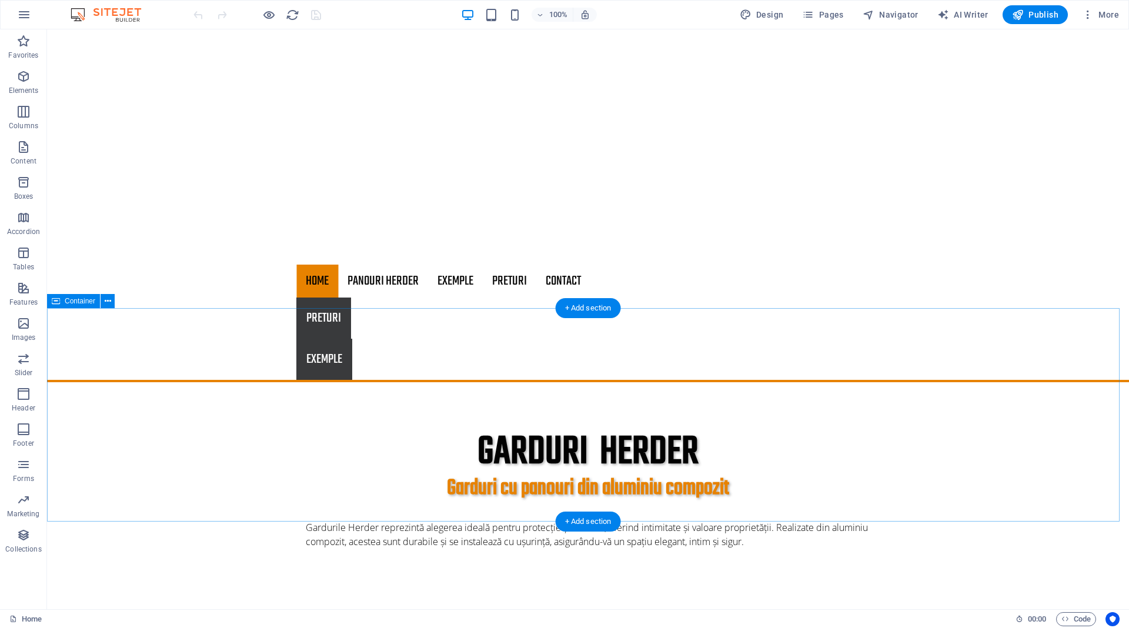
click at [268, 382] on div "GARDURI HERDER Garduri cu panouri din aluminiu compozit Gardurile Herder reprez…" at bounding box center [588, 488] width 1082 height 213
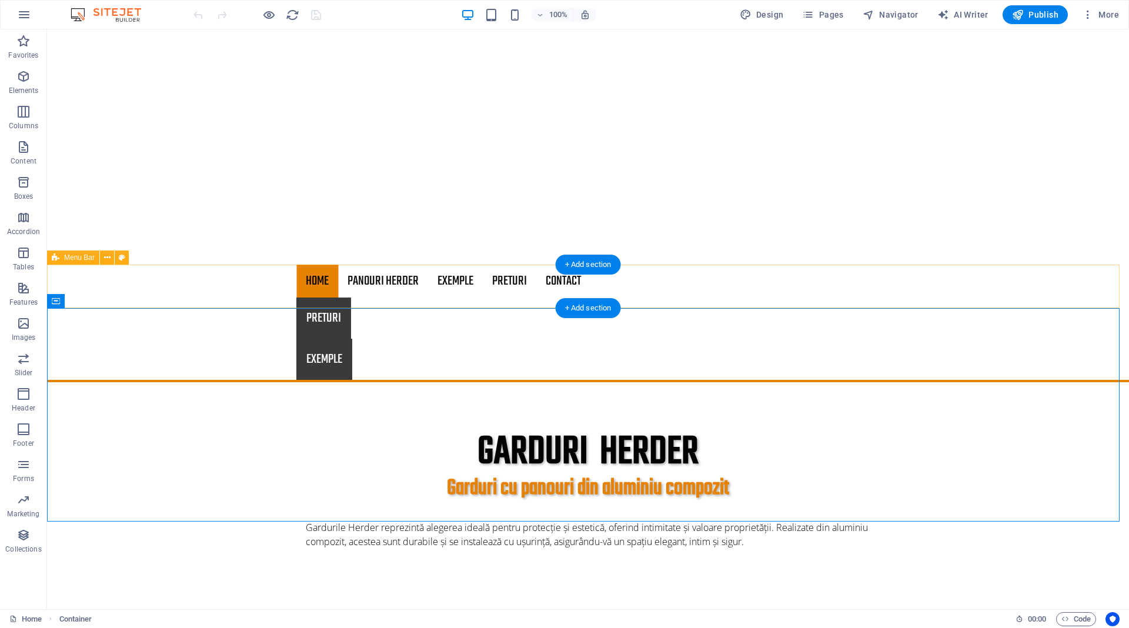
click at [936, 298] on div "Home PANOURI HERDER EXEMPLE PRETURI Contact PRETURI EXEMPLE" at bounding box center [588, 324] width 1082 height 118
click at [959, 293] on div "Home PANOURI HERDER EXEMPLE PRETURI Contact PRETURI EXEMPLE" at bounding box center [588, 324] width 1082 height 118
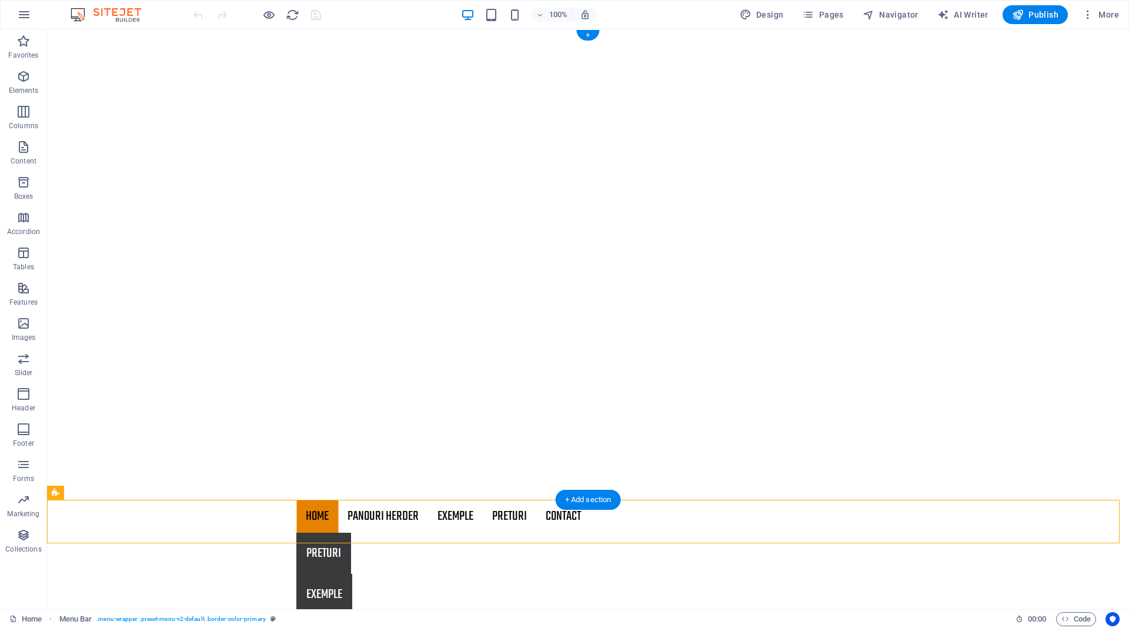
scroll to position [353, 0]
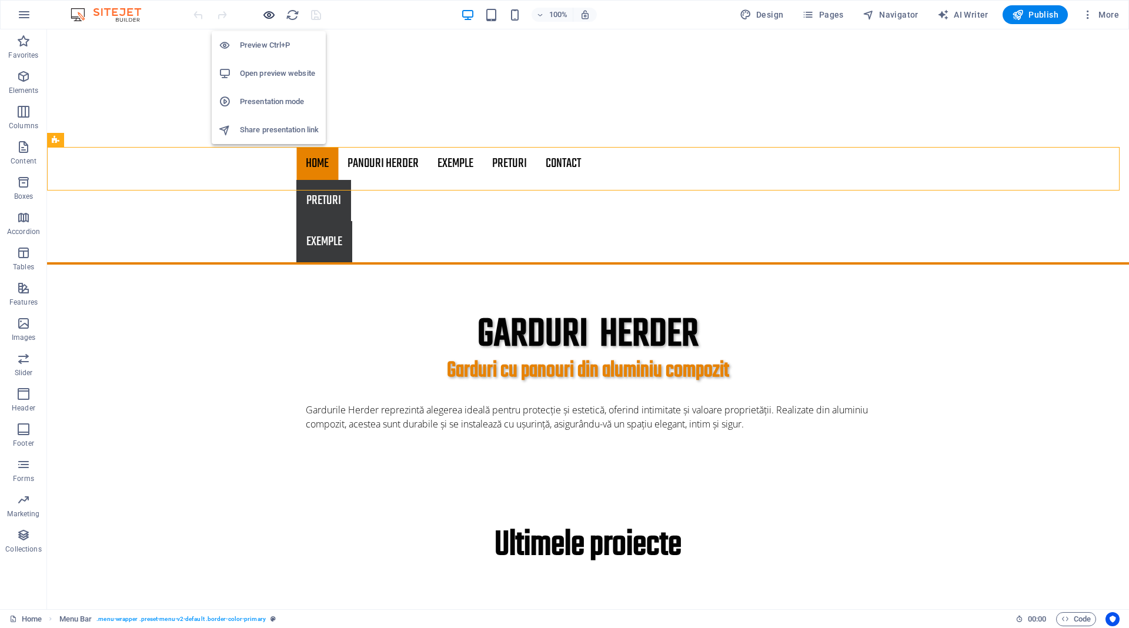
click at [271, 9] on icon "button" at bounding box center [269, 15] width 14 height 14
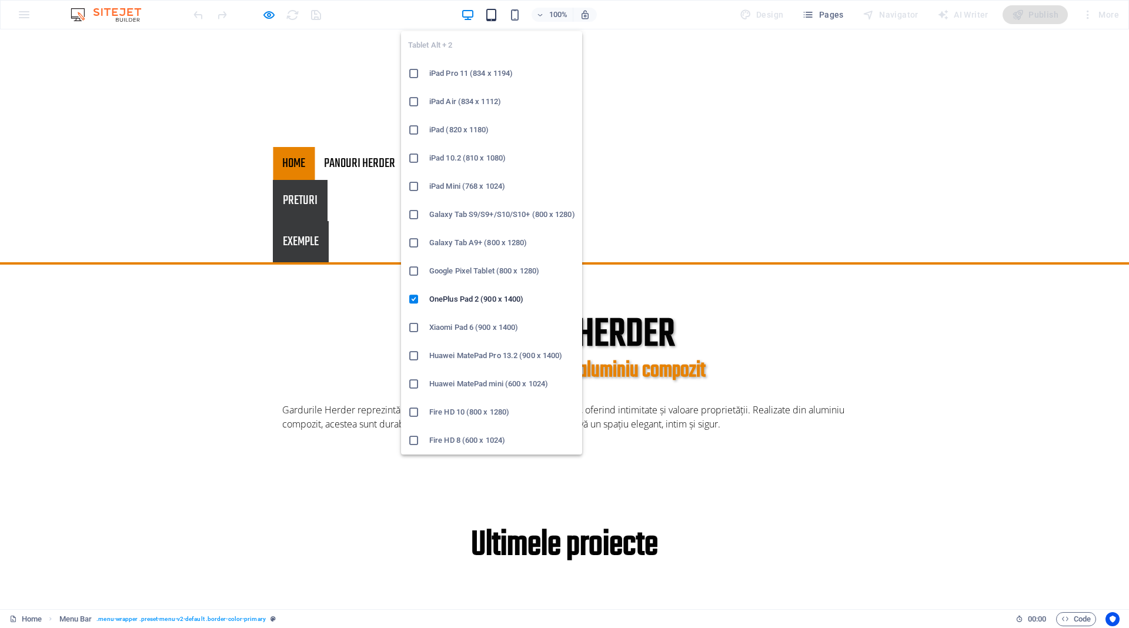
click at [492, 15] on icon "button" at bounding box center [492, 15] width 14 height 14
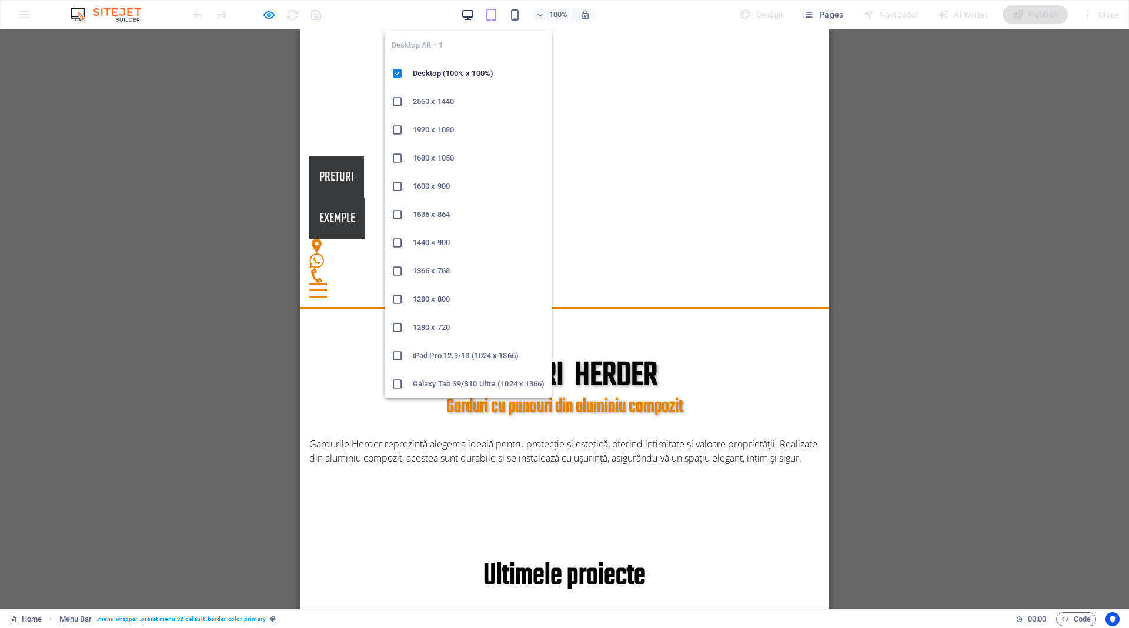
click at [469, 18] on icon "button" at bounding box center [468, 15] width 14 height 14
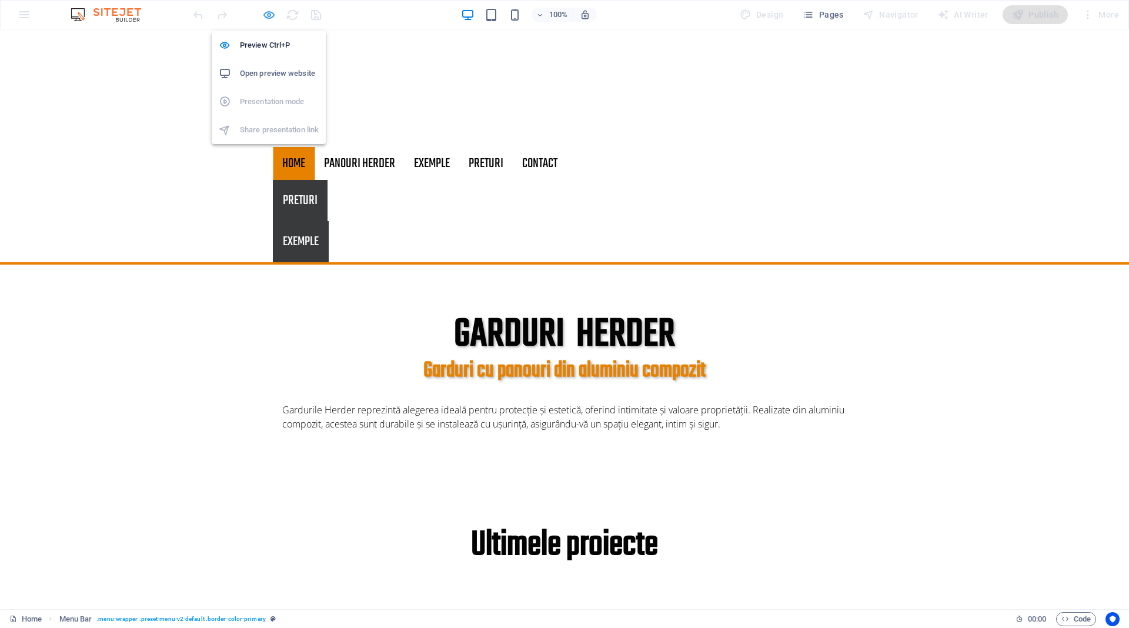
click at [266, 11] on icon "button" at bounding box center [269, 15] width 14 height 14
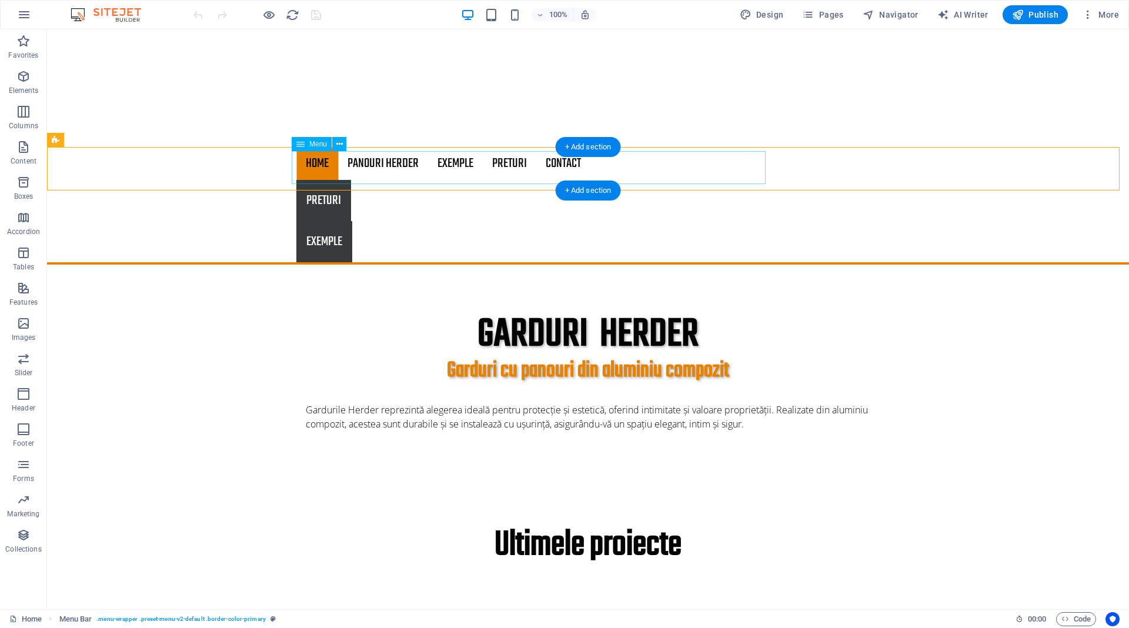
click at [435, 178] on nav "Home PANOURI HERDER EXEMPLE PRETURI Contact" at bounding box center [587, 163] width 583 height 33
click at [340, 140] on icon at bounding box center [339, 144] width 6 height 12
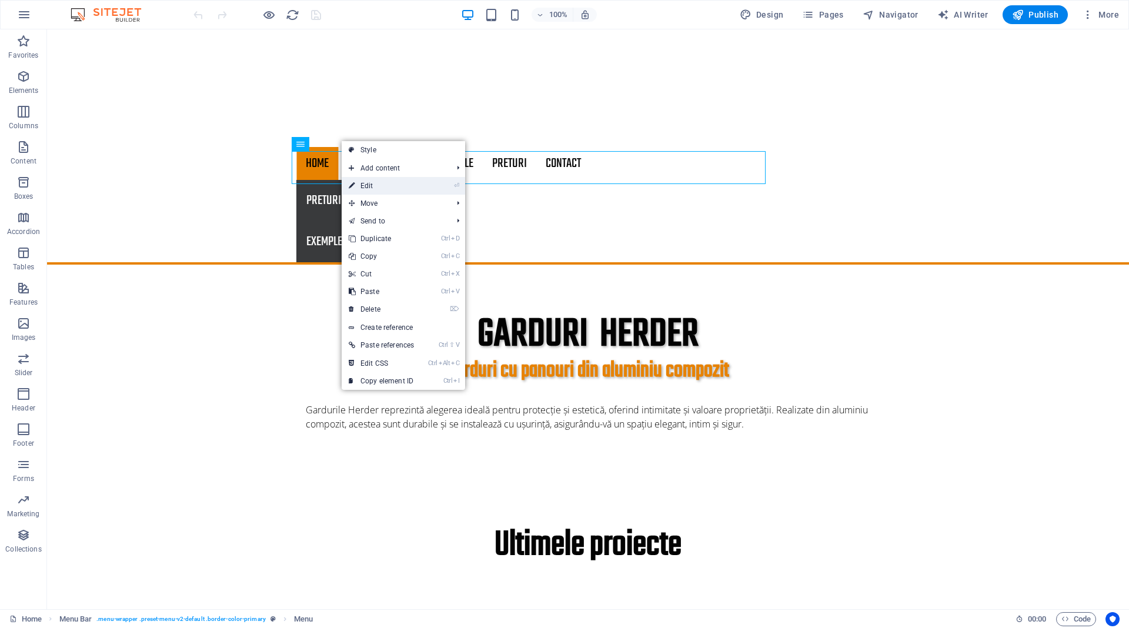
click at [363, 185] on link "⏎ Edit" at bounding box center [381, 186] width 79 height 18
select select
select select "1"
select select
select select "2"
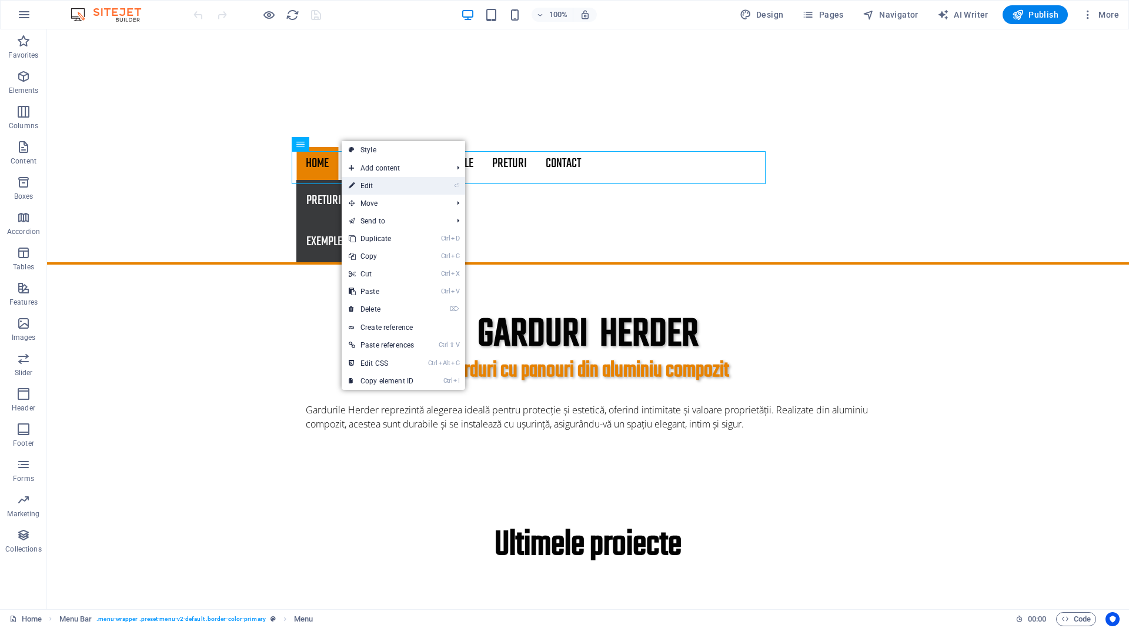
select select
select select "3"
select select
select select "4"
select select
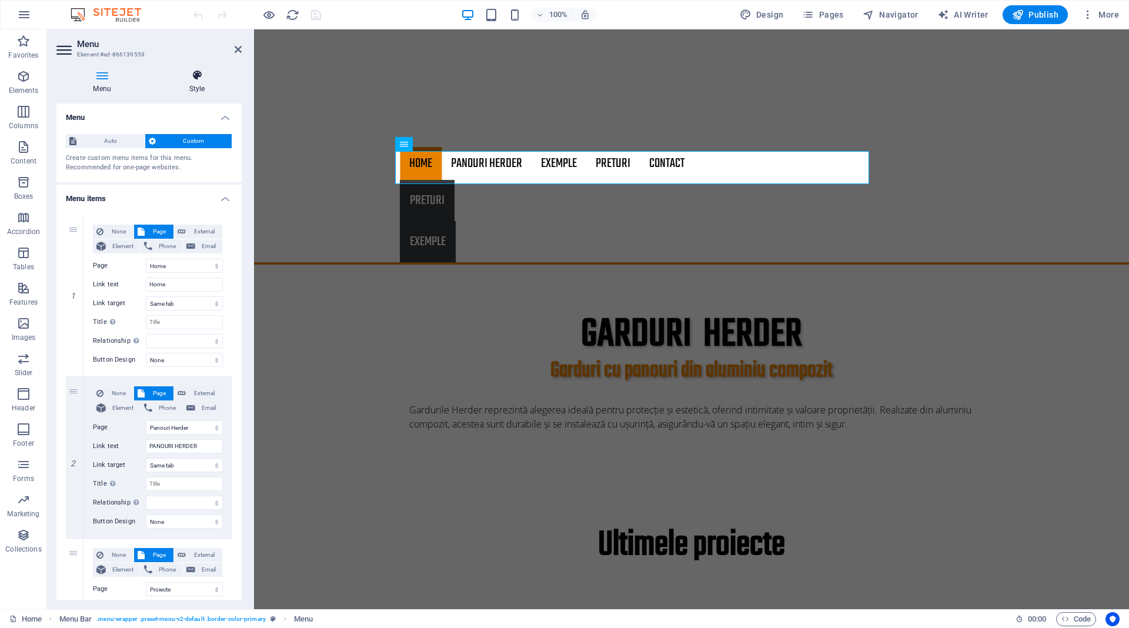
click at [194, 81] on h4 "Style" at bounding box center [196, 81] width 89 height 25
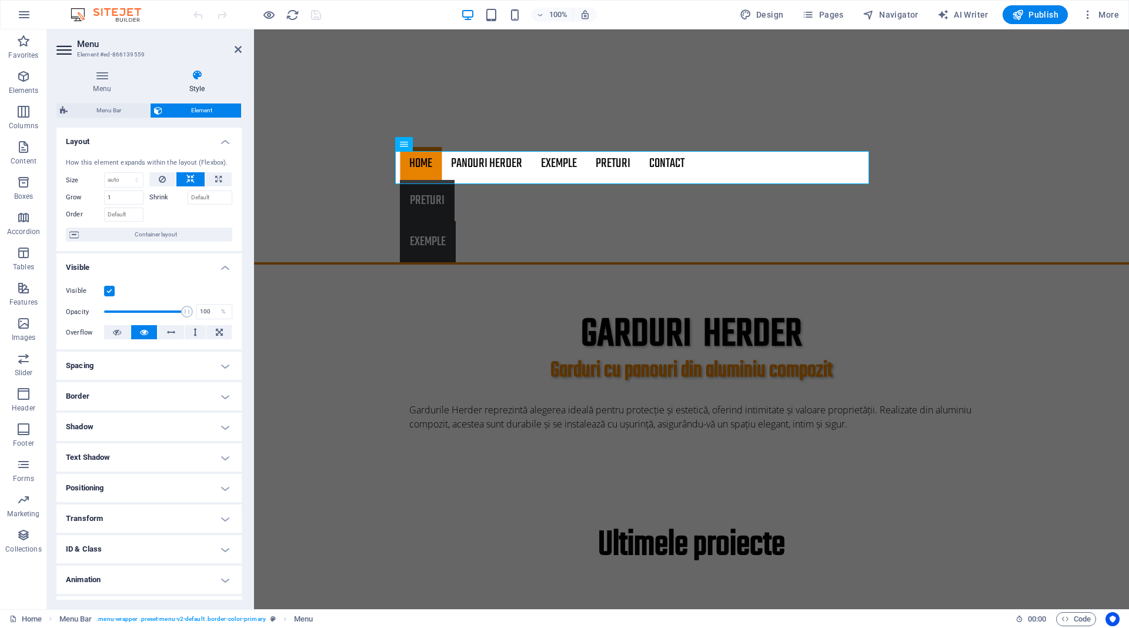
click at [163, 487] on h4 "Positioning" at bounding box center [148, 488] width 185 height 28
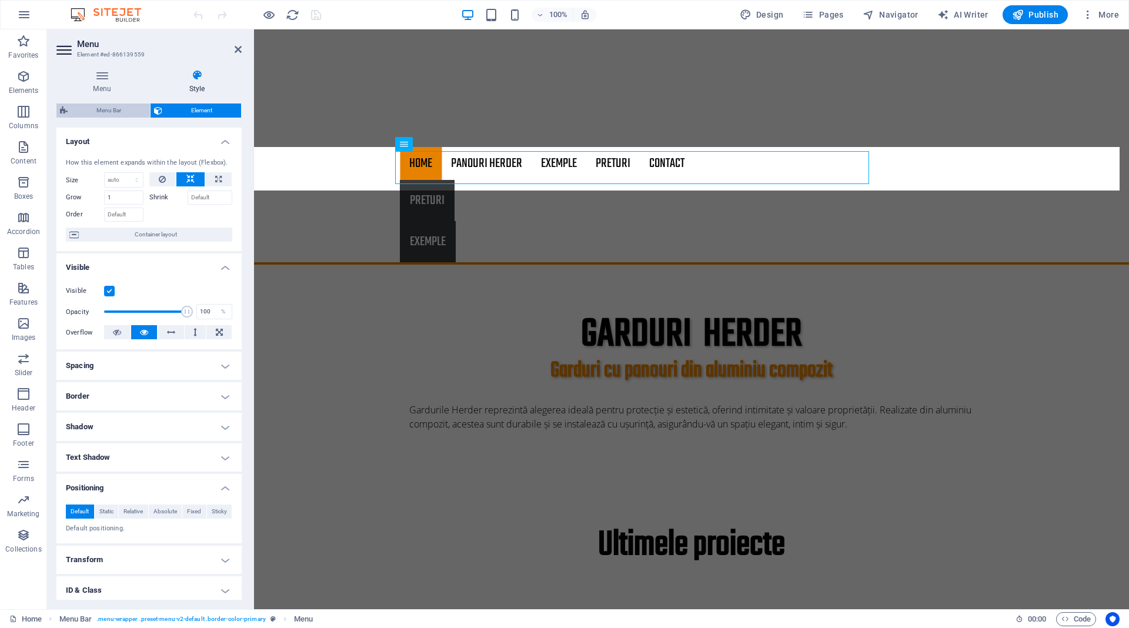
click at [119, 110] on span "Menu Bar" at bounding box center [108, 110] width 75 height 14
select select "rem"
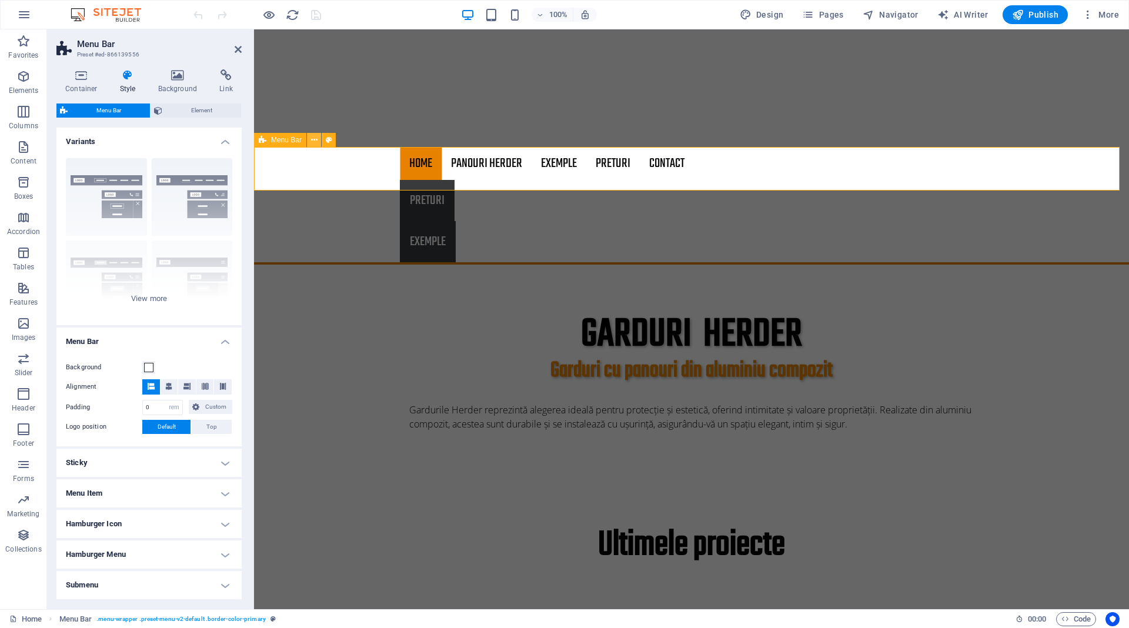
click at [312, 136] on icon at bounding box center [314, 140] width 6 height 12
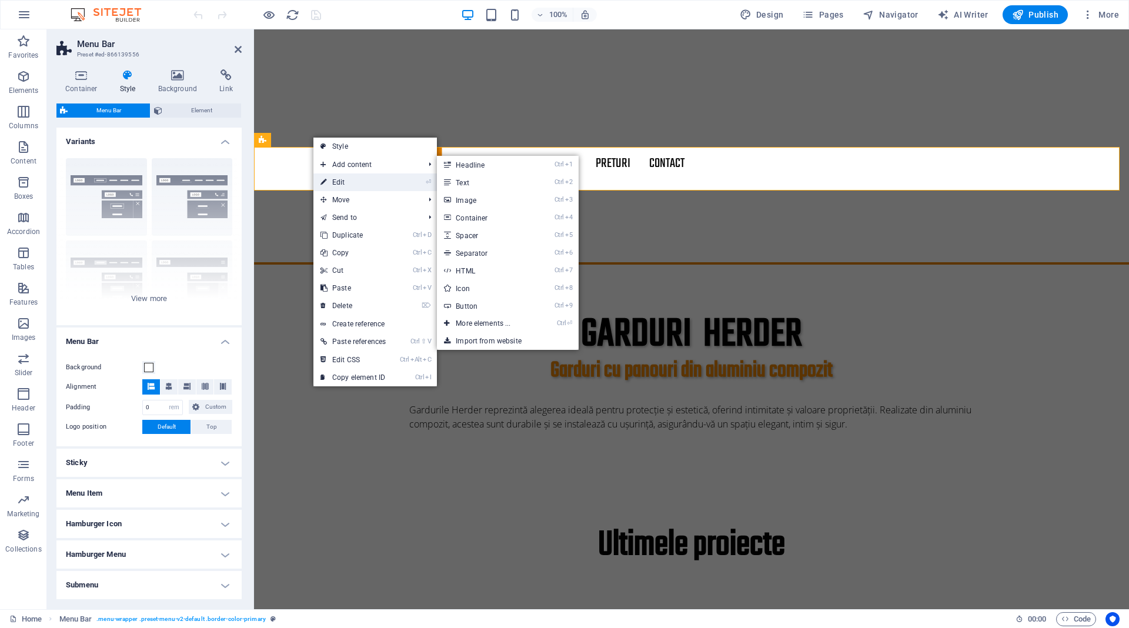
click at [326, 182] on icon at bounding box center [323, 182] width 6 height 18
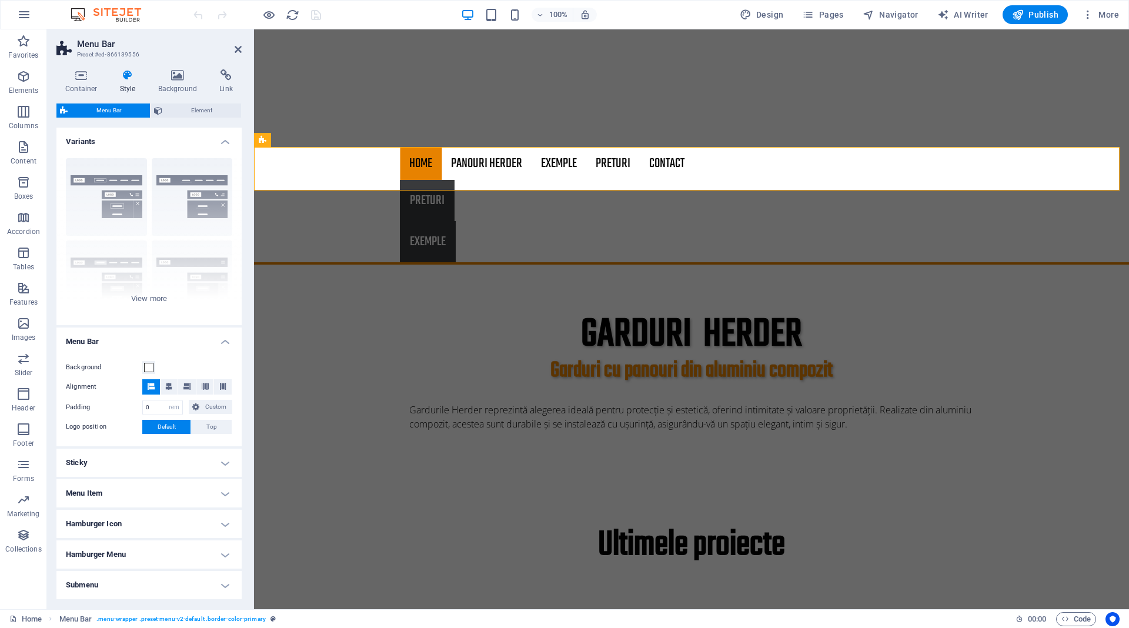
scroll to position [46, 0]
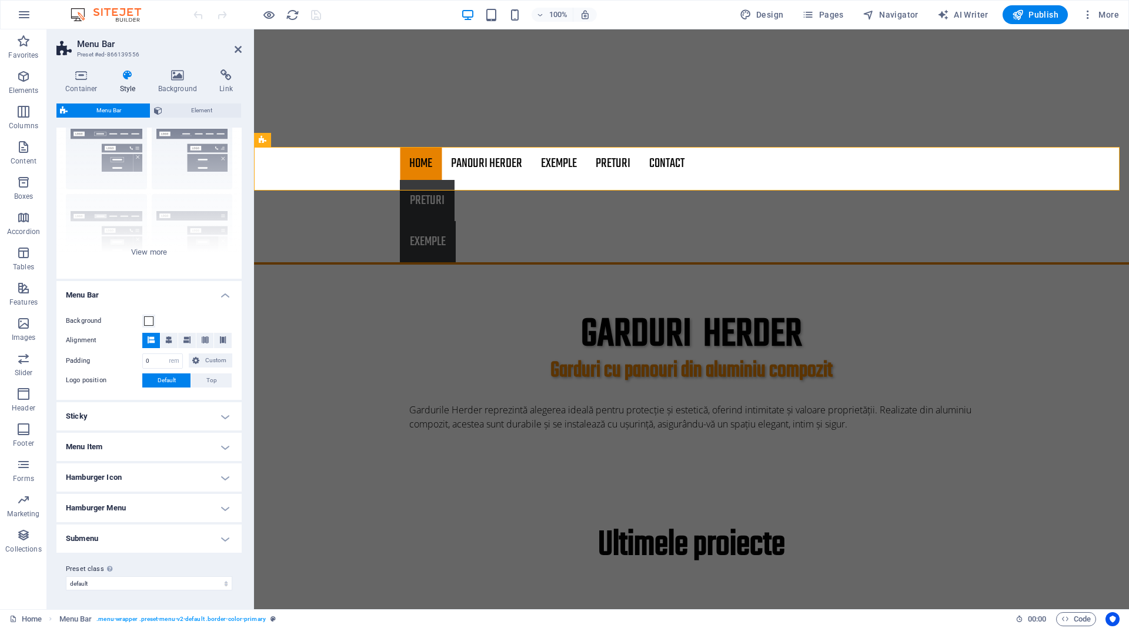
click at [134, 477] on h4 "Hamburger Icon" at bounding box center [148, 477] width 185 height 28
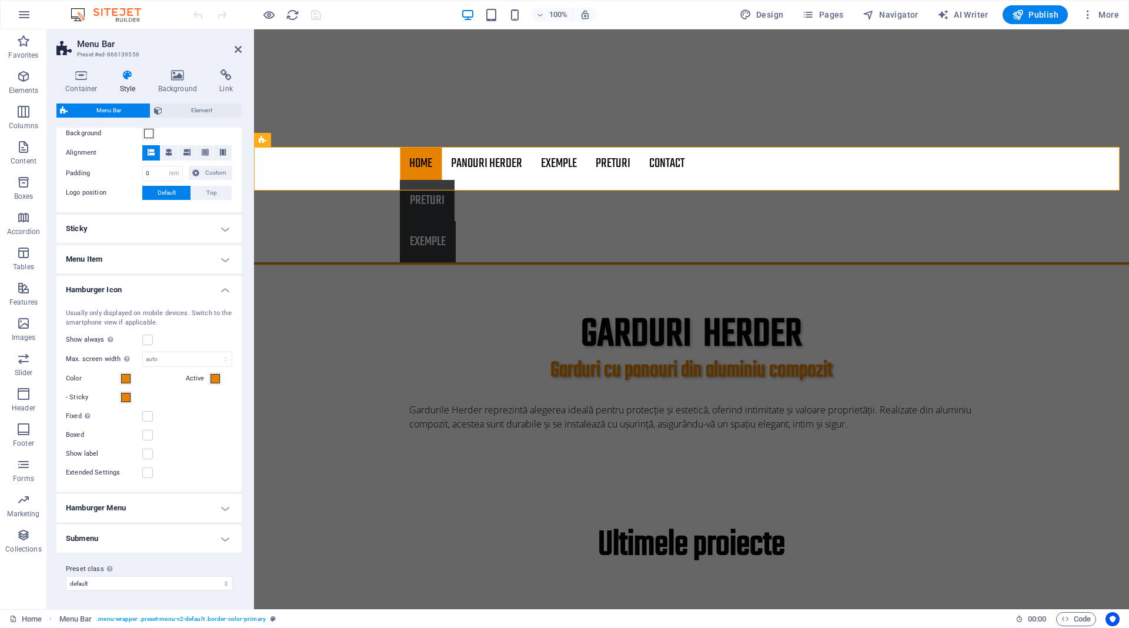
scroll to position [0, 0]
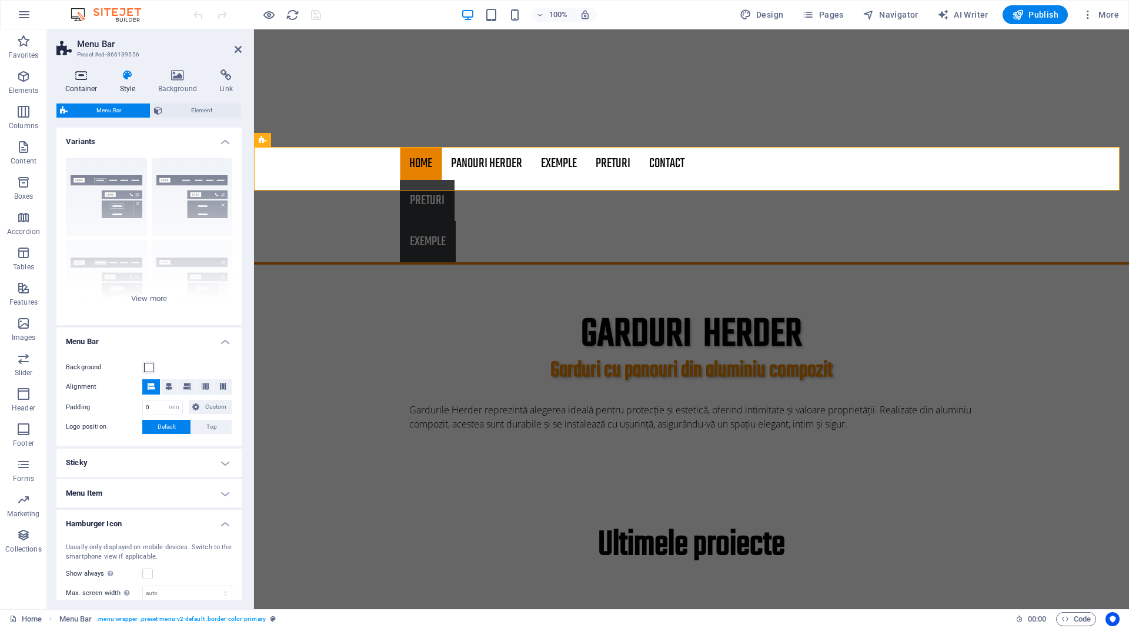
click at [74, 82] on h4 "Container" at bounding box center [83, 81] width 55 height 25
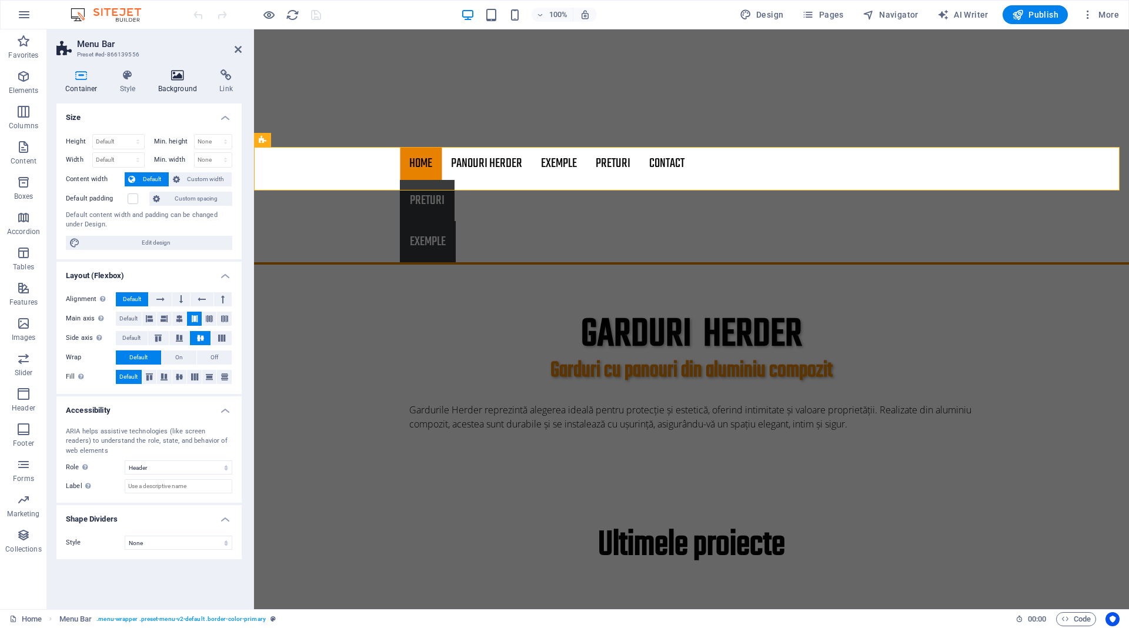
click at [176, 76] on icon at bounding box center [177, 75] width 57 height 12
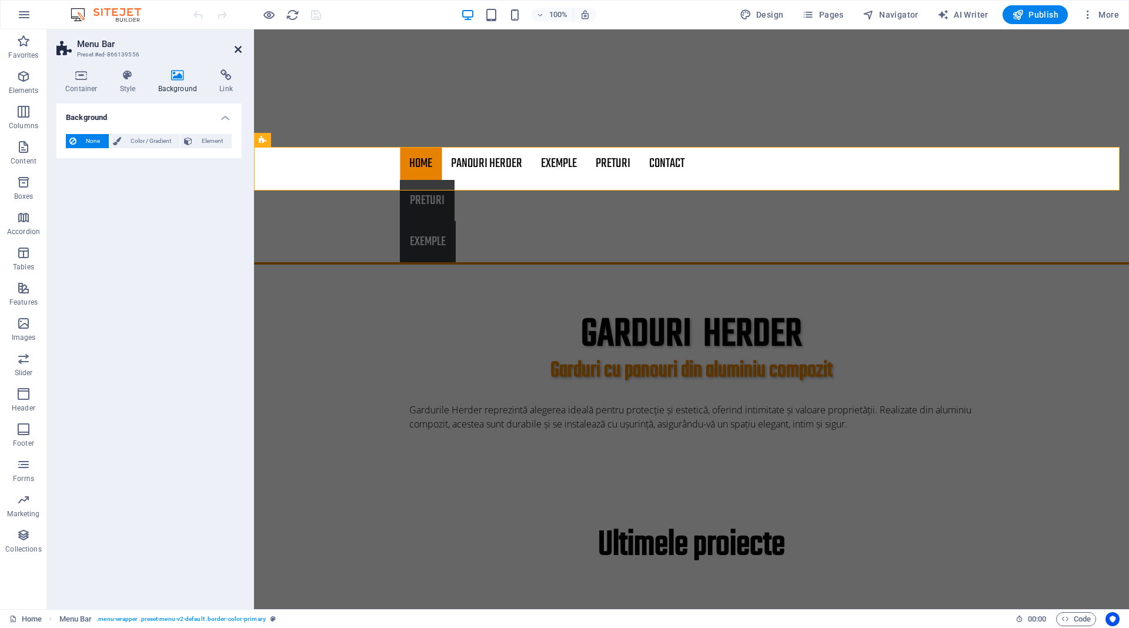
click at [235, 49] on icon at bounding box center [238, 49] width 7 height 9
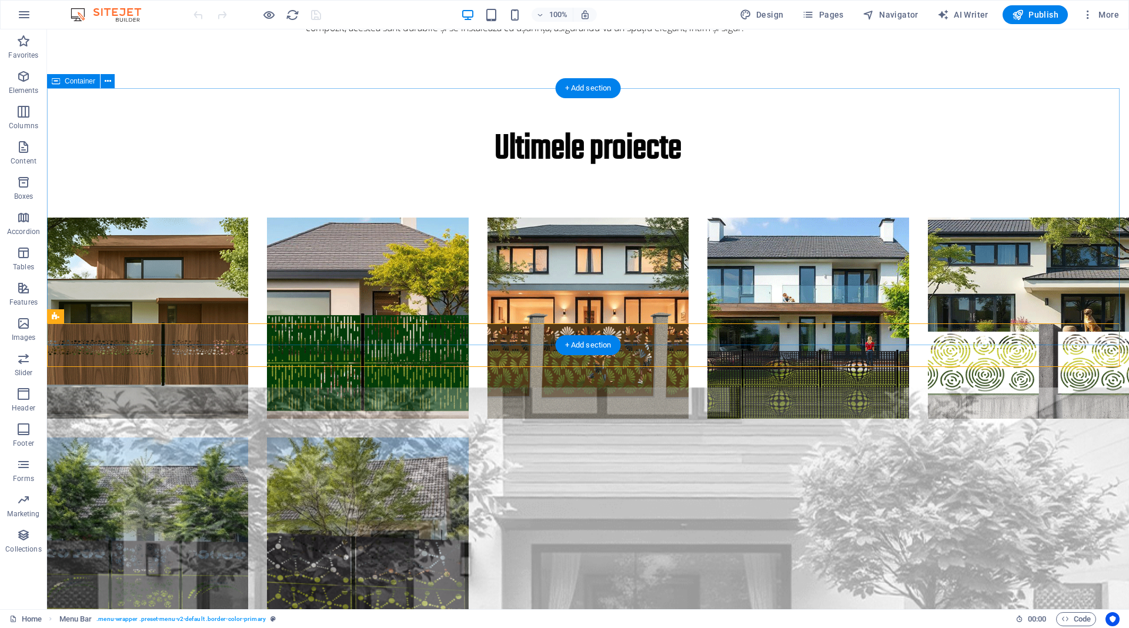
scroll to position [338, 0]
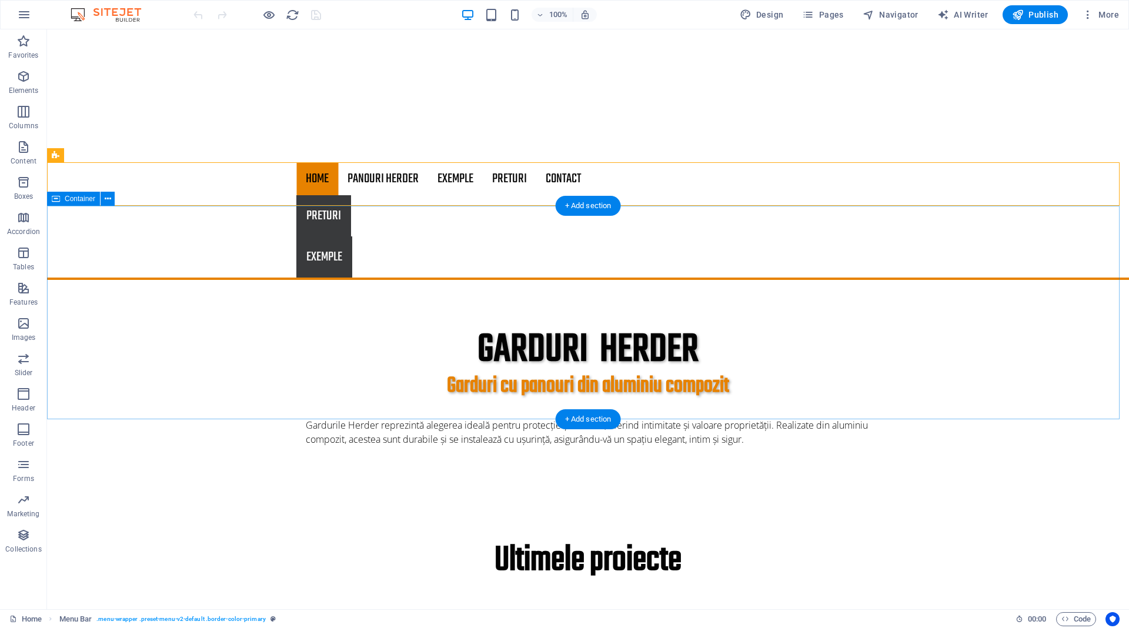
click at [904, 280] on div "GARDURI HERDER Garduri cu panouri din aluminiu compozit Gardurile Herder reprez…" at bounding box center [588, 386] width 1082 height 213
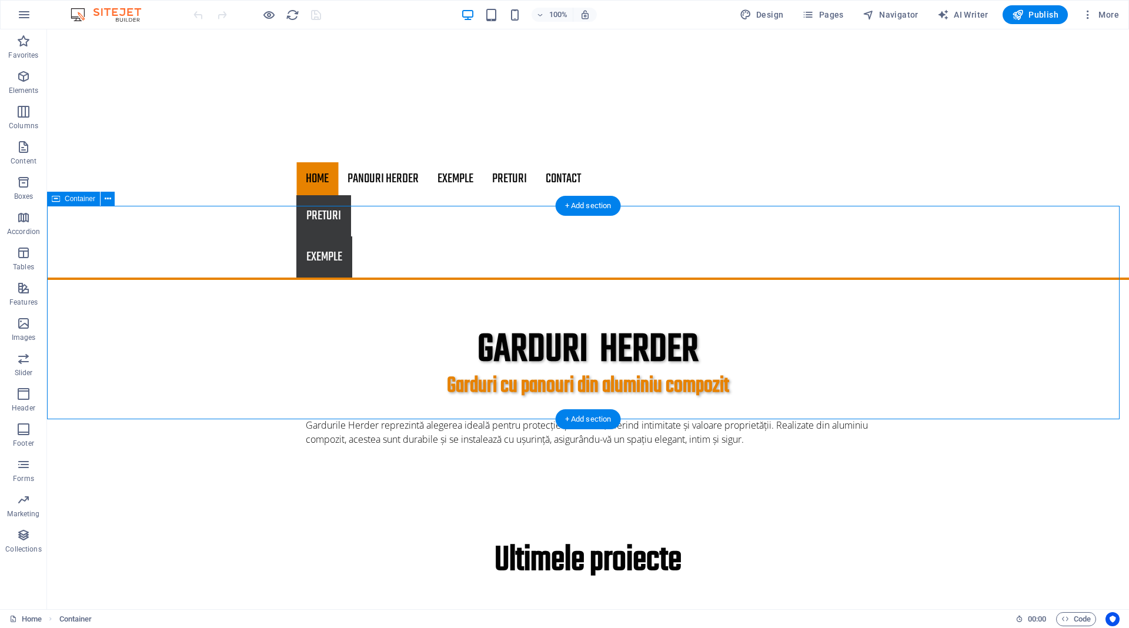
click at [955, 297] on div "GARDURI HERDER Garduri cu panouri din aluminiu compozit Gardurile Herder reprez…" at bounding box center [588, 386] width 1082 height 213
click at [261, 15] on div at bounding box center [257, 14] width 132 height 19
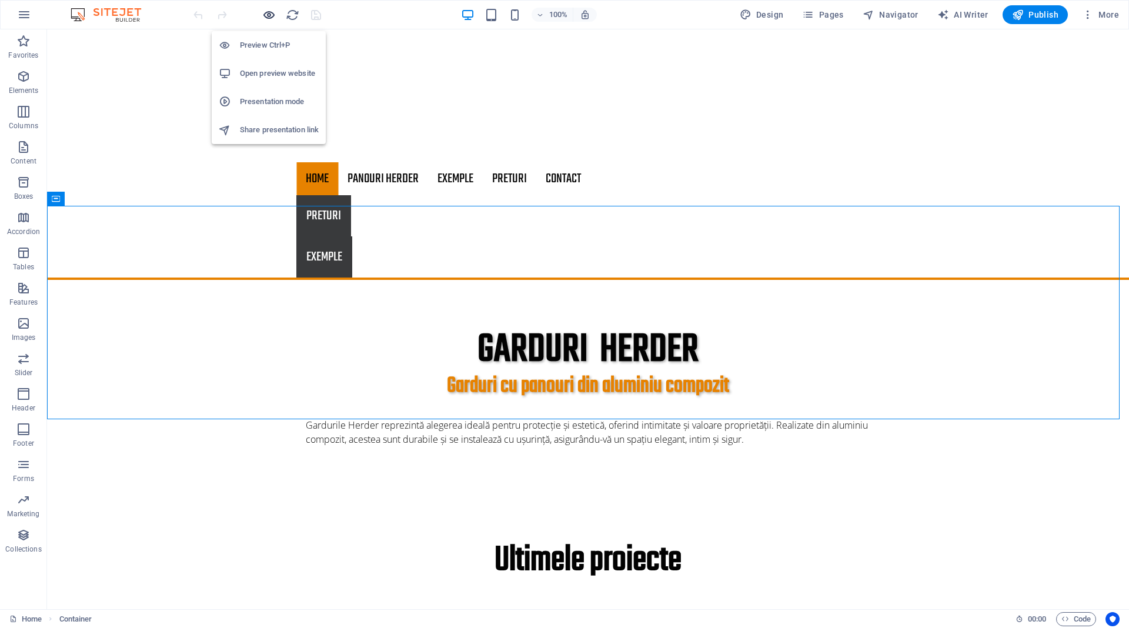
click at [269, 15] on icon "button" at bounding box center [269, 15] width 14 height 14
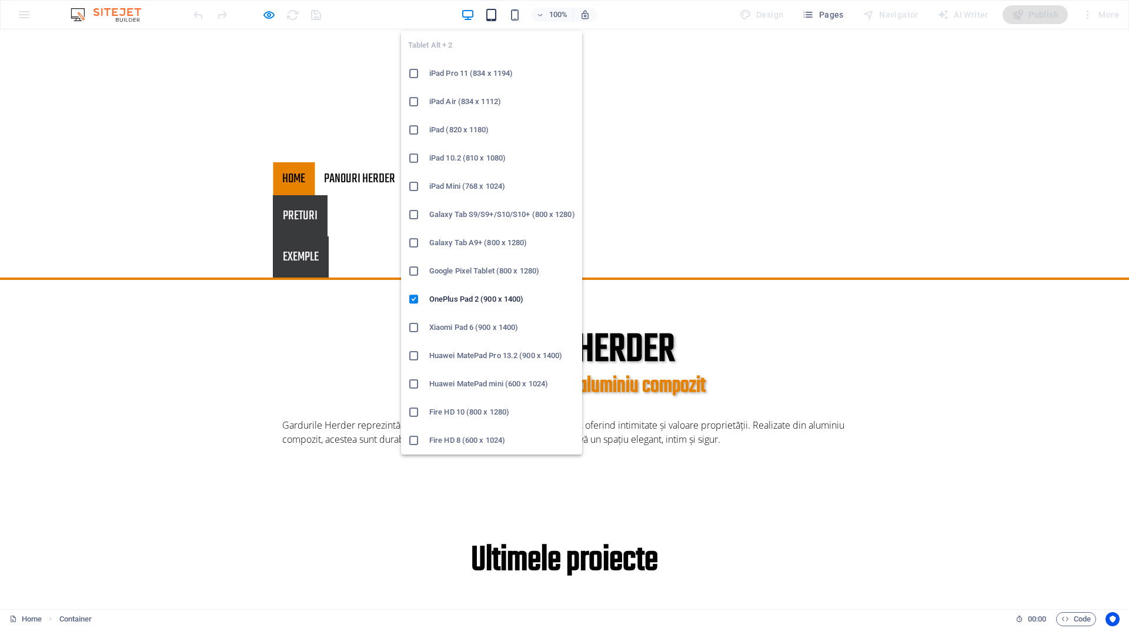
click at [493, 10] on icon "button" at bounding box center [492, 15] width 14 height 14
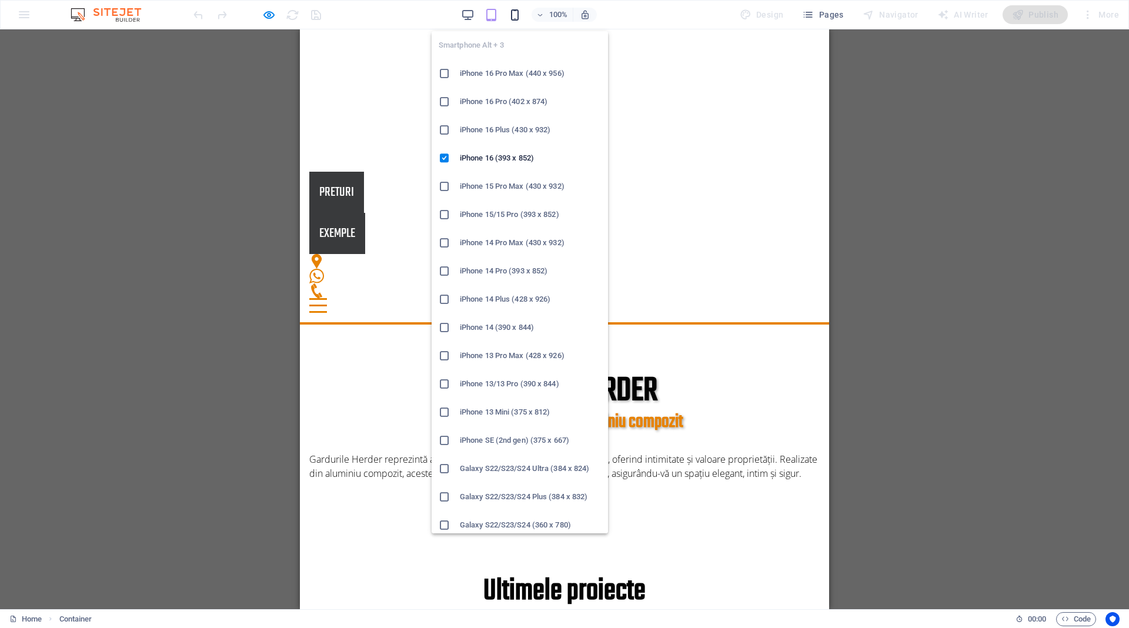
click at [513, 12] on icon "button" at bounding box center [515, 15] width 14 height 14
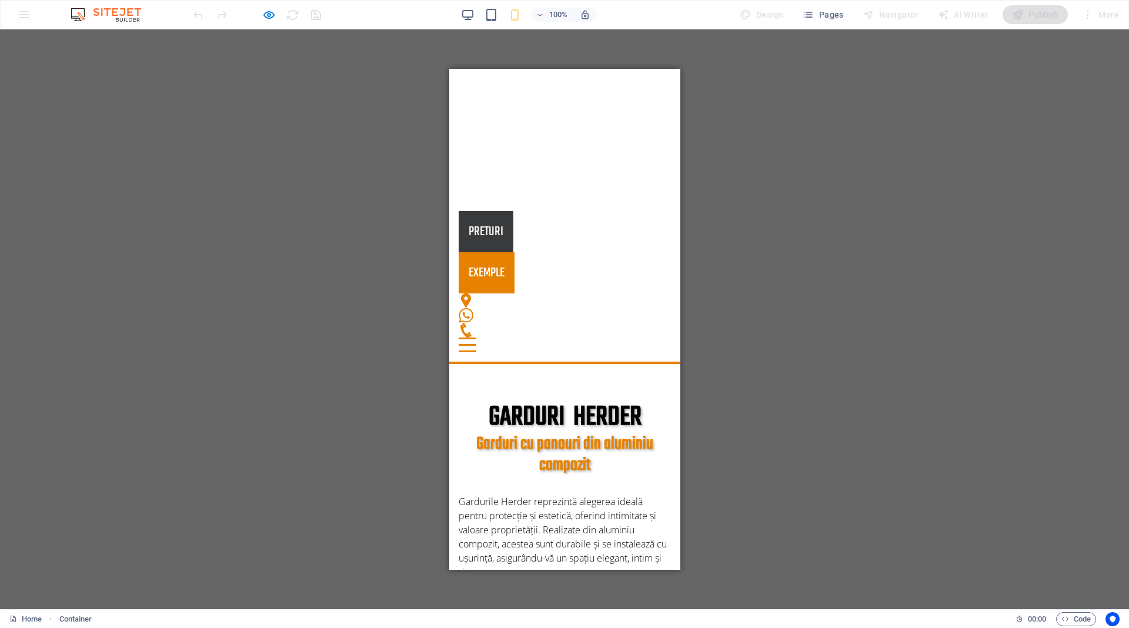
click at [514, 252] on link "EXEMPLE" at bounding box center [486, 272] width 56 height 41
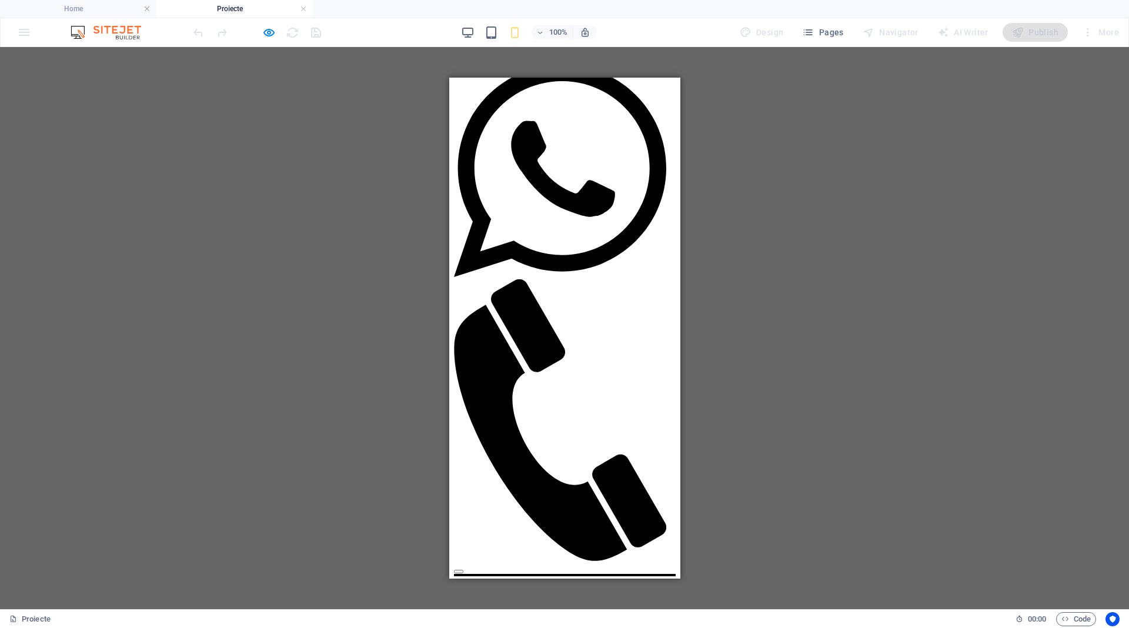
scroll to position [395, 0]
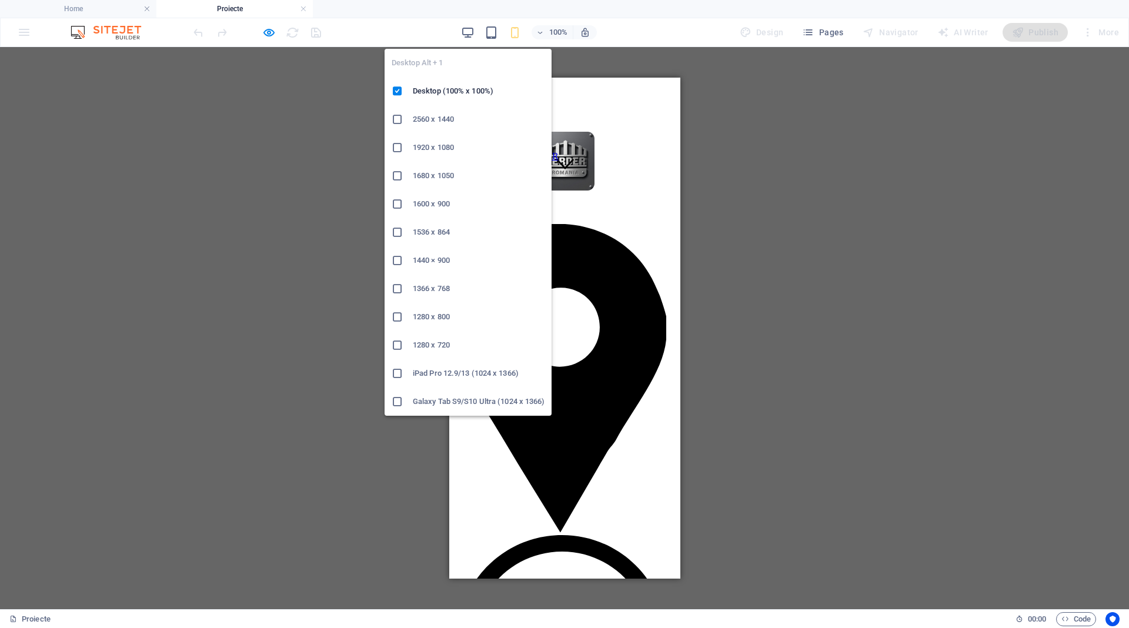
drag, startPoint x: 467, startPoint y: 33, endPoint x: 522, endPoint y: 118, distance: 100.8
click at [467, 33] on icon "button" at bounding box center [468, 33] width 14 height 14
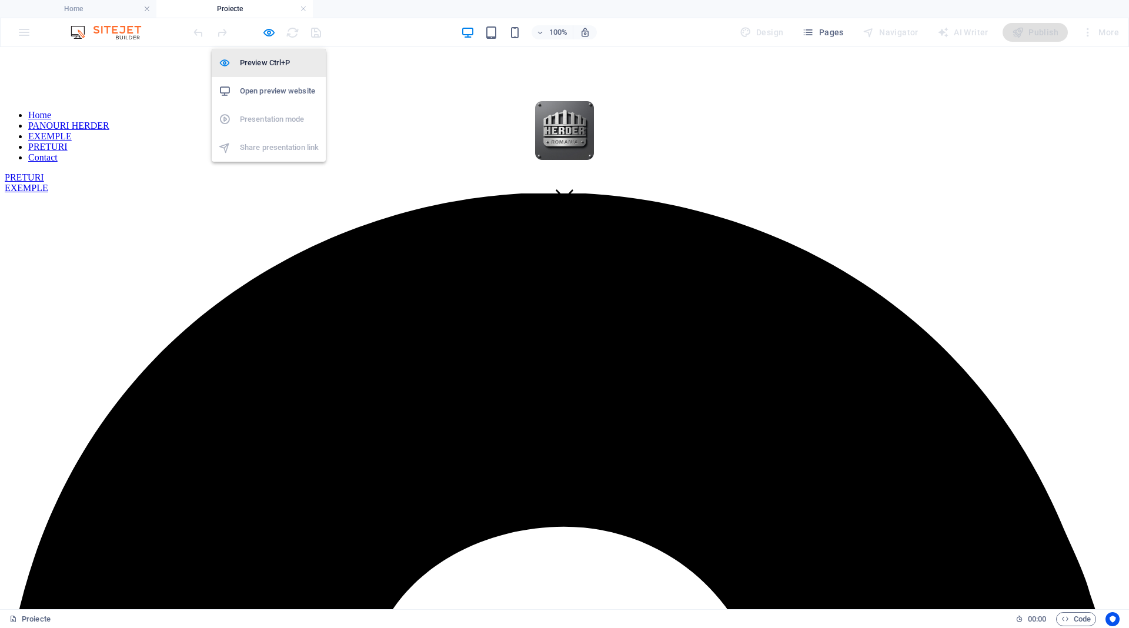
drag, startPoint x: 268, startPoint y: 32, endPoint x: 270, endPoint y: 52, distance: 20.1
click at [268, 32] on icon "button" at bounding box center [269, 33] width 14 height 14
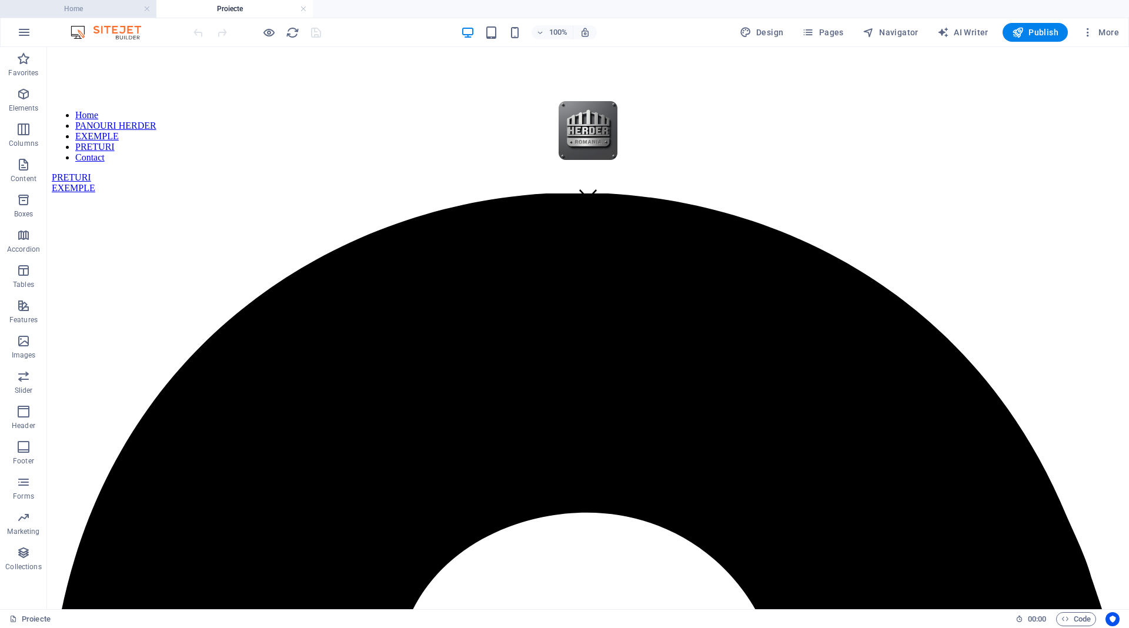
click at [100, 16] on li "Home" at bounding box center [78, 9] width 156 height 18
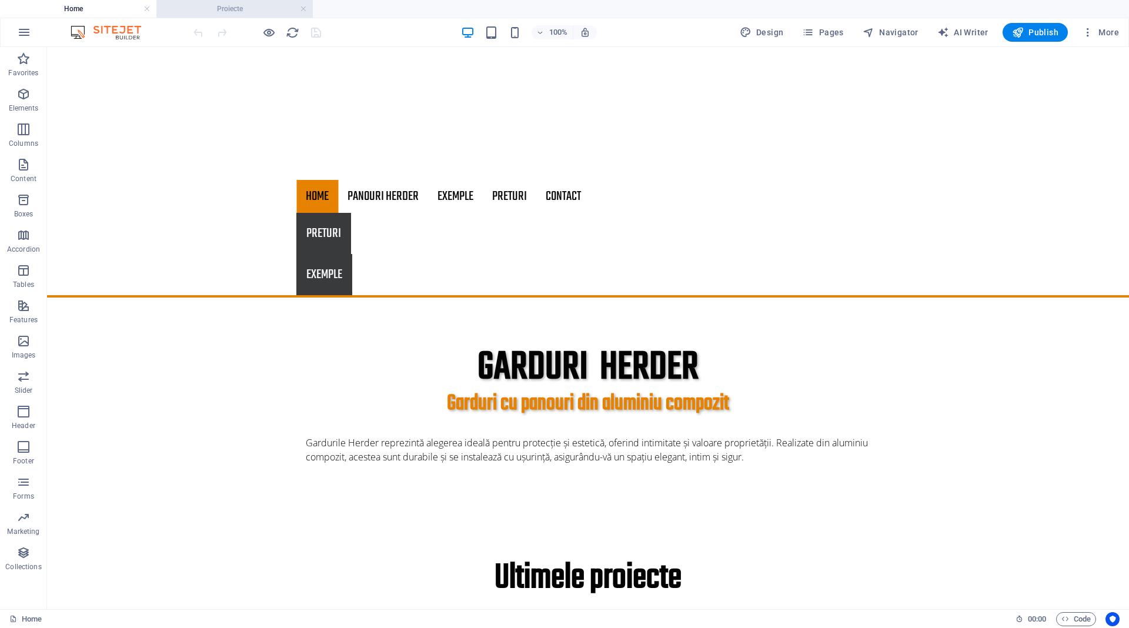
click at [270, 6] on h4 "Proiecte" at bounding box center [234, 8] width 156 height 13
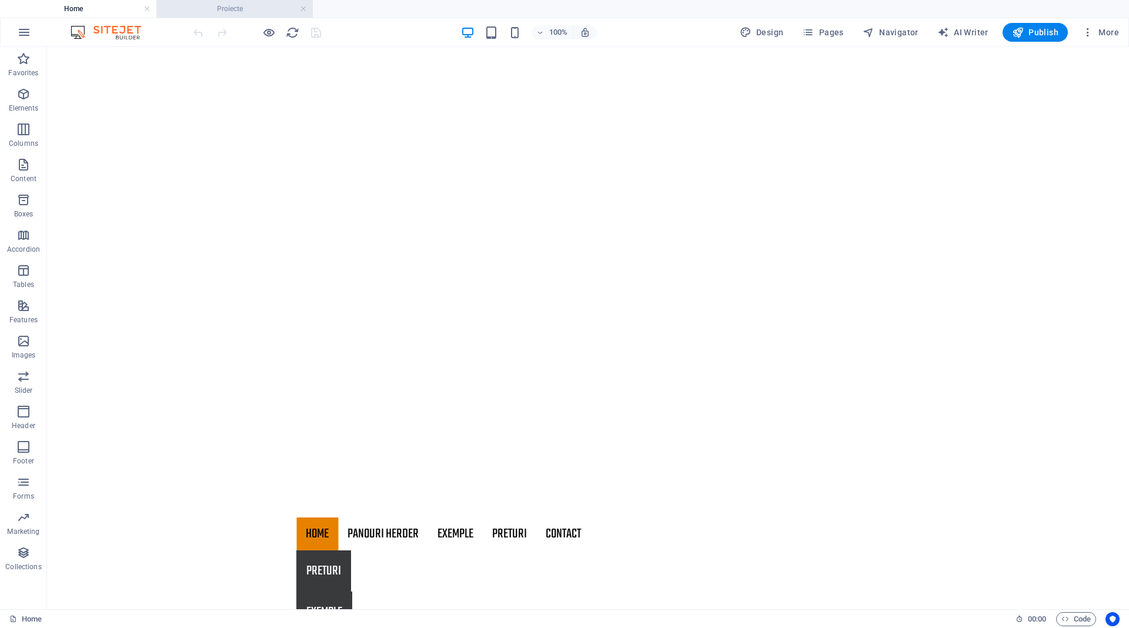
scroll to position [395, 0]
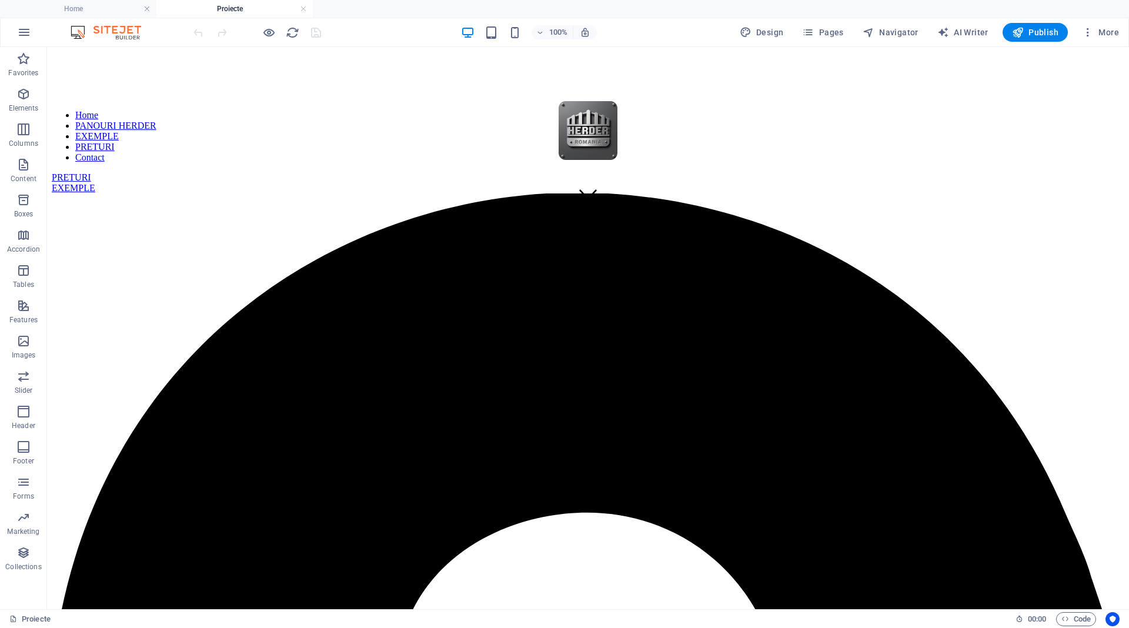
click at [299, 7] on h4 "Proiecte" at bounding box center [234, 8] width 156 height 13
click at [301, 8] on link at bounding box center [303, 9] width 7 height 11
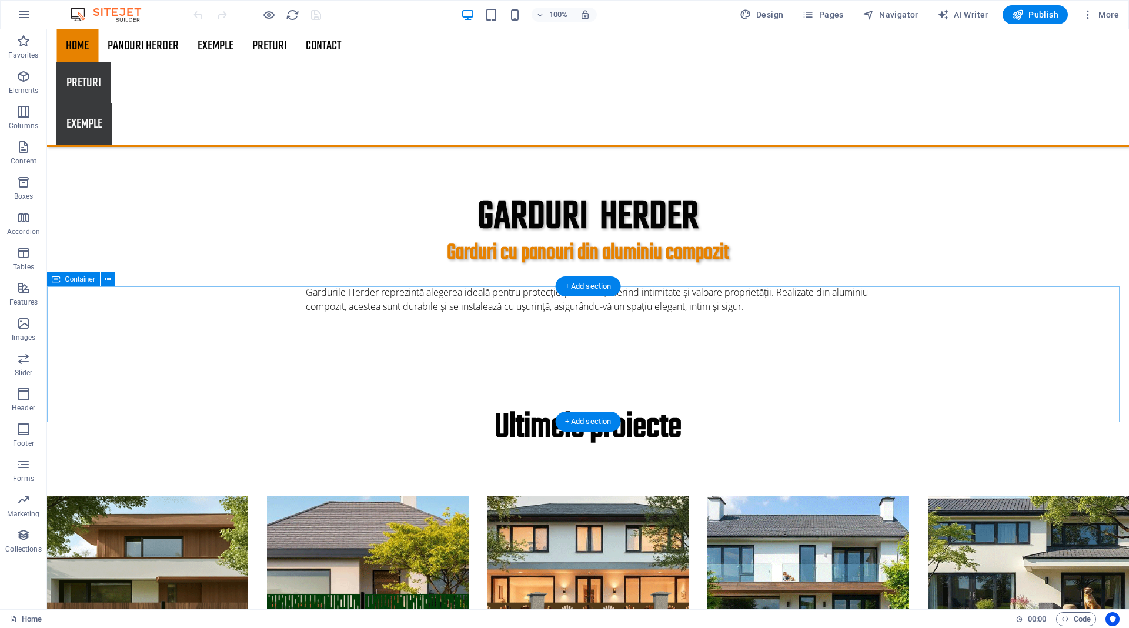
scroll to position [161, 0]
